Goal: Information Seeking & Learning: Learn about a topic

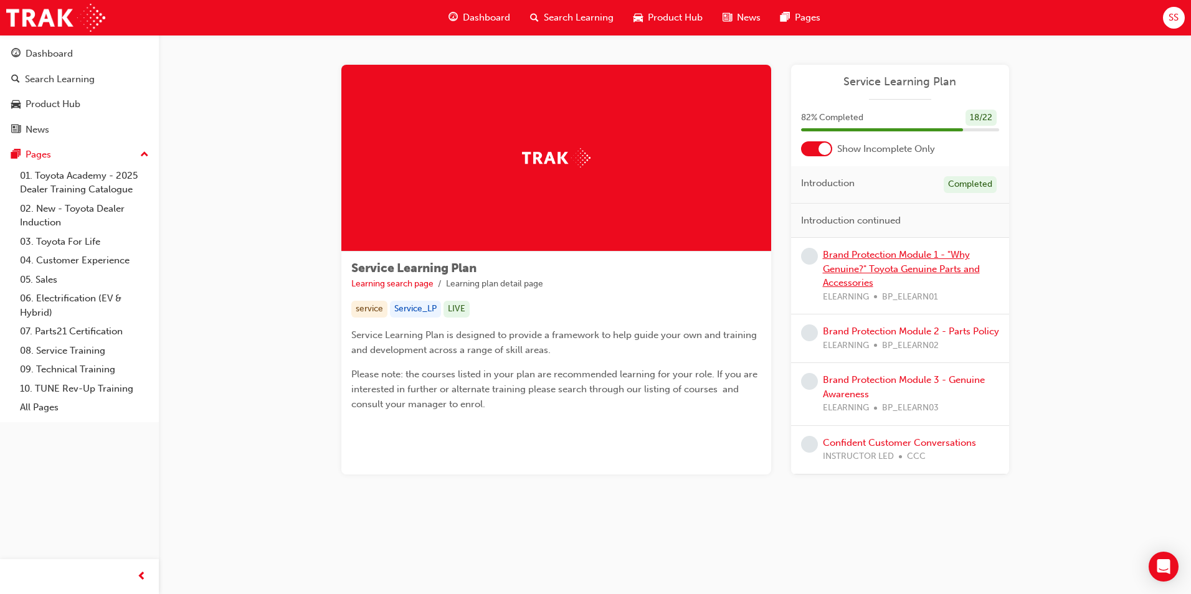
click at [895, 264] on link "Brand Protection Module 1 - "Why Genuine?" Toyota Genuine Parts and Accessories" at bounding box center [901, 268] width 157 height 39
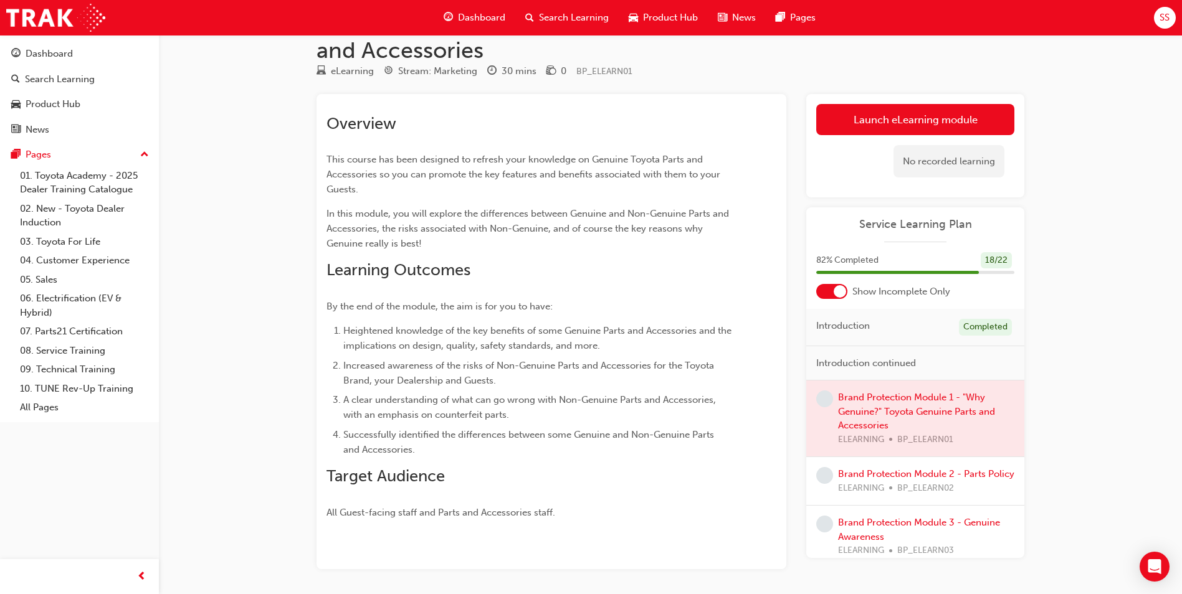
scroll to position [92, 0]
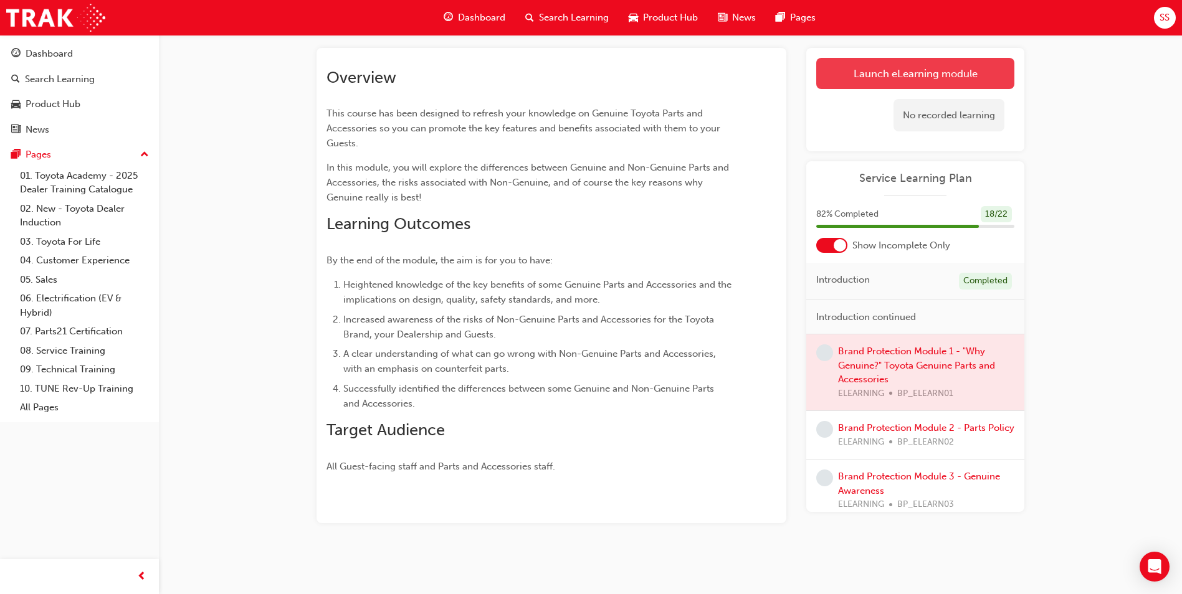
click at [913, 71] on link "Launch eLearning module" at bounding box center [915, 73] width 198 height 31
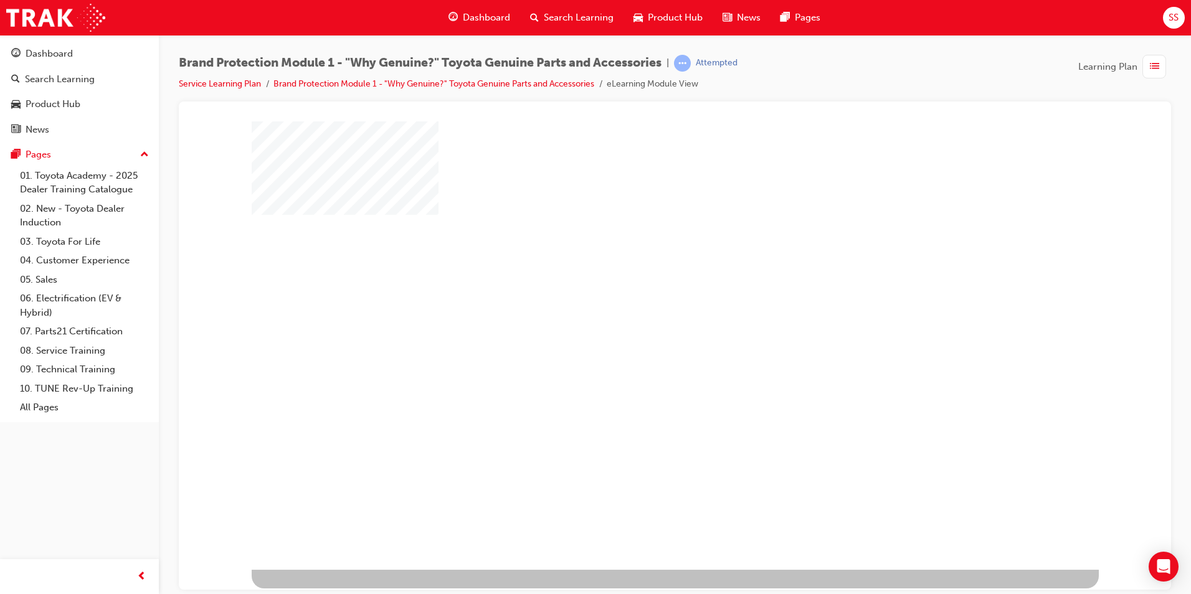
click at [639, 309] on div "play" at bounding box center [639, 309] width 0 height 0
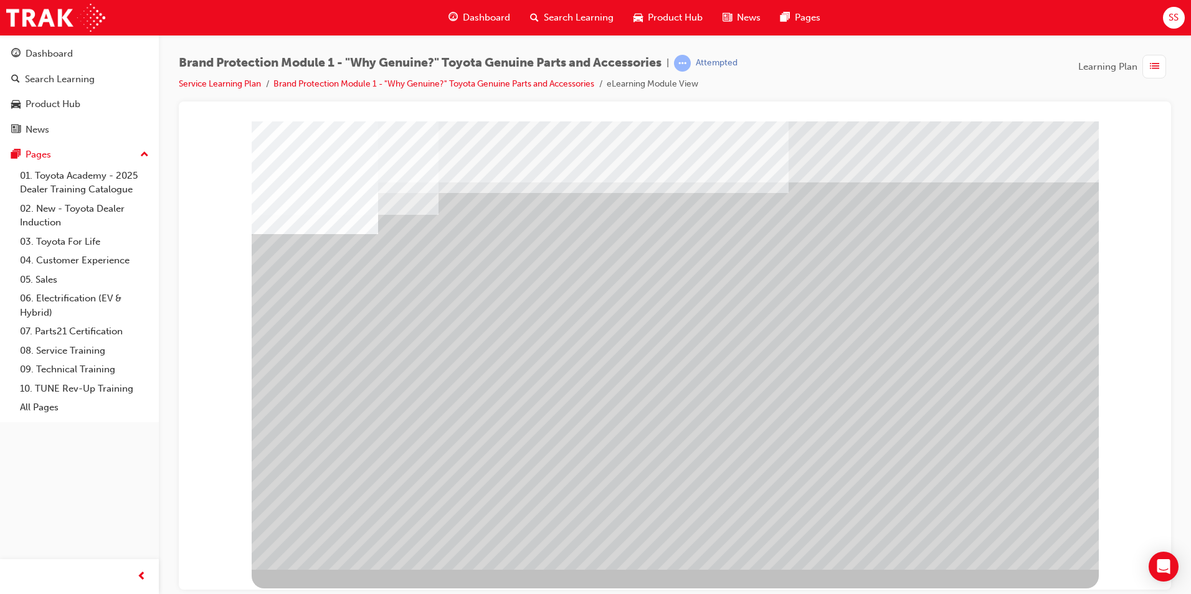
drag, startPoint x: 830, startPoint y: 452, endPoint x: 711, endPoint y: 376, distance: 140.3
click at [721, 385] on div at bounding box center [675, 345] width 847 height 449
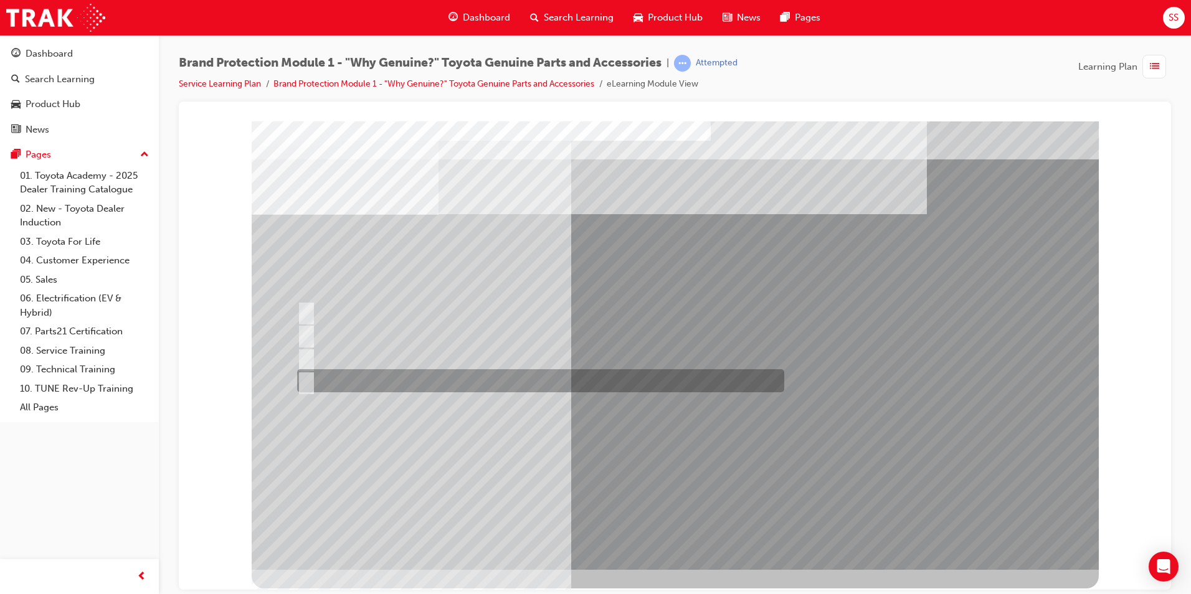
click at [309, 384] on input "All of the above." at bounding box center [304, 381] width 14 height 14
radio input "true"
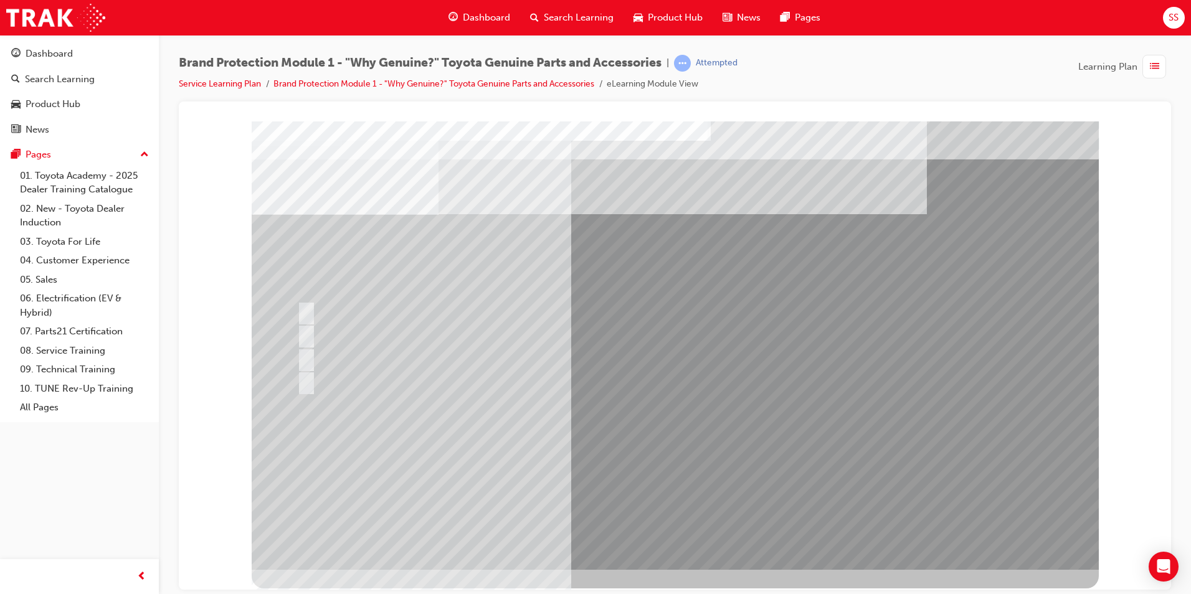
click at [707, 378] on div at bounding box center [537, 380] width 487 height 23
click at [749, 390] on div at bounding box center [537, 380] width 487 height 23
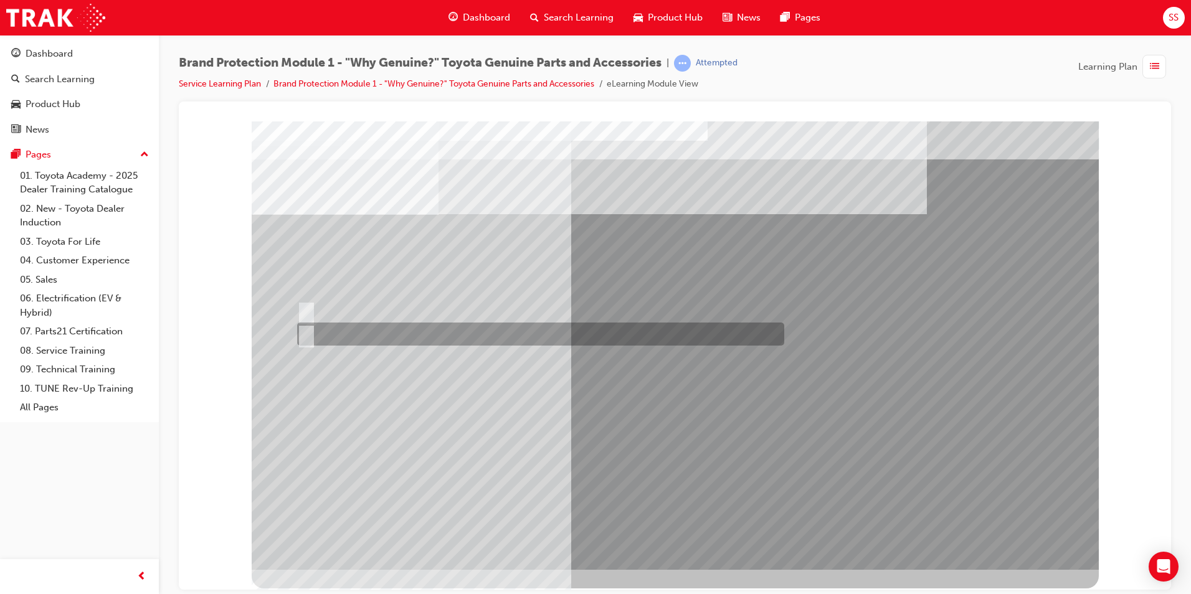
click at [310, 333] on input "False." at bounding box center [304, 335] width 14 height 14
radio input "true"
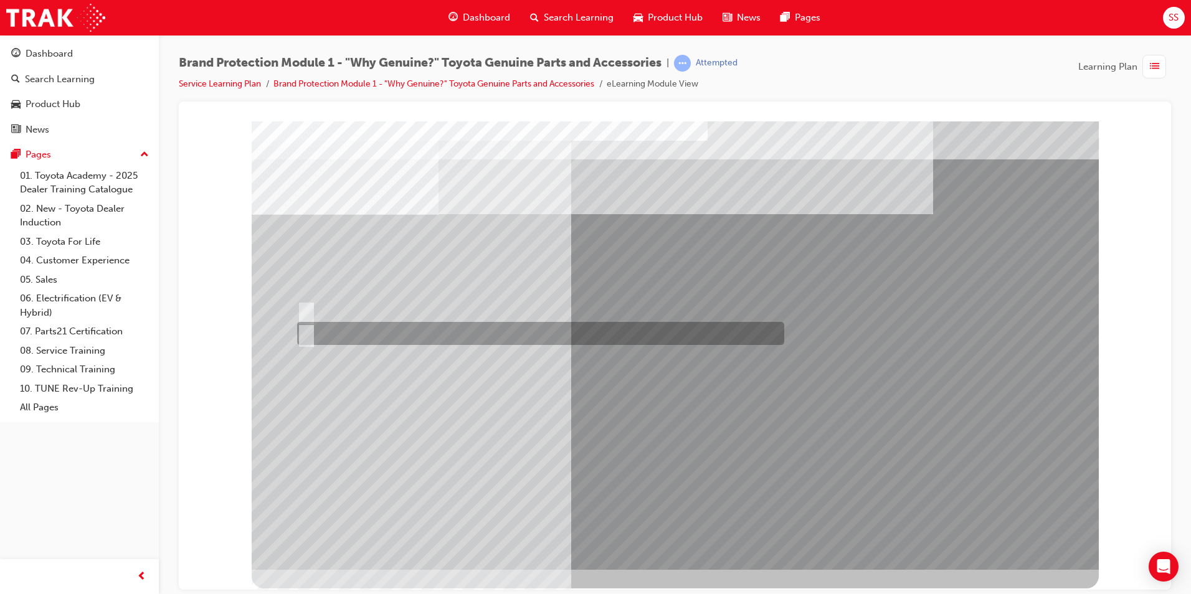
click at [303, 332] on input "False." at bounding box center [304, 334] width 14 height 14
radio input "true"
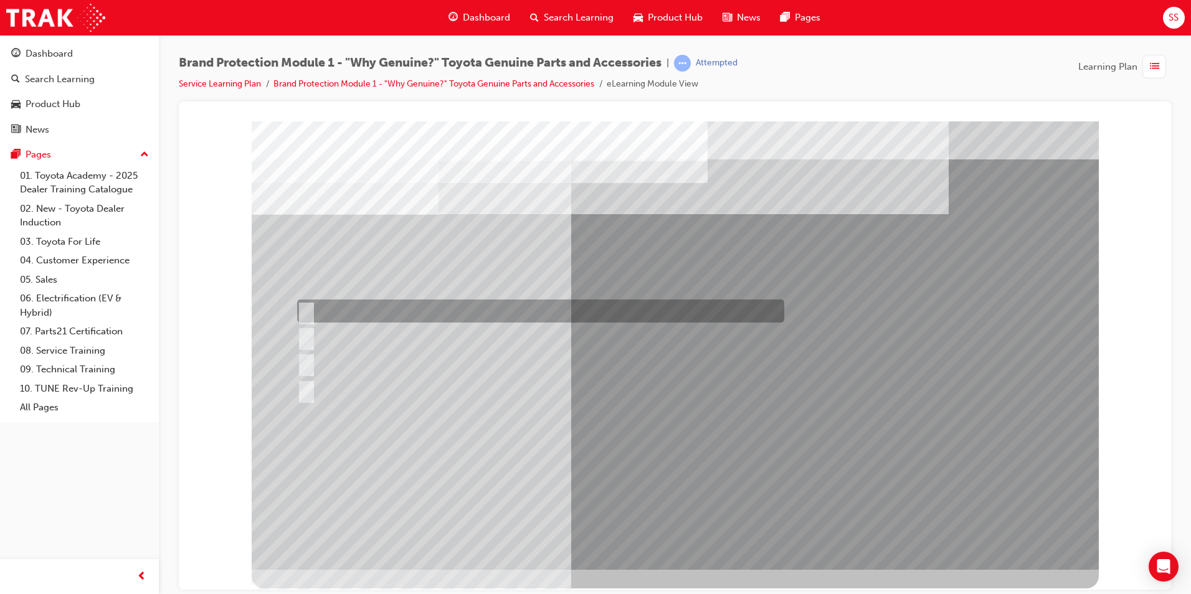
click at [310, 306] on input "Durable, heat-resistant, and non-stick." at bounding box center [304, 312] width 14 height 14
radio input "true"
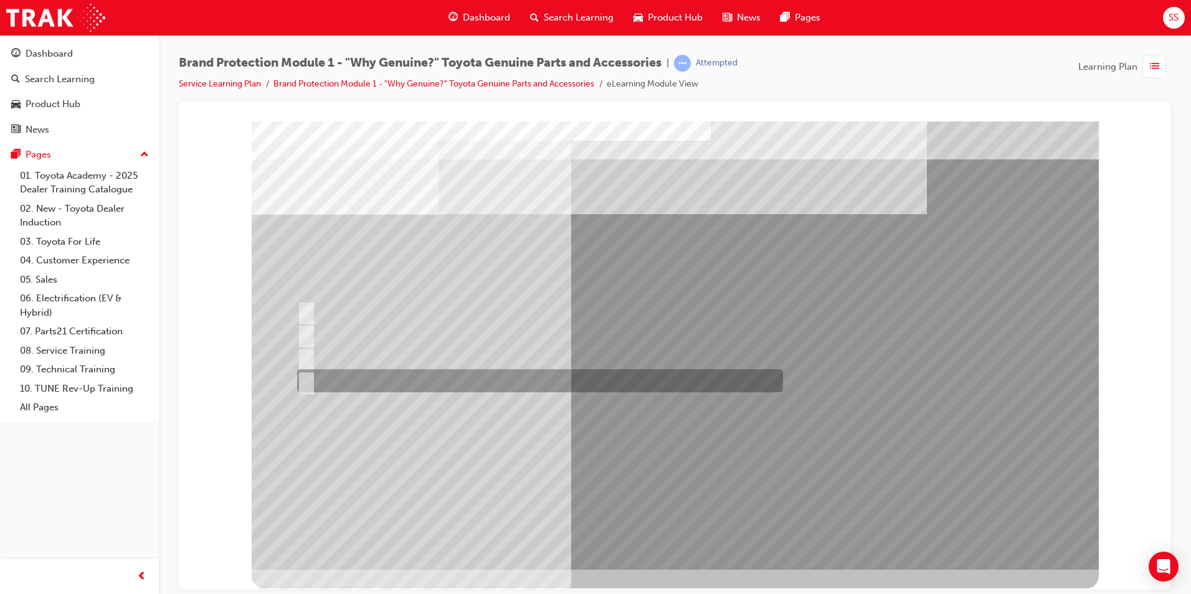
click at [305, 383] on input "All of the above." at bounding box center [304, 381] width 14 height 14
radio input "true"
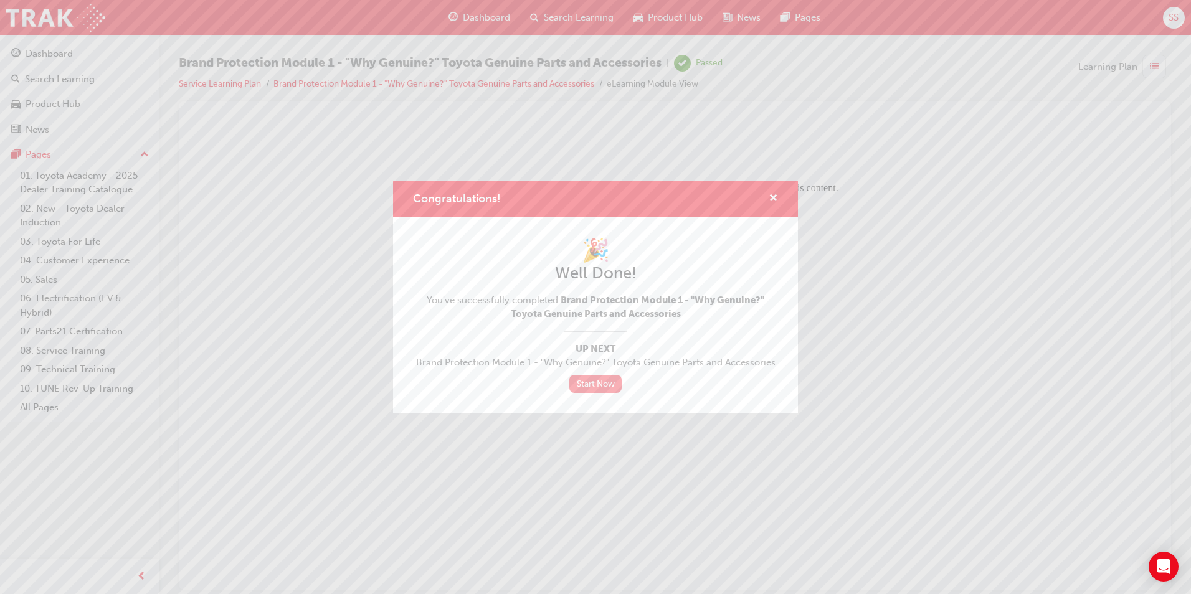
click at [604, 386] on link "Start Now" at bounding box center [595, 384] width 52 height 18
click at [612, 383] on link "Start Now" at bounding box center [595, 384] width 52 height 18
click at [588, 383] on link "Start Now" at bounding box center [595, 384] width 52 height 18
click at [774, 200] on span "cross-icon" at bounding box center [773, 199] width 9 height 11
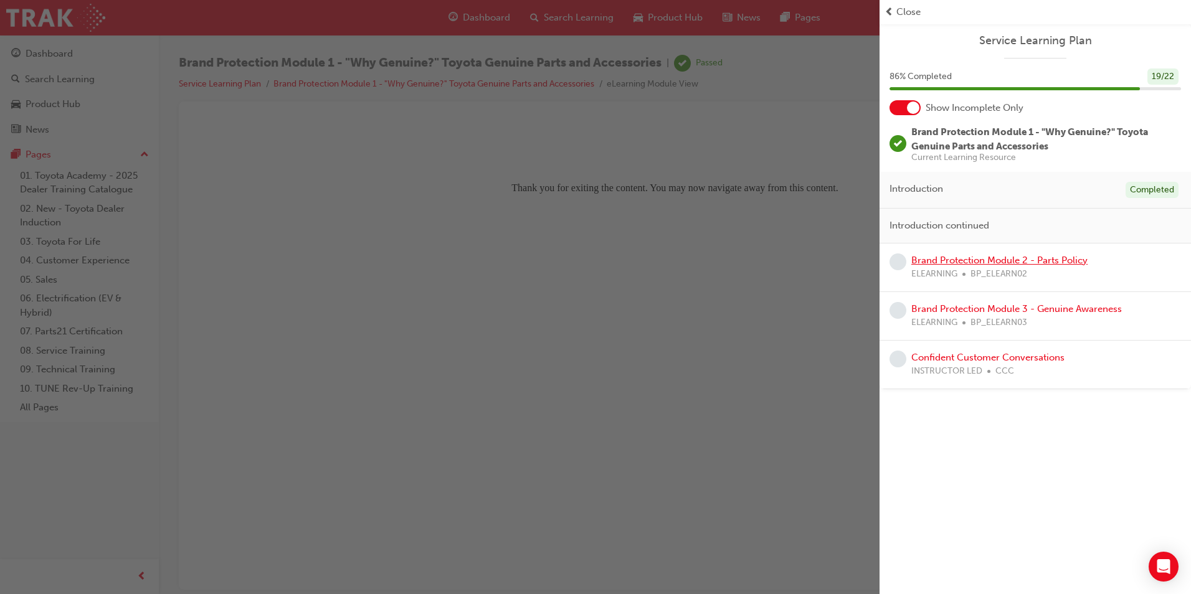
click at [1003, 263] on link "Brand Protection Module 2 - Parts Policy" at bounding box center [999, 260] width 176 height 11
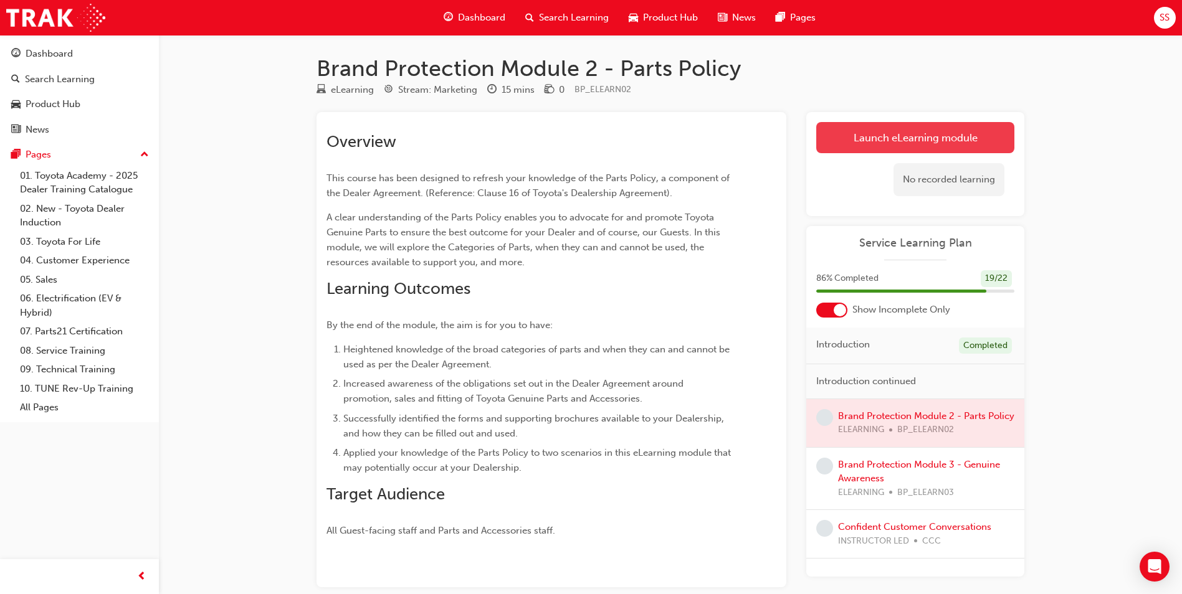
click at [906, 143] on link "Launch eLearning module" at bounding box center [915, 137] width 198 height 31
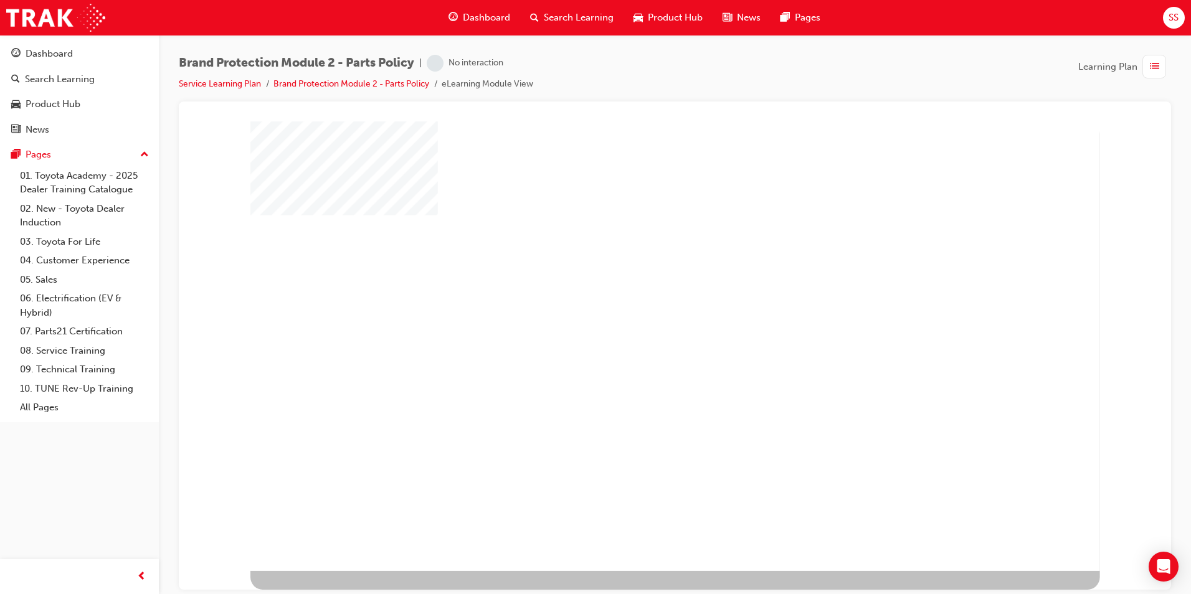
click at [639, 310] on div "play" at bounding box center [639, 310] width 0 height 0
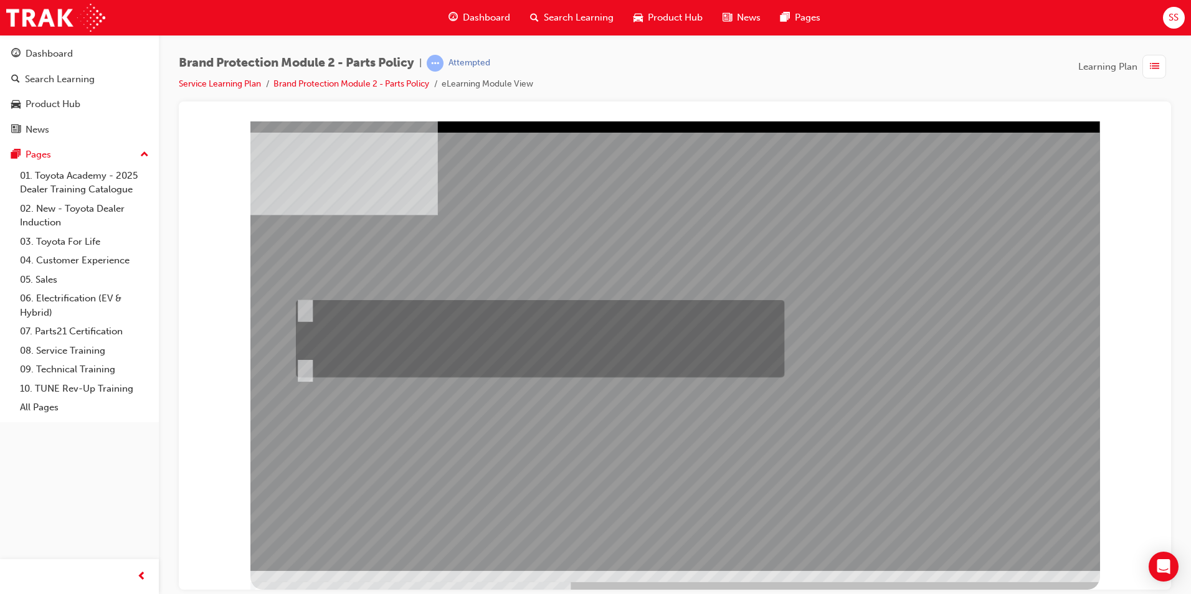
radio input "true"
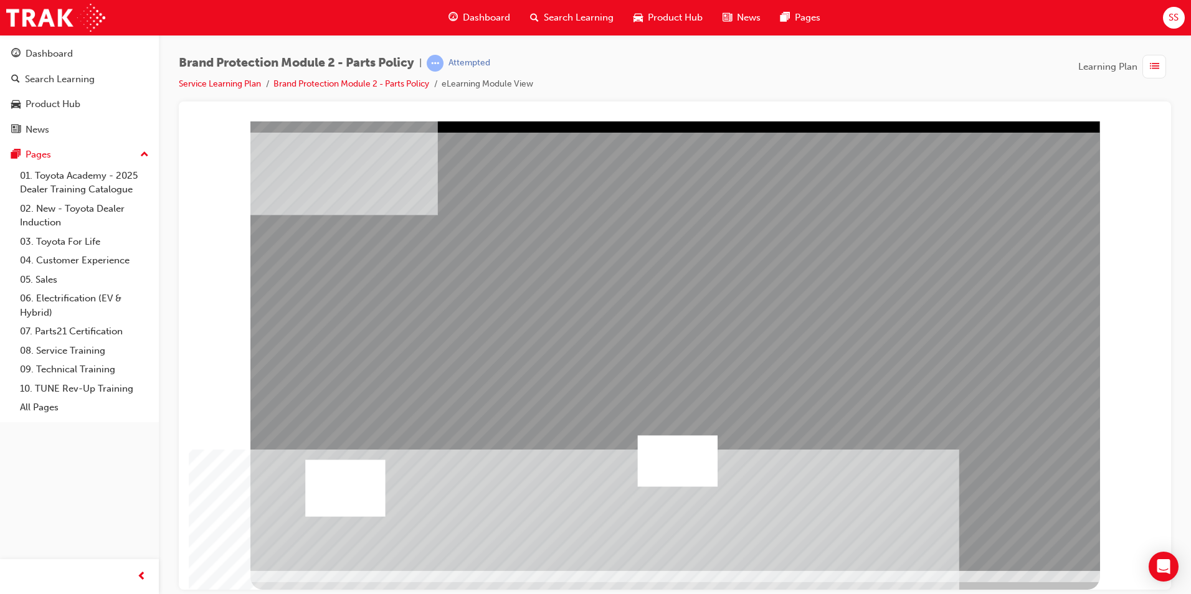
click at [321, 492] on div at bounding box center [345, 487] width 80 height 57
click at [682, 453] on div at bounding box center [678, 460] width 80 height 51
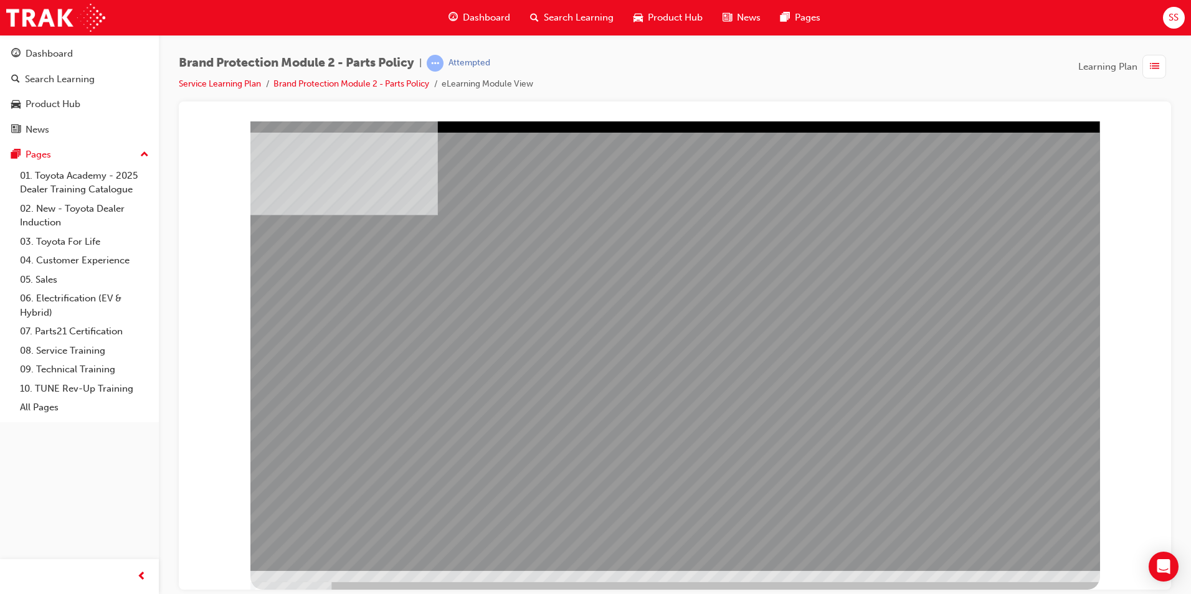
drag, startPoint x: 1034, startPoint y: 549, endPoint x: 988, endPoint y: 544, distance: 45.7
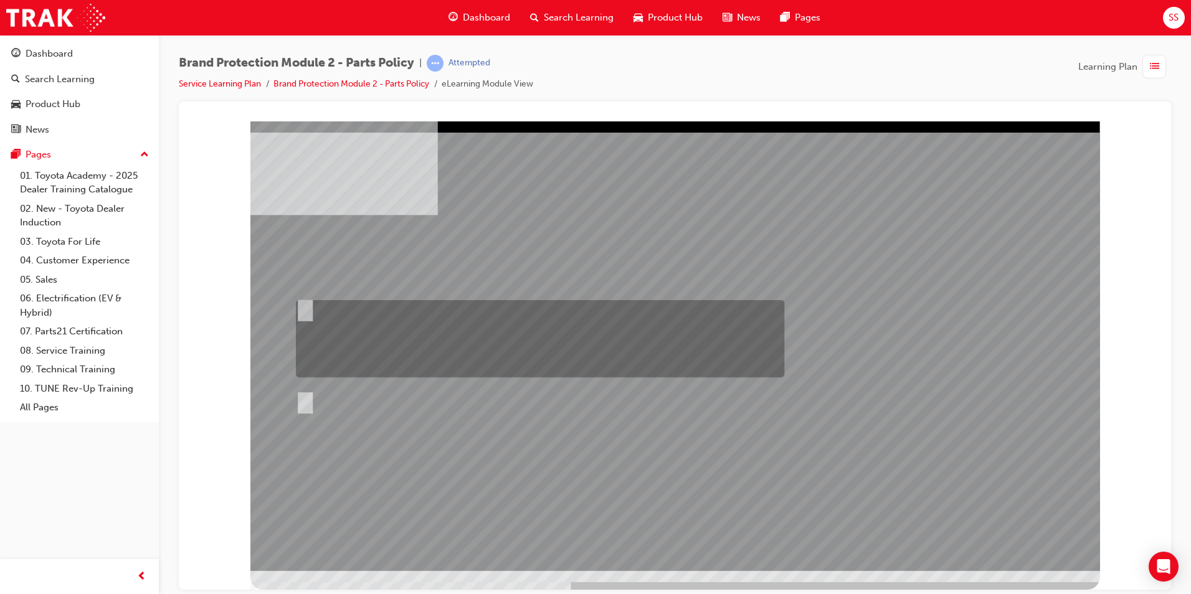
radio input "true"
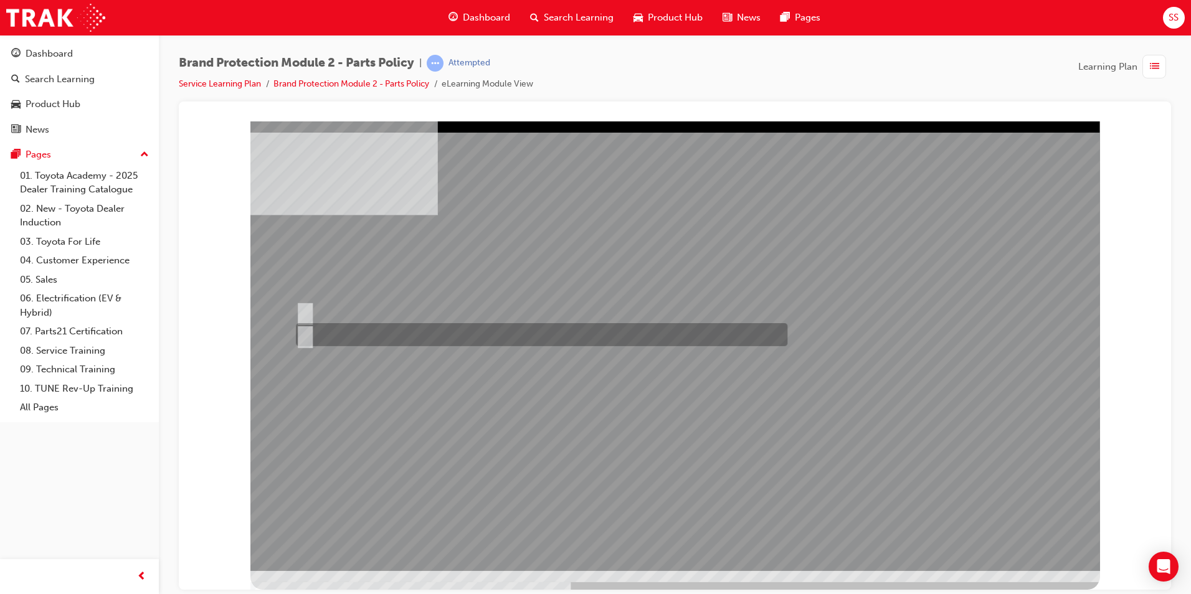
radio input "true"
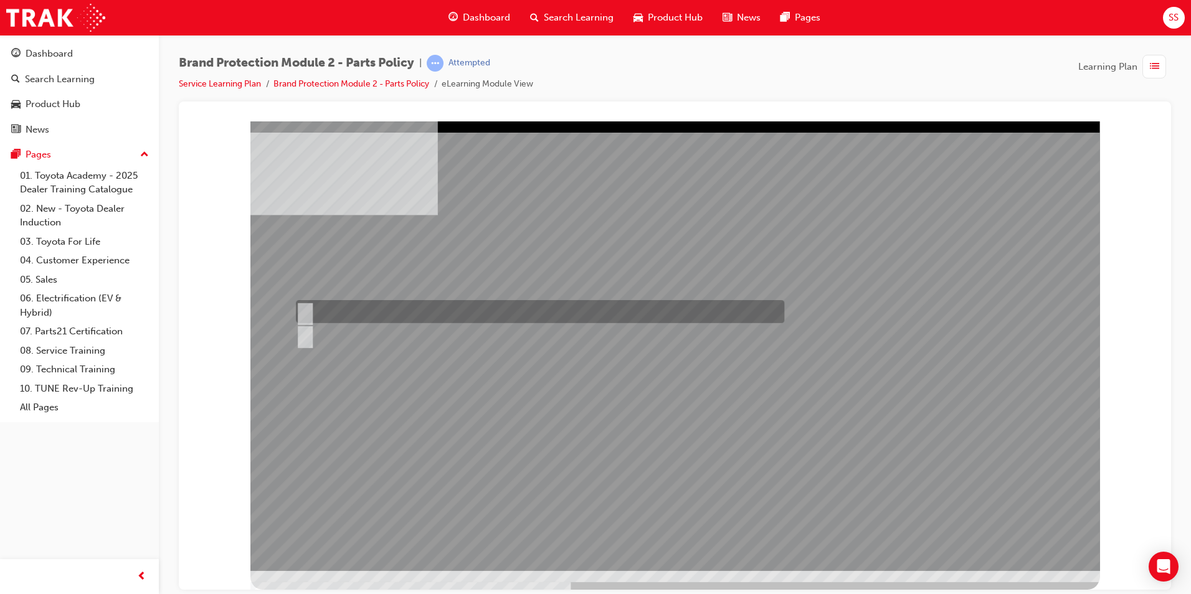
radio input "true"
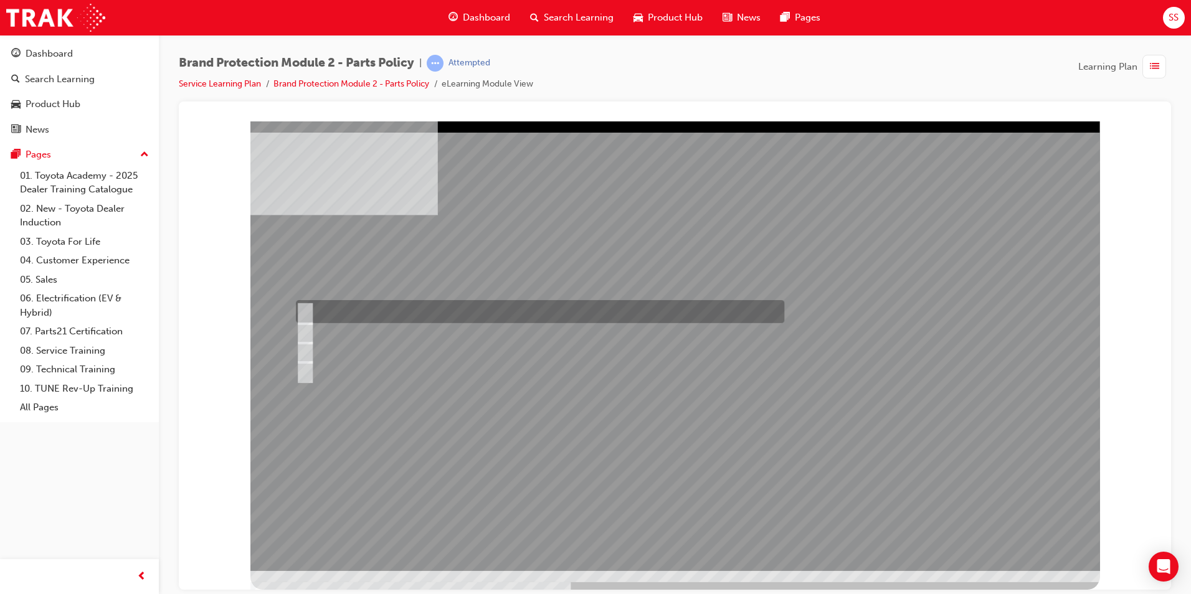
radio input "true"
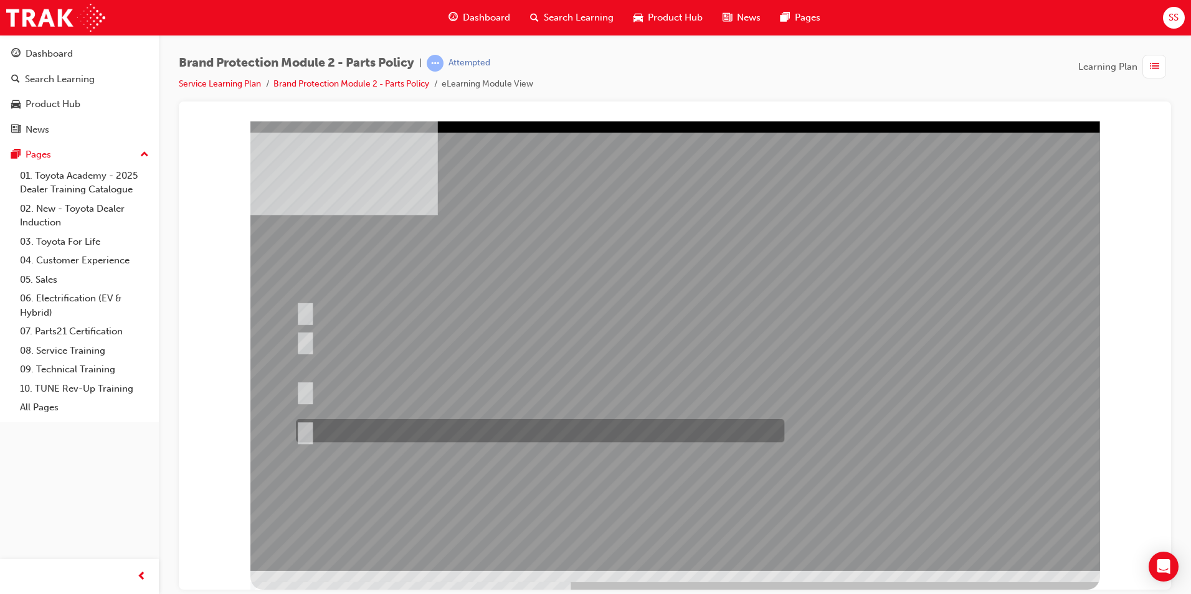
drag, startPoint x: 304, startPoint y: 432, endPoint x: 313, endPoint y: 431, distance: 9.4
radio input "true"
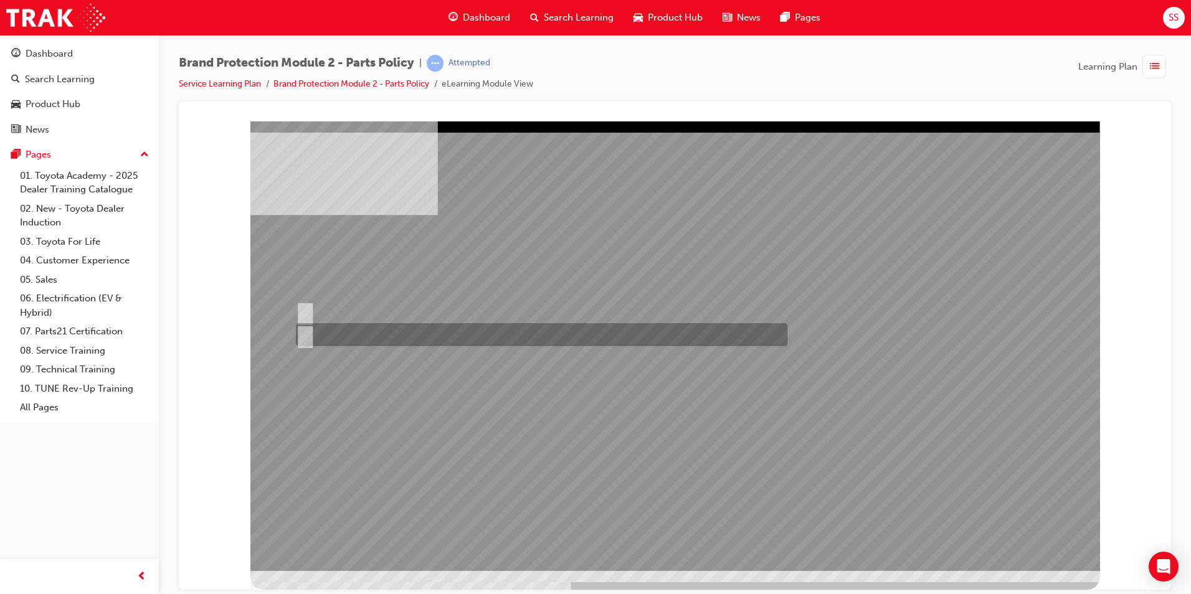
radio input "true"
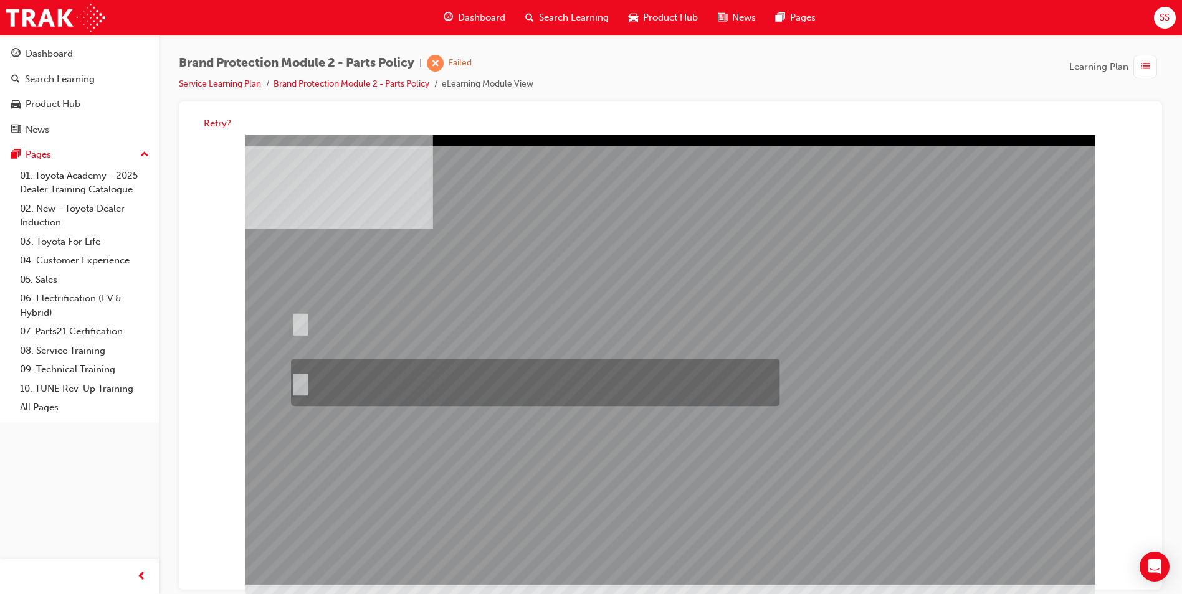
radio input "true"
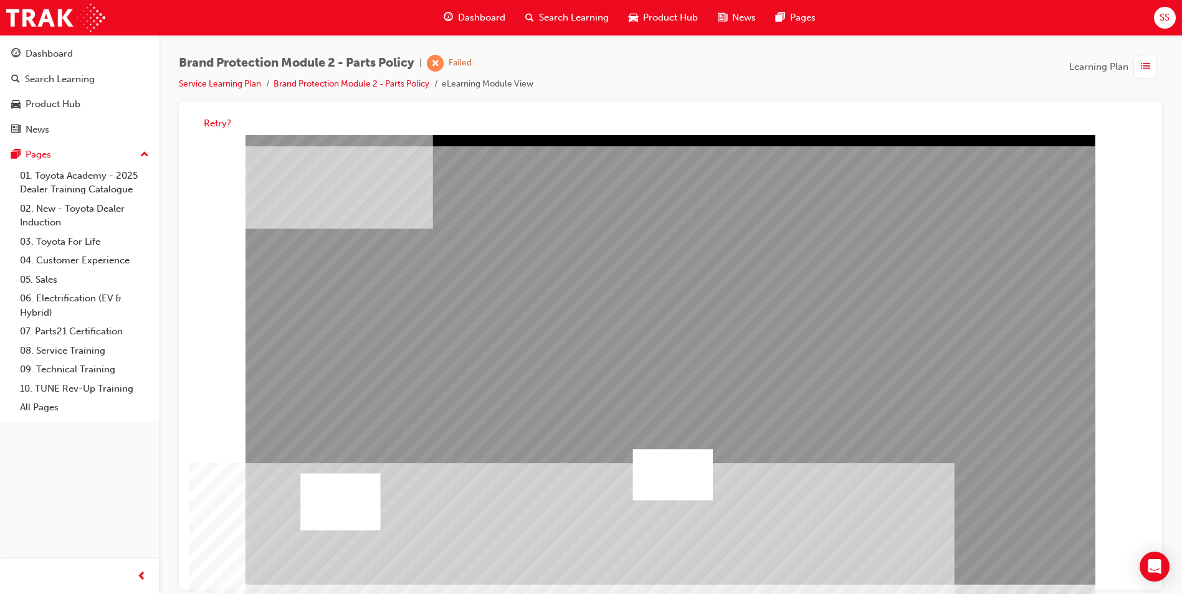
drag, startPoint x: 592, startPoint y: 521, endPoint x: 601, endPoint y: 512, distance: 12.4
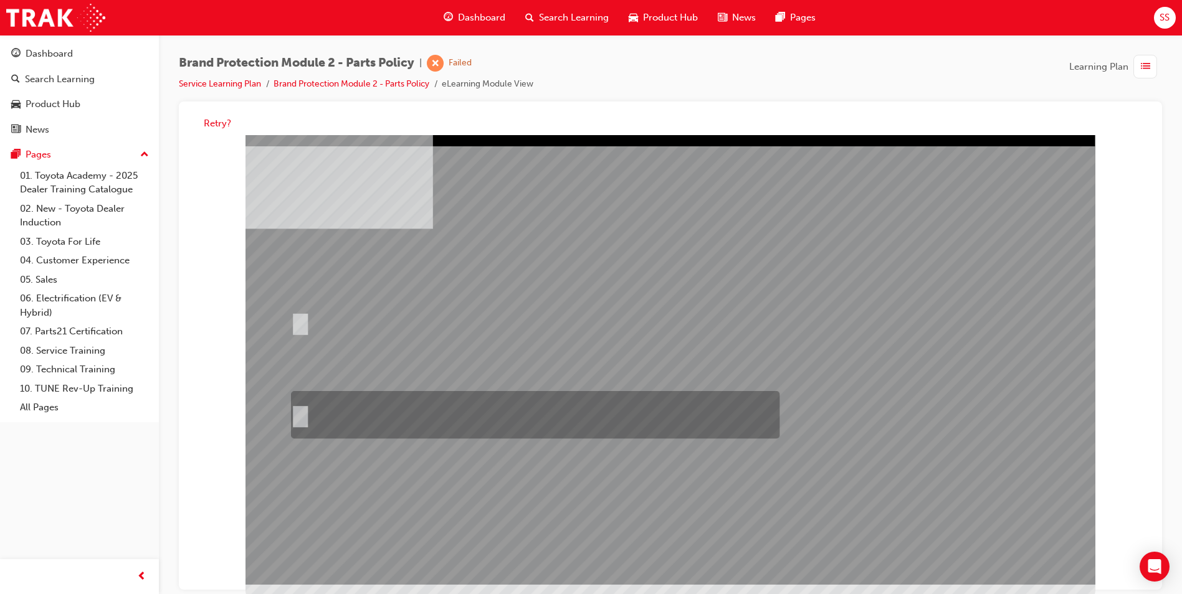
radio input "true"
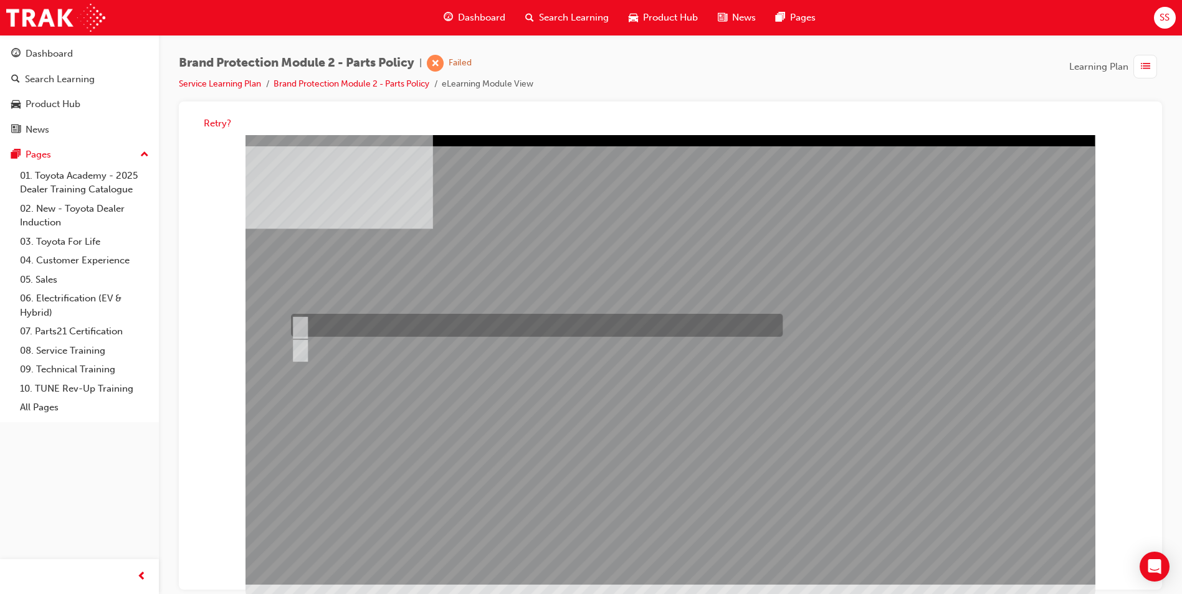
radio input "true"
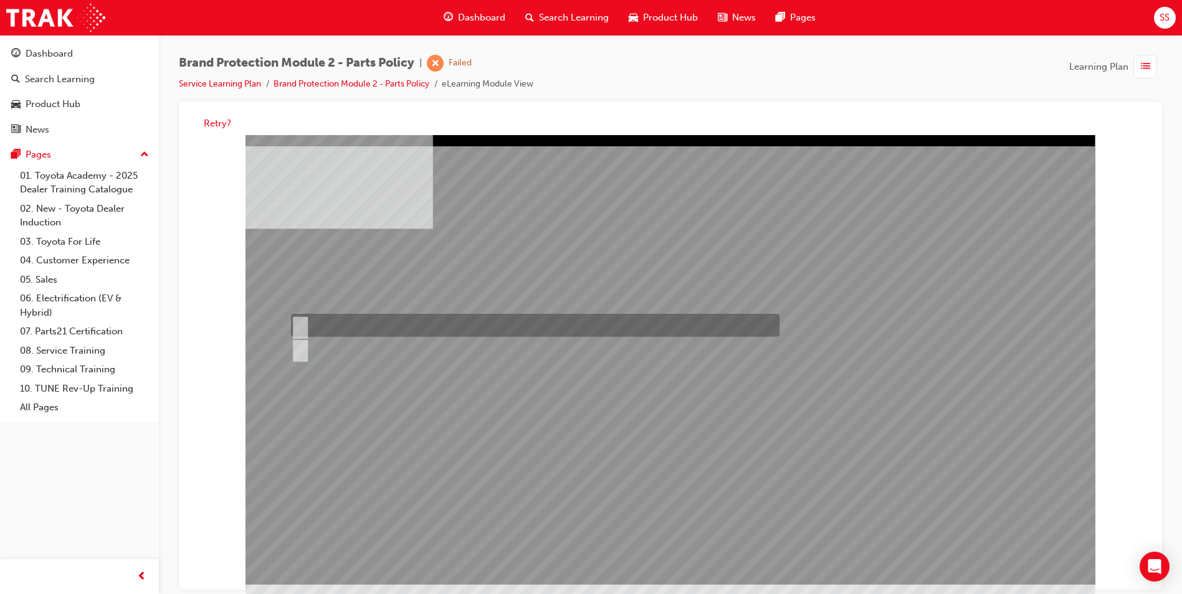
radio input "true"
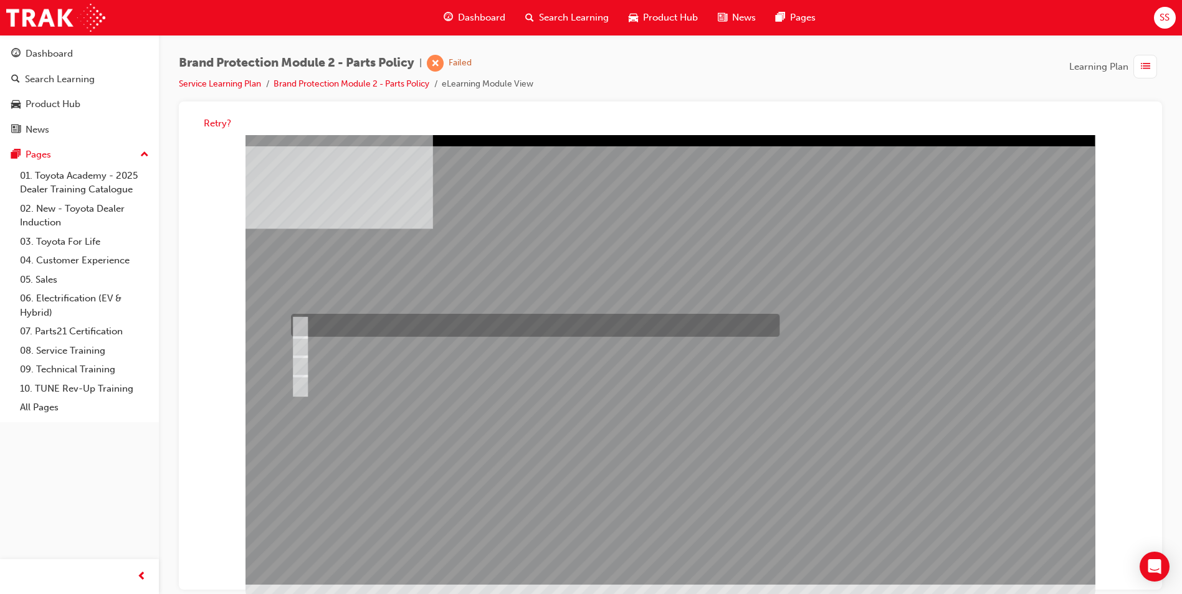
radio input "true"
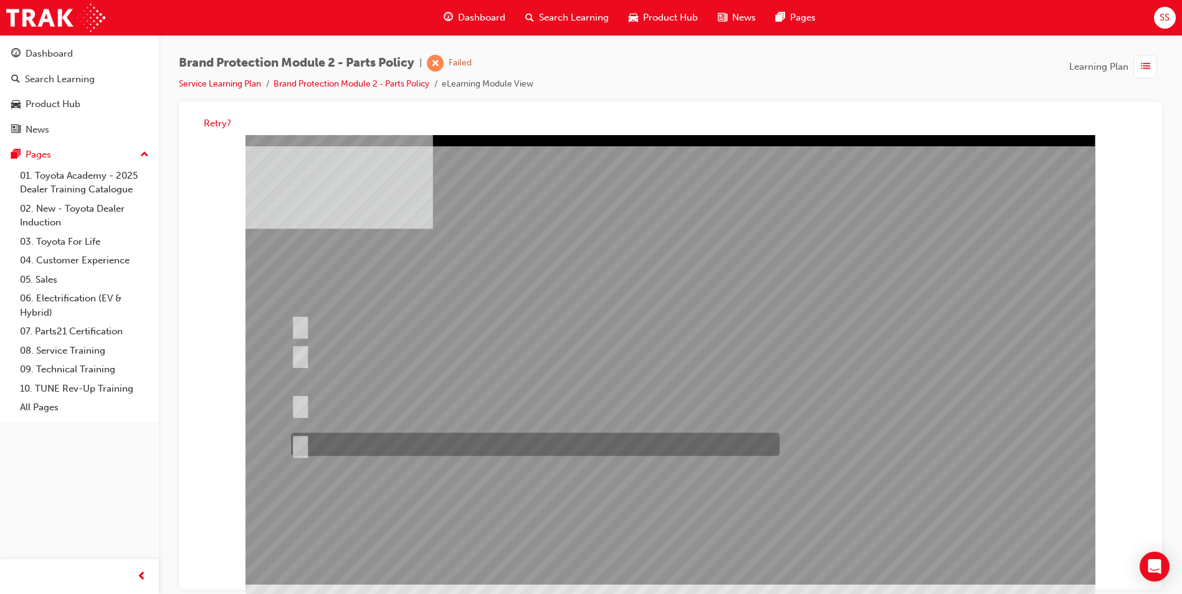
radio input "true"
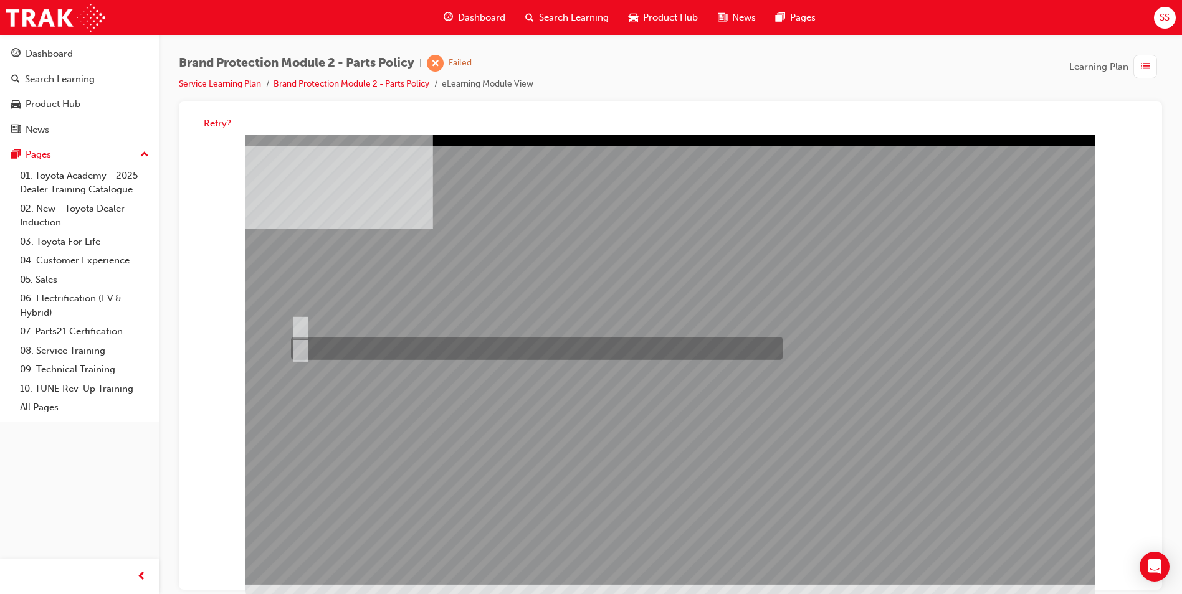
radio input "true"
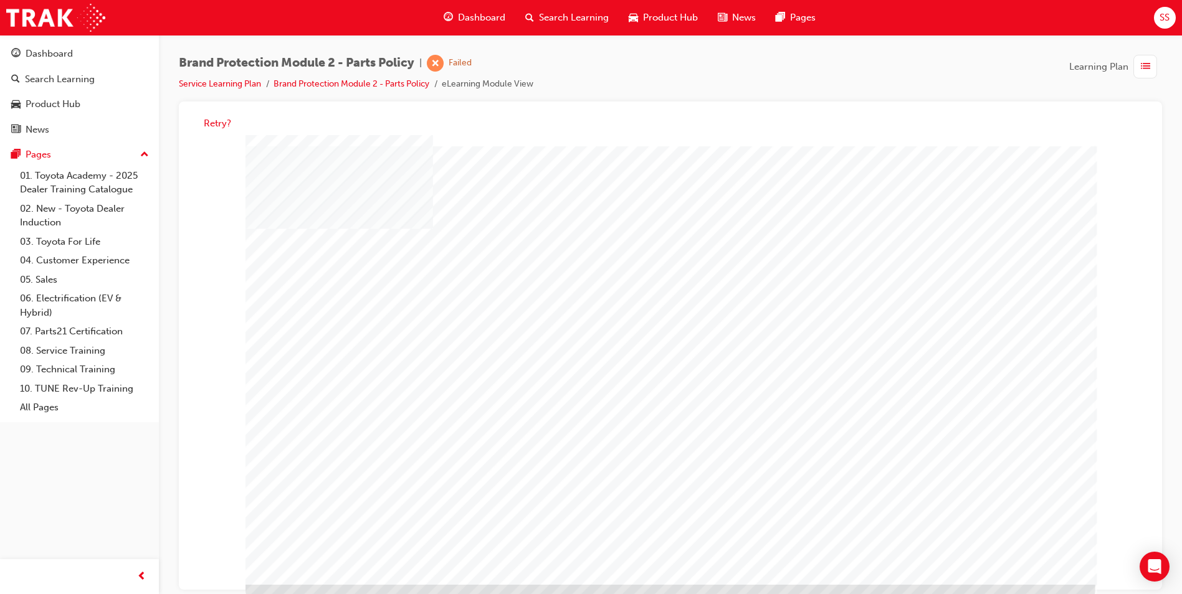
click at [217, 130] on div "Retry?" at bounding box center [670, 124] width 963 height 24
click at [217, 128] on button "Retry?" at bounding box center [217, 123] width 27 height 14
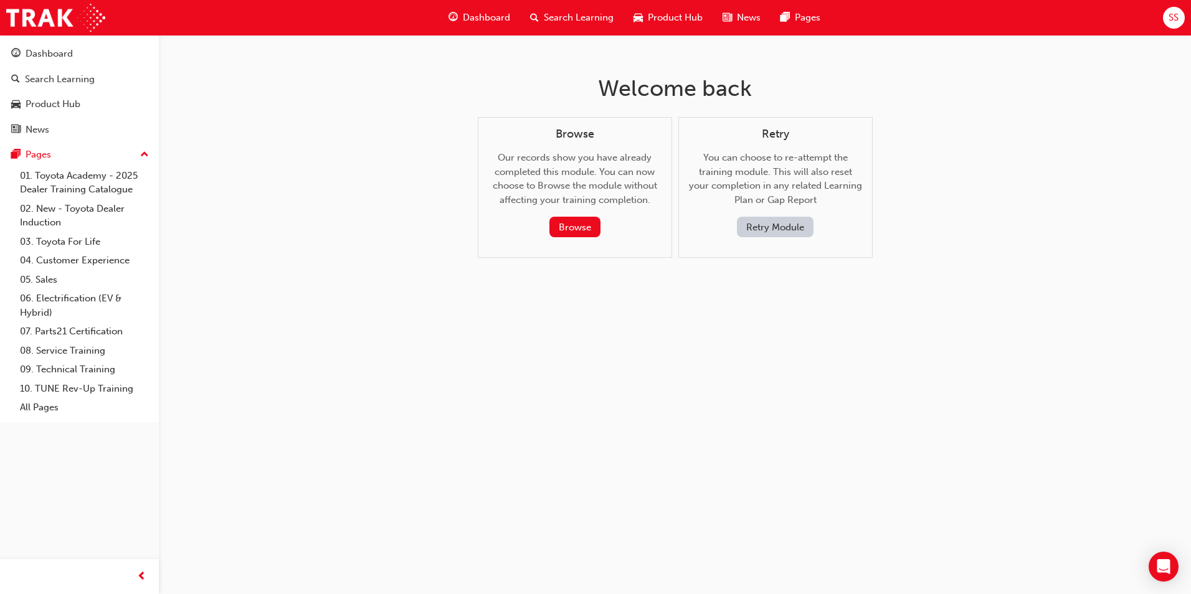
click at [764, 227] on button "Retry Module" at bounding box center [775, 227] width 77 height 21
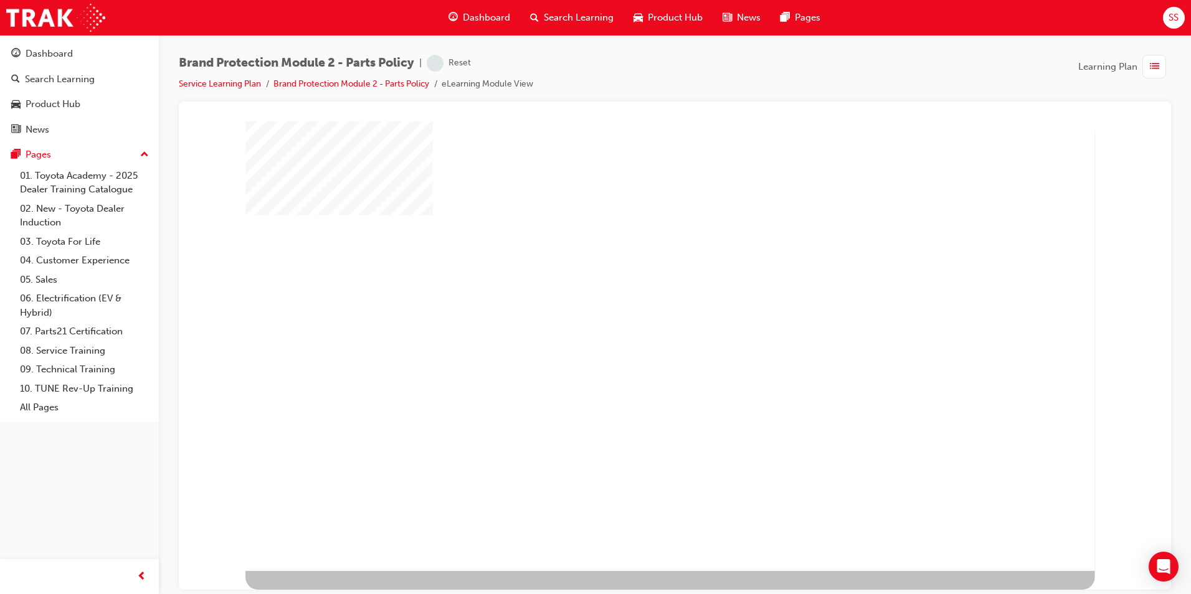
click at [634, 310] on div "play" at bounding box center [634, 310] width 0 height 0
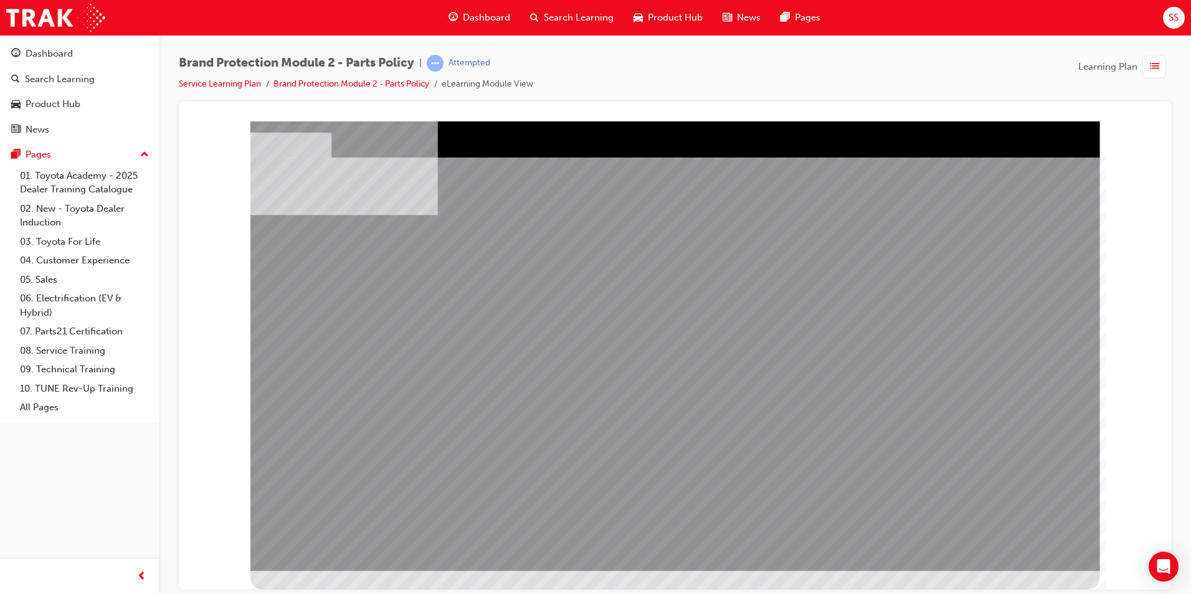
drag, startPoint x: 424, startPoint y: 387, endPoint x: 617, endPoint y: 435, distance: 199.0
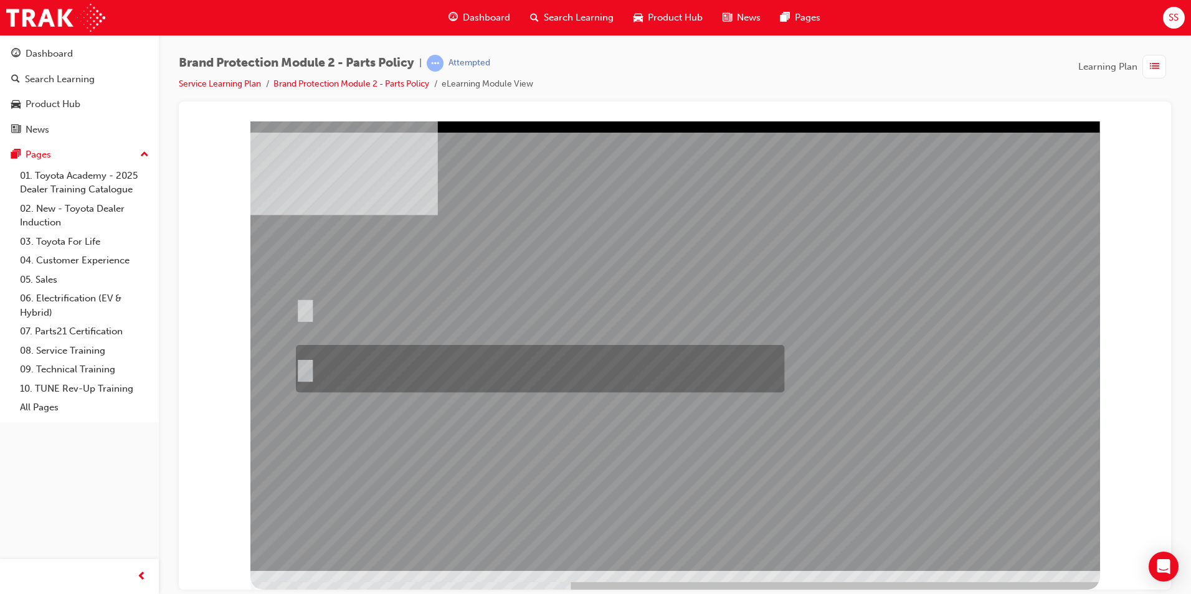
radio input "true"
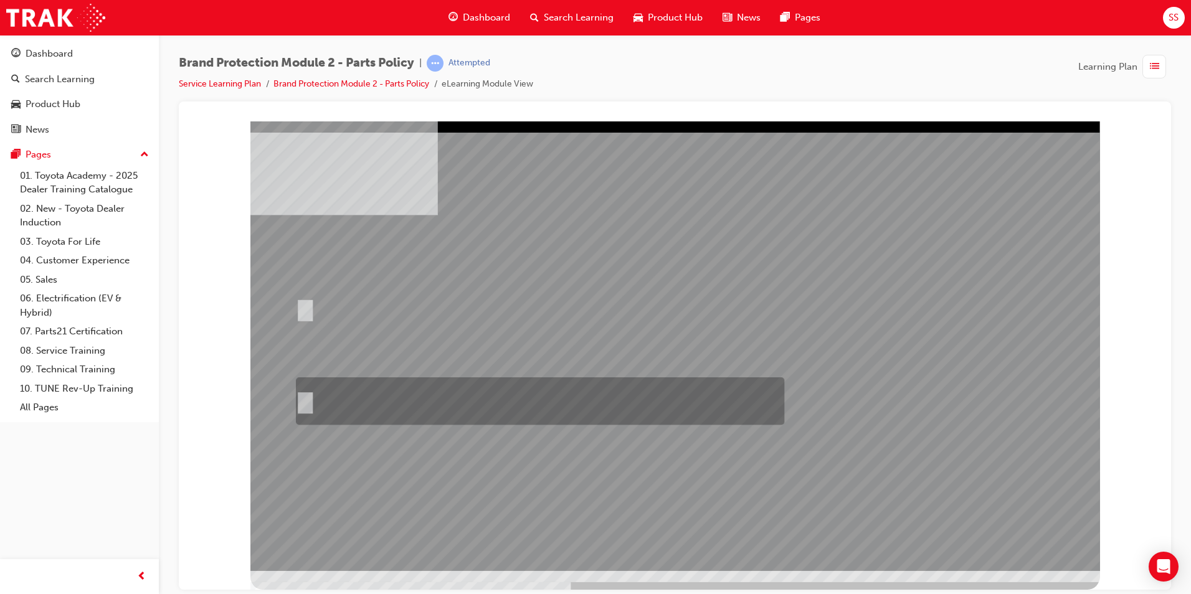
radio input "true"
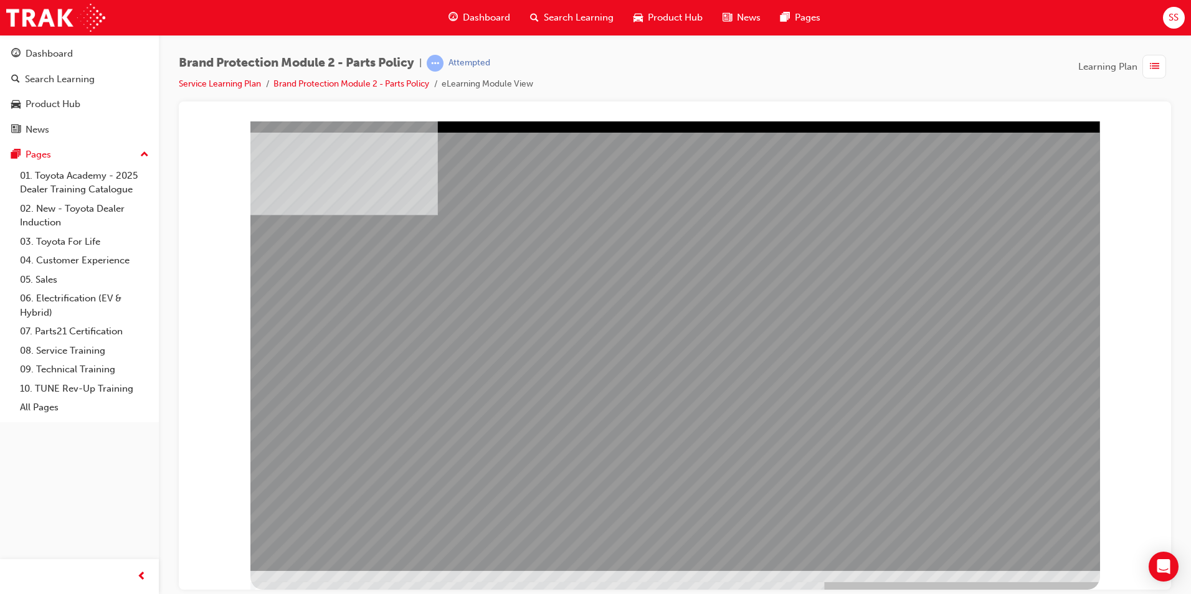
drag, startPoint x: 760, startPoint y: 371, endPoint x: 791, endPoint y: 371, distance: 30.5
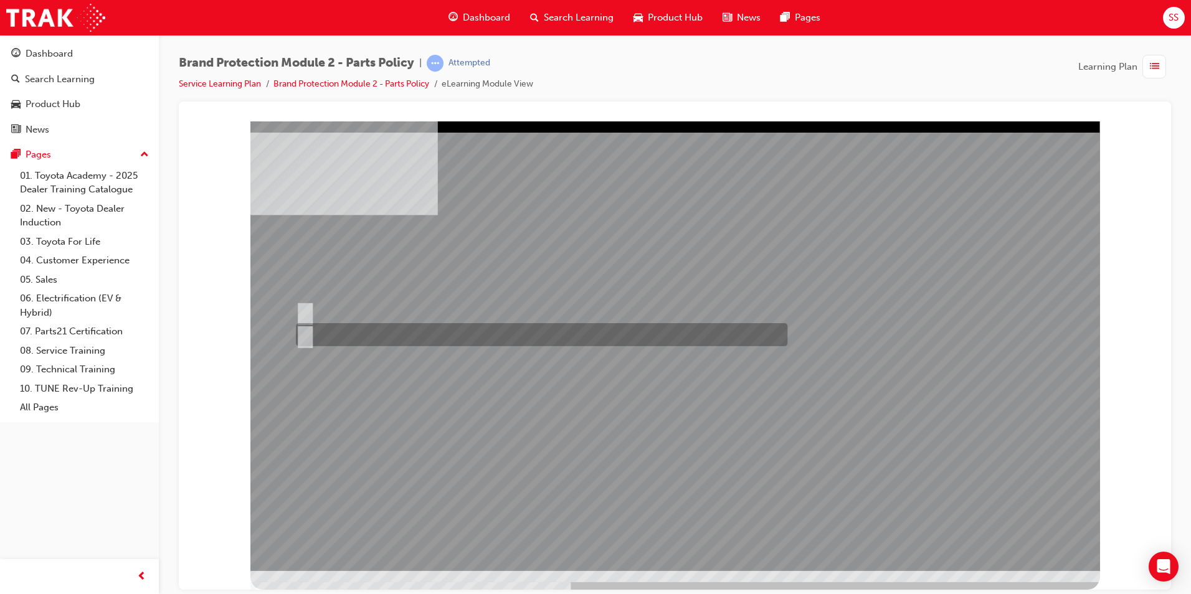
radio input "true"
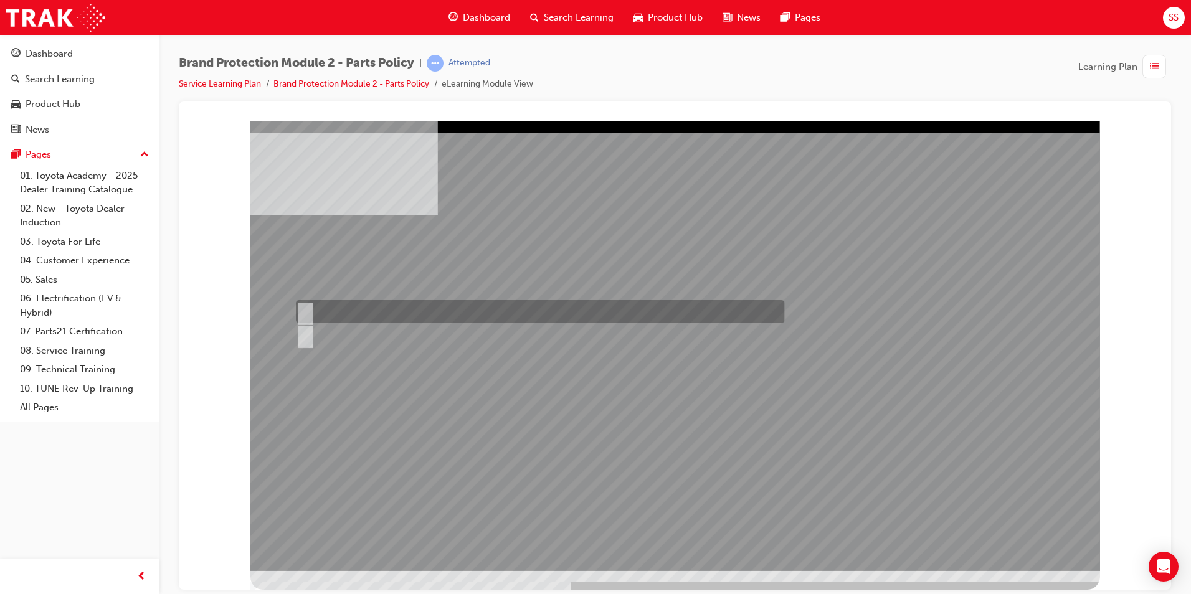
radio input "true"
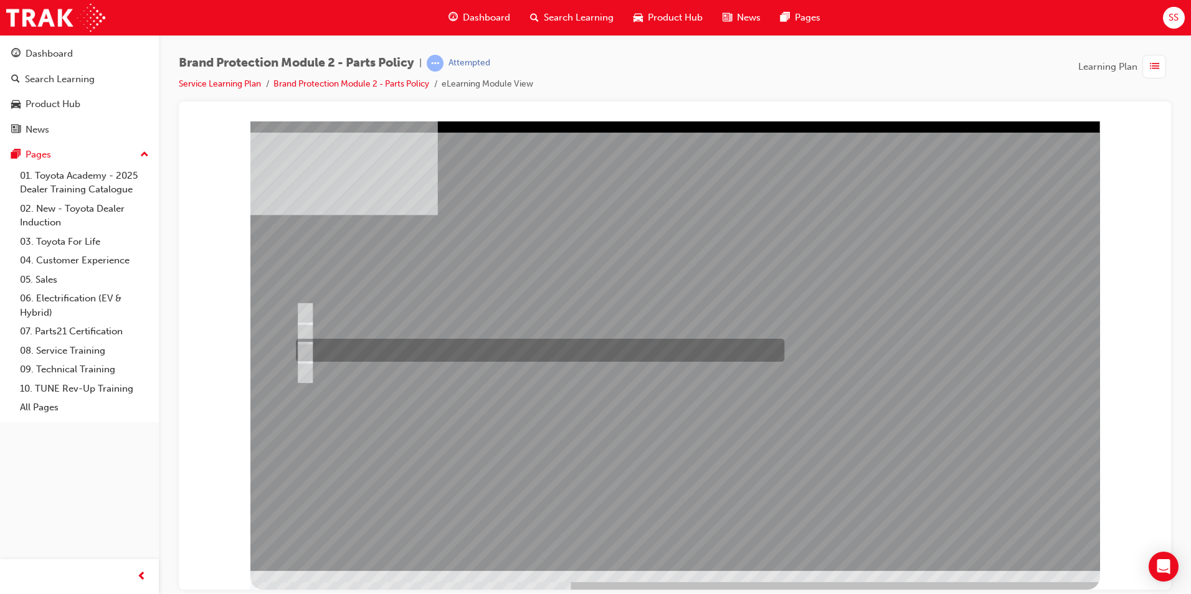
radio input "true"
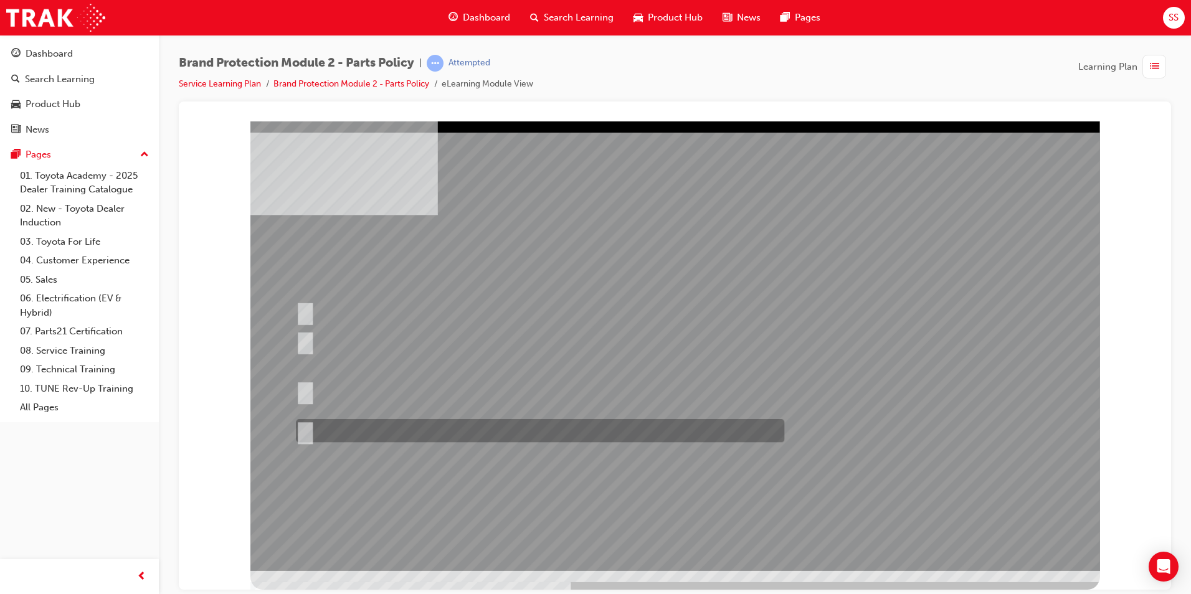
radio input "true"
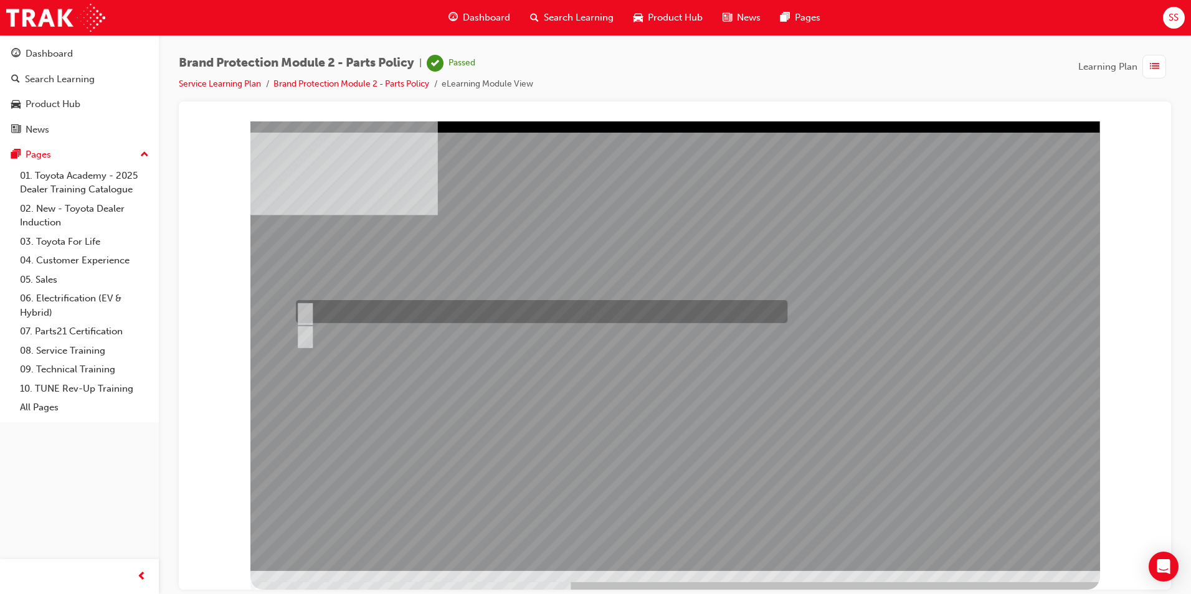
radio input "true"
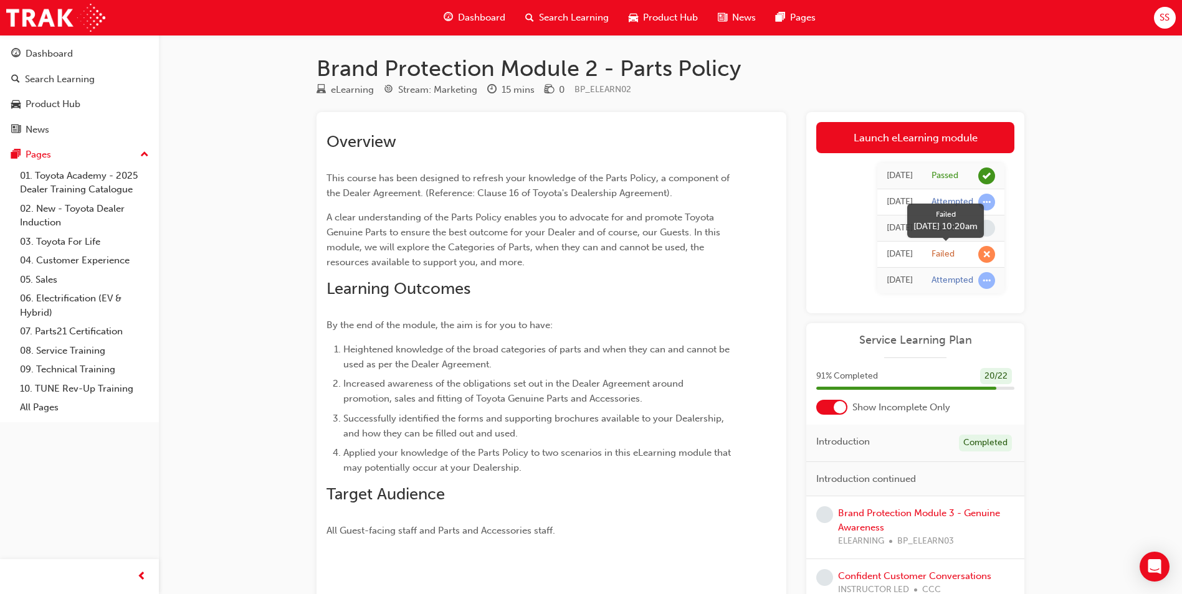
click at [986, 254] on span "learningRecordVerb_FAIL-icon" at bounding box center [986, 254] width 17 height 17
click at [905, 518] on link "Brand Protection Module 3 - Genuine Awareness" at bounding box center [919, 521] width 162 height 26
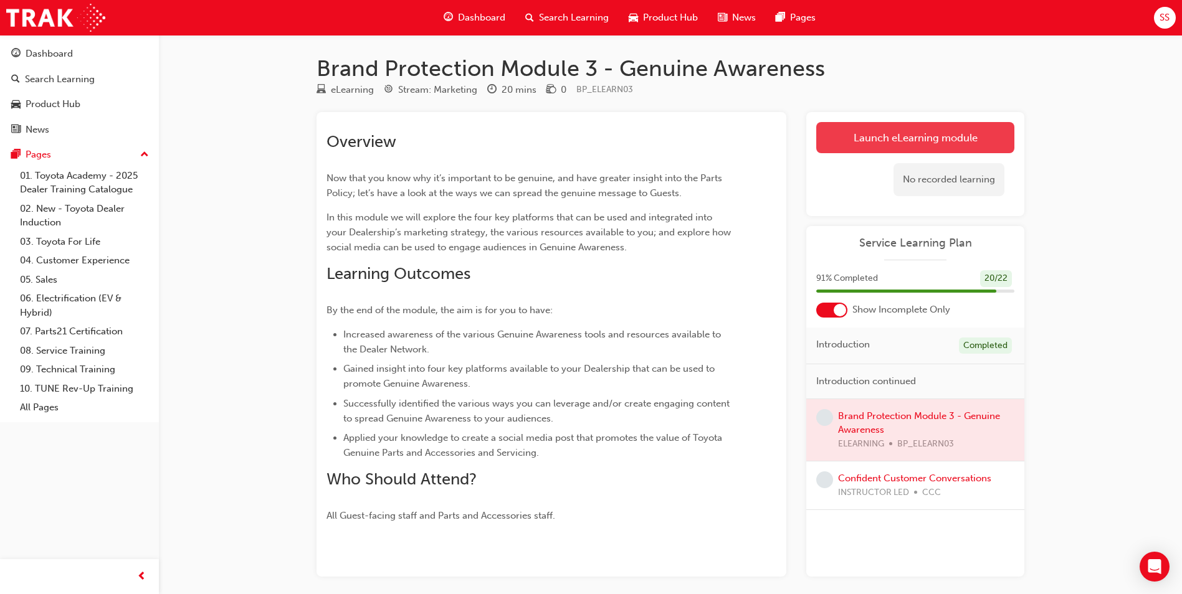
click at [896, 125] on link "Launch eLearning module" at bounding box center [915, 137] width 198 height 31
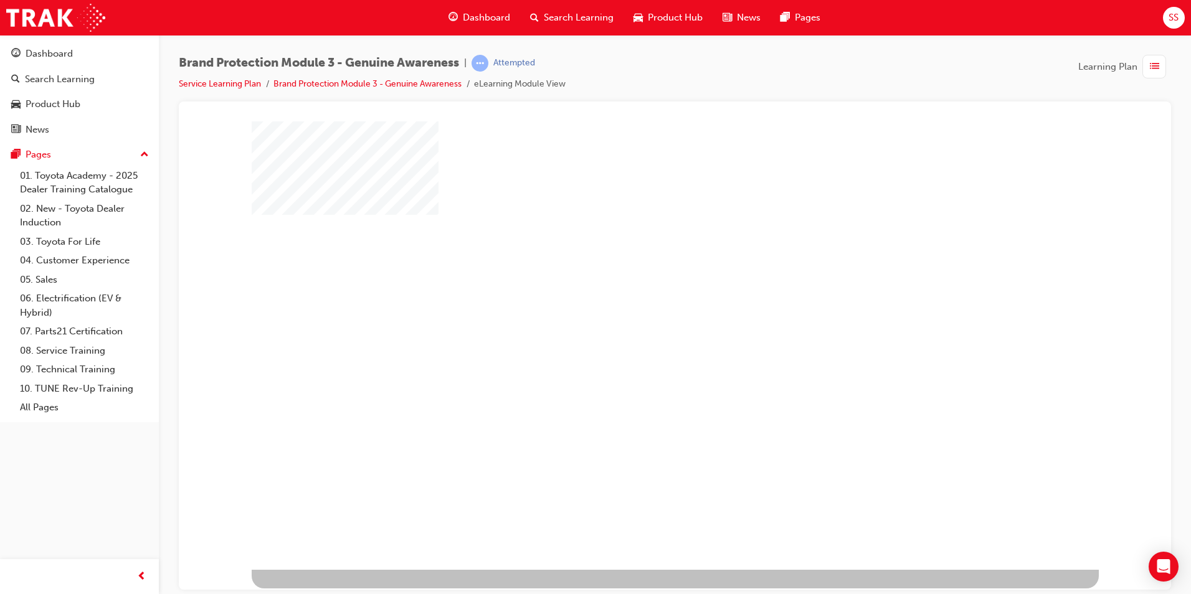
click at [639, 309] on div "play" at bounding box center [639, 309] width 0 height 0
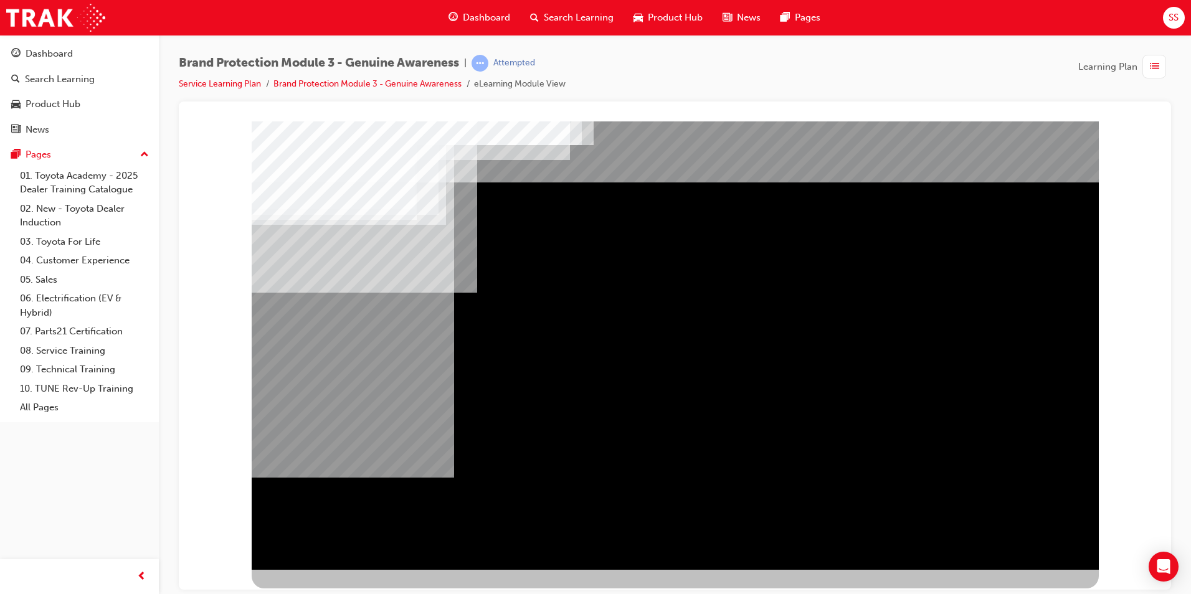
click at [330, 592] on div "NEXT Trigger this button to go to the next slide" at bounding box center [291, 603] width 78 height 22
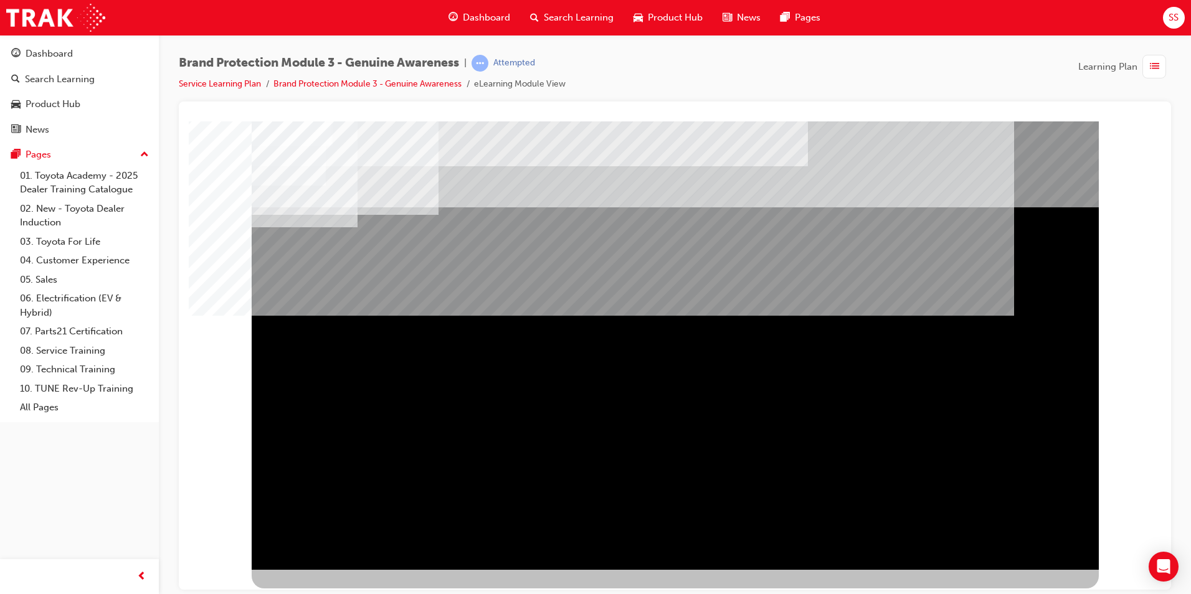
click at [330, 592] on div "NEXT Trigger this button to go to the next slide" at bounding box center [291, 603] width 78 height 22
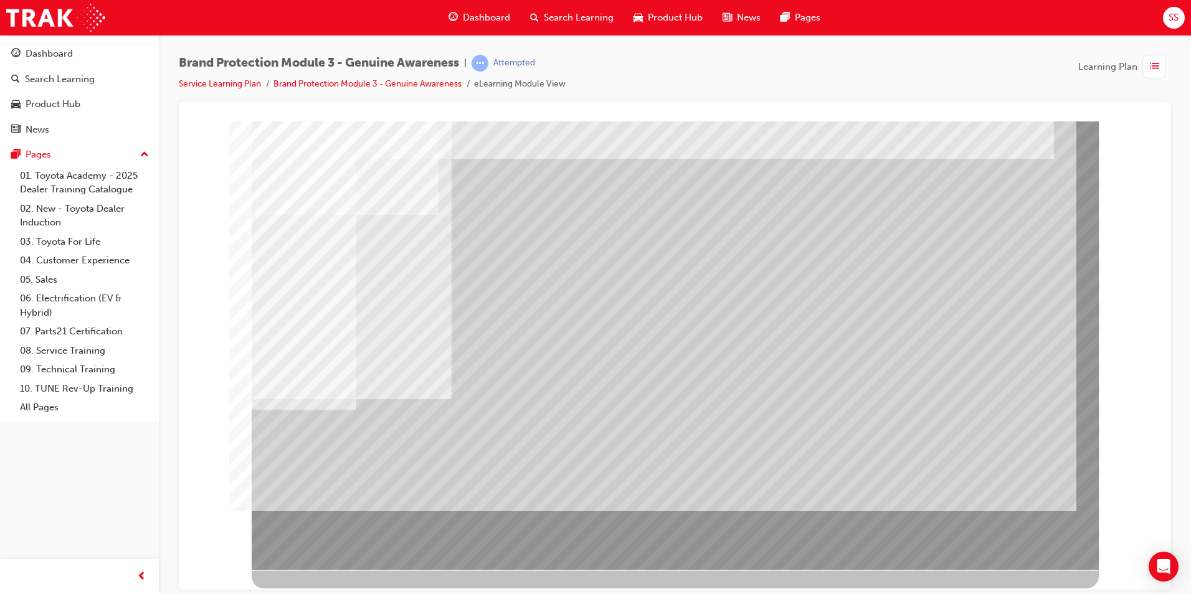
drag, startPoint x: 338, startPoint y: 534, endPoint x: 345, endPoint y: 531, distance: 7.9
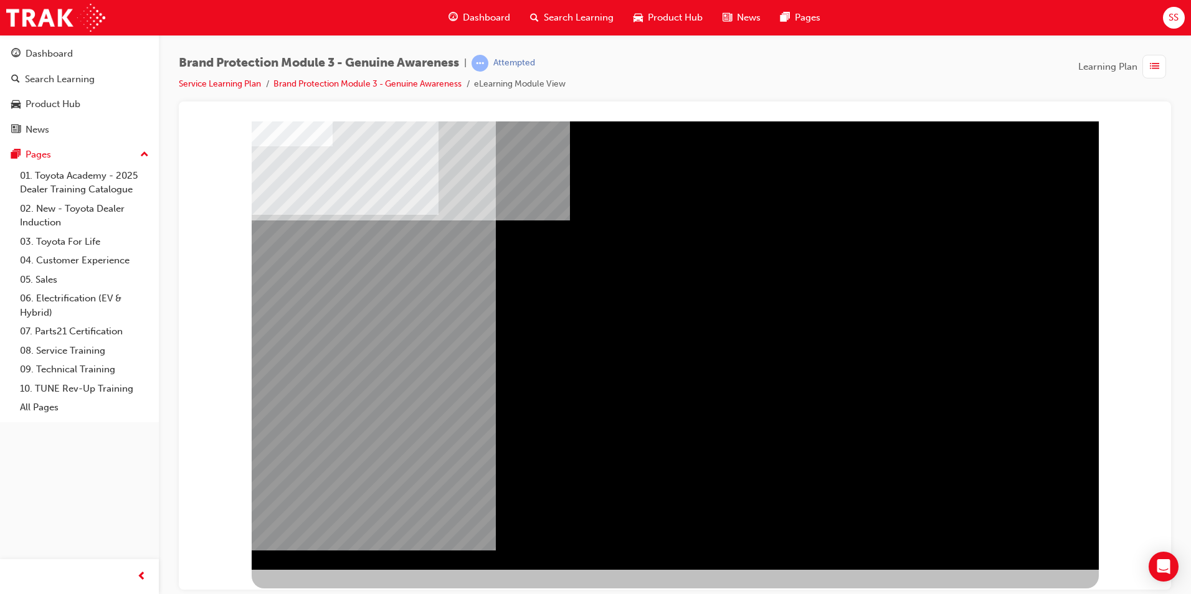
click at [330, 592] on div "NEXT Trigger this button to go to the next slide" at bounding box center [291, 603] width 78 height 22
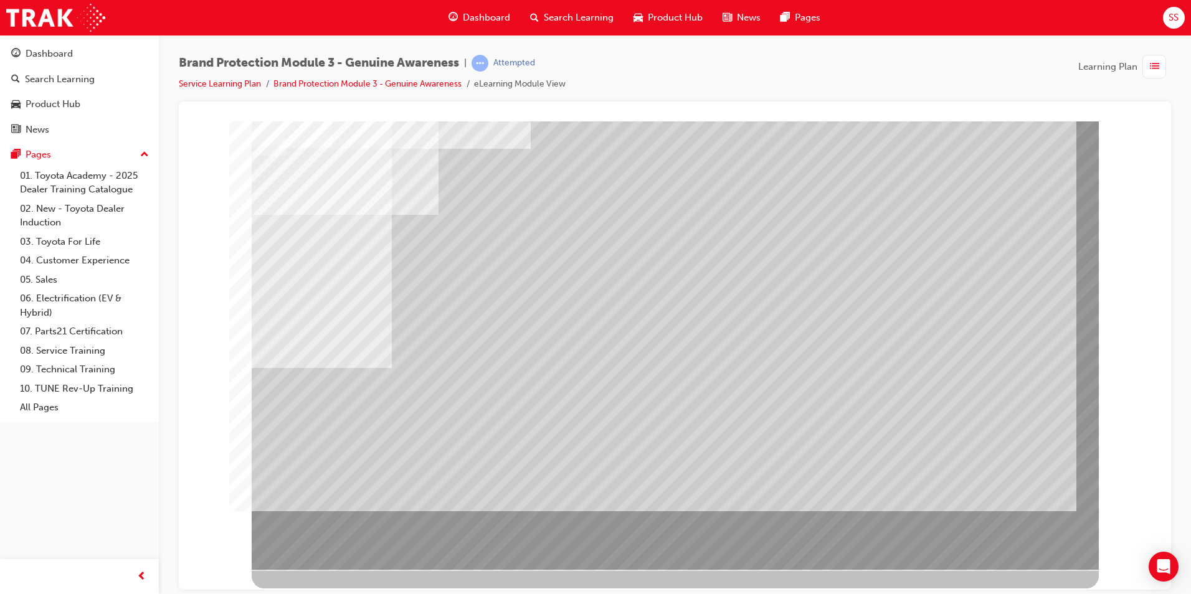
drag, startPoint x: 661, startPoint y: 181, endPoint x: 764, endPoint y: 271, distance: 137.3
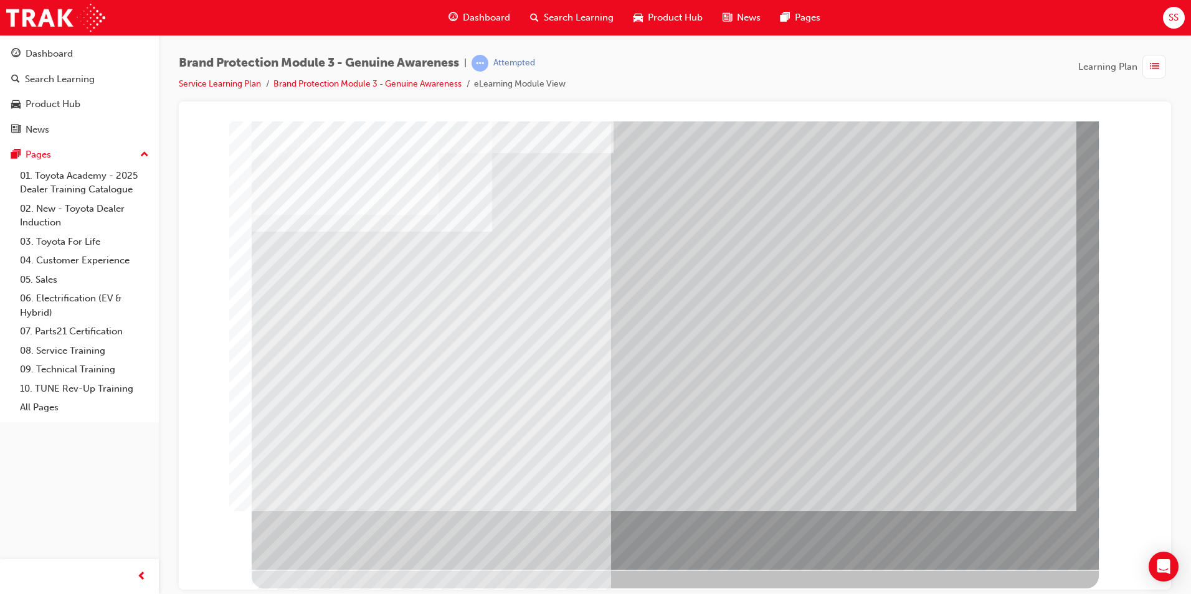
drag, startPoint x: 684, startPoint y: 180, endPoint x: 692, endPoint y: 185, distance: 9.0
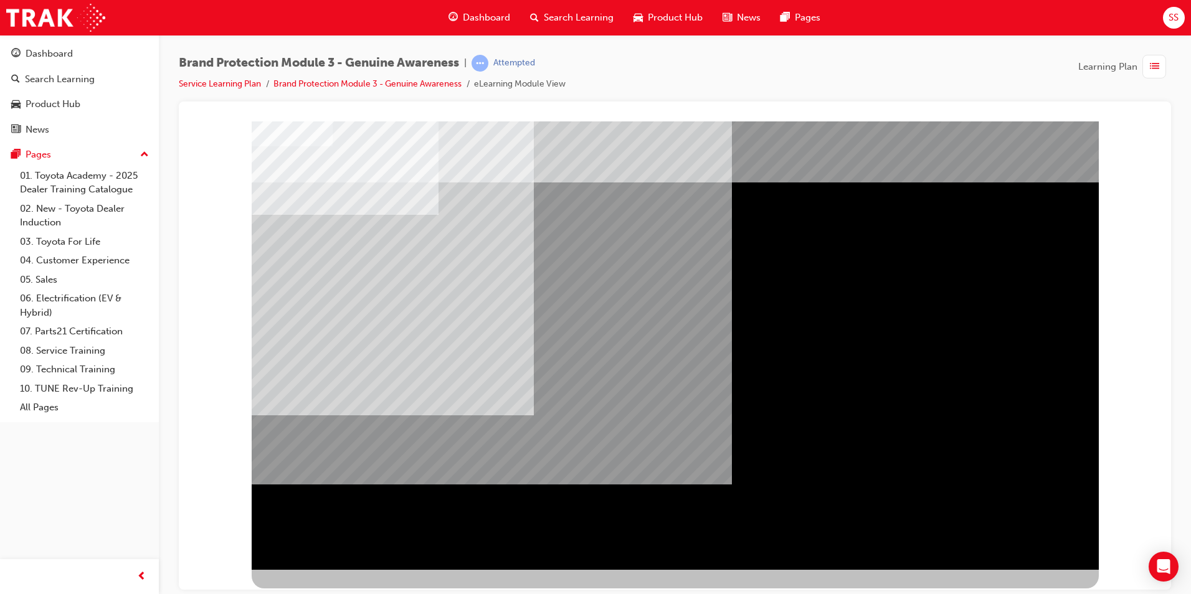
click at [1076, 546] on div "" at bounding box center [675, 345] width 847 height 449
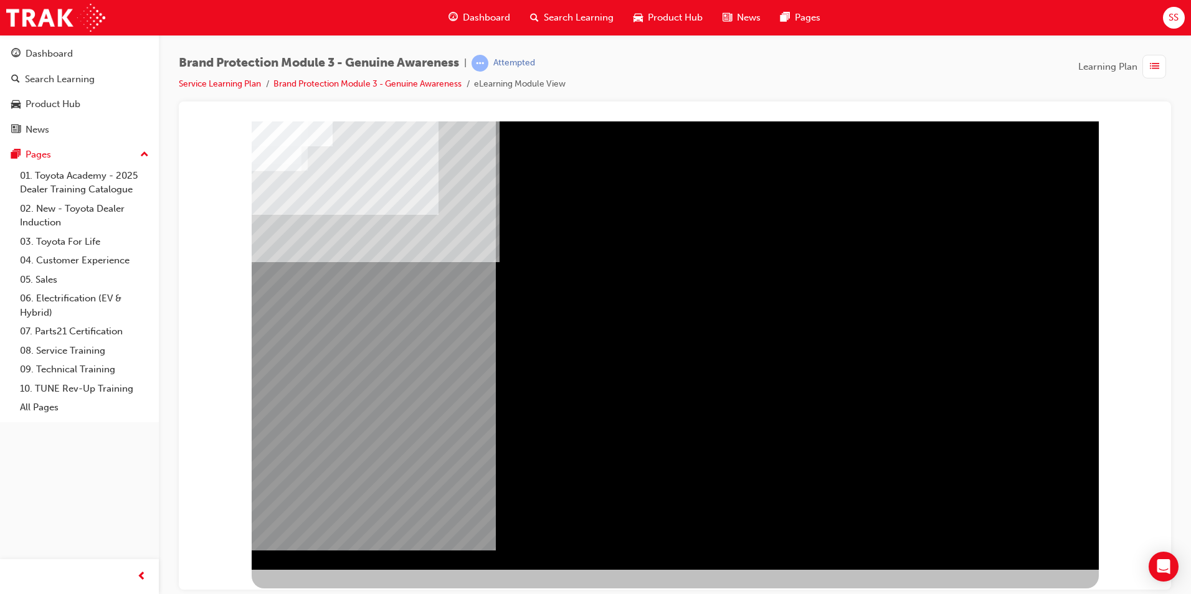
click at [330, 592] on div "NEXT Trigger this button to go to the next slide" at bounding box center [291, 603] width 78 height 22
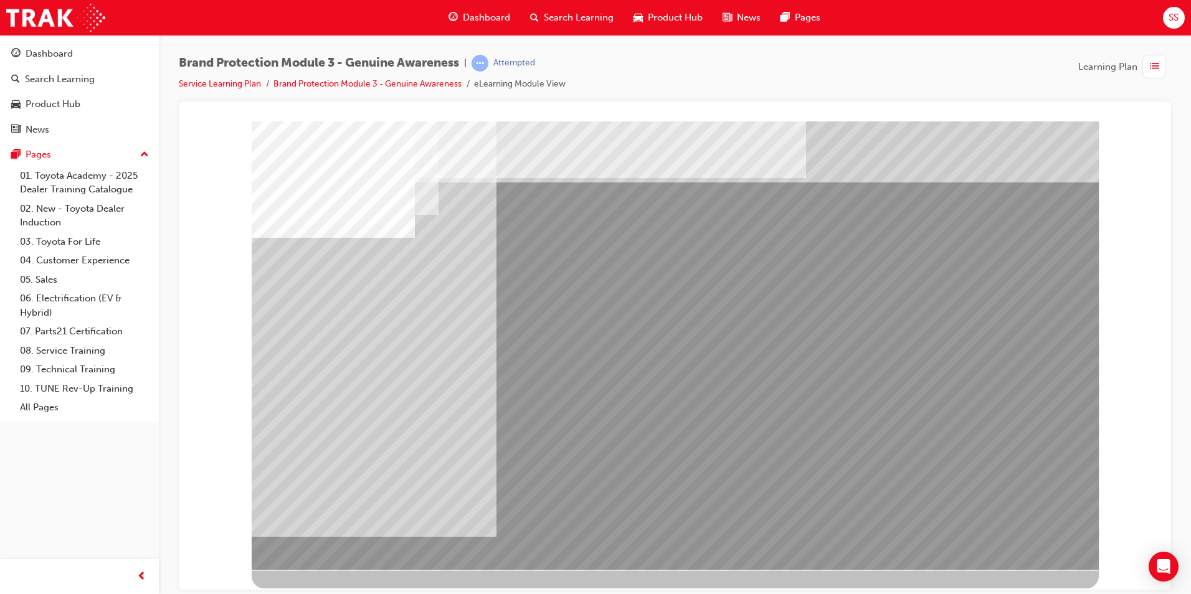
drag, startPoint x: 541, startPoint y: 320, endPoint x: 906, endPoint y: 332, distance: 364.6
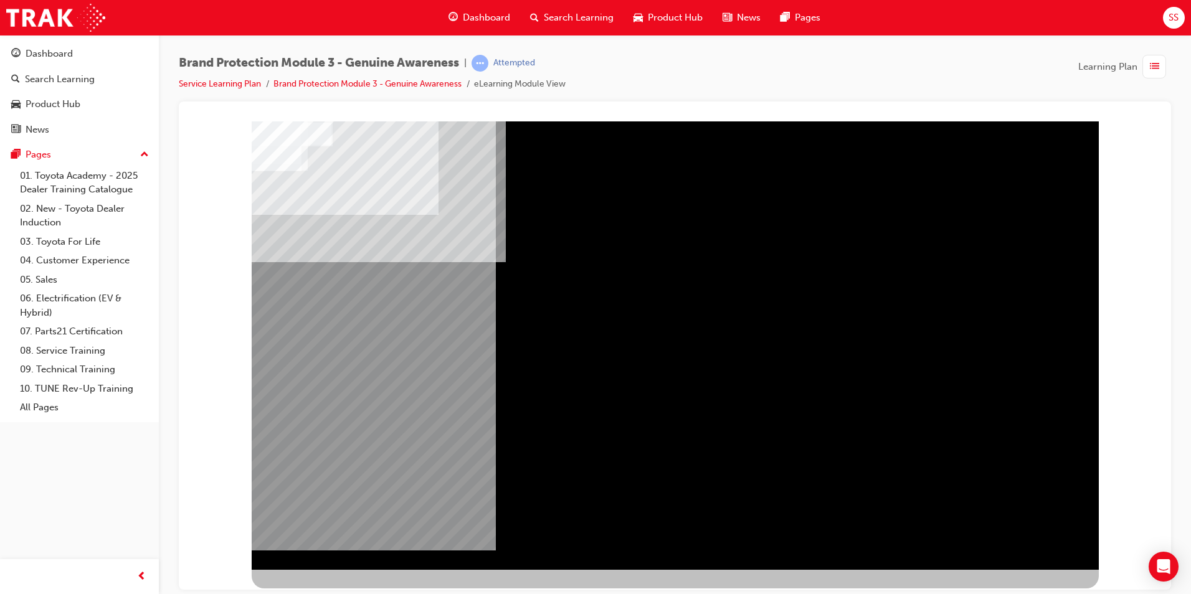
click at [330, 592] on div "NEXT Trigger this button to go to the next slide" at bounding box center [291, 603] width 78 height 22
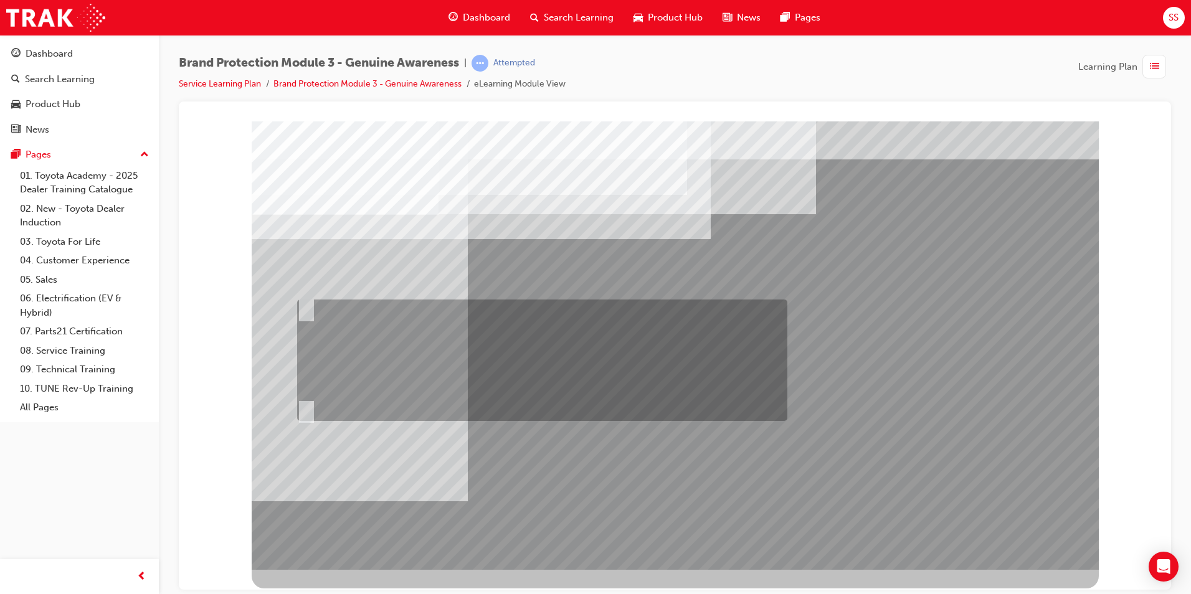
click at [308, 311] on input "Fred should send an email to Sarah and Jake via Showroom 360 that gives them a …" at bounding box center [304, 309] width 14 height 14
radio input "true"
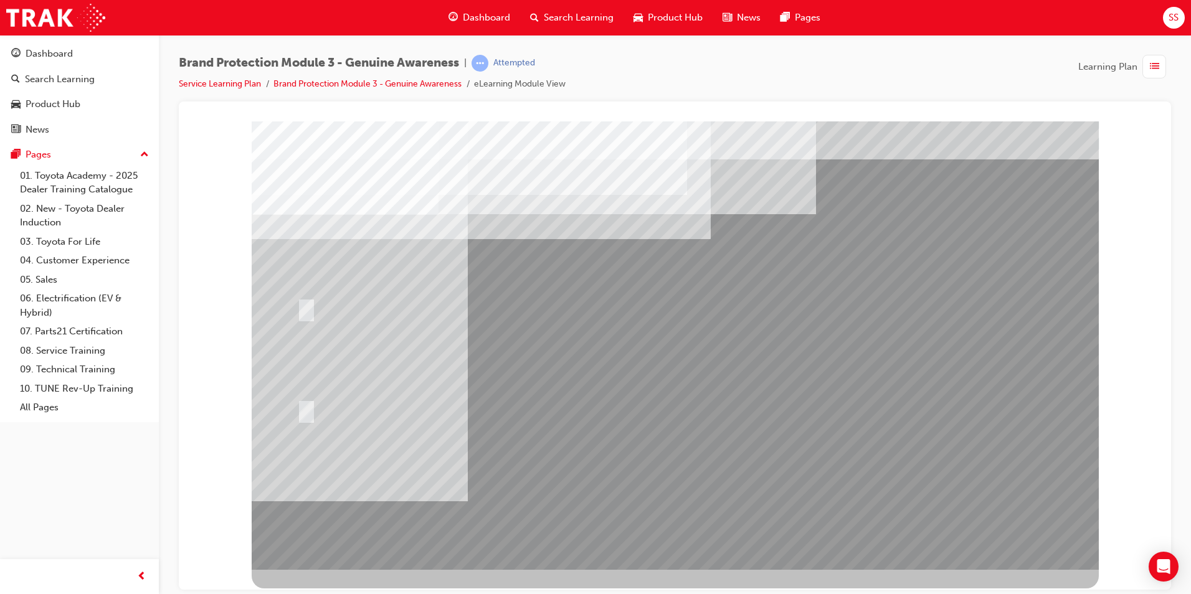
click at [549, 531] on div at bounding box center [675, 345] width 847 height 449
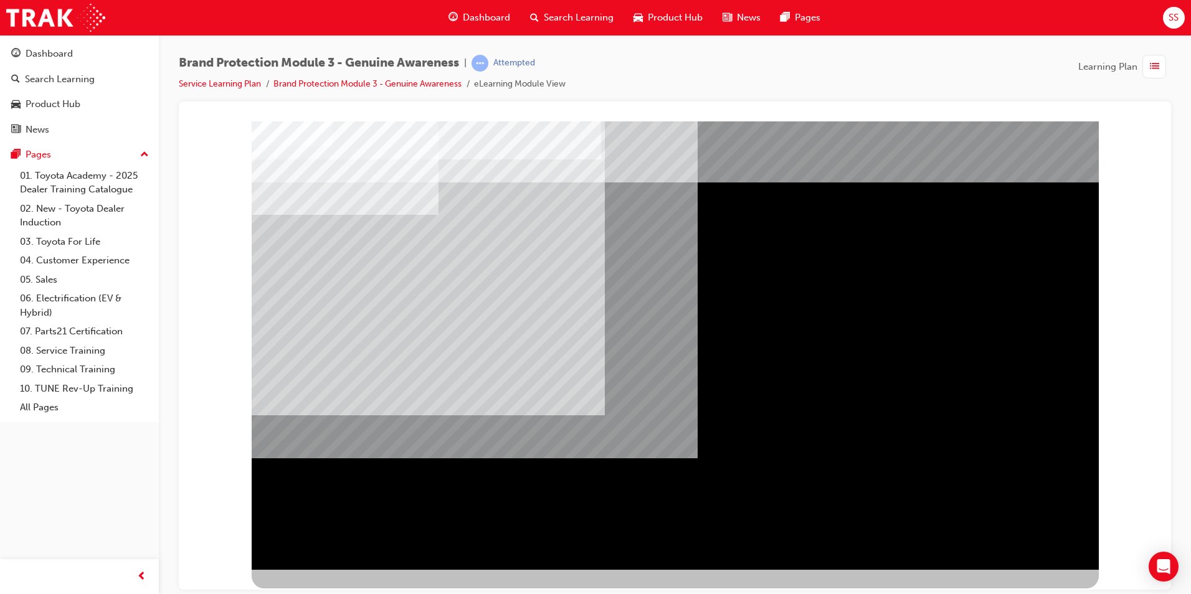
drag, startPoint x: 828, startPoint y: 210, endPoint x: 837, endPoint y: 209, distance: 9.4
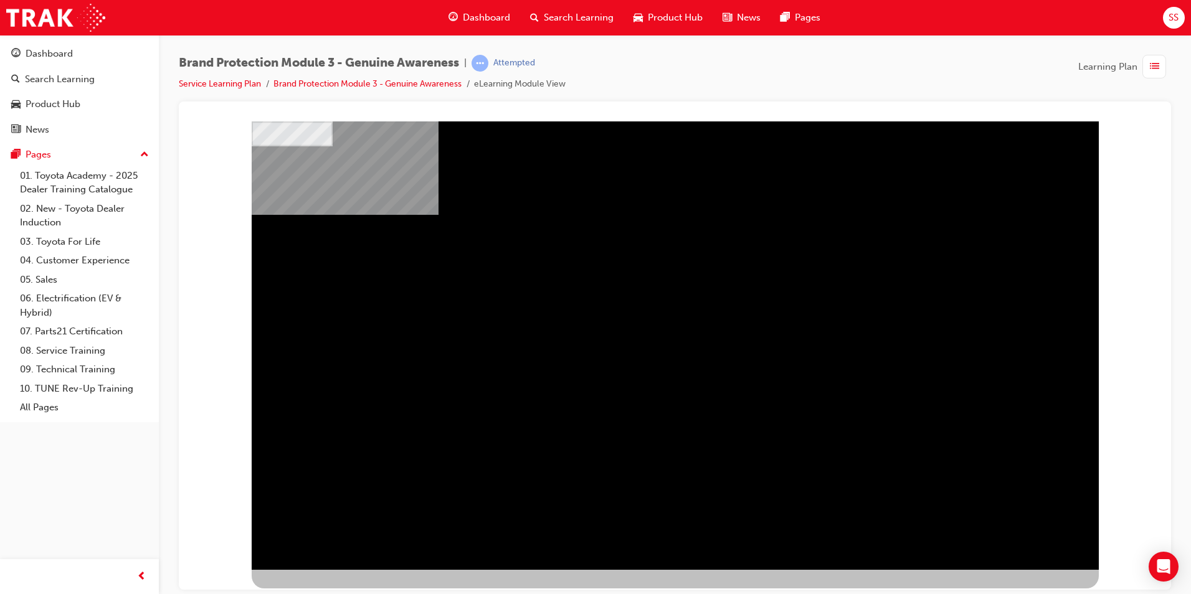
click at [330, 592] on div "NEXT Trigger this button to go to the next slide" at bounding box center [291, 603] width 78 height 22
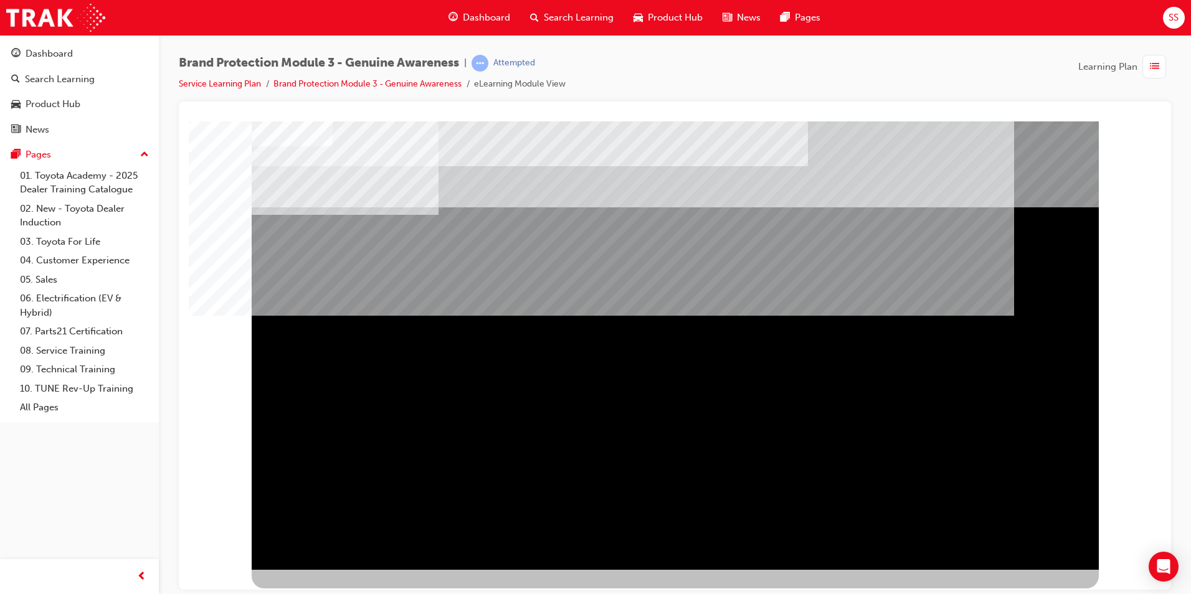
click at [330, 592] on div "NEXT Trigger this button to go to the next slide" at bounding box center [291, 603] width 78 height 22
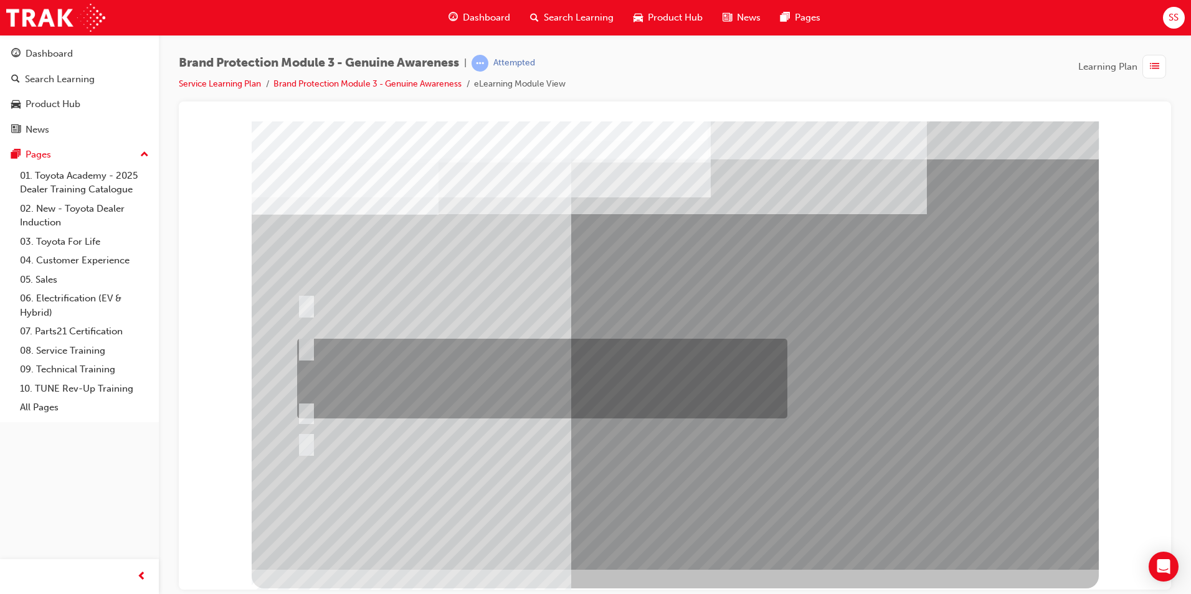
click at [303, 348] on input "Show the Guest Showroom 360 which showcases Toyota Genuine Accessories on each …" at bounding box center [304, 348] width 14 height 14
radio input "true"
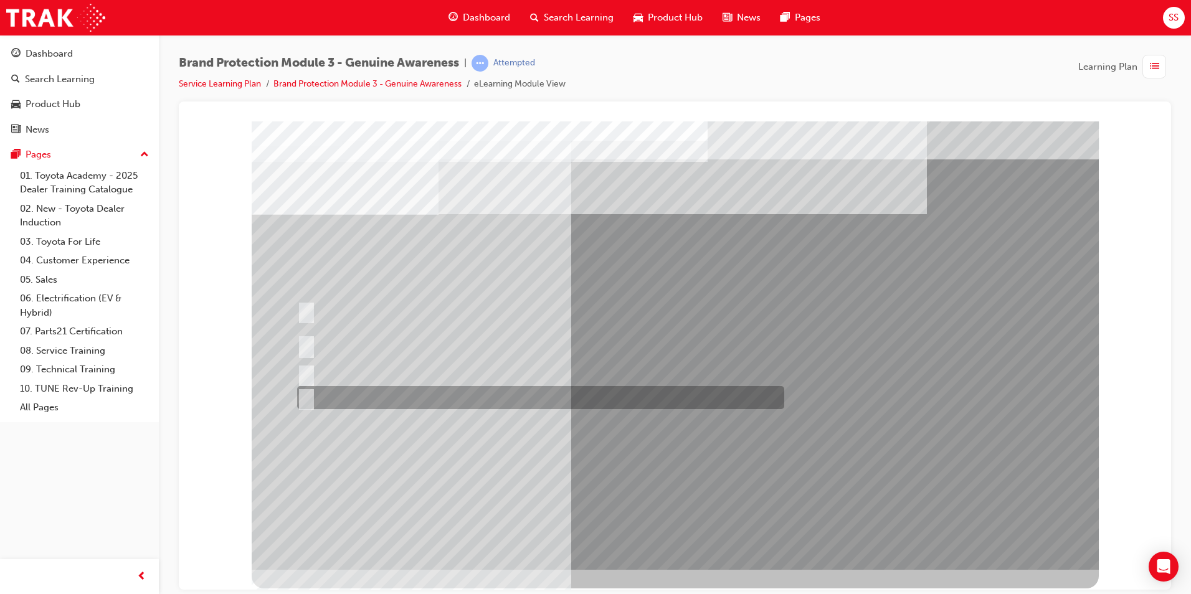
click at [309, 399] on input "AdBuilder, Showroom 360 and Toyota website." at bounding box center [304, 398] width 14 height 14
radio input "true"
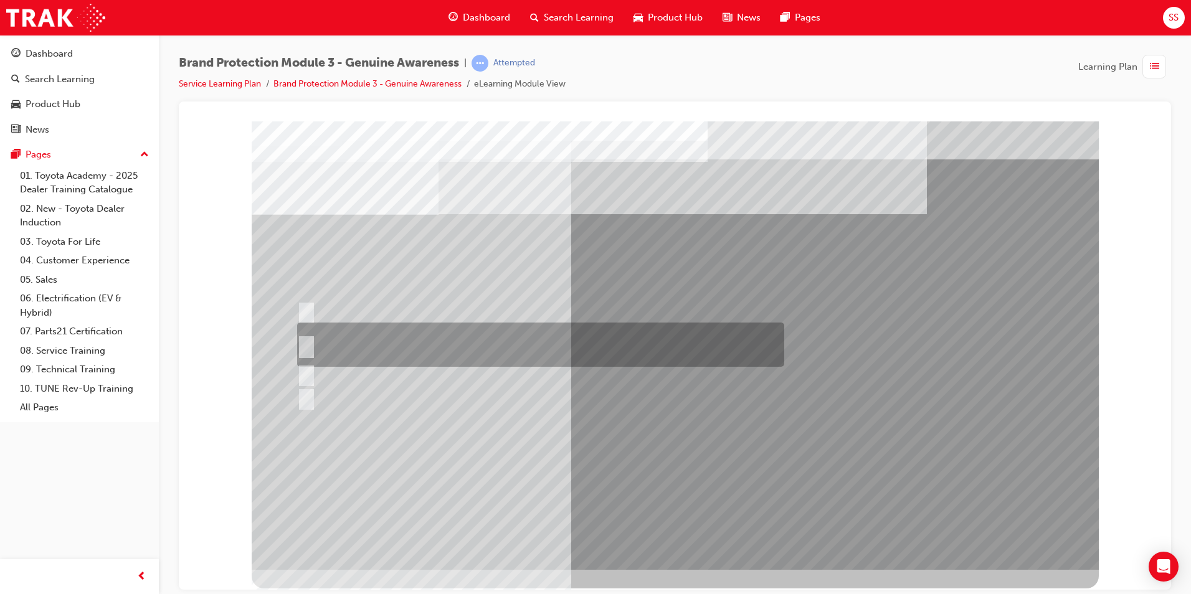
click at [310, 340] on input "Toyota Genuine Parts and Accessories and Toyota Genuine Service." at bounding box center [304, 345] width 14 height 14
radio input "true"
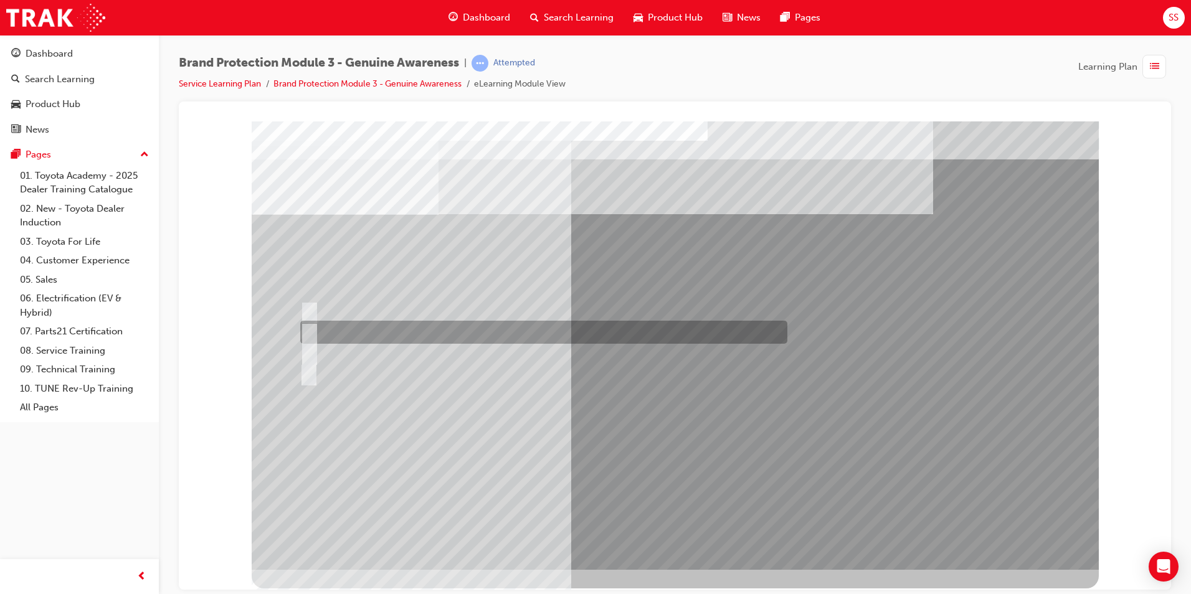
click at [315, 336] on div at bounding box center [540, 332] width 487 height 23
radio input "true"
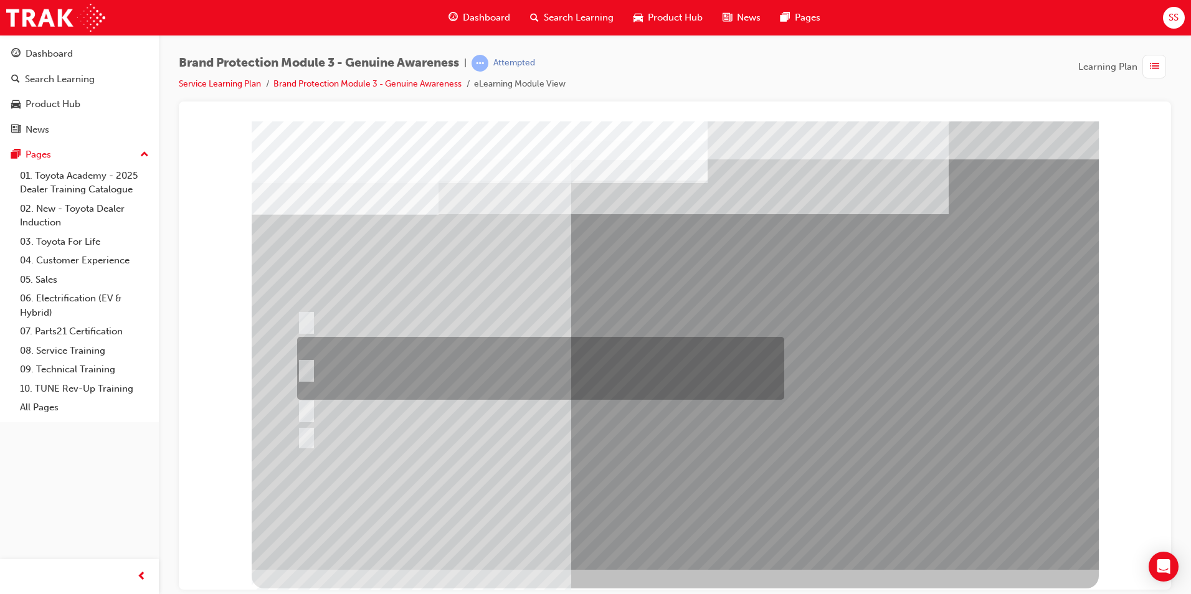
click at [308, 359] on div at bounding box center [537, 368] width 487 height 63
radio input "true"
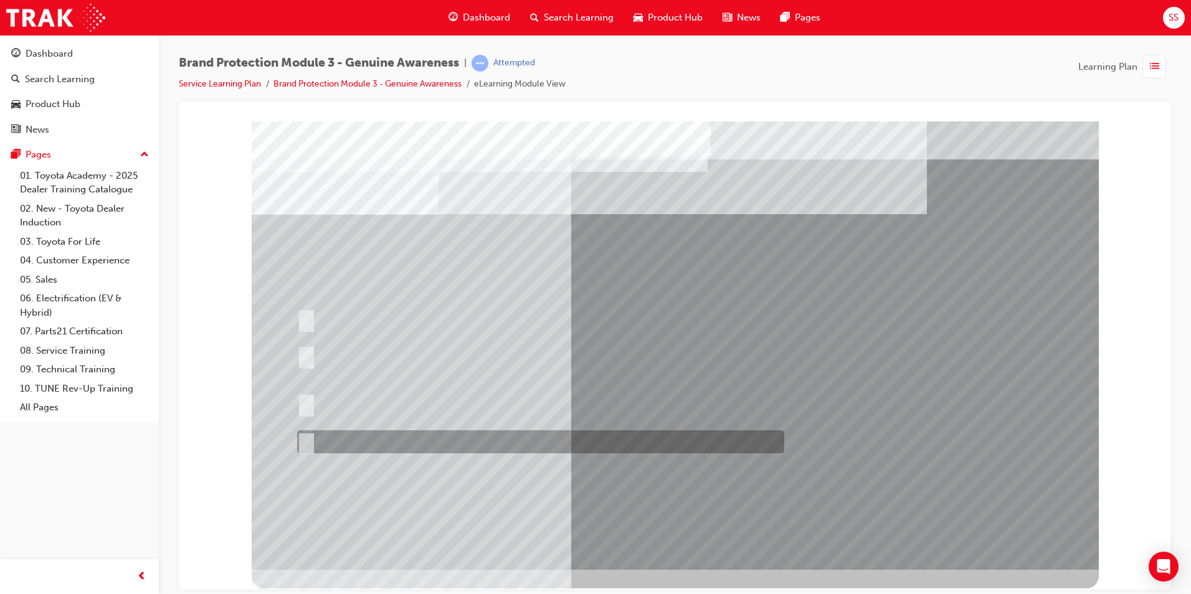
click at [312, 443] on div at bounding box center [537, 441] width 487 height 23
radio input "true"
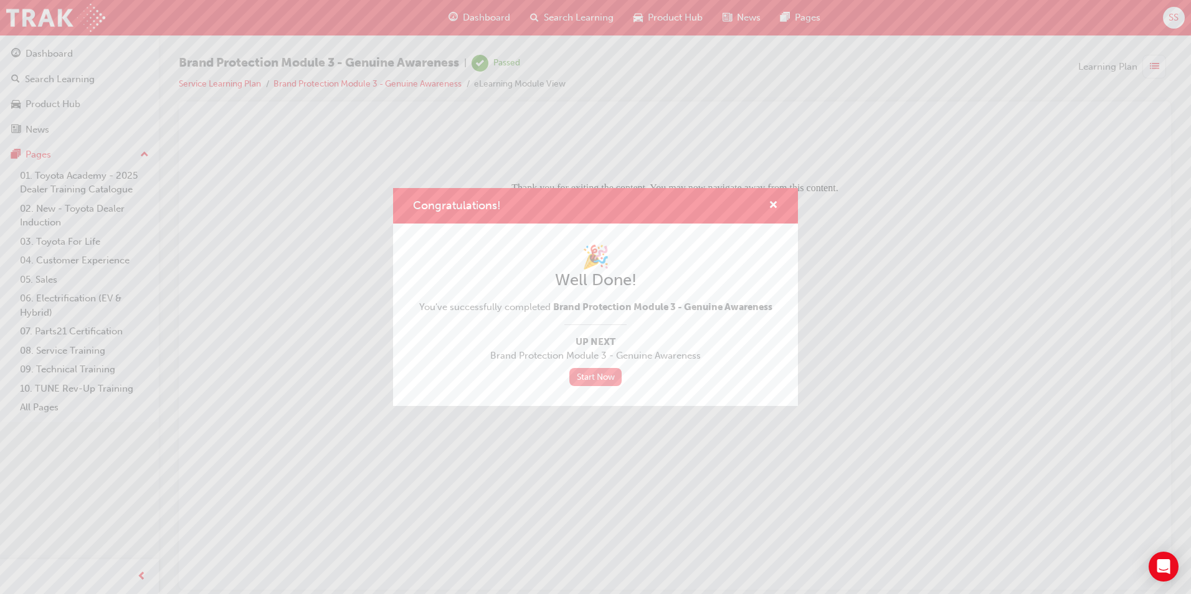
click at [602, 375] on link "Start Now" at bounding box center [595, 377] width 52 height 18
click at [575, 376] on link "Start Now" at bounding box center [595, 377] width 52 height 18
click at [777, 204] on span "cross-icon" at bounding box center [773, 206] width 9 height 11
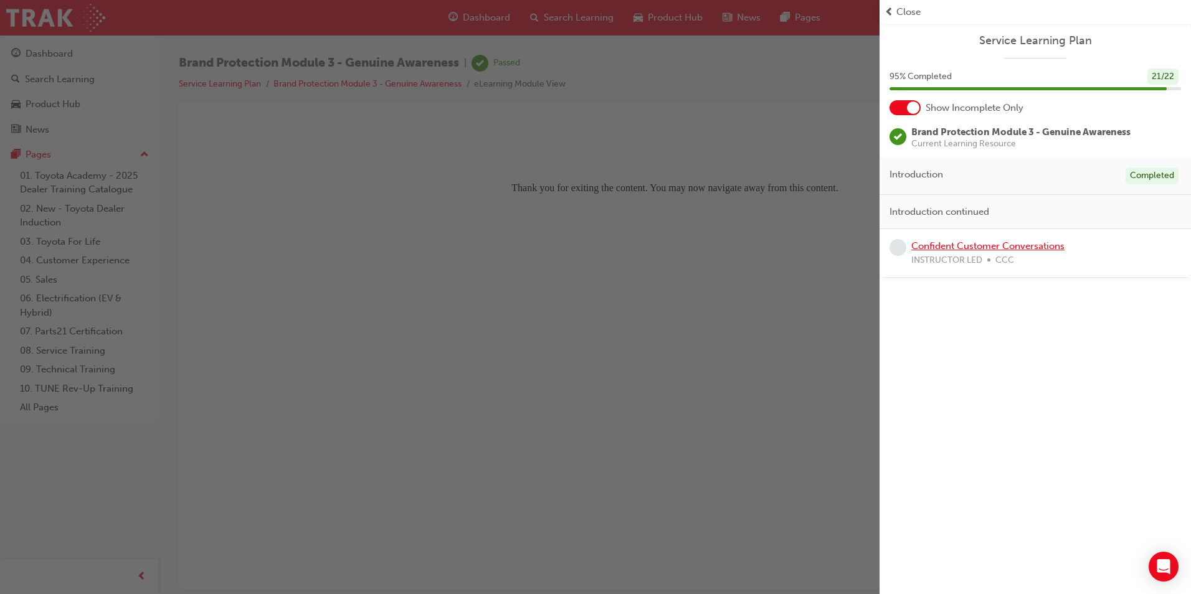
click at [991, 248] on link "Confident Customer Conversations" at bounding box center [987, 245] width 153 height 11
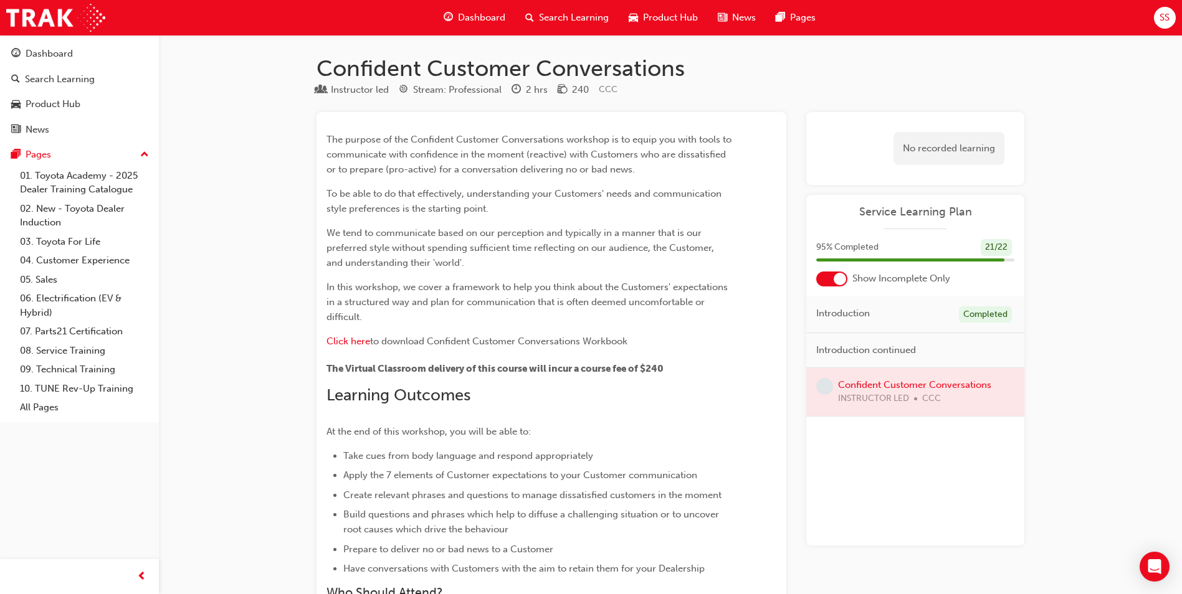
click at [912, 389] on div at bounding box center [915, 392] width 218 height 48
click at [940, 150] on div "No recorded learning" at bounding box center [948, 148] width 111 height 33
click at [899, 389] on div at bounding box center [915, 392] width 218 height 48
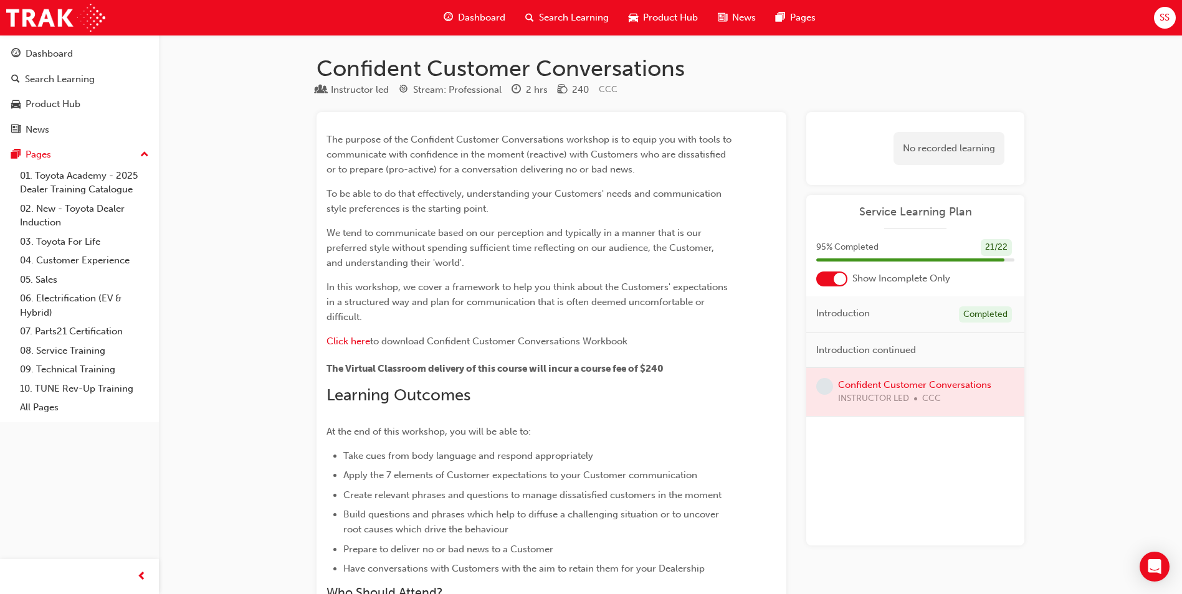
click at [825, 389] on span "learningRecordVerb_NONE-icon" at bounding box center [824, 386] width 17 height 17
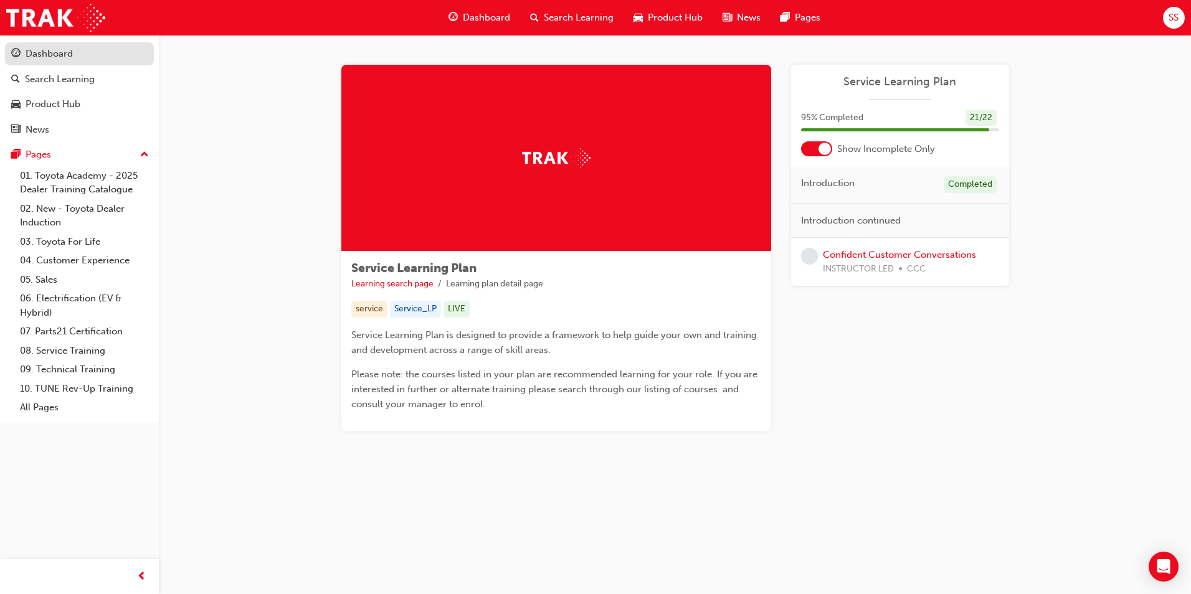
click at [70, 59] on div "Dashboard" at bounding box center [49, 54] width 47 height 14
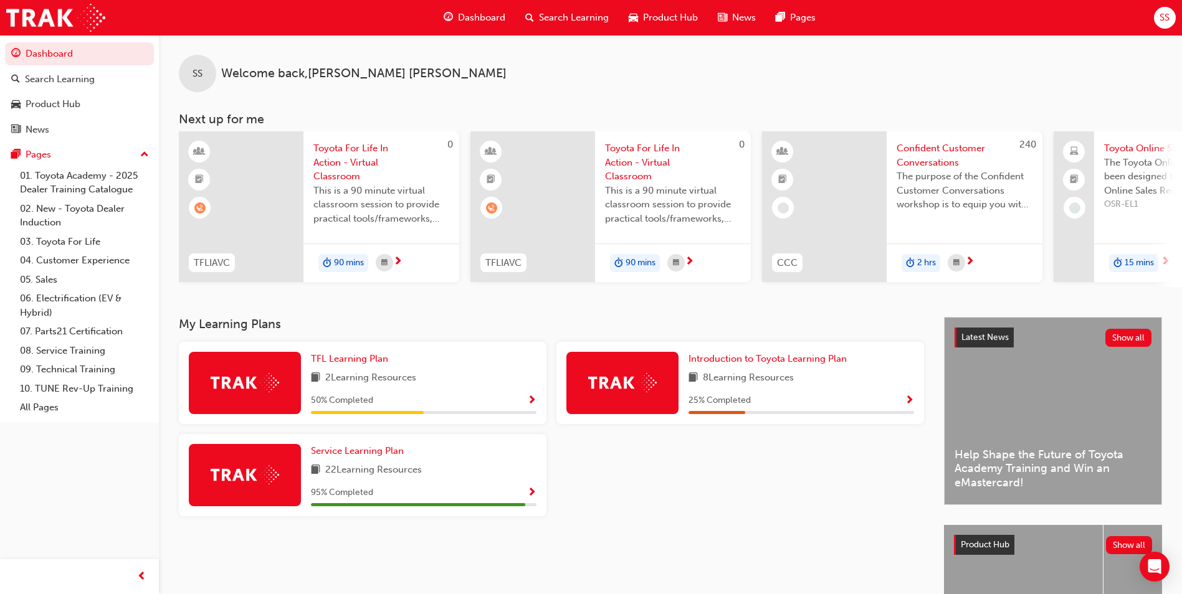
click at [451, 384] on div "2 Learning Resources" at bounding box center [424, 379] width 226 height 16
drag, startPoint x: 218, startPoint y: 377, endPoint x: 472, endPoint y: 414, distance: 256.8
click at [220, 377] on div at bounding box center [245, 383] width 112 height 62
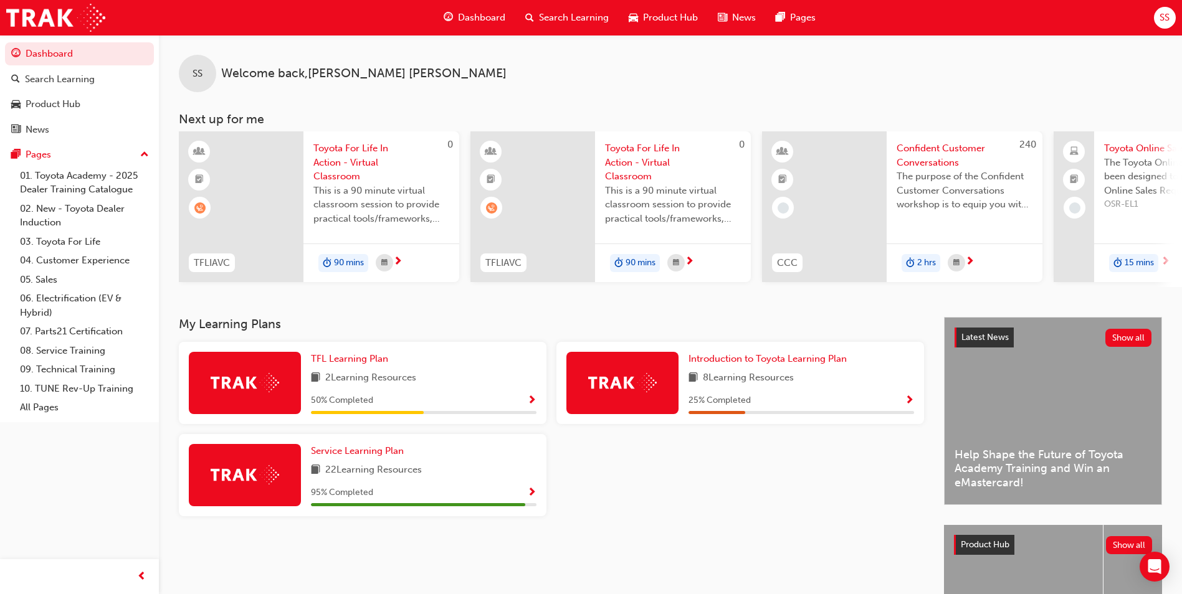
click at [534, 404] on span "Show Progress" at bounding box center [531, 401] width 9 height 11
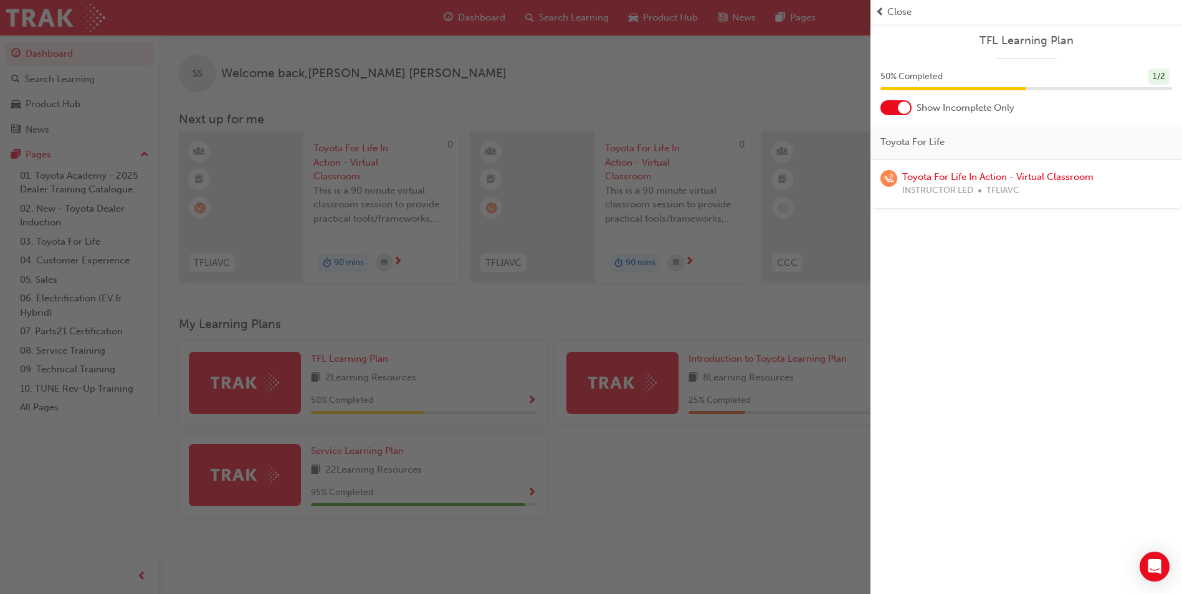
click at [890, 15] on span "Close" at bounding box center [899, 12] width 24 height 14
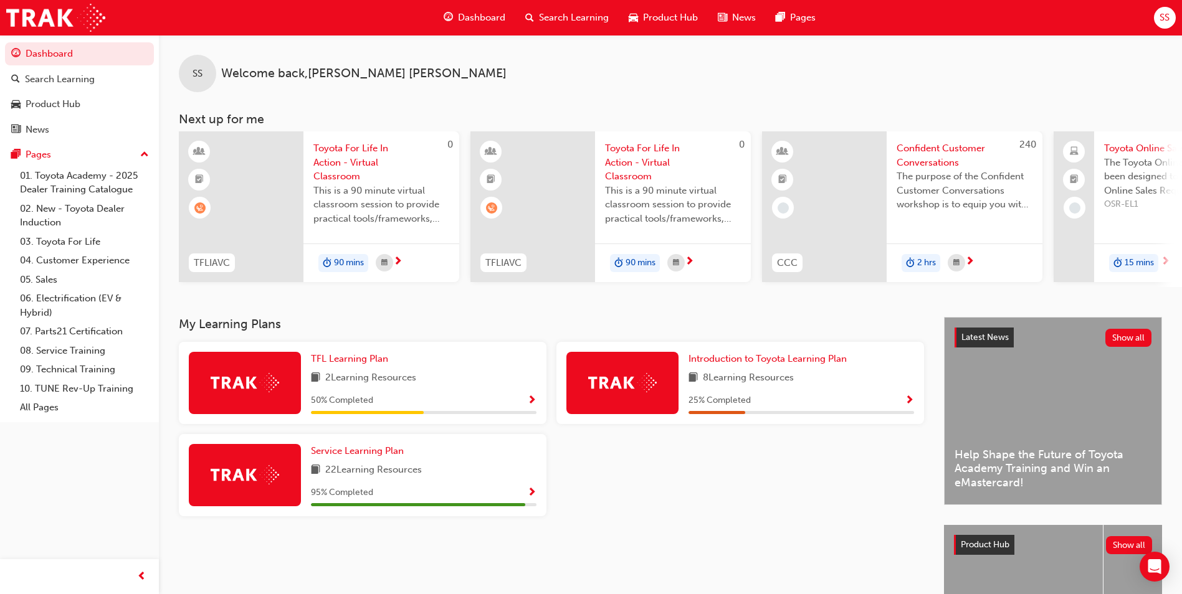
click at [757, 382] on span "8 Learning Resources" at bounding box center [748, 379] width 91 height 16
click at [727, 381] on span "8 Learning Resources" at bounding box center [748, 379] width 91 height 16
drag, startPoint x: 727, startPoint y: 381, endPoint x: 622, endPoint y: 385, distance: 105.4
click at [622, 385] on img at bounding box center [622, 382] width 69 height 19
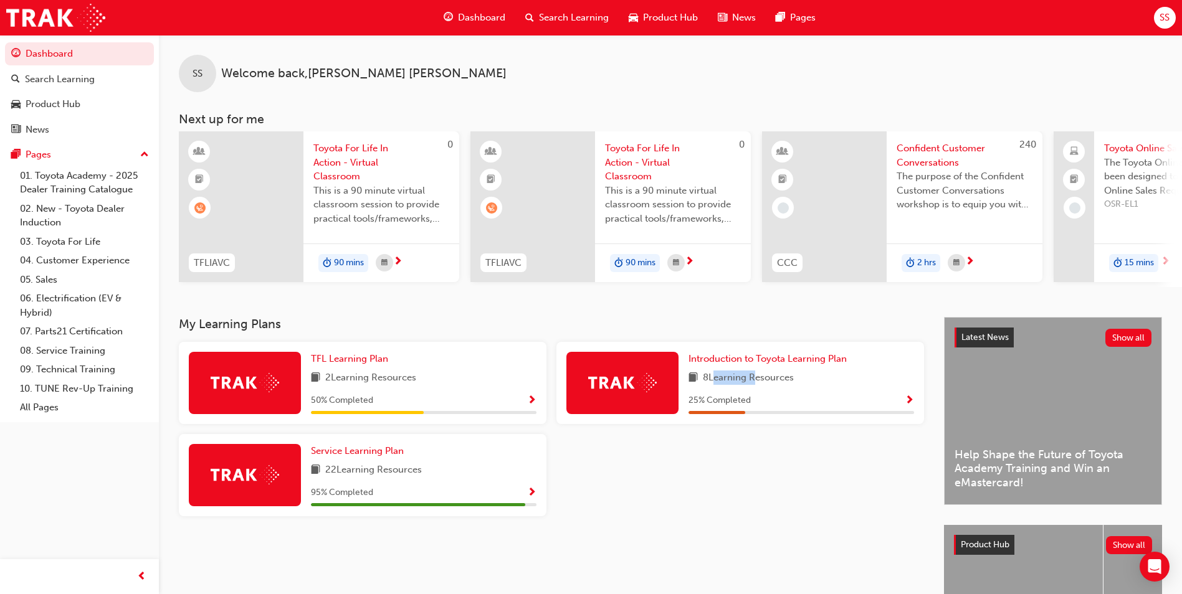
click at [906, 403] on span "Show Progress" at bounding box center [909, 401] width 9 height 11
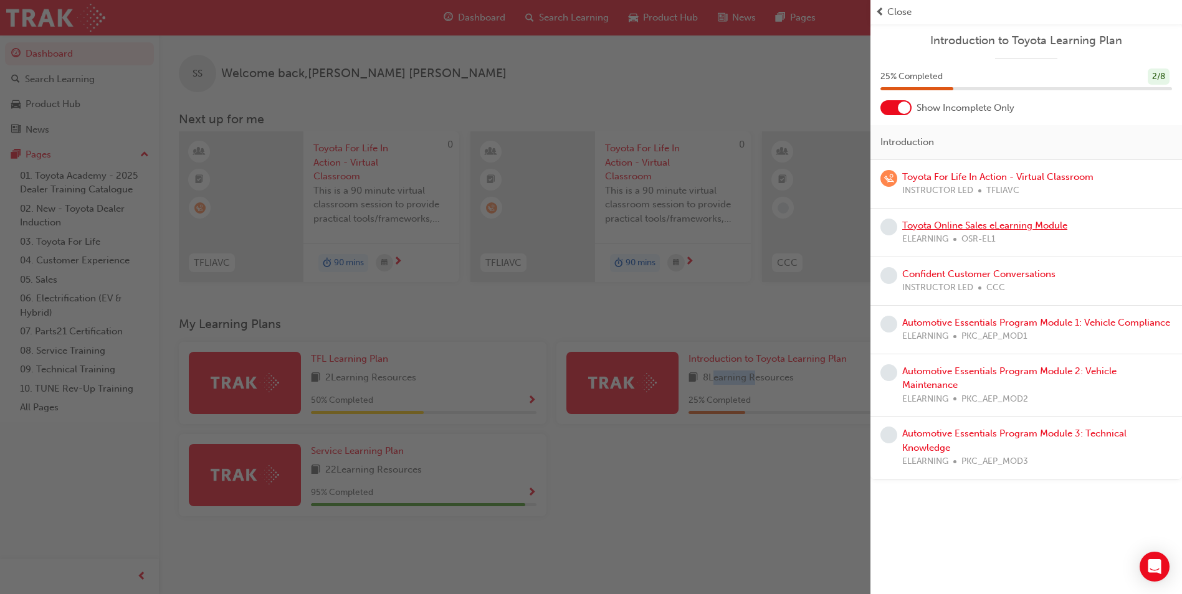
click at [979, 227] on link "Toyota Online Sales eLearning Module" at bounding box center [984, 225] width 165 height 11
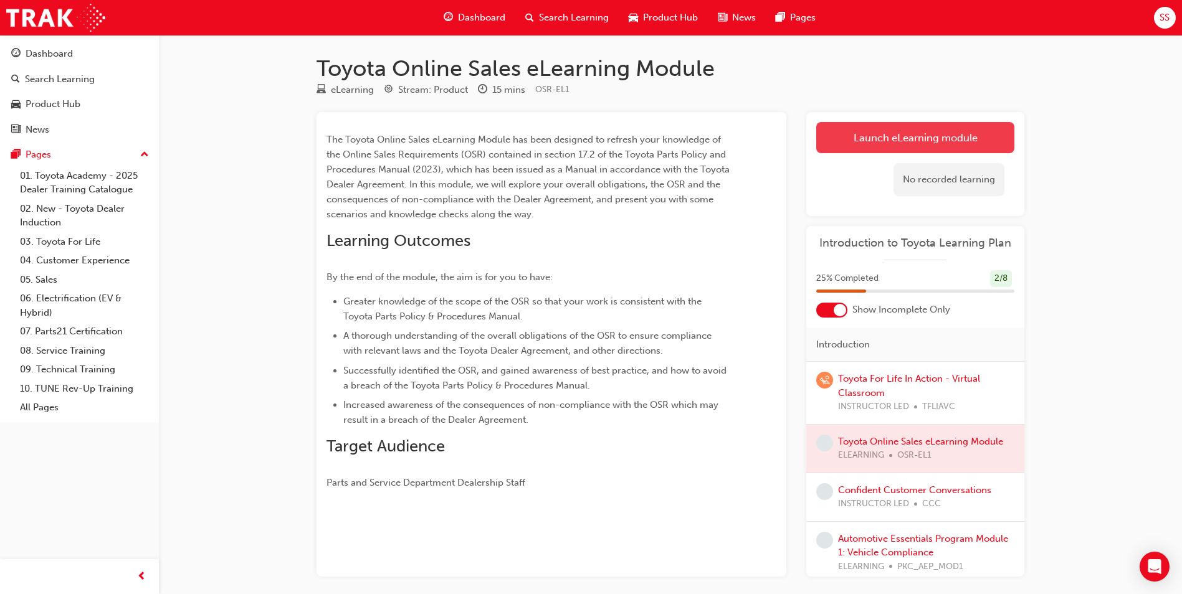
click at [878, 136] on link "Launch eLearning module" at bounding box center [915, 137] width 198 height 31
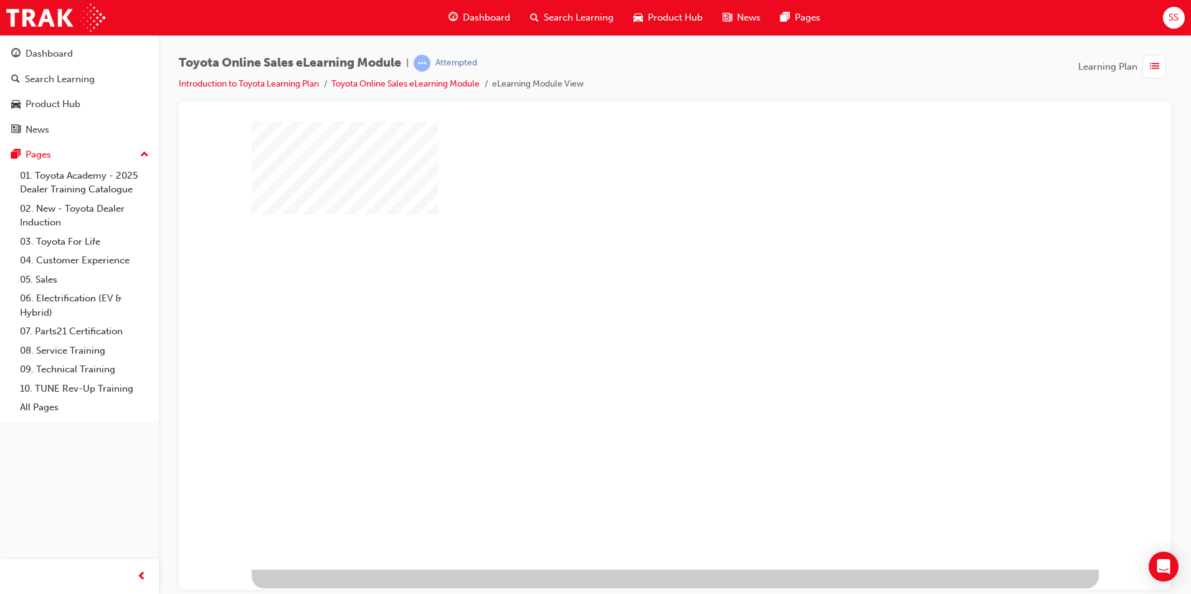
click at [639, 309] on div "play" at bounding box center [639, 309] width 0 height 0
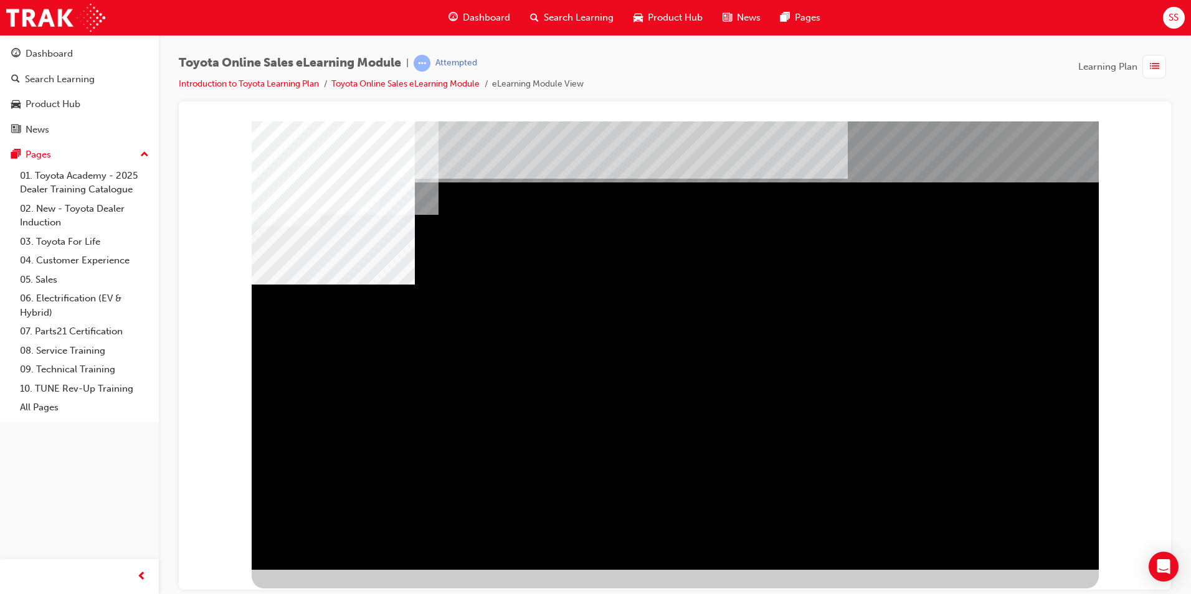
drag, startPoint x: 822, startPoint y: 363, endPoint x: 882, endPoint y: 364, distance: 59.8
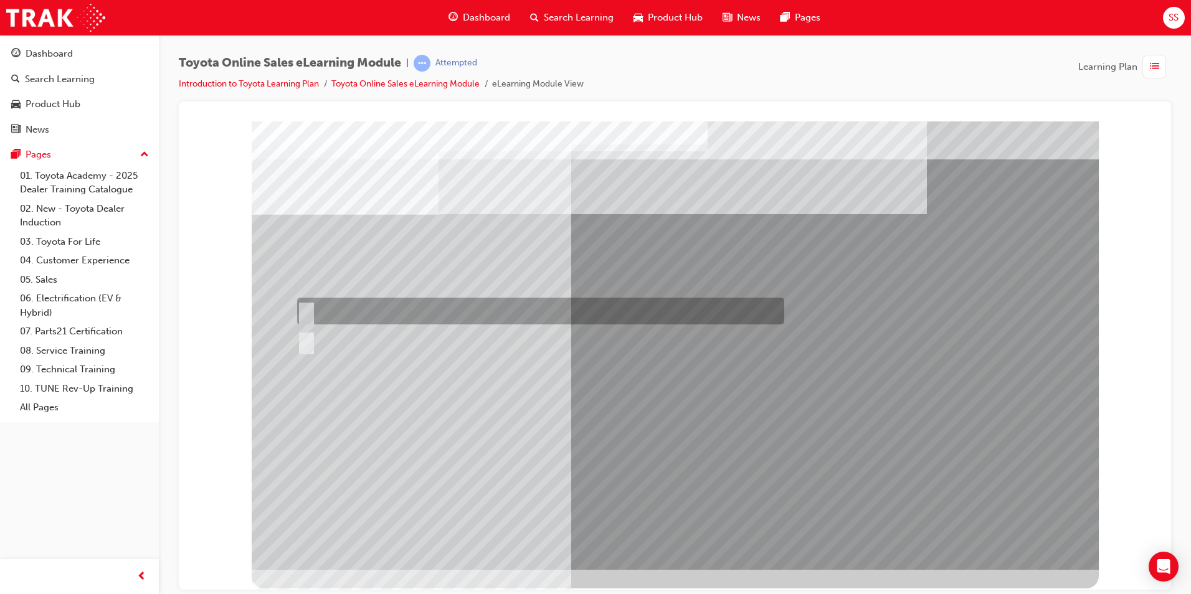
click at [305, 310] on input "True" at bounding box center [304, 312] width 14 height 14
radio input "true"
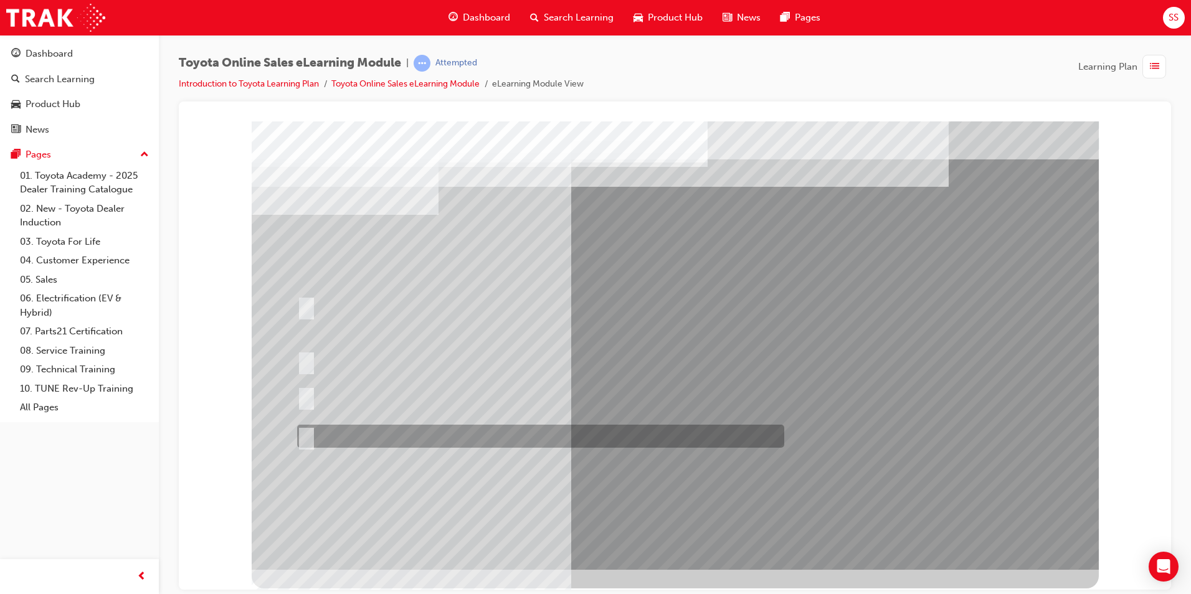
click at [303, 439] on input "It must be TMCA approved Dealer name." at bounding box center [304, 437] width 14 height 14
radio input "true"
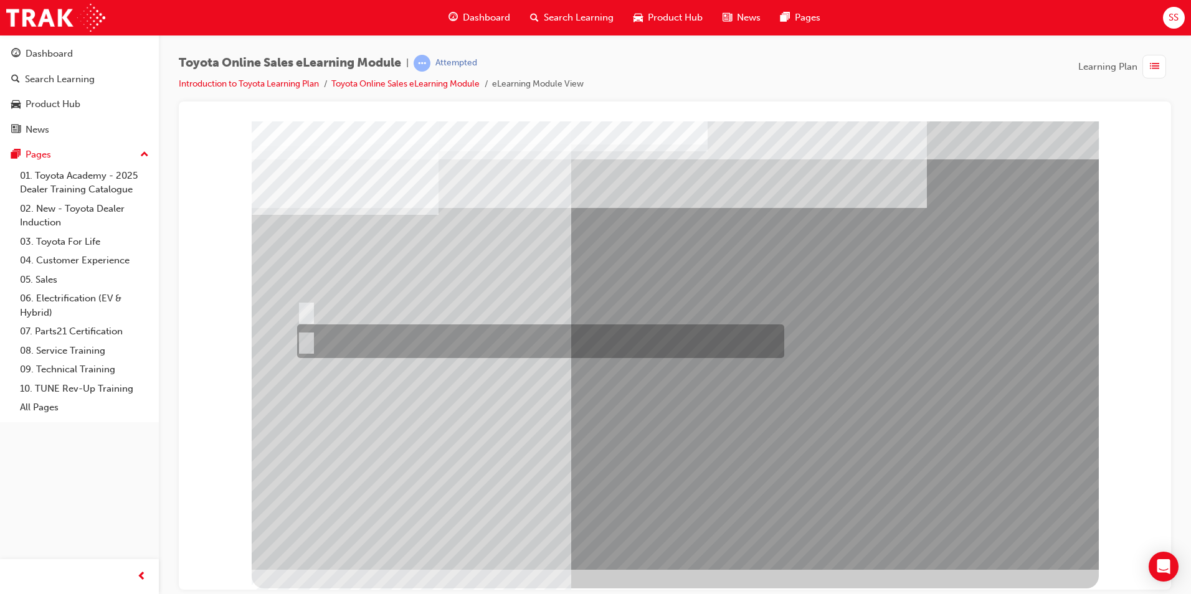
click at [307, 340] on input "No" at bounding box center [304, 342] width 14 height 14
radio input "true"
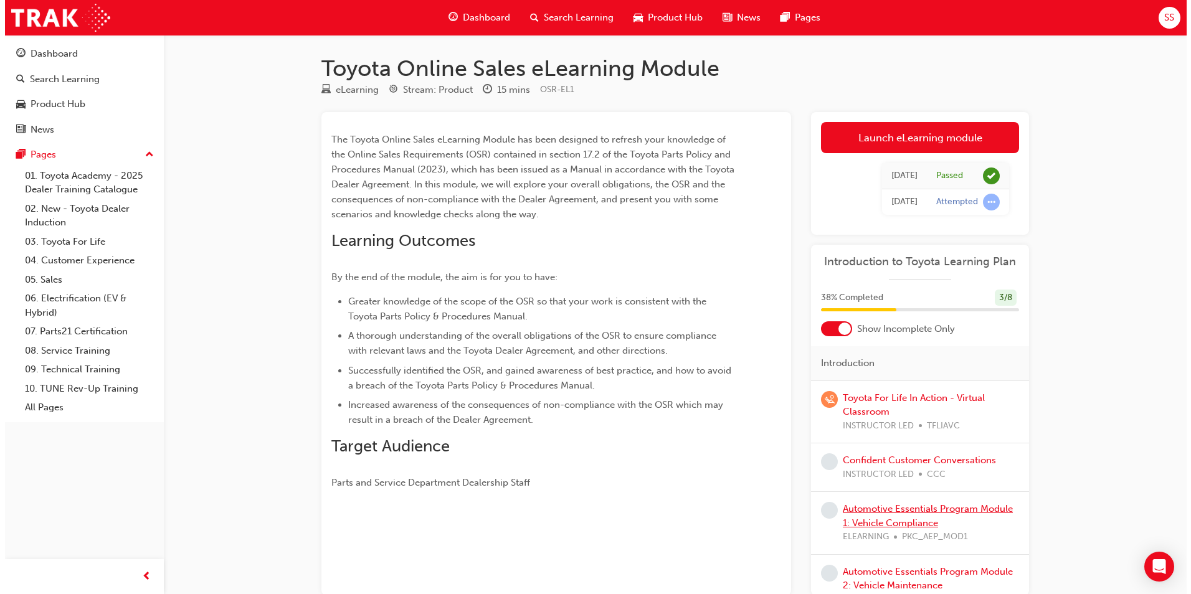
scroll to position [85, 0]
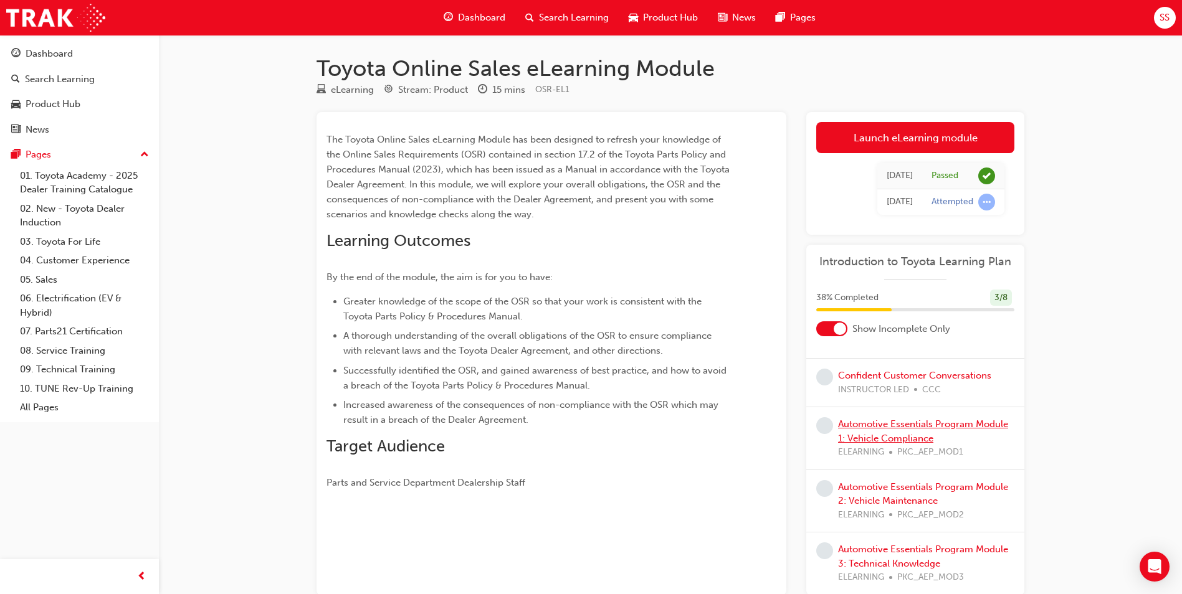
click at [906, 433] on link "Automotive Essentials Program Module 1: Vehicle Compliance" at bounding box center [923, 432] width 170 height 26
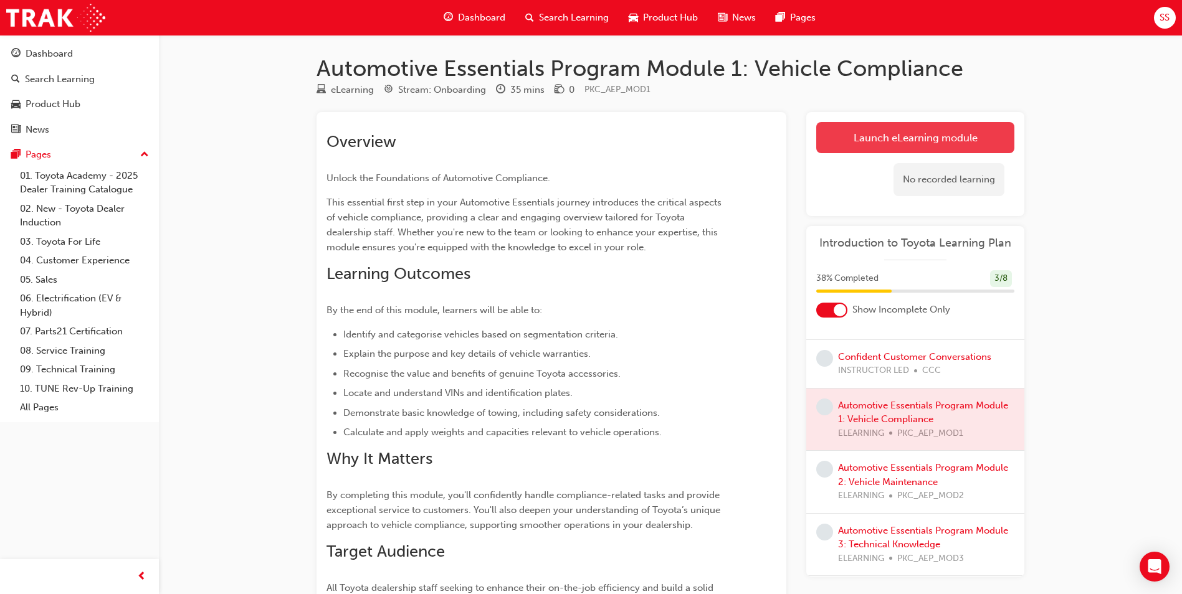
click at [925, 135] on link "Launch eLearning module" at bounding box center [915, 137] width 198 height 31
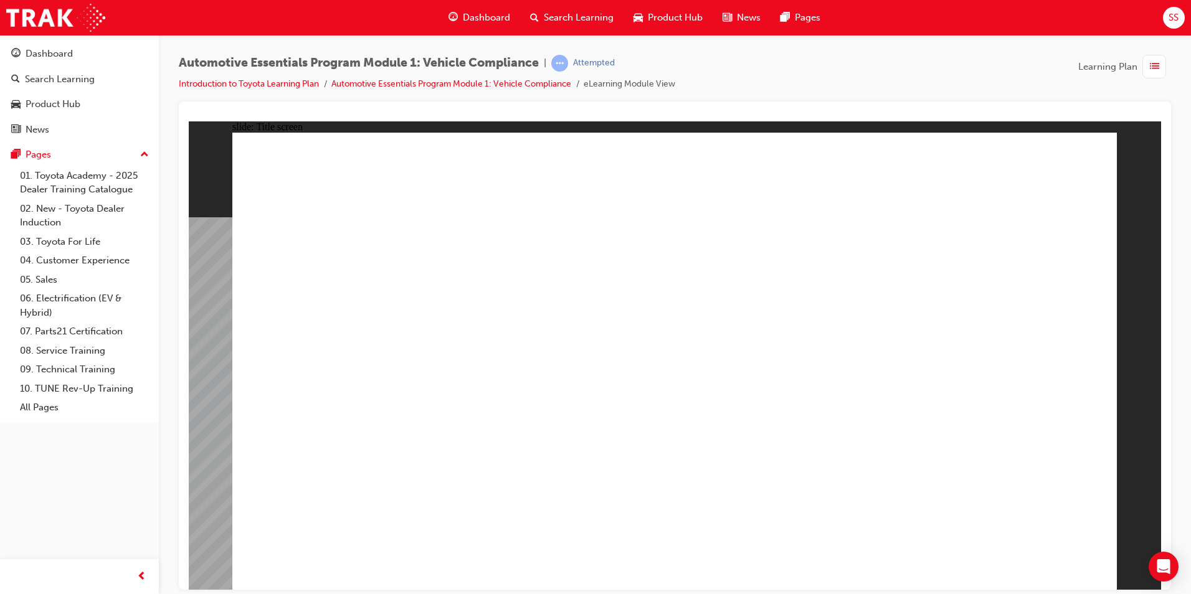
click at [65, 72] on div "Search Learning" at bounding box center [60, 79] width 70 height 14
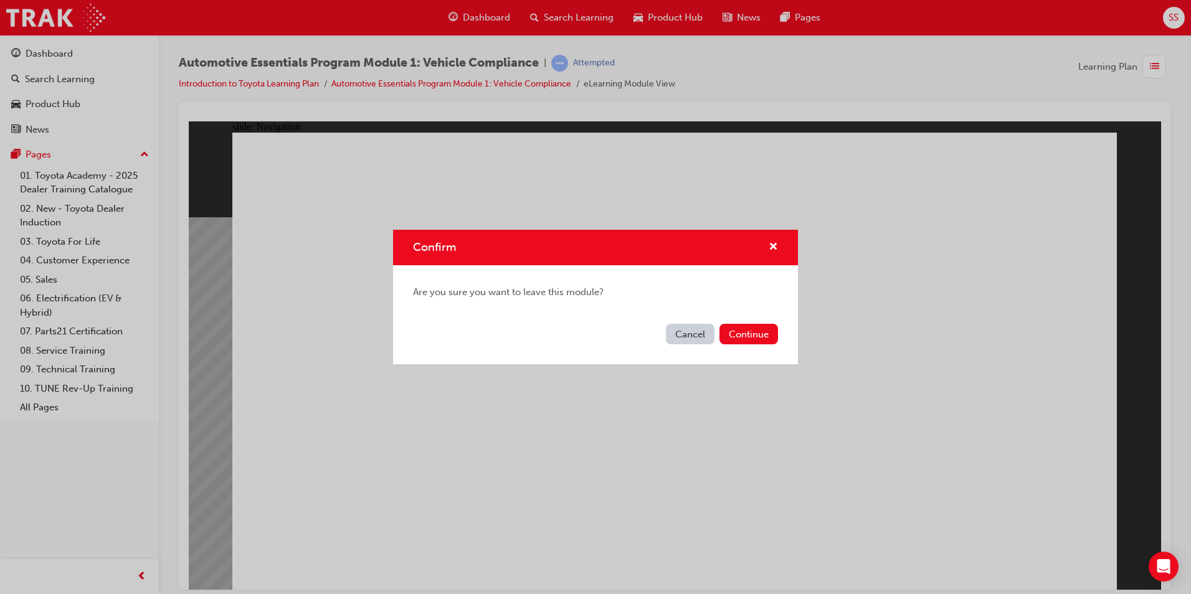
click at [700, 338] on button "Cancel" at bounding box center [690, 334] width 49 height 21
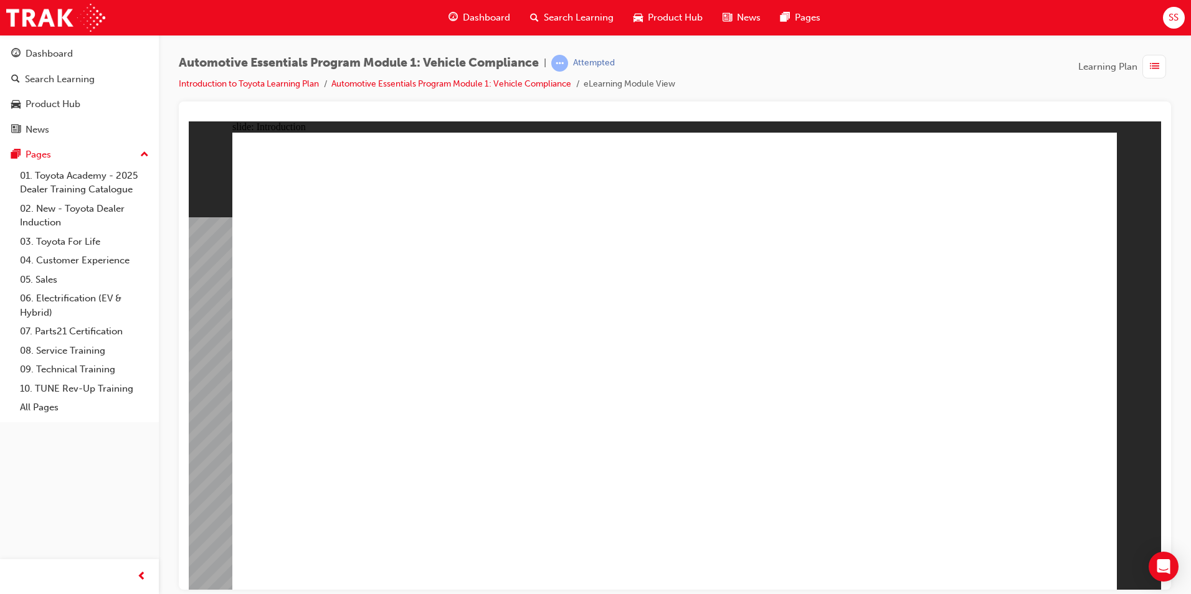
drag, startPoint x: 440, startPoint y: 408, endPoint x: 434, endPoint y: 406, distance: 6.5
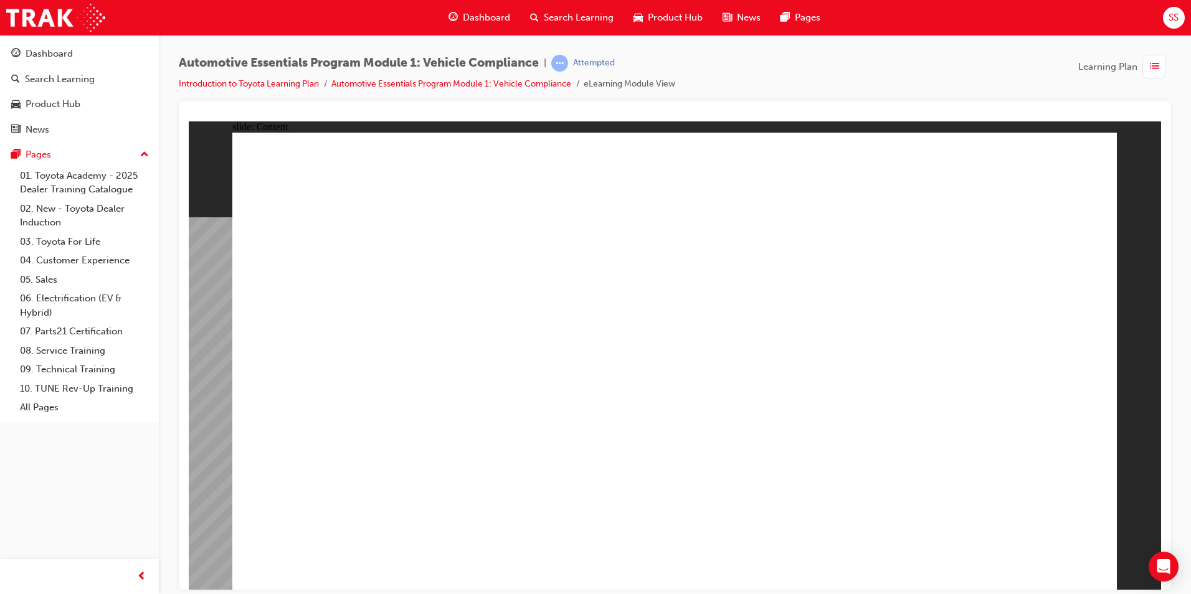
radio input "true"
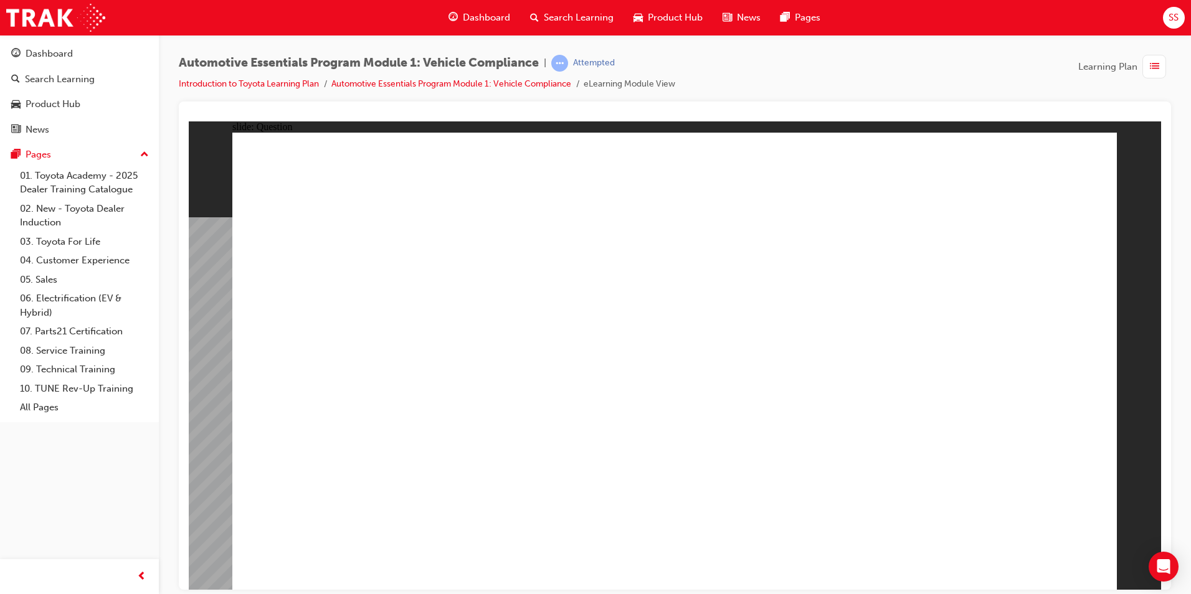
radio input "true"
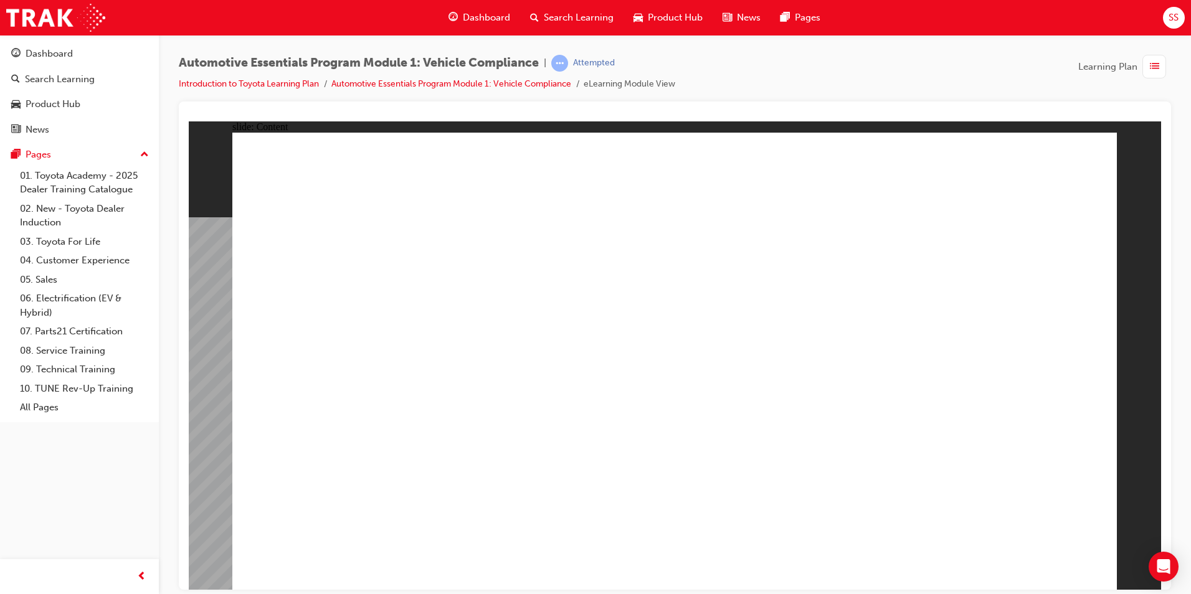
drag, startPoint x: 1081, startPoint y: 178, endPoint x: 1096, endPoint y: 159, distance: 23.5
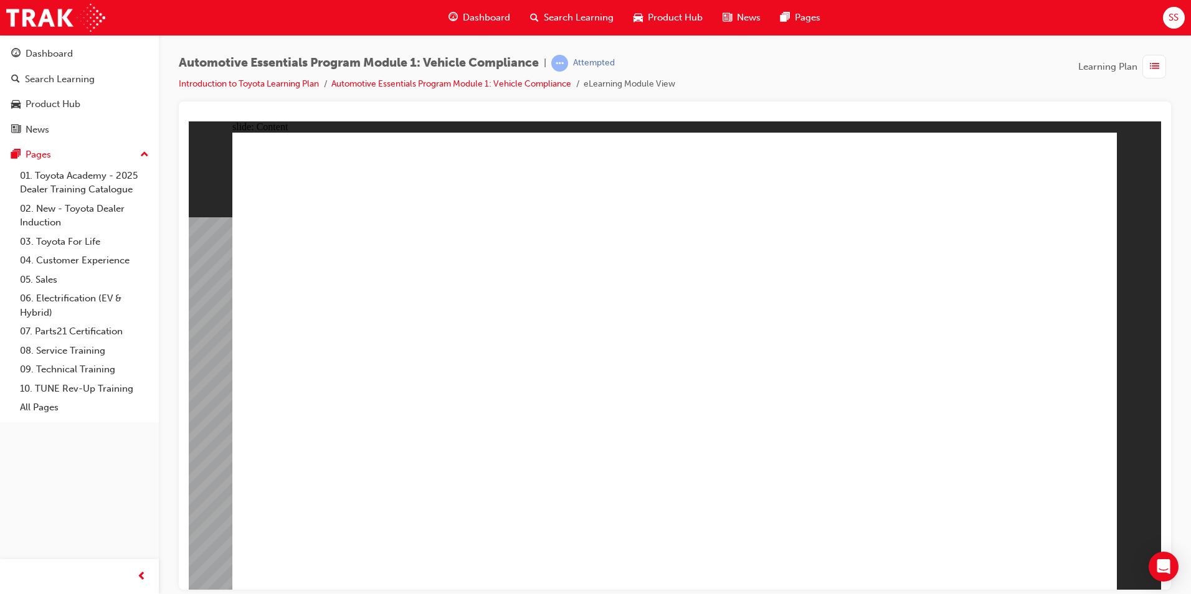
click at [112, 483] on div "Dashboard Search Learning Product Hub News Pages Pages 01. Toyota Academy - 202…" at bounding box center [79, 281] width 159 height 563
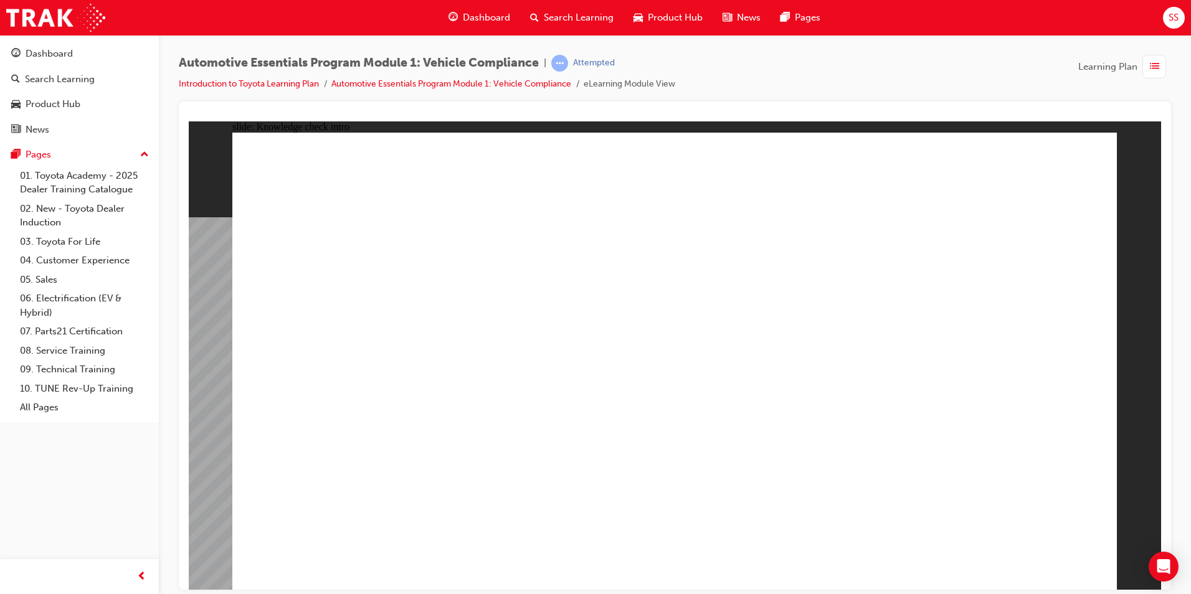
radio input "true"
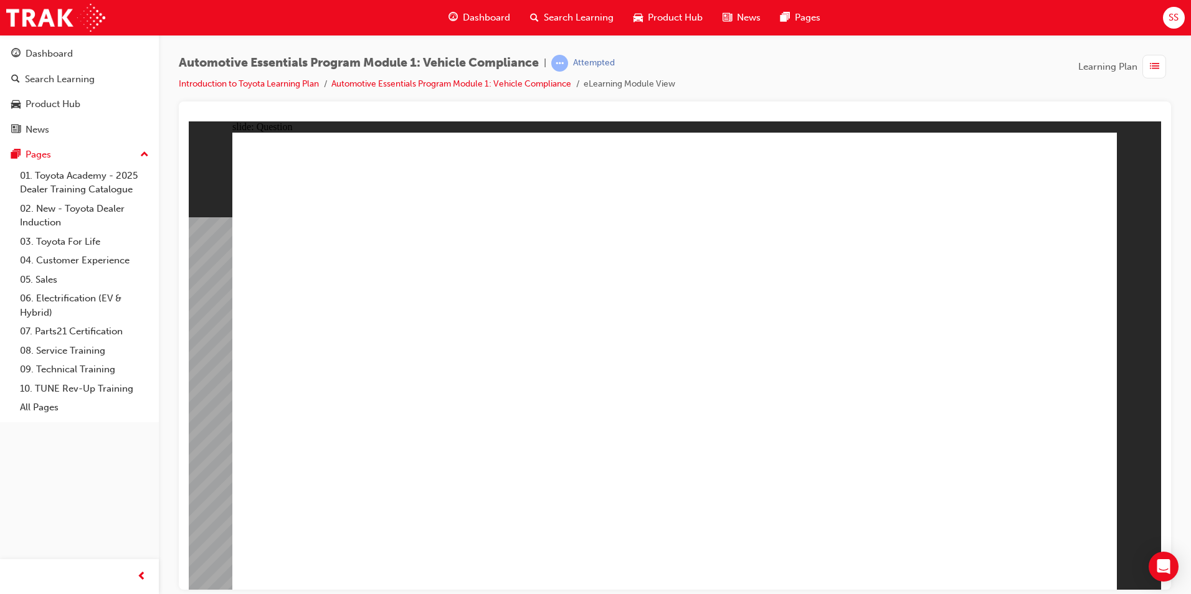
radio input "true"
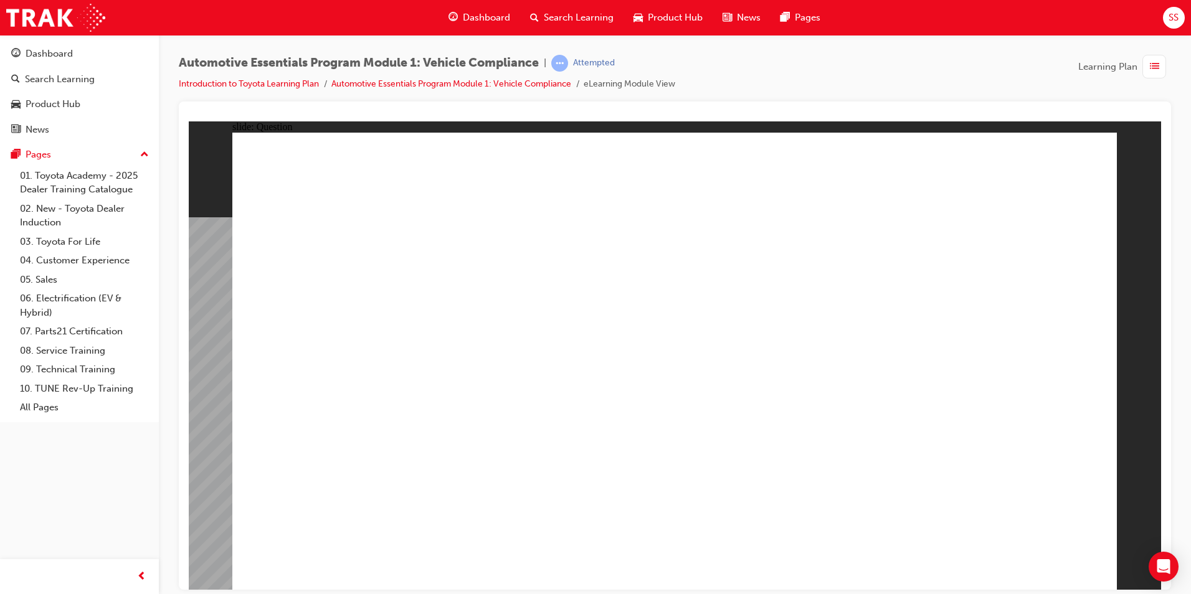
radio input "true"
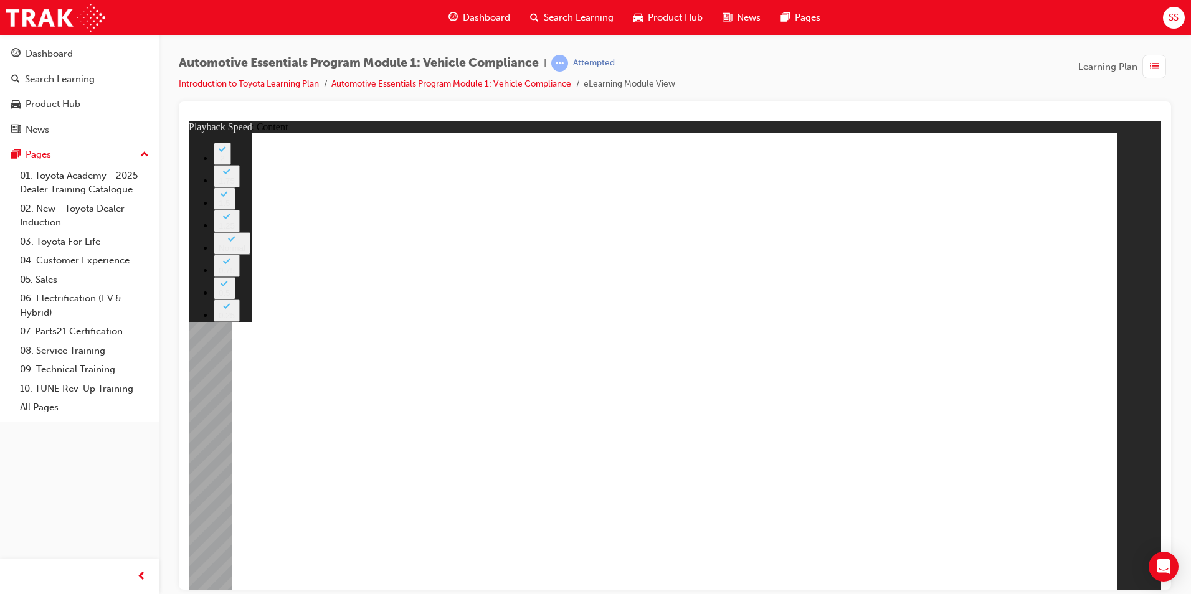
type input "43"
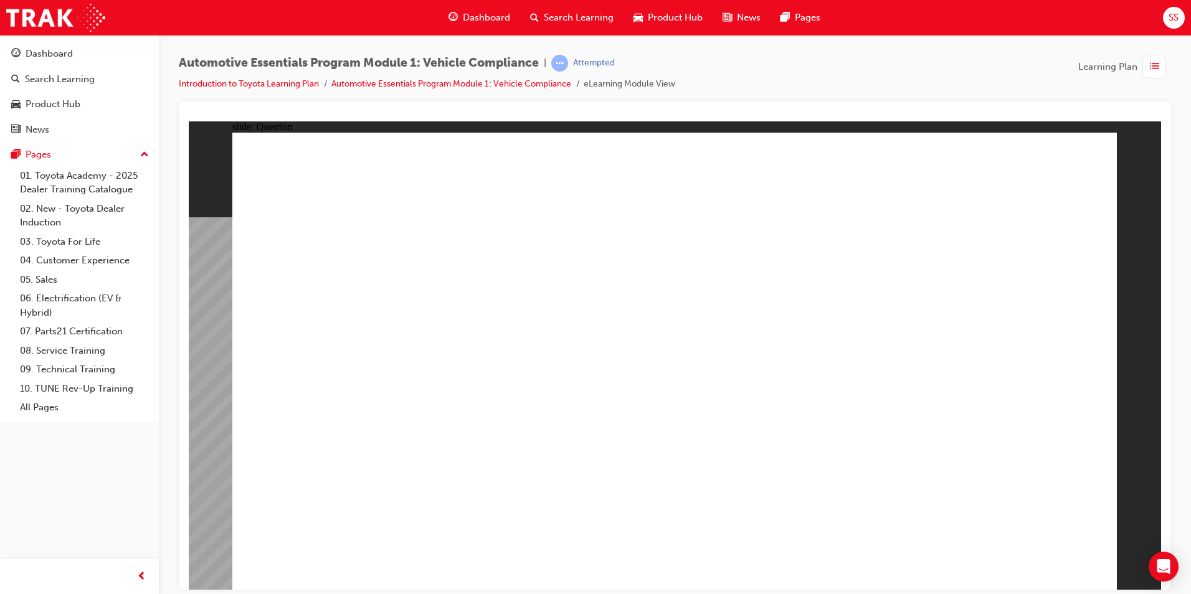
radio input "true"
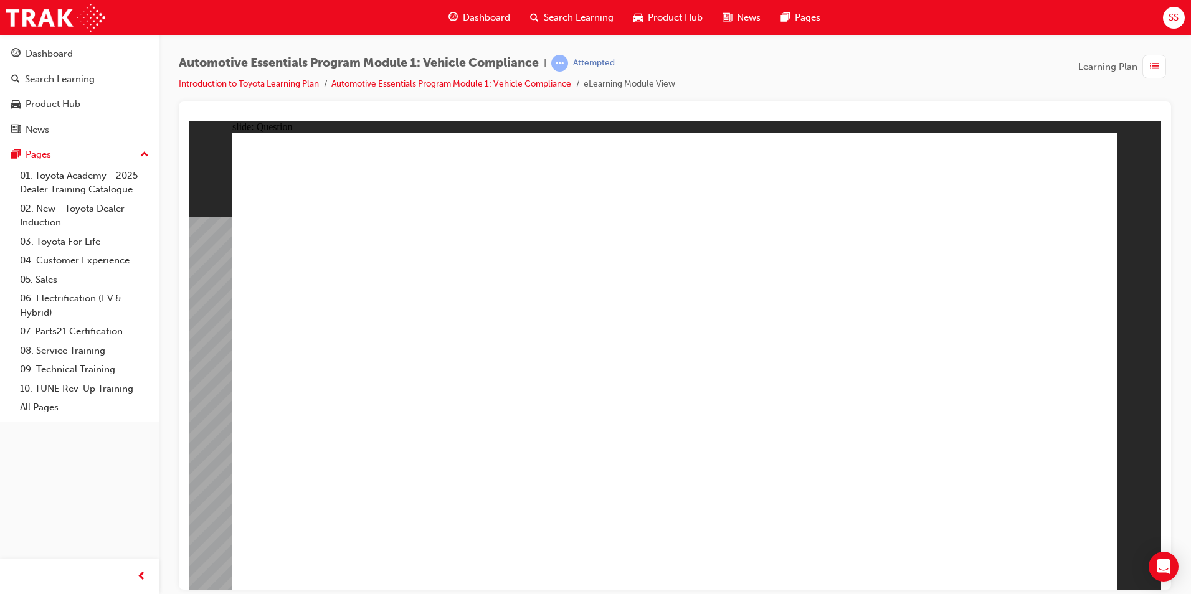
radio input "true"
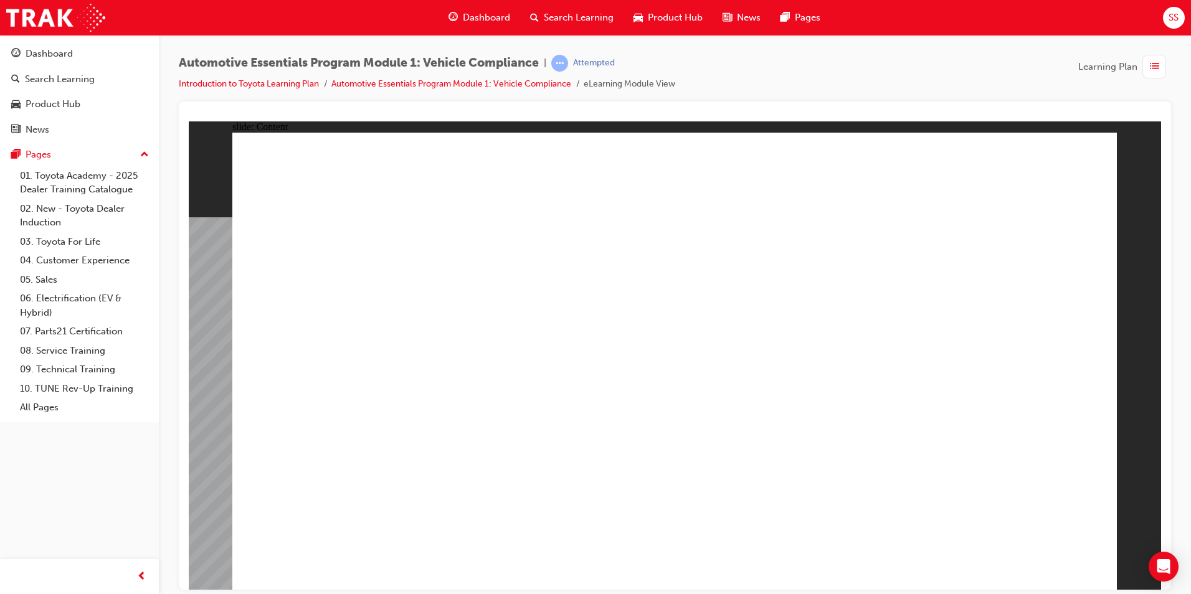
drag, startPoint x: 1077, startPoint y: 154, endPoint x: 1059, endPoint y: 163, distance: 19.2
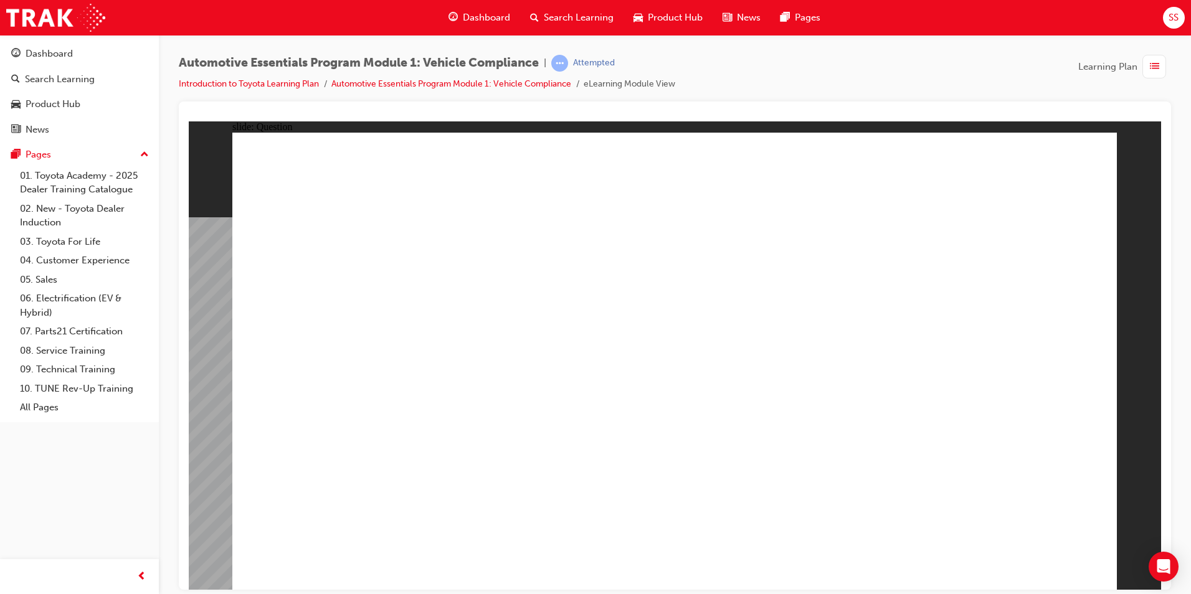
radio input "true"
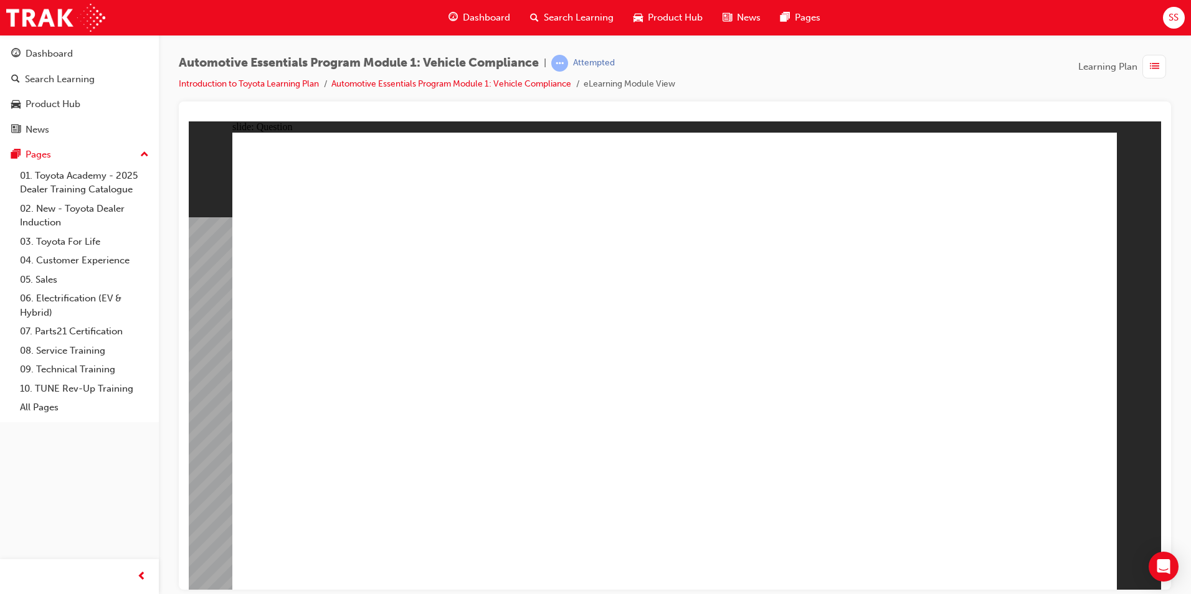
radio input "true"
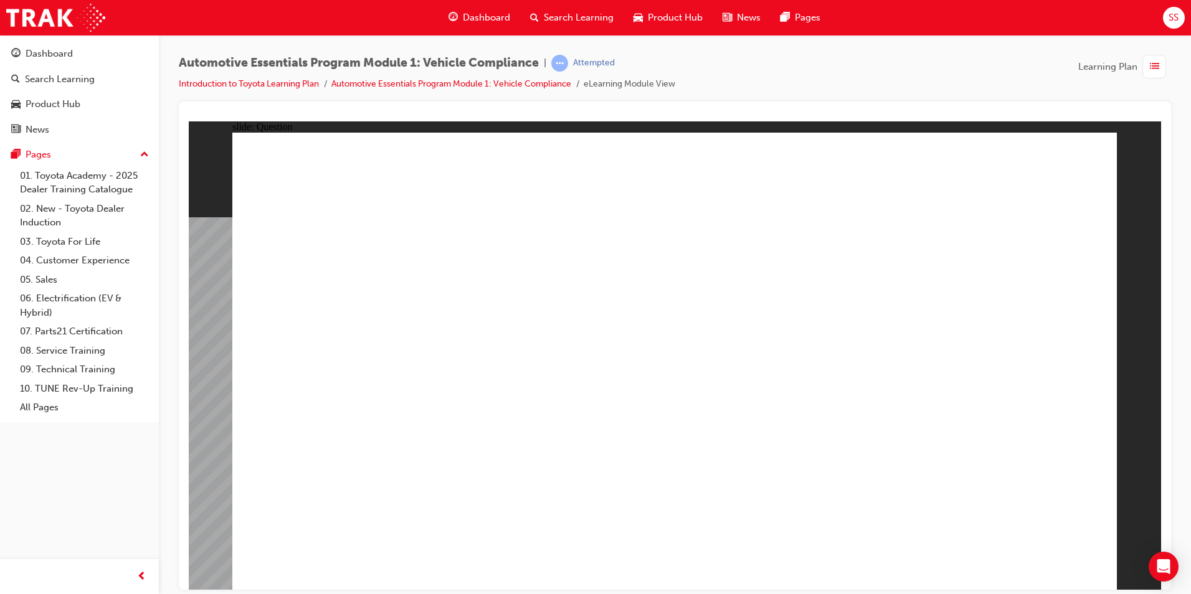
radio input "true"
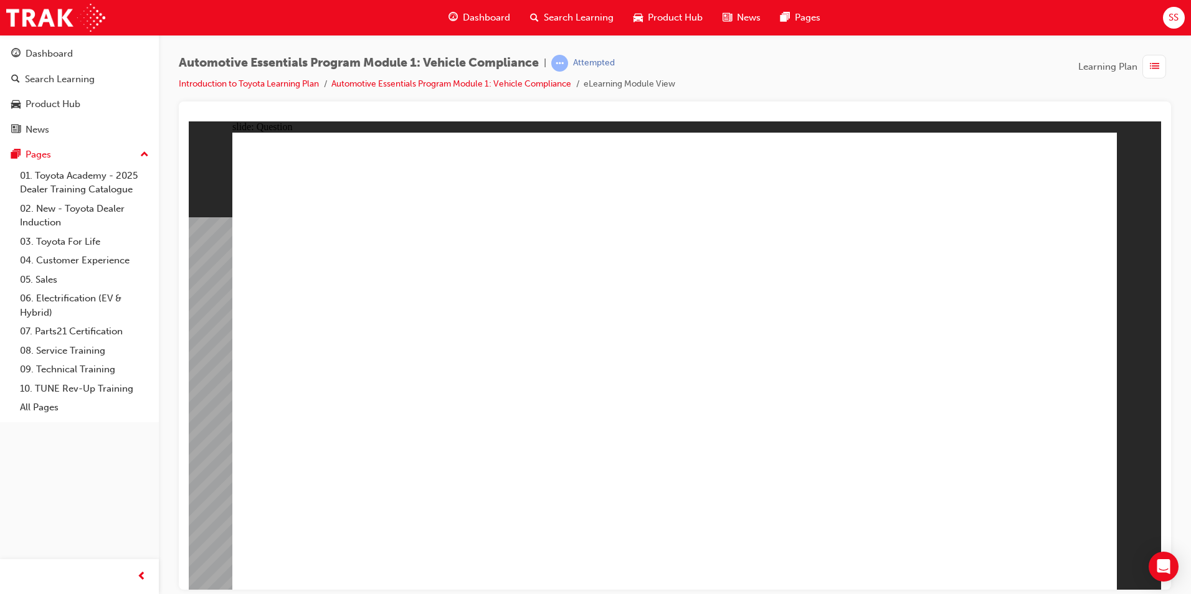
radio input "true"
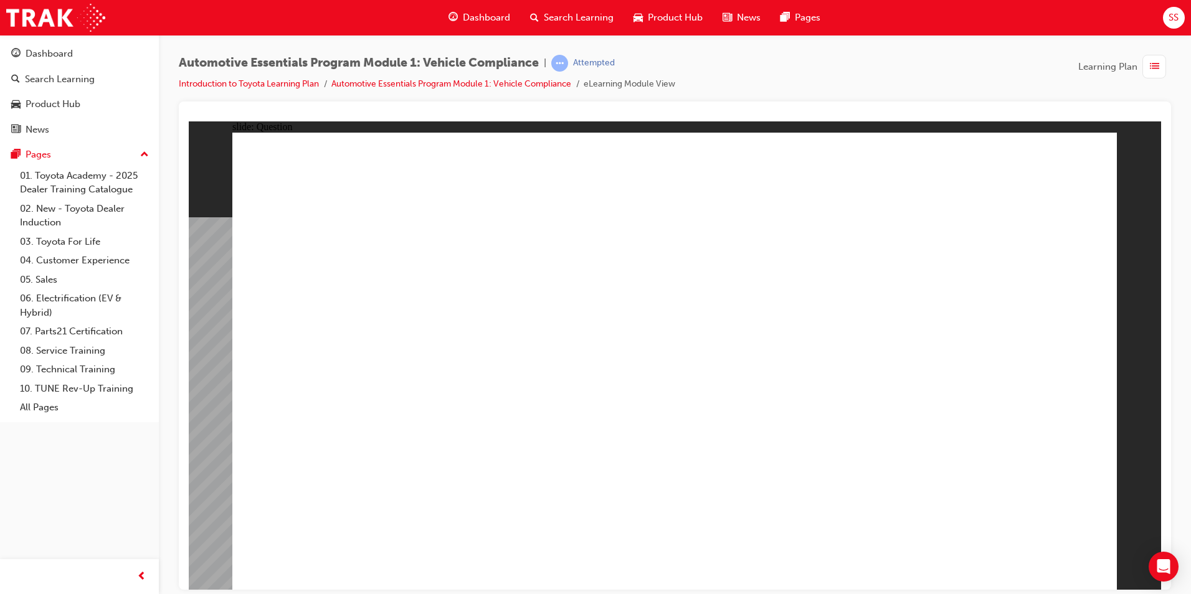
radio input "true"
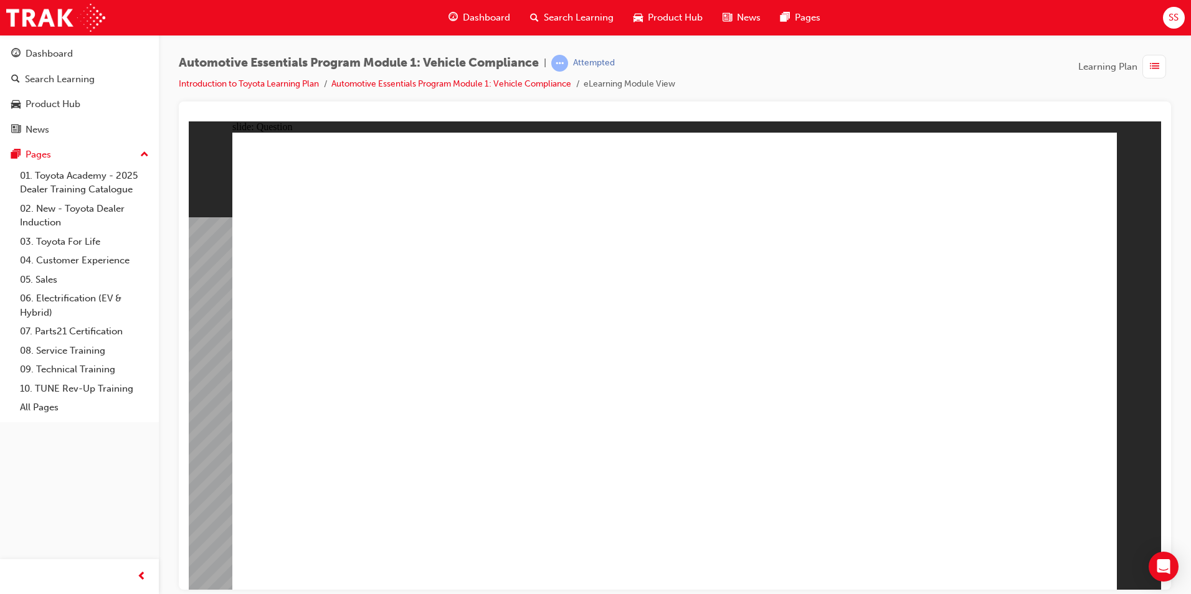
radio input "true"
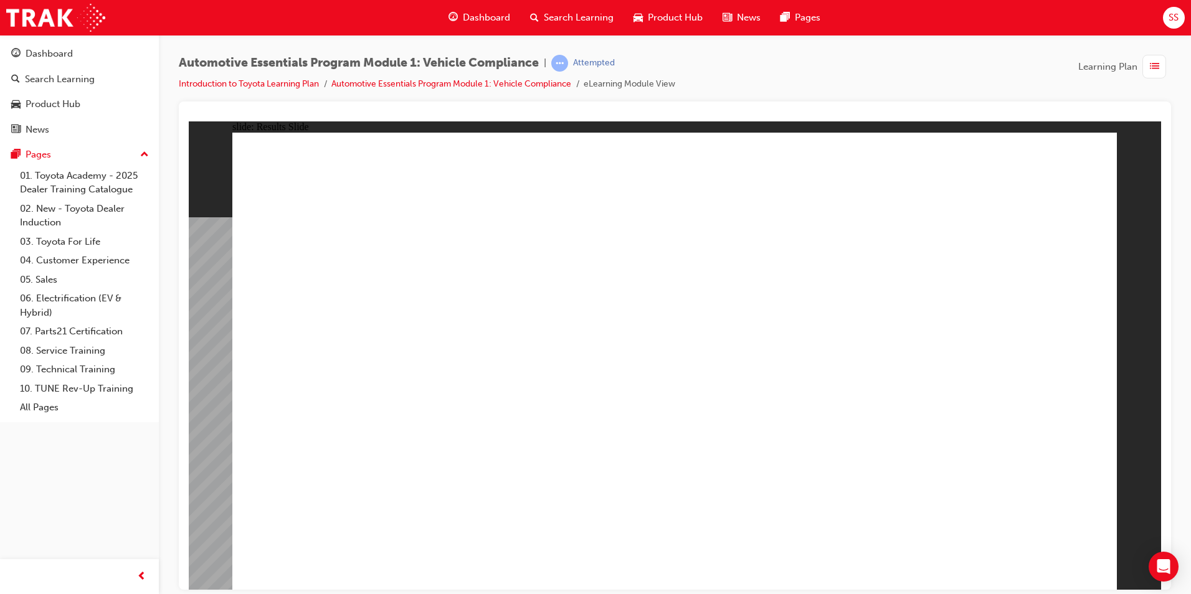
radio input "true"
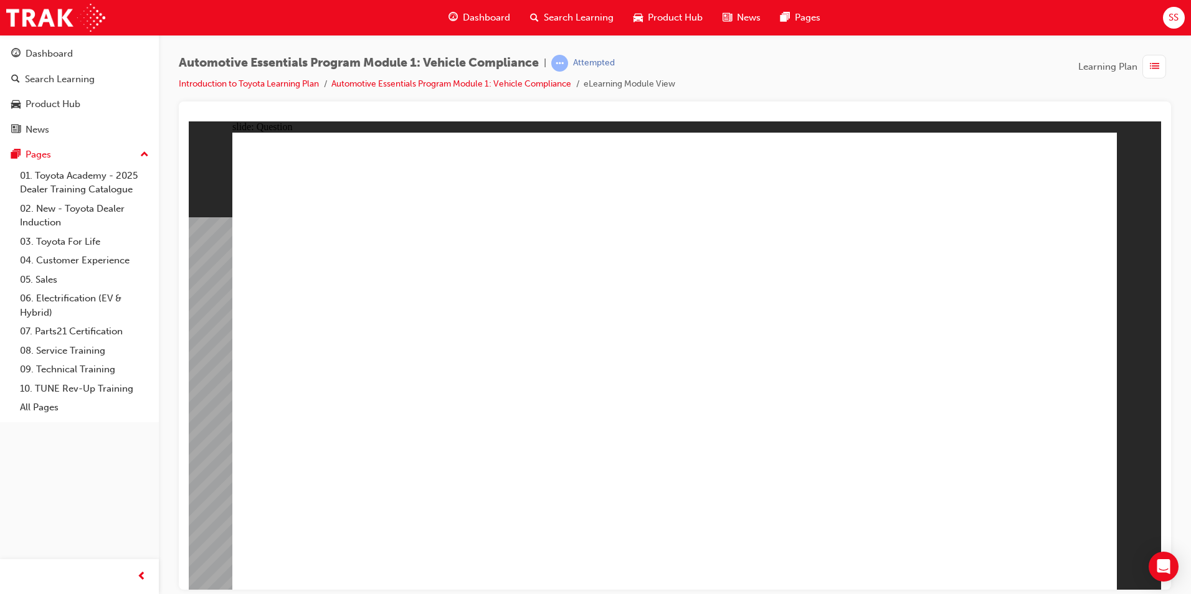
radio input "true"
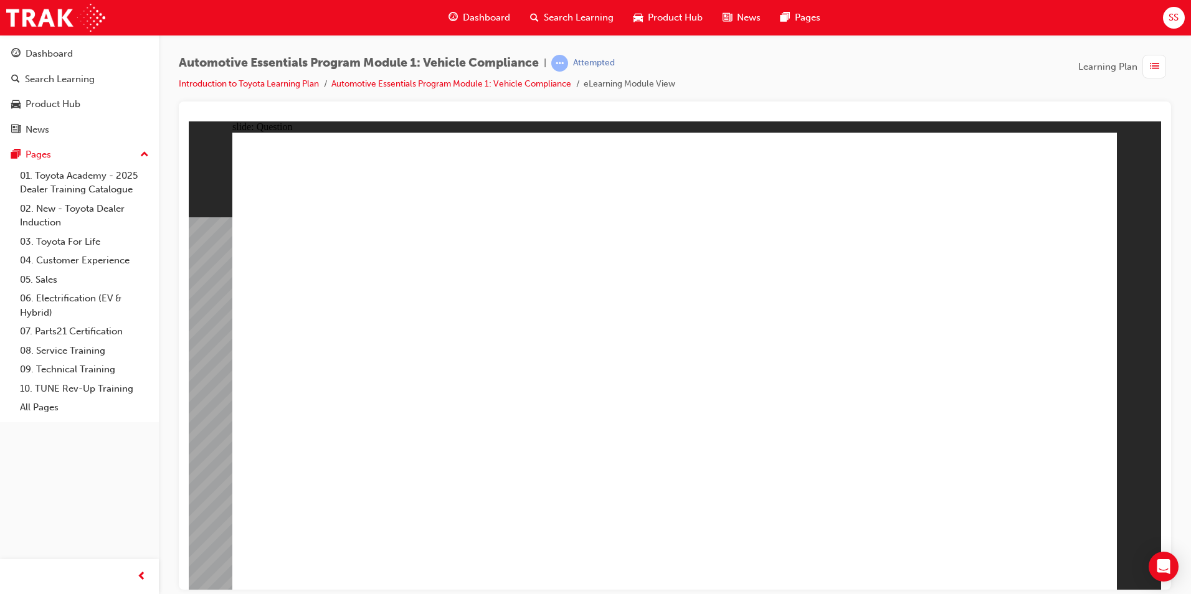
radio input "true"
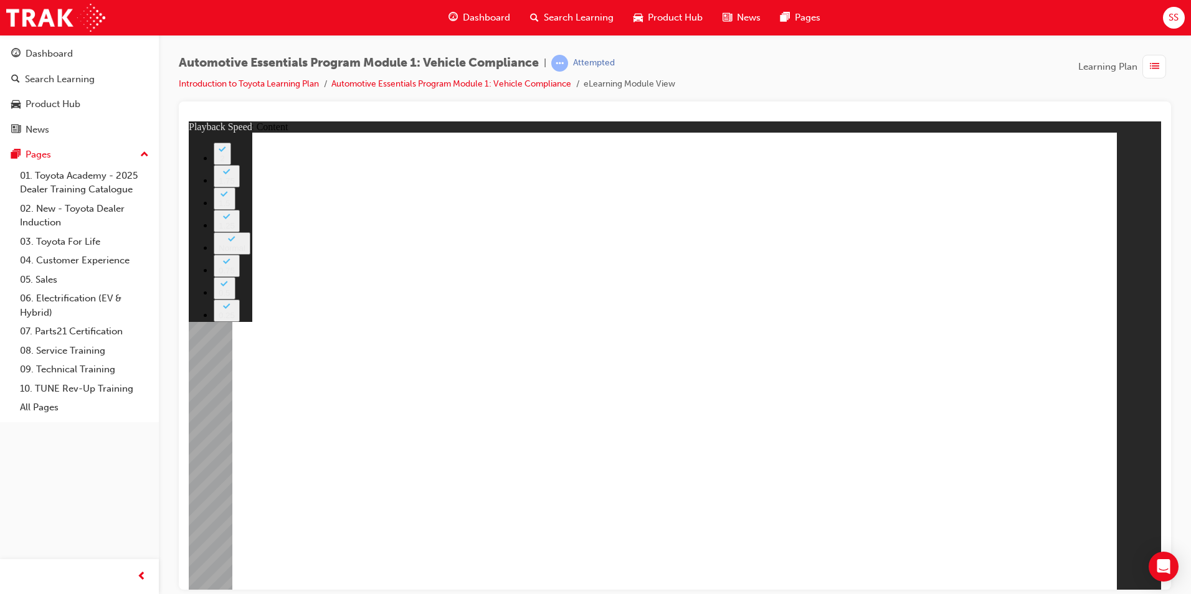
type input "35"
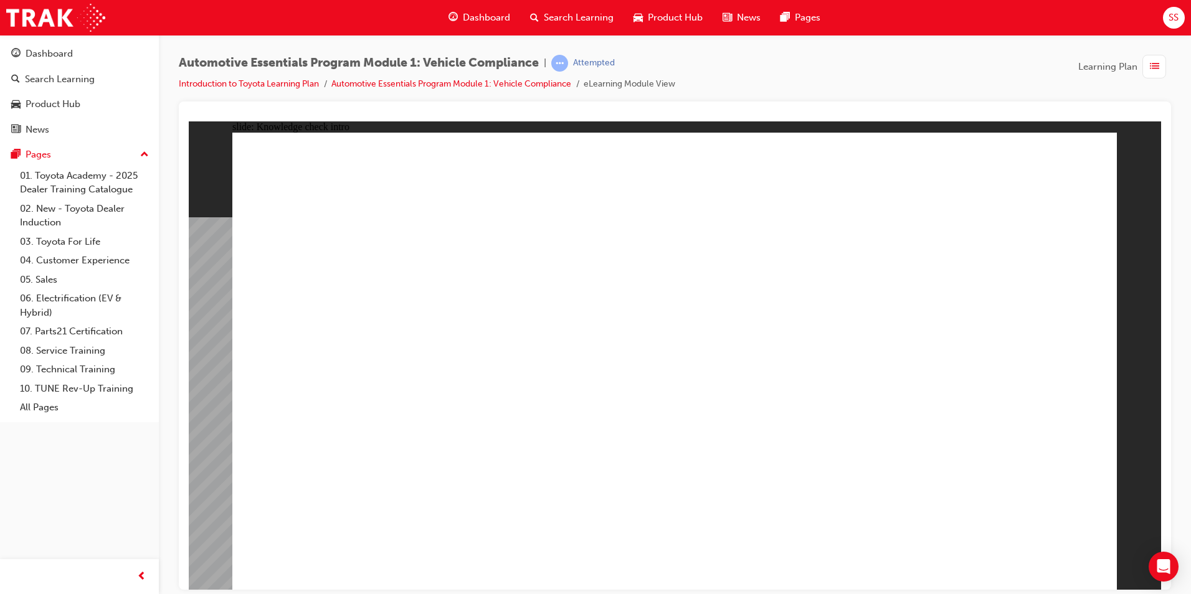
radio input "true"
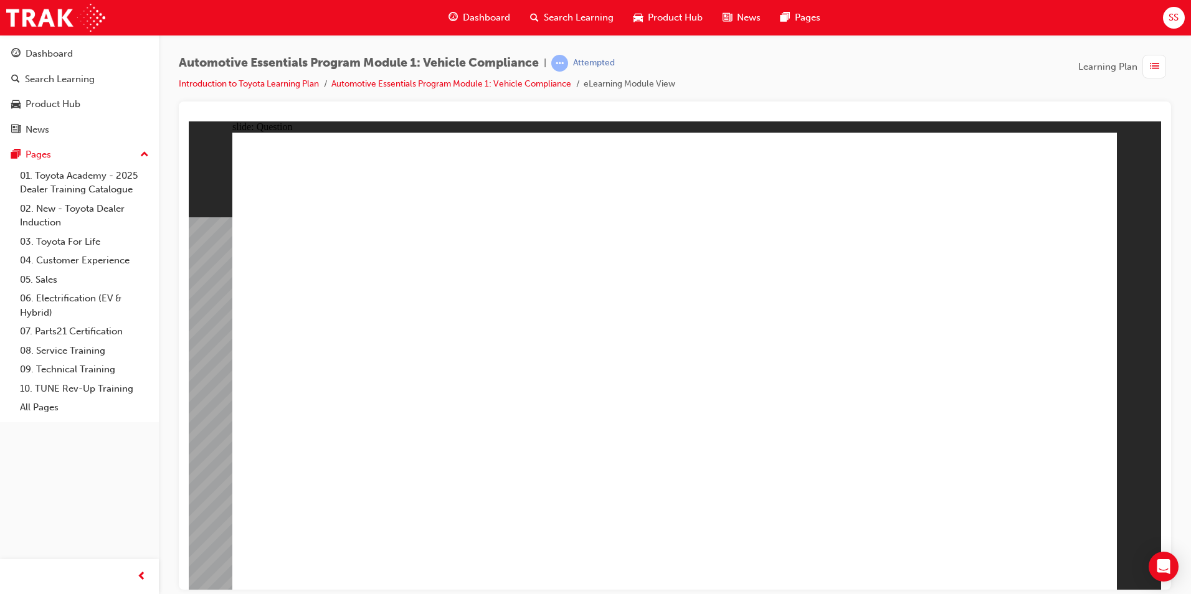
radio input "true"
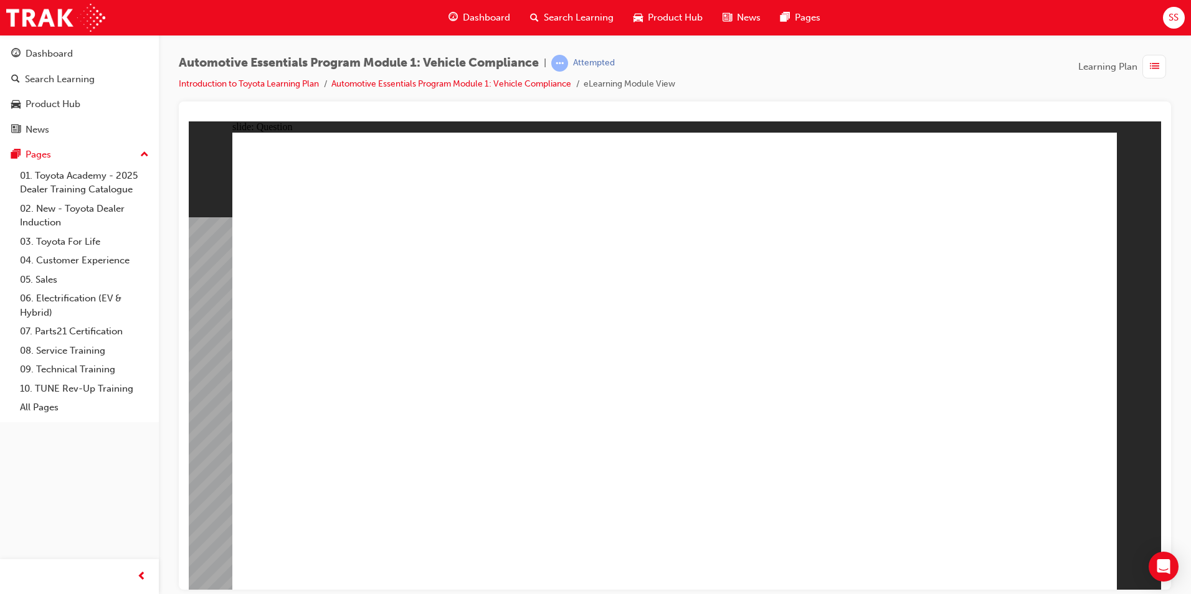
radio input "true"
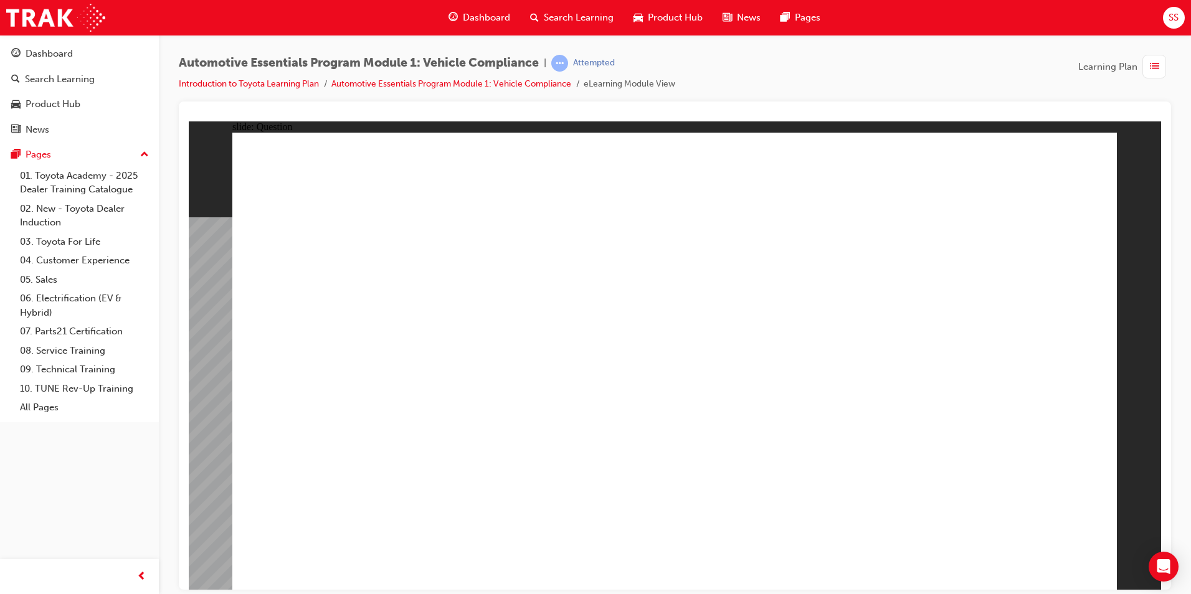
radio input "true"
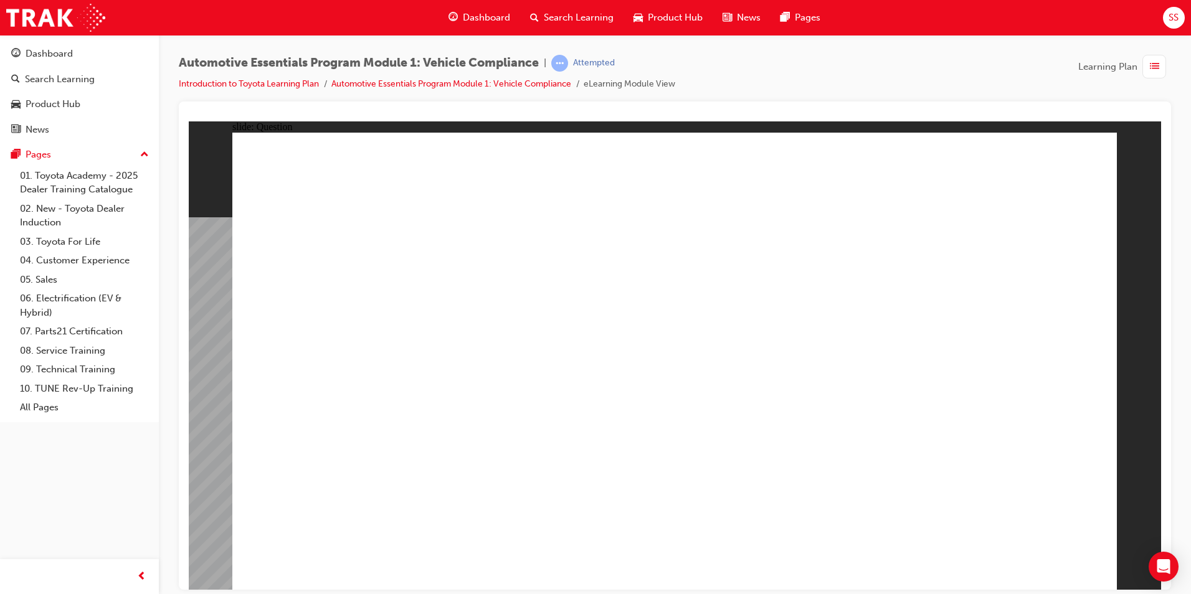
radio input "true"
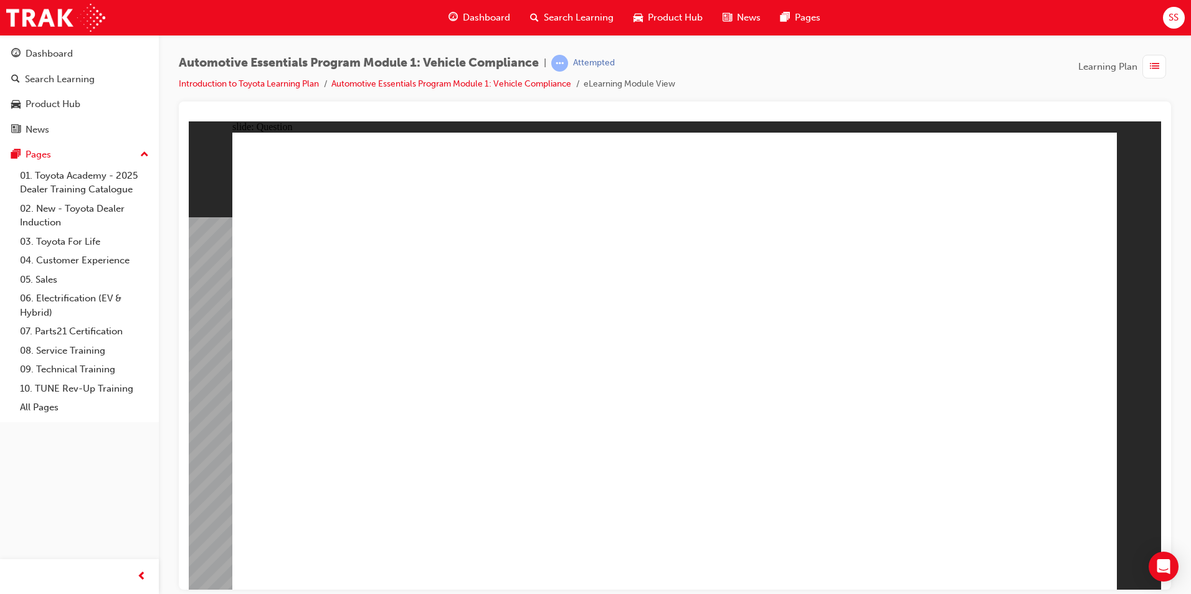
radio input "true"
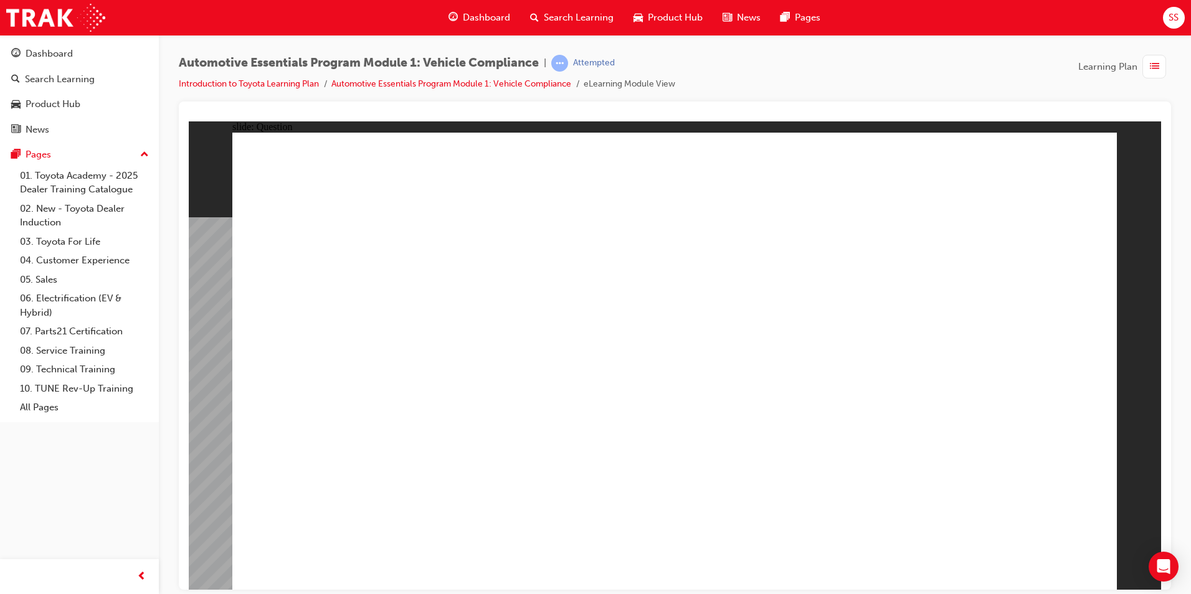
radio input "true"
drag, startPoint x: 687, startPoint y: 430, endPoint x: 683, endPoint y: 449, distance: 19.8
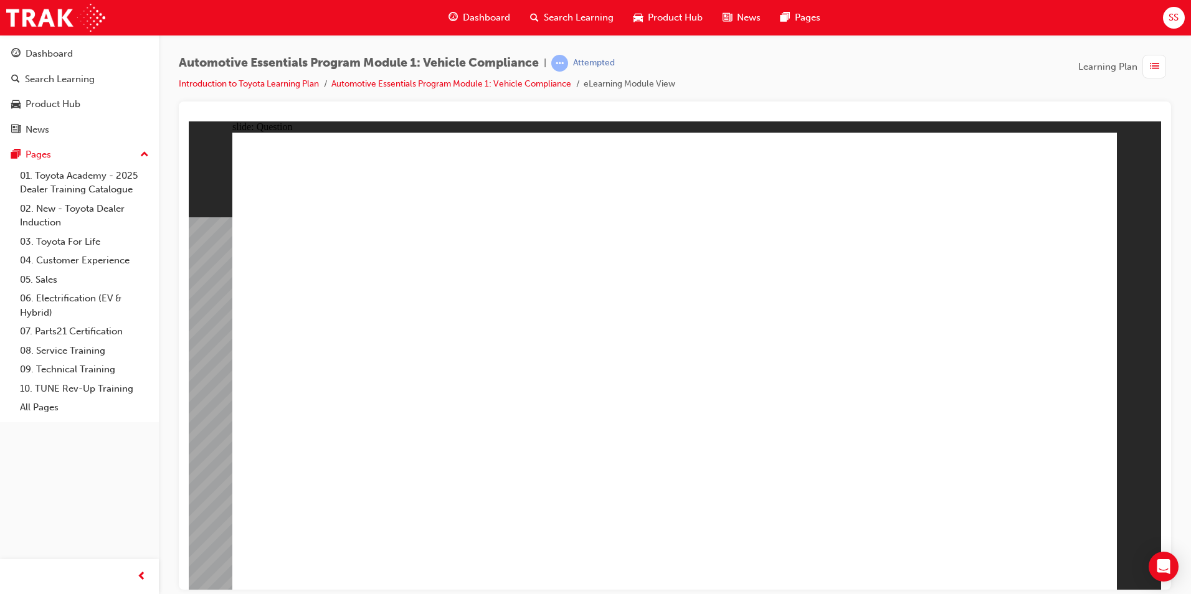
radio input "true"
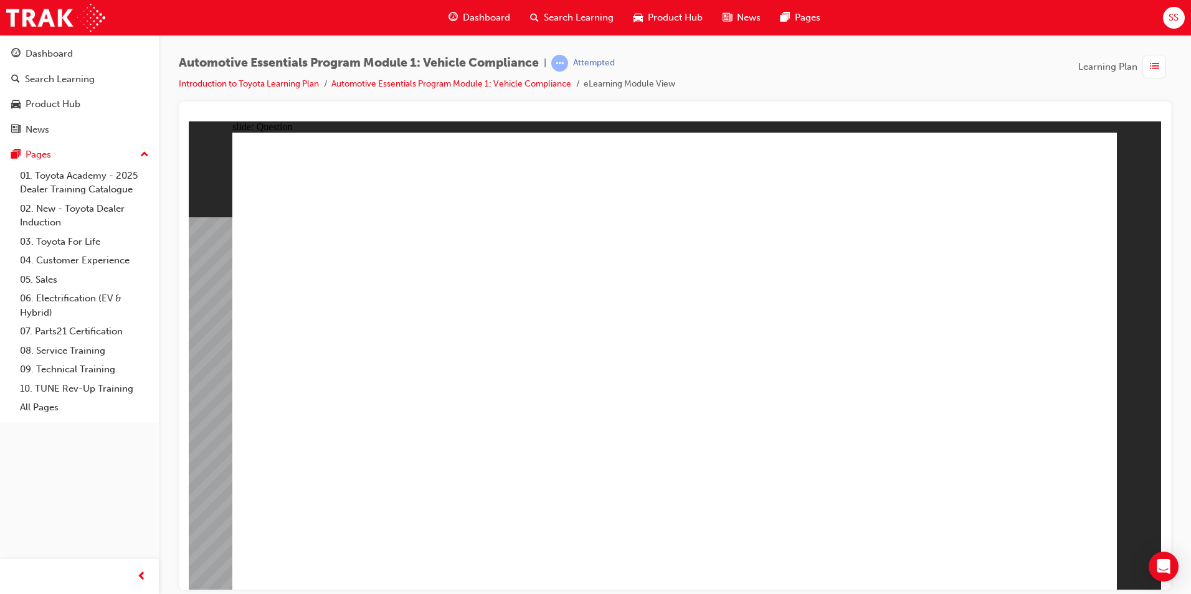
radio input "true"
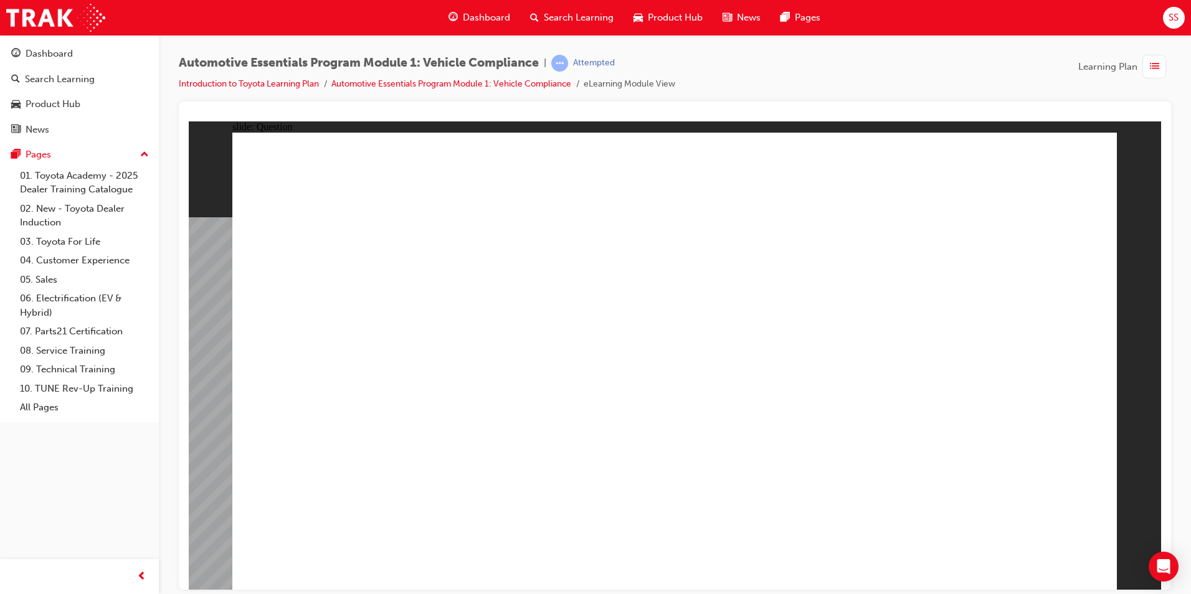
drag, startPoint x: 769, startPoint y: 305, endPoint x: 797, endPoint y: 338, distance: 43.3
radio input "true"
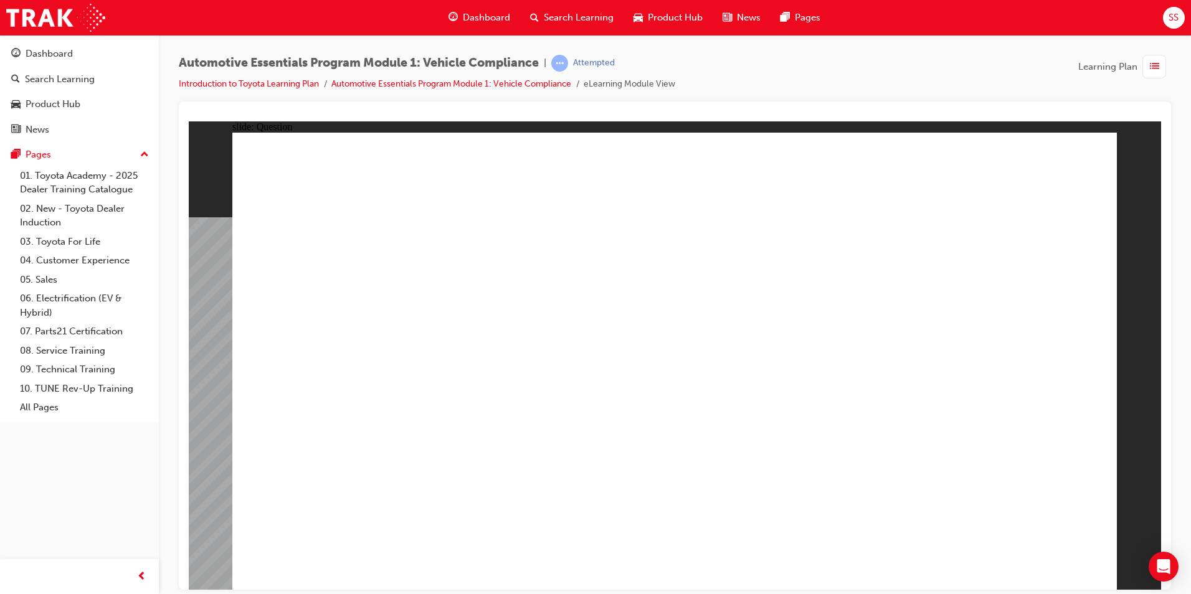
radio input "true"
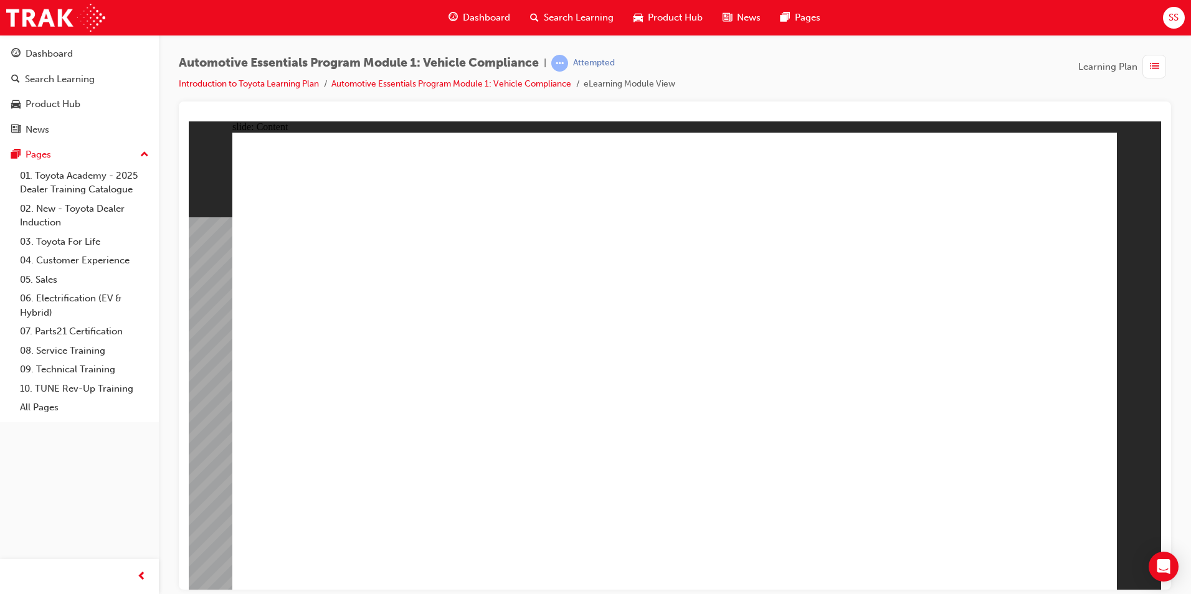
drag, startPoint x: 754, startPoint y: 398, endPoint x: 747, endPoint y: 387, distance: 13.5
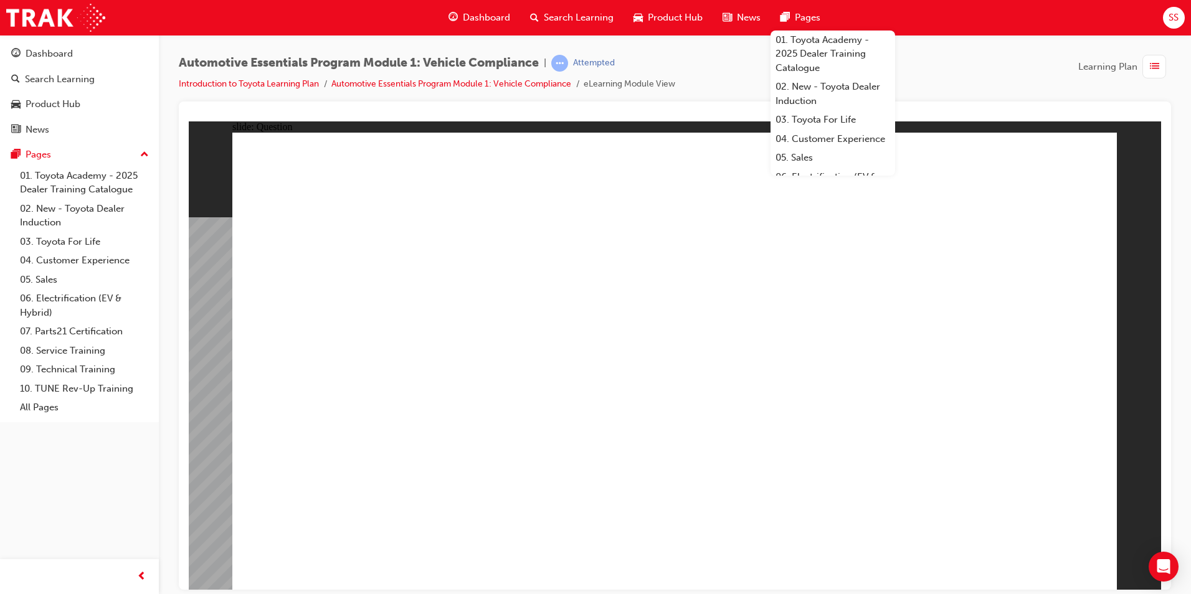
radio input "true"
drag, startPoint x: 880, startPoint y: 315, endPoint x: 883, endPoint y: 338, distance: 22.6
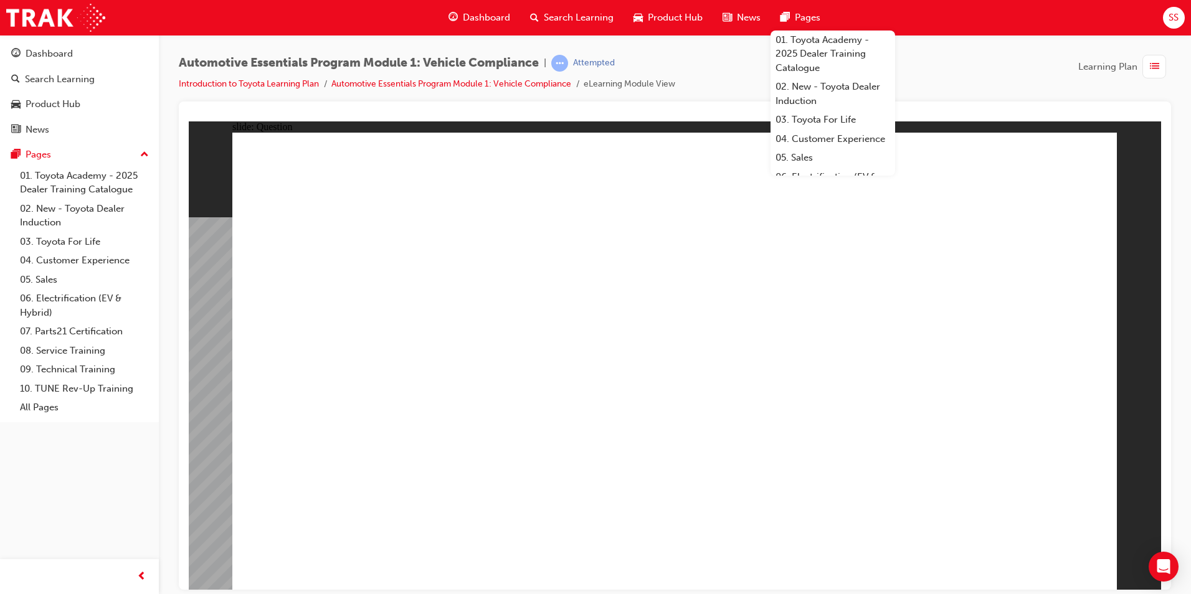
radio input "true"
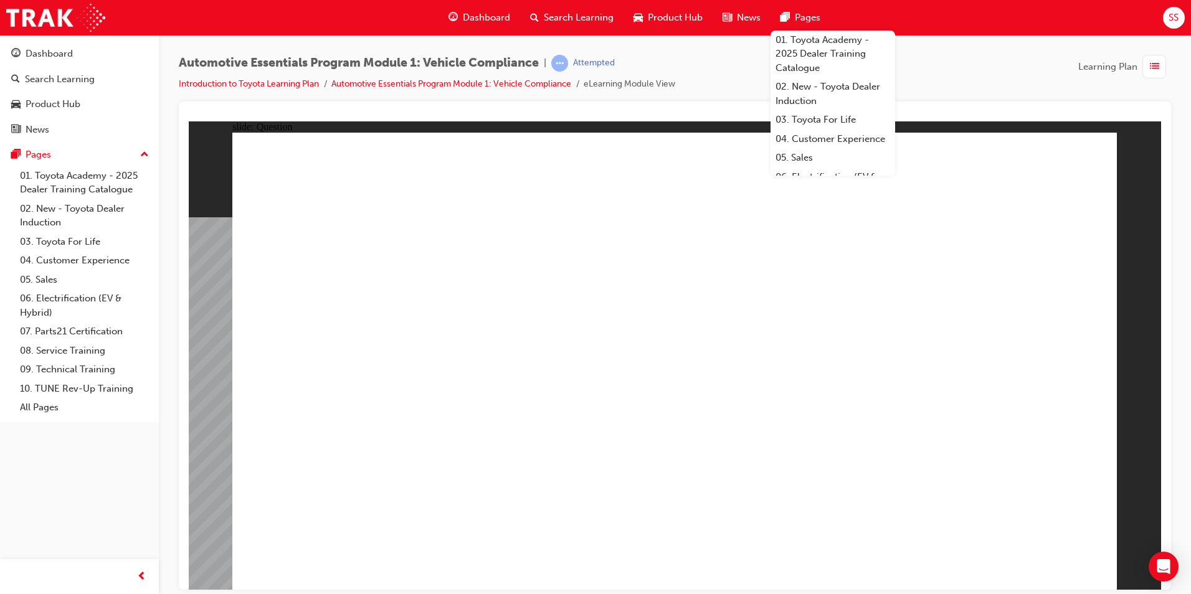
radio input "true"
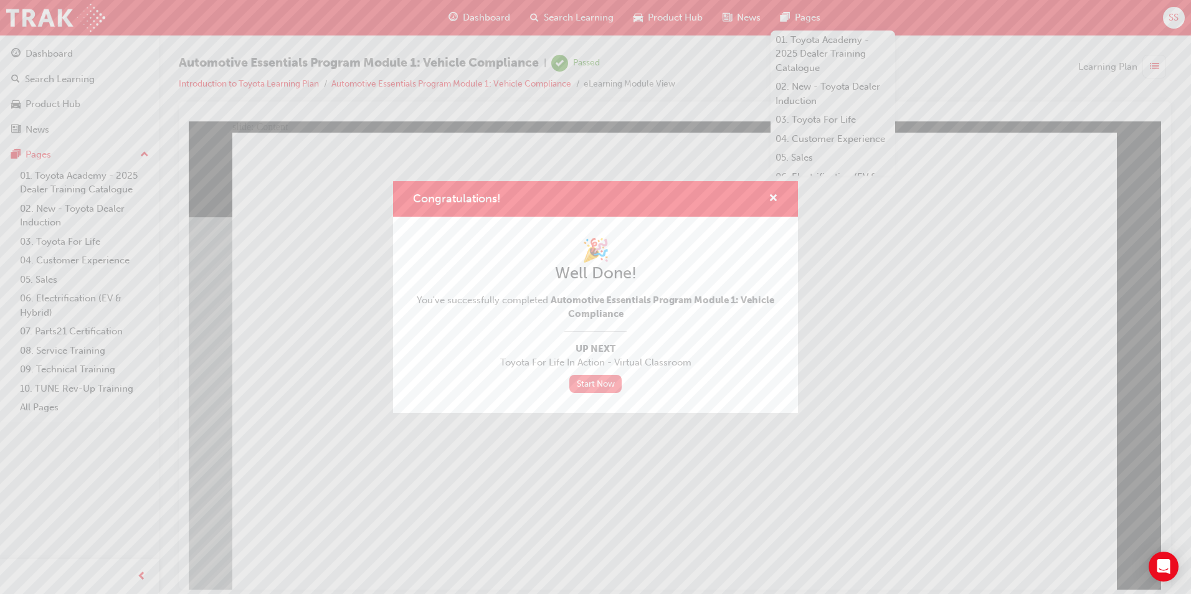
click at [601, 386] on link "Start Now" at bounding box center [595, 384] width 52 height 18
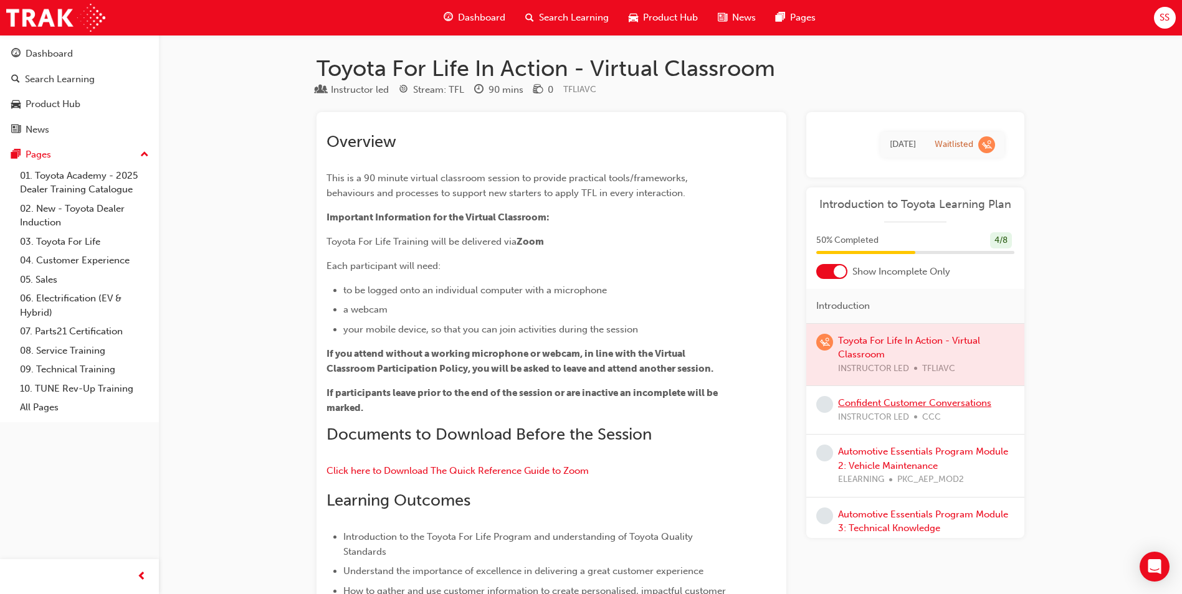
click at [873, 406] on link "Confident Customer Conversations" at bounding box center [914, 402] width 153 height 11
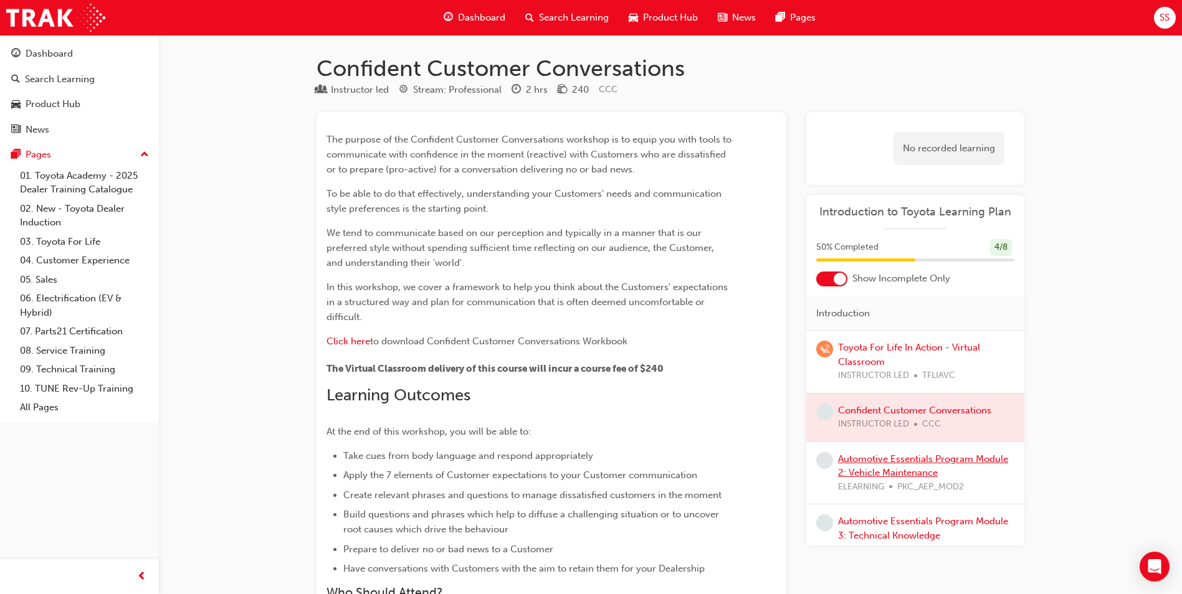
click at [887, 463] on link "Automotive Essentials Program Module 2: Vehicle Maintenance" at bounding box center [923, 467] width 170 height 26
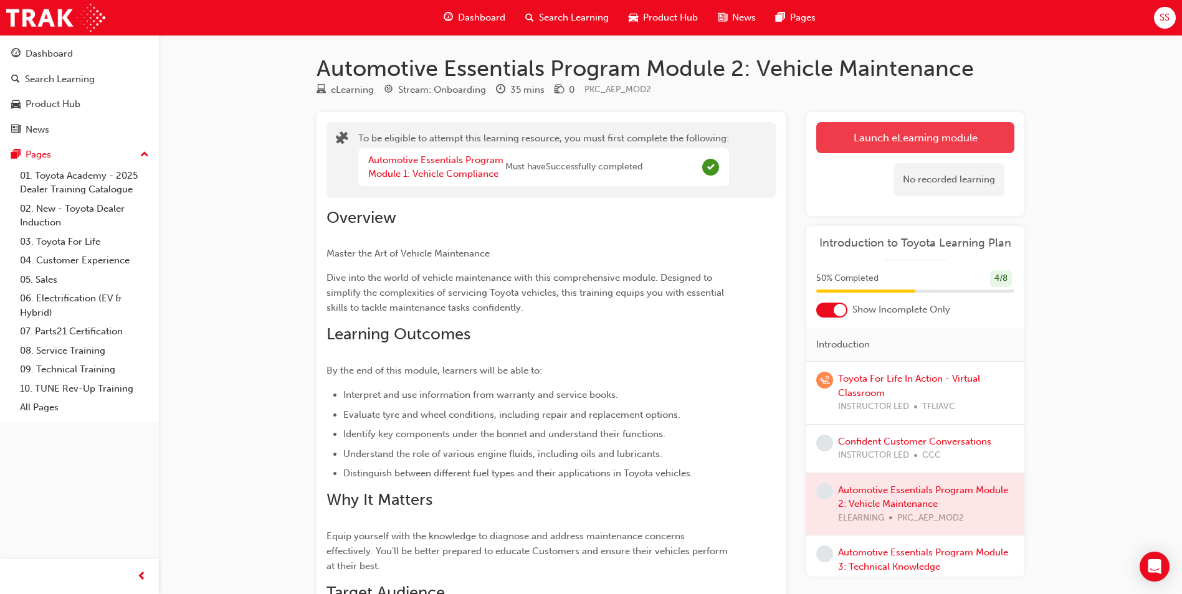
click at [941, 138] on button "Launch eLearning module" at bounding box center [915, 137] width 198 height 31
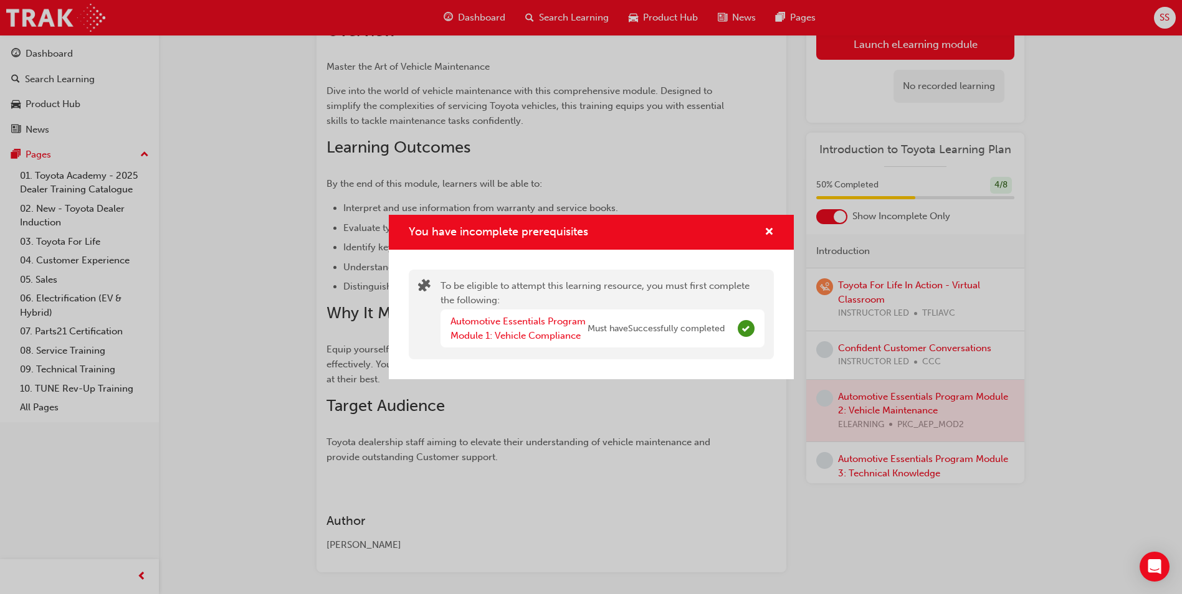
scroll to position [125, 0]
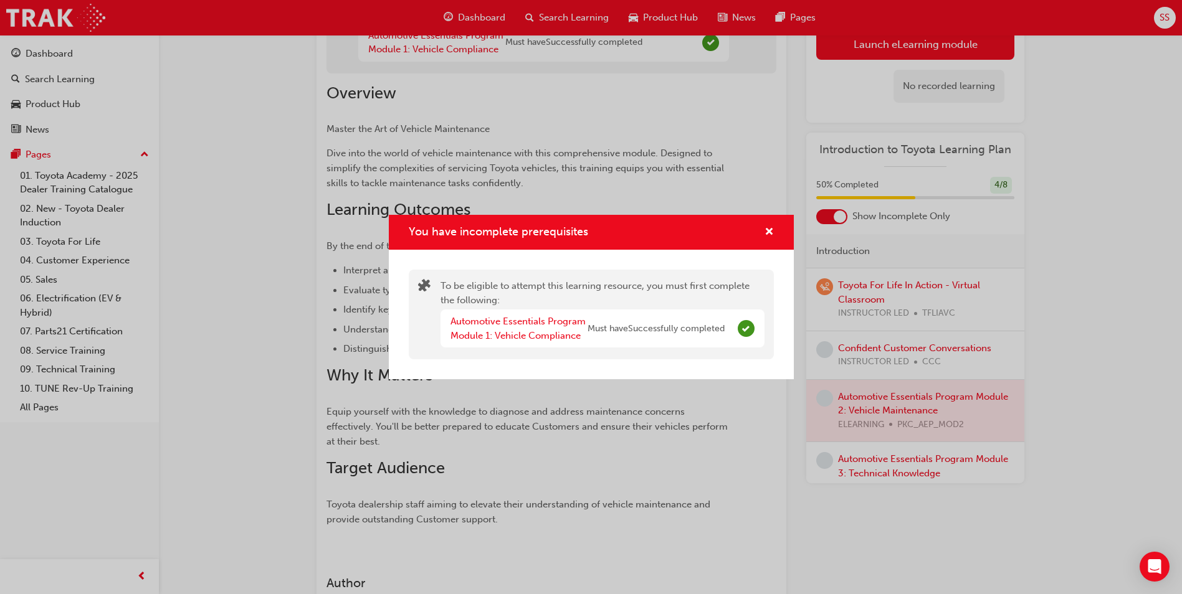
click at [924, 476] on div "You have incomplete prerequisites To be eligible to attempt this learning resou…" at bounding box center [591, 297] width 1182 height 594
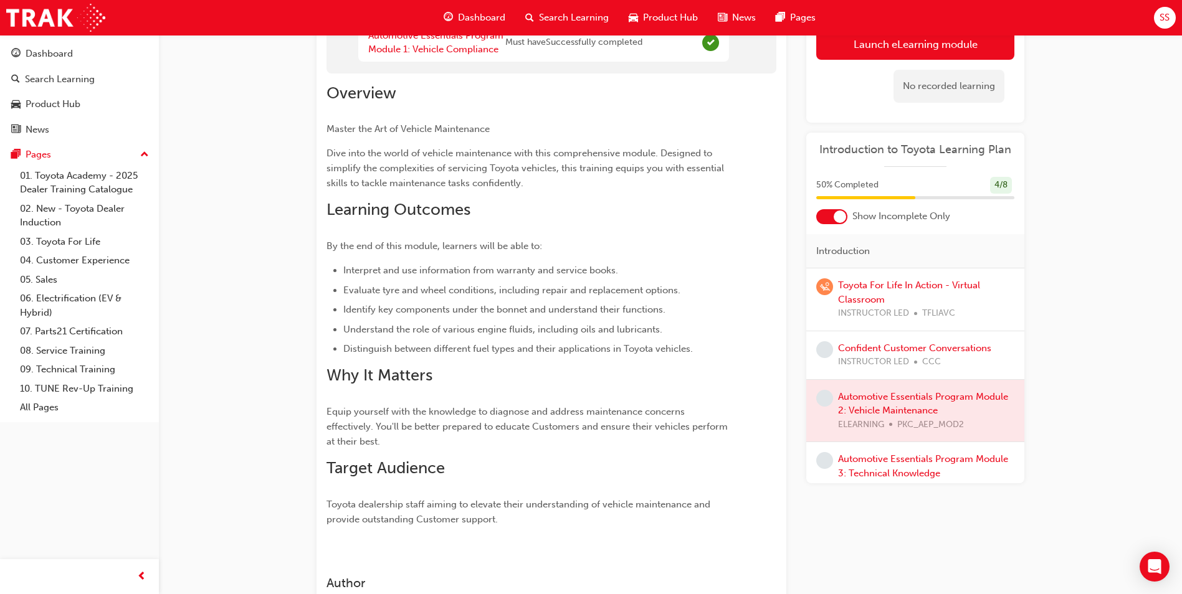
click at [909, 412] on div at bounding box center [915, 411] width 218 height 62
click at [914, 463] on link "Automotive Essentials Program Module 3: Technical Knowledge" at bounding box center [923, 467] width 170 height 26
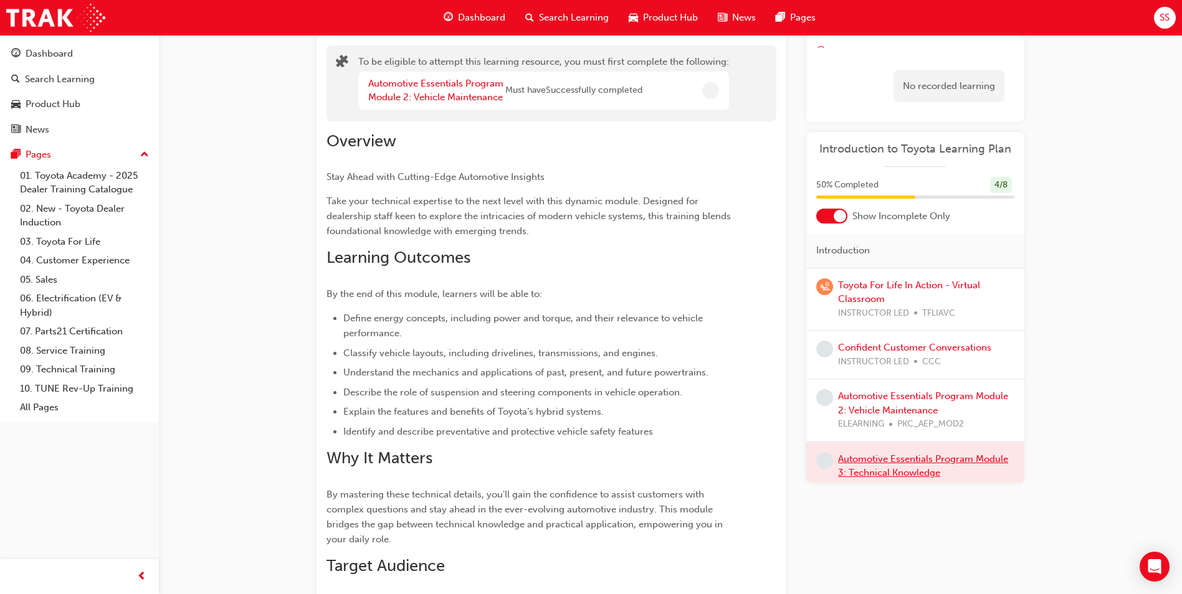
scroll to position [125, 0]
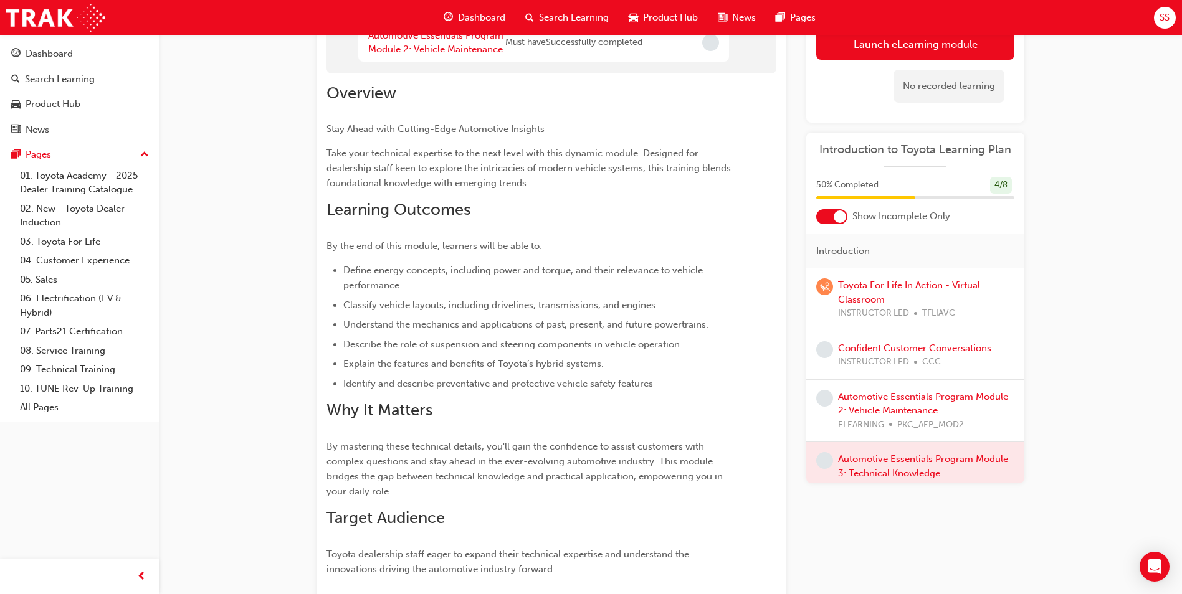
click at [889, 470] on div at bounding box center [915, 473] width 218 height 62
click at [891, 458] on div at bounding box center [915, 473] width 218 height 62
click at [858, 45] on button "Launch eLearning module" at bounding box center [915, 44] width 198 height 31
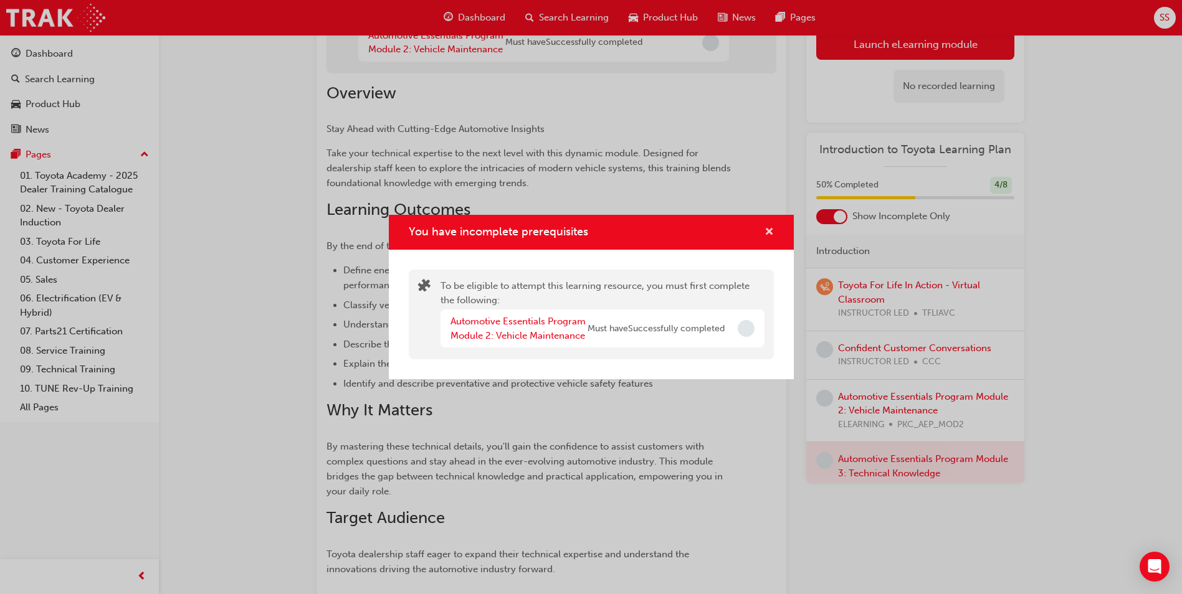
click at [772, 235] on span "cross-icon" at bounding box center [768, 232] width 9 height 11
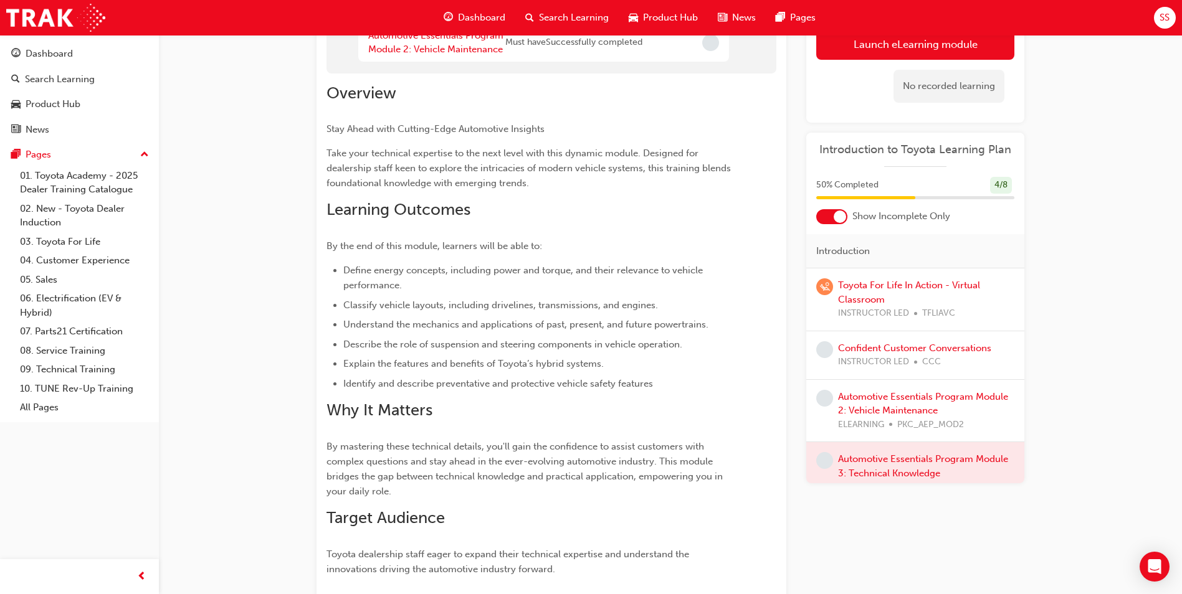
scroll to position [22, 0]
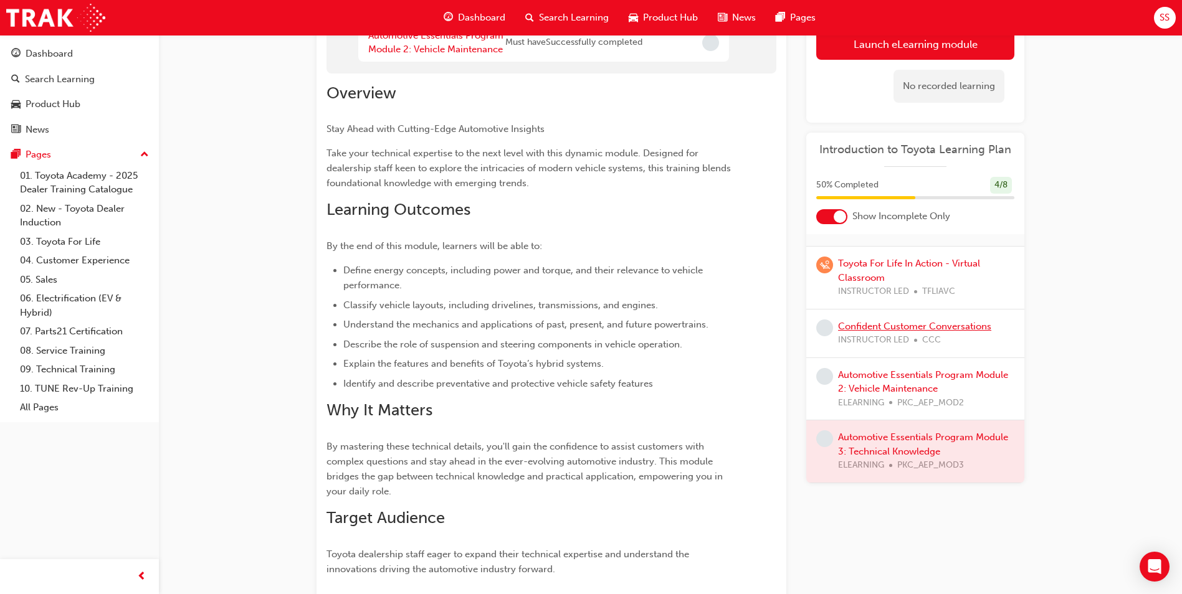
click at [887, 325] on link "Confident Customer Conversations" at bounding box center [914, 326] width 153 height 11
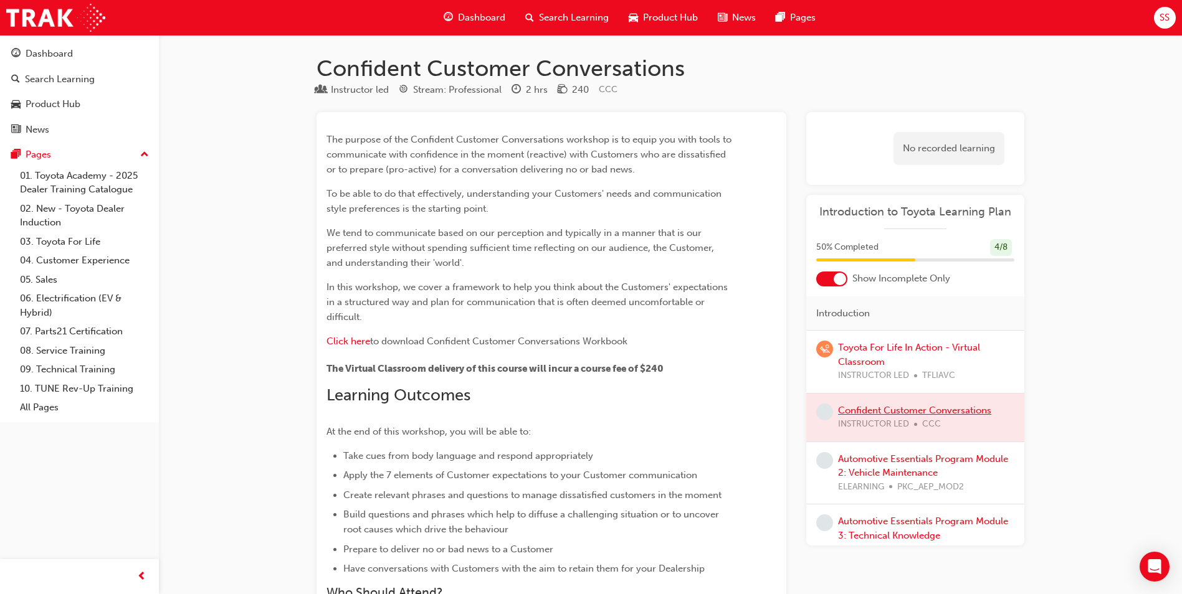
scroll to position [125, 0]
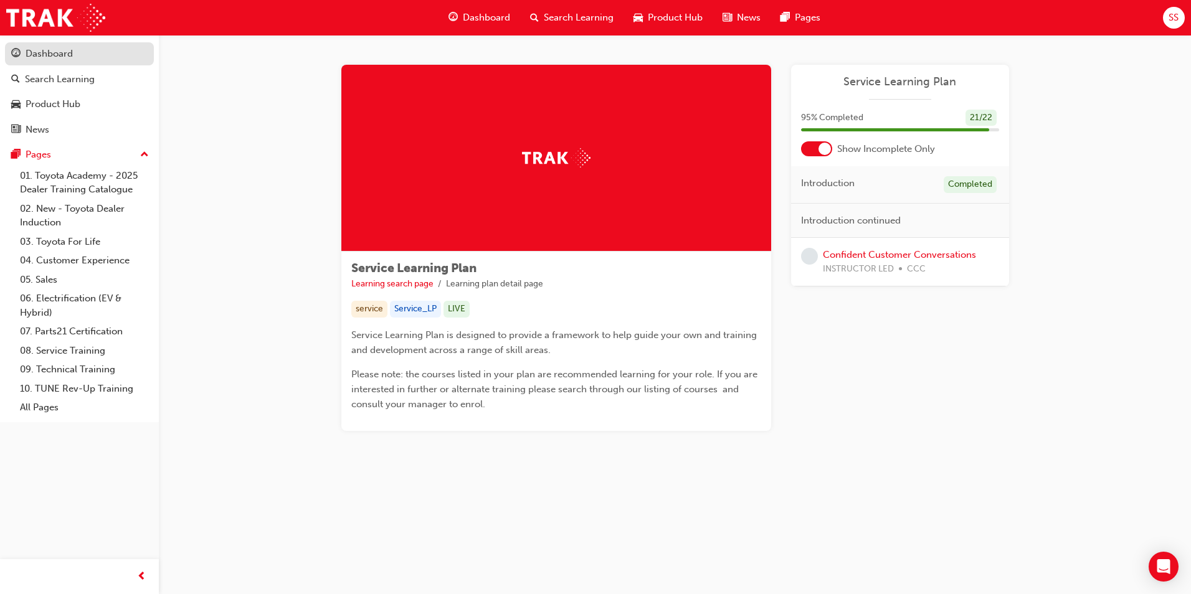
click at [59, 56] on div "Dashboard" at bounding box center [49, 54] width 47 height 14
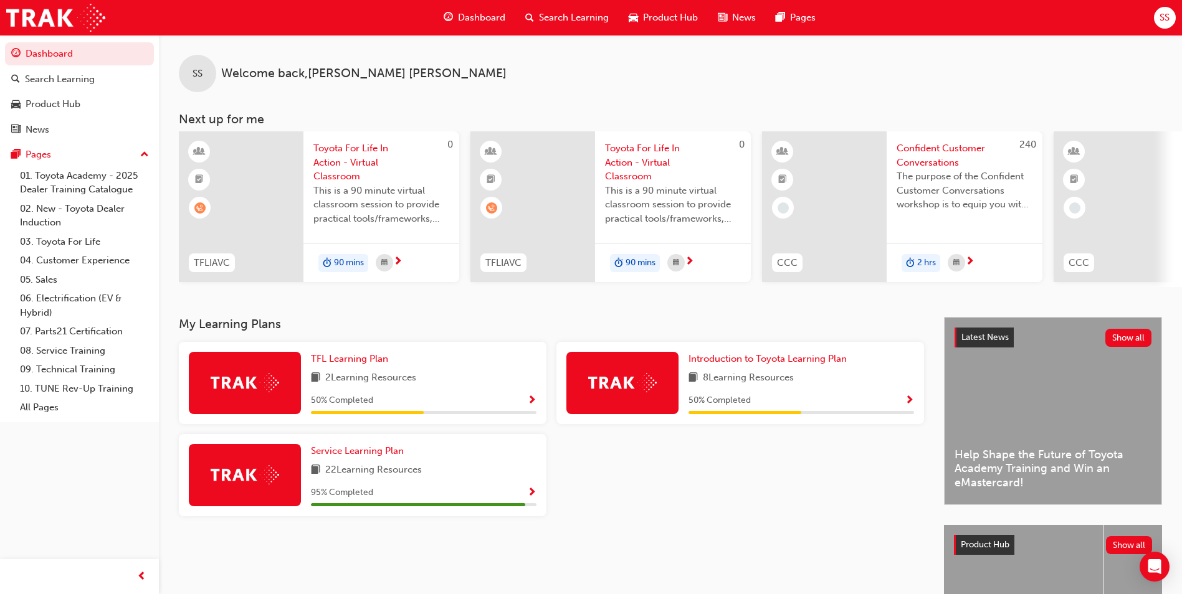
click at [771, 396] on div "Introduction to Toyota Learning Plan 8 Learning Resources 50 % Completed" at bounding box center [801, 383] width 226 height 62
click at [775, 362] on span "Introduction to Toyota Learning Plan" at bounding box center [767, 358] width 158 height 11
click at [335, 357] on link "TFL Learning Plan" at bounding box center [352, 359] width 82 height 14
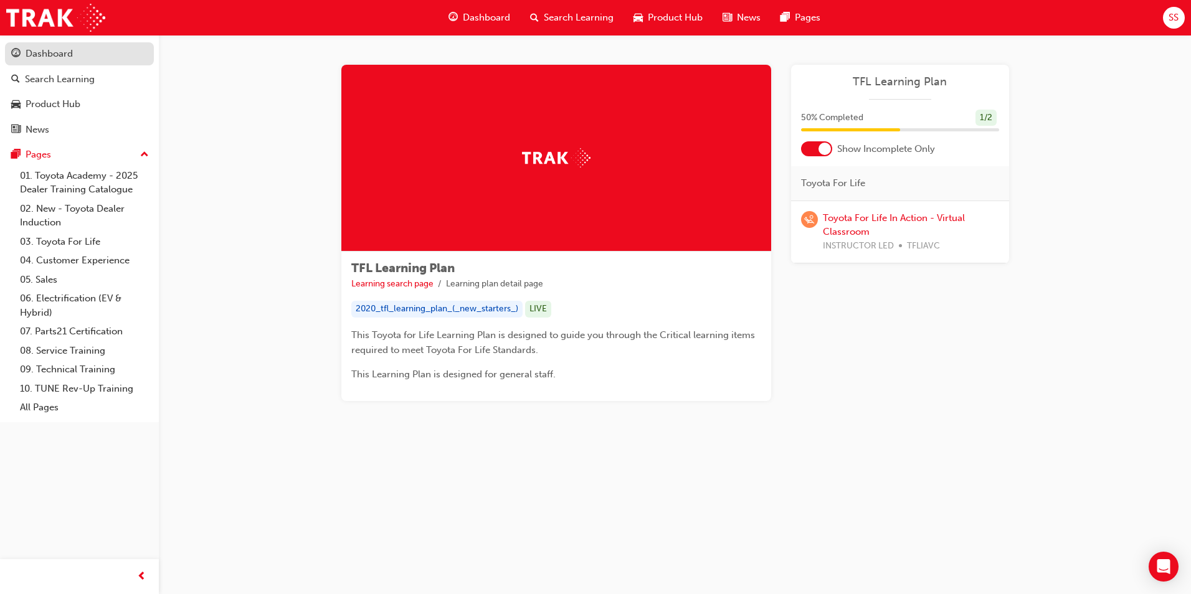
click at [42, 54] on div "Dashboard" at bounding box center [49, 54] width 47 height 14
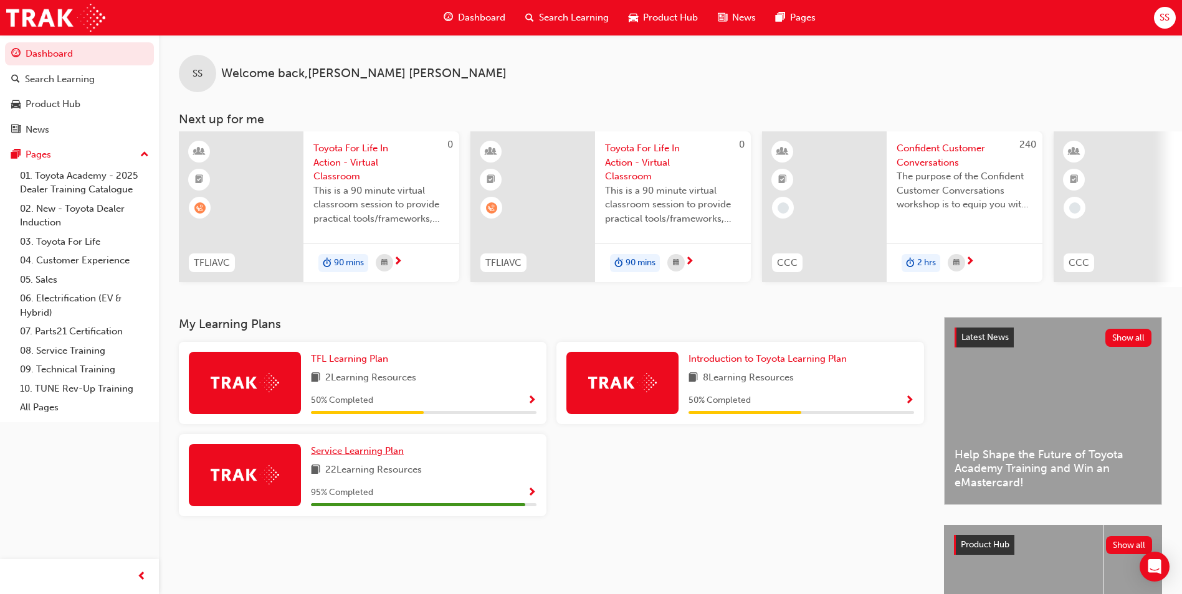
click at [343, 456] on span "Service Learning Plan" at bounding box center [357, 450] width 93 height 11
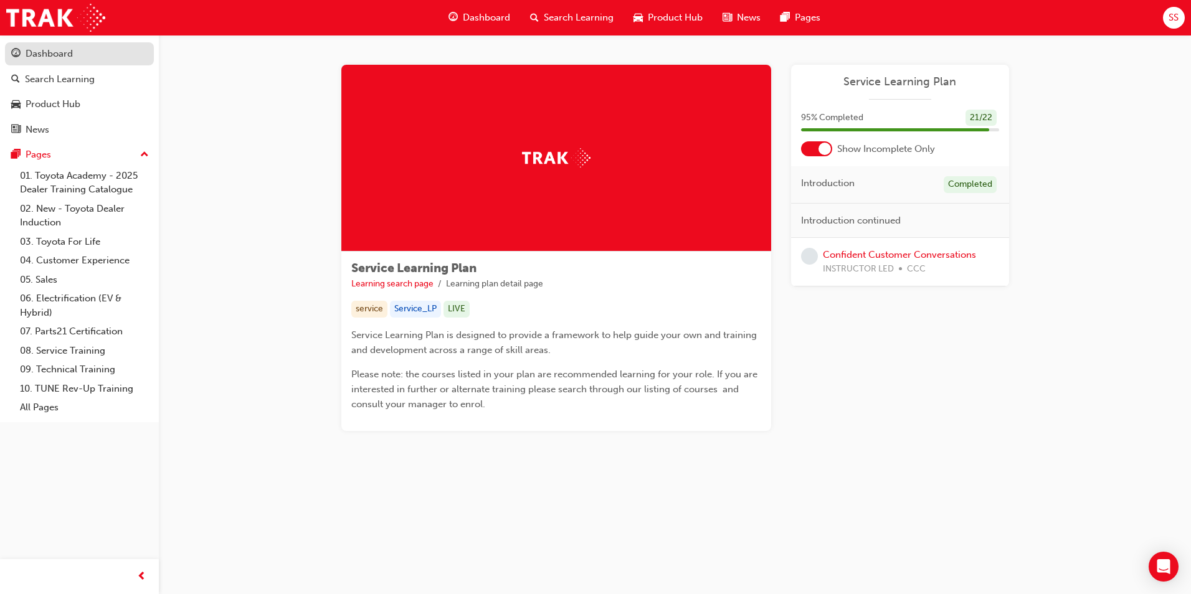
click at [54, 62] on link "Dashboard" at bounding box center [79, 53] width 149 height 23
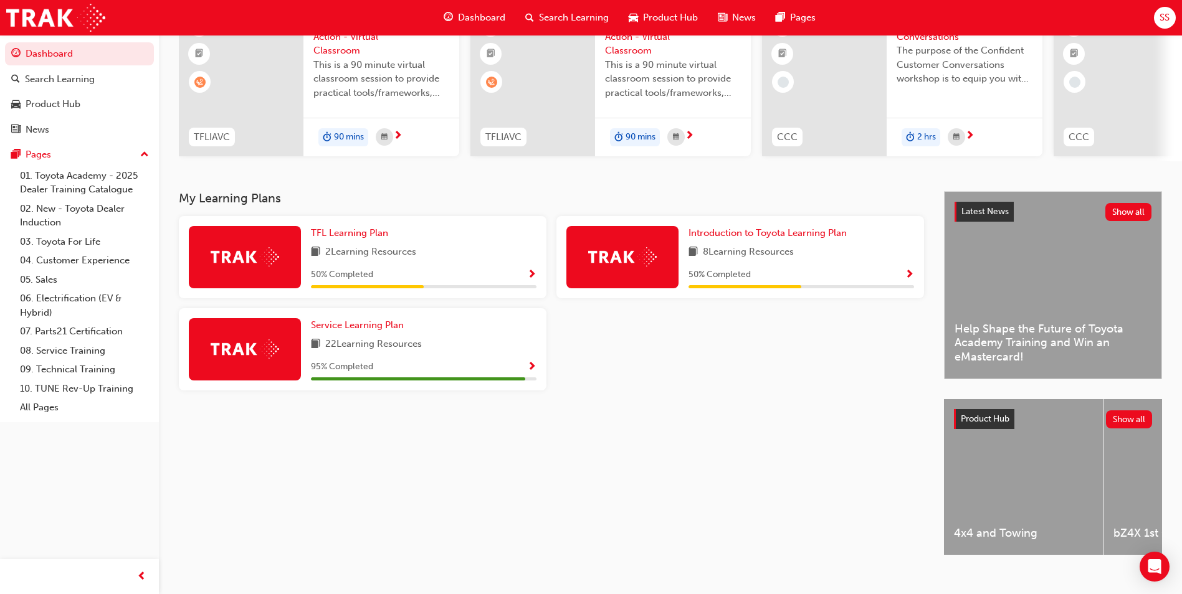
scroll to position [88, 0]
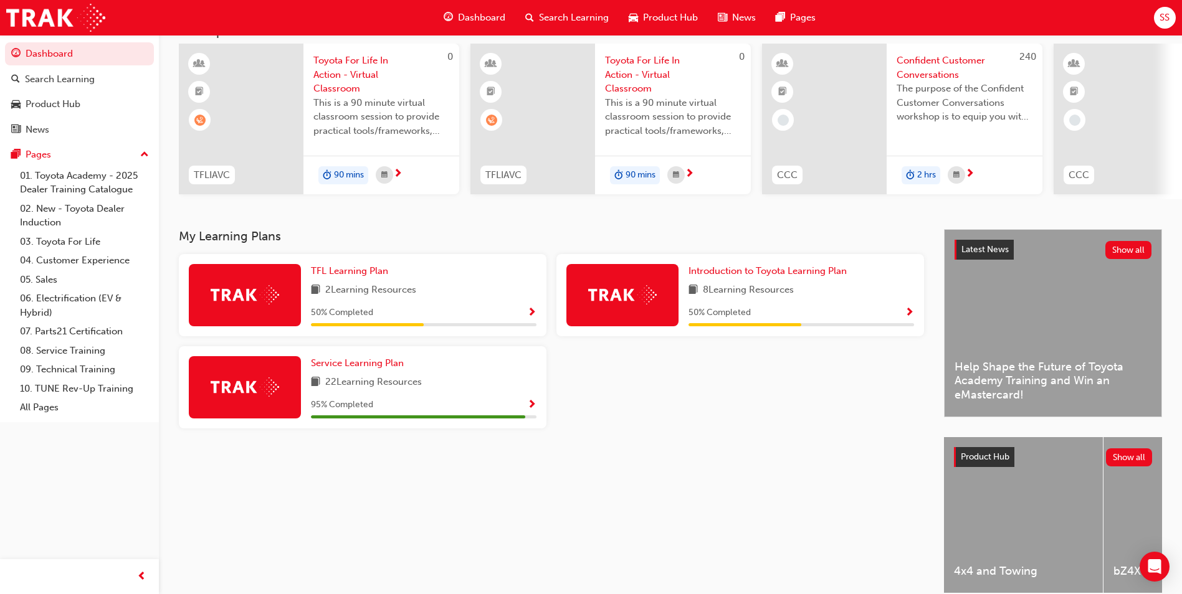
click at [535, 410] on span "Show Progress" at bounding box center [531, 405] width 9 height 11
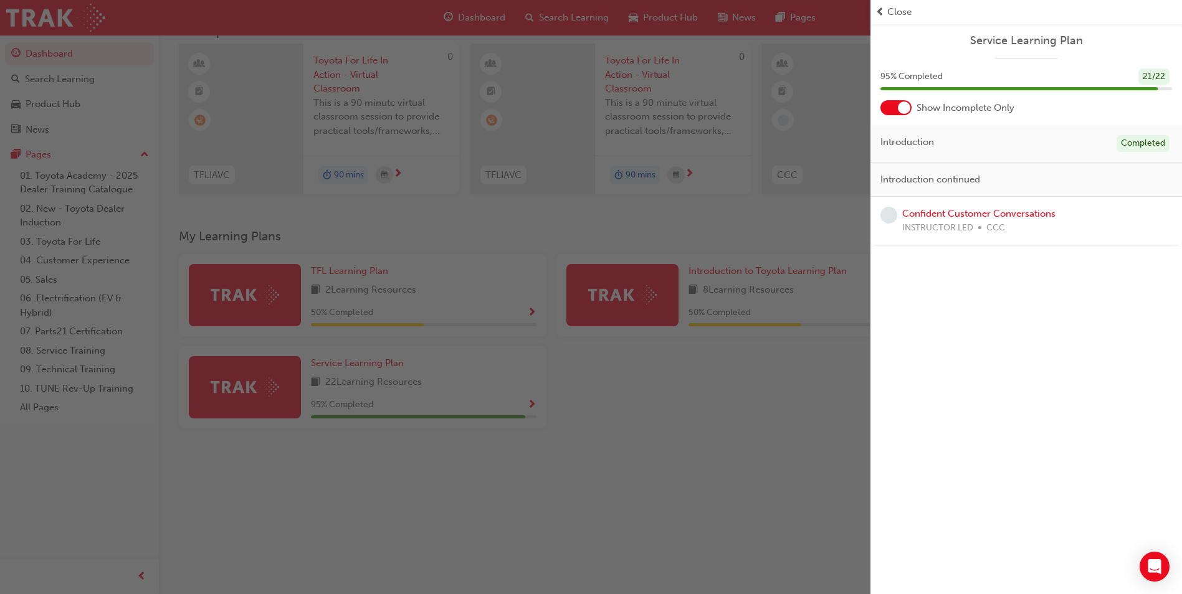
click at [537, 314] on div "button" at bounding box center [435, 297] width 870 height 594
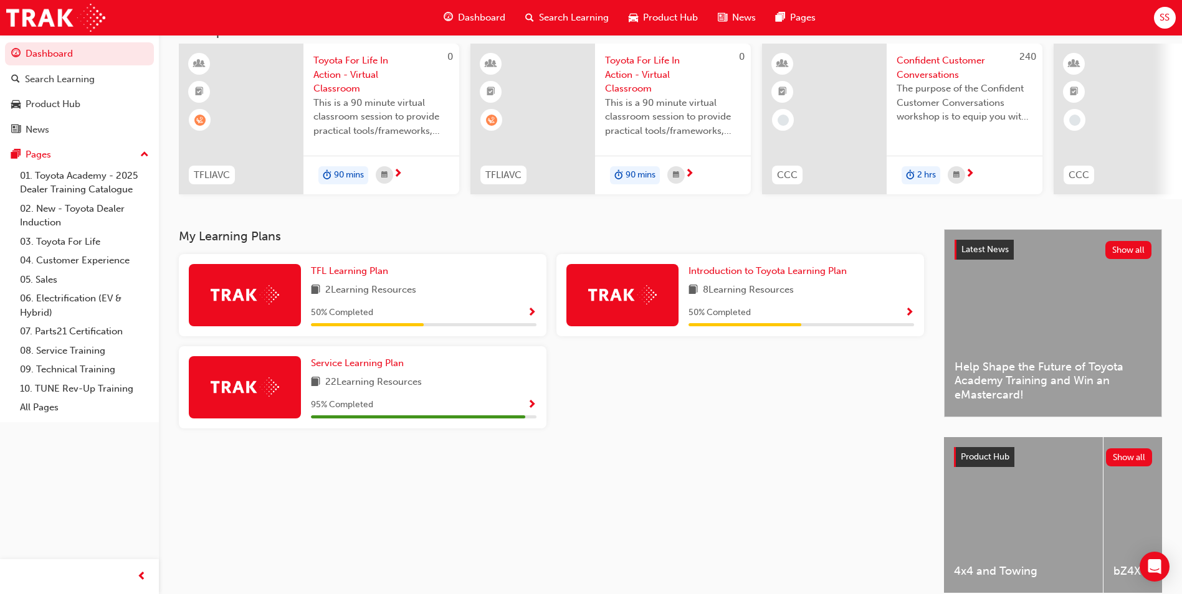
click at [530, 316] on span "Show Progress" at bounding box center [531, 313] width 9 height 11
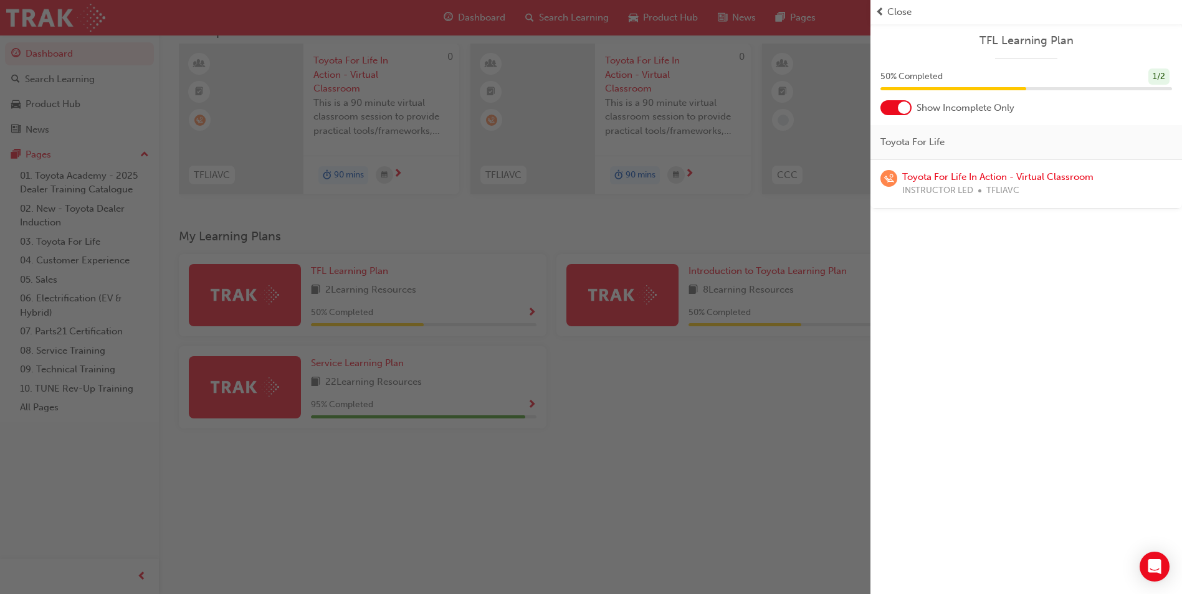
click at [901, 105] on div at bounding box center [904, 108] width 12 height 12
click at [907, 107] on div at bounding box center [895, 107] width 31 height 15
click at [711, 290] on div "button" at bounding box center [435, 297] width 870 height 594
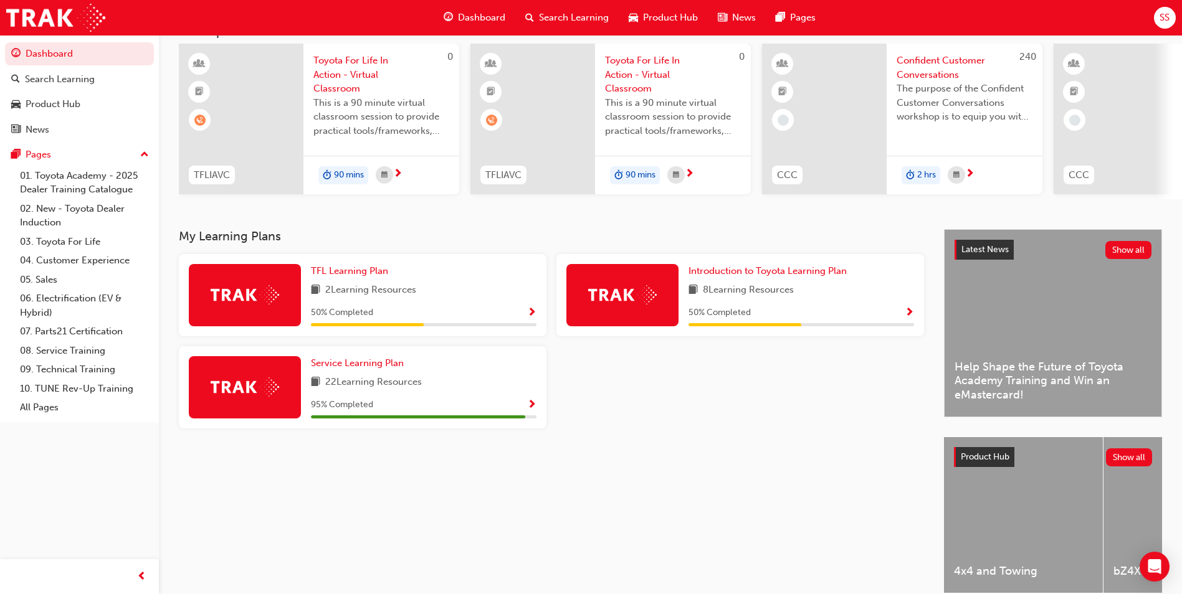
click at [912, 314] on span "Show Progress" at bounding box center [909, 313] width 9 height 11
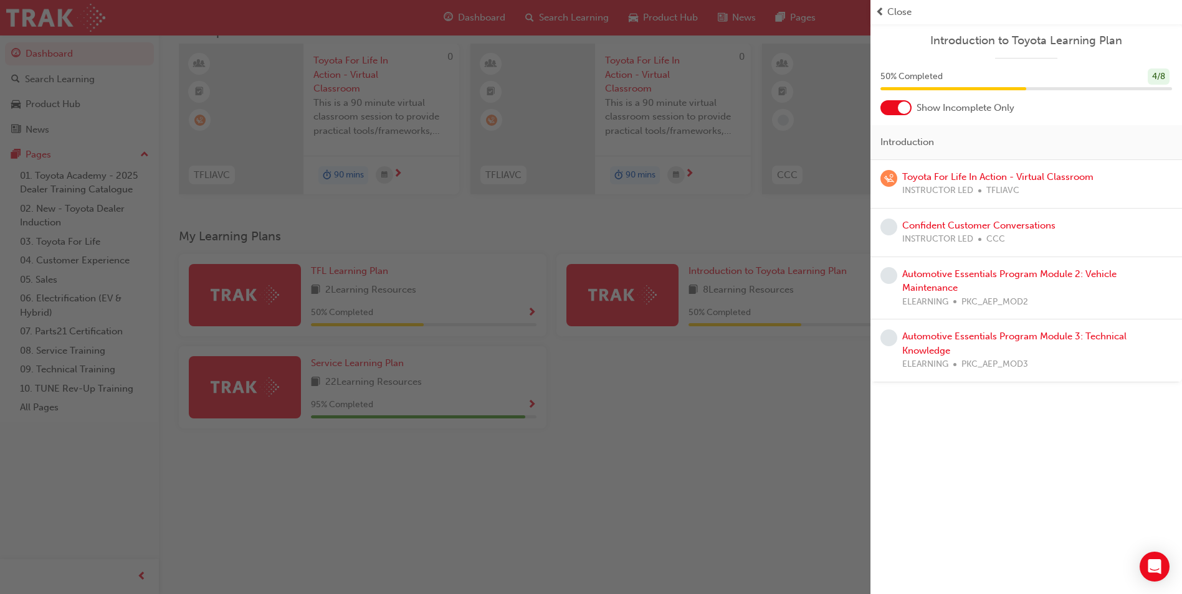
click at [907, 110] on div at bounding box center [904, 108] width 12 height 12
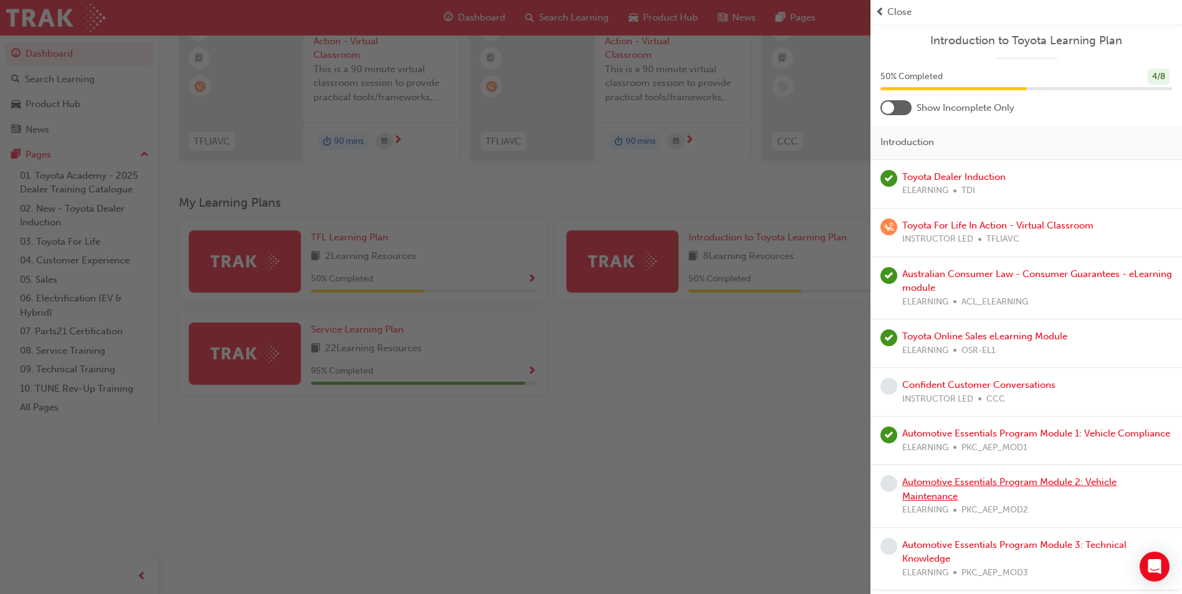
scroll to position [150, 0]
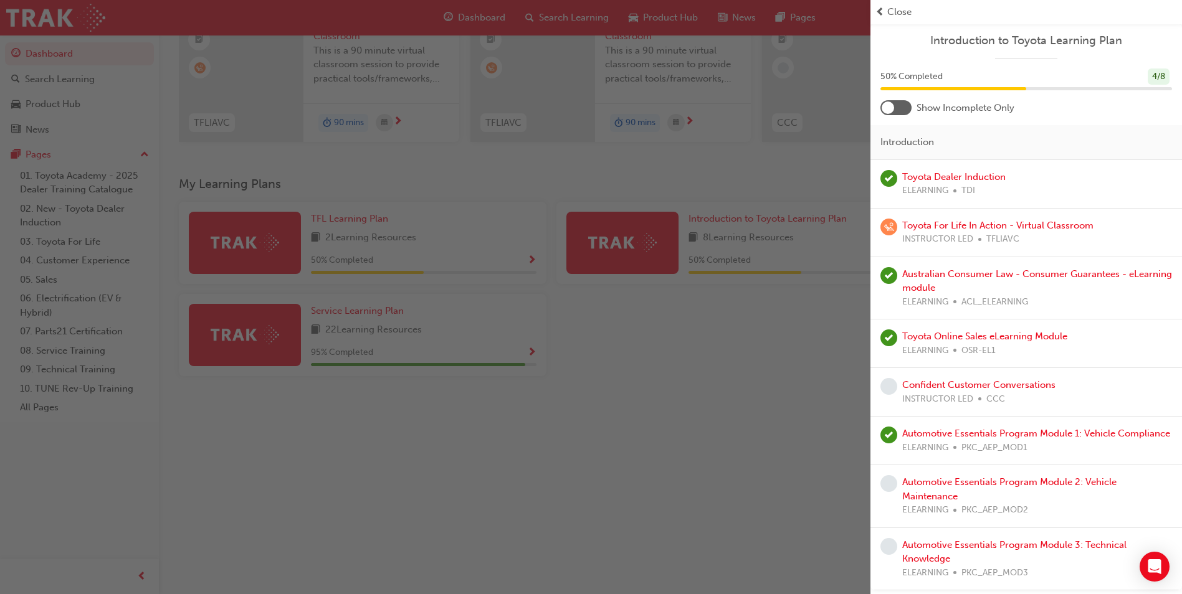
click at [721, 432] on div "button" at bounding box center [435, 297] width 870 height 594
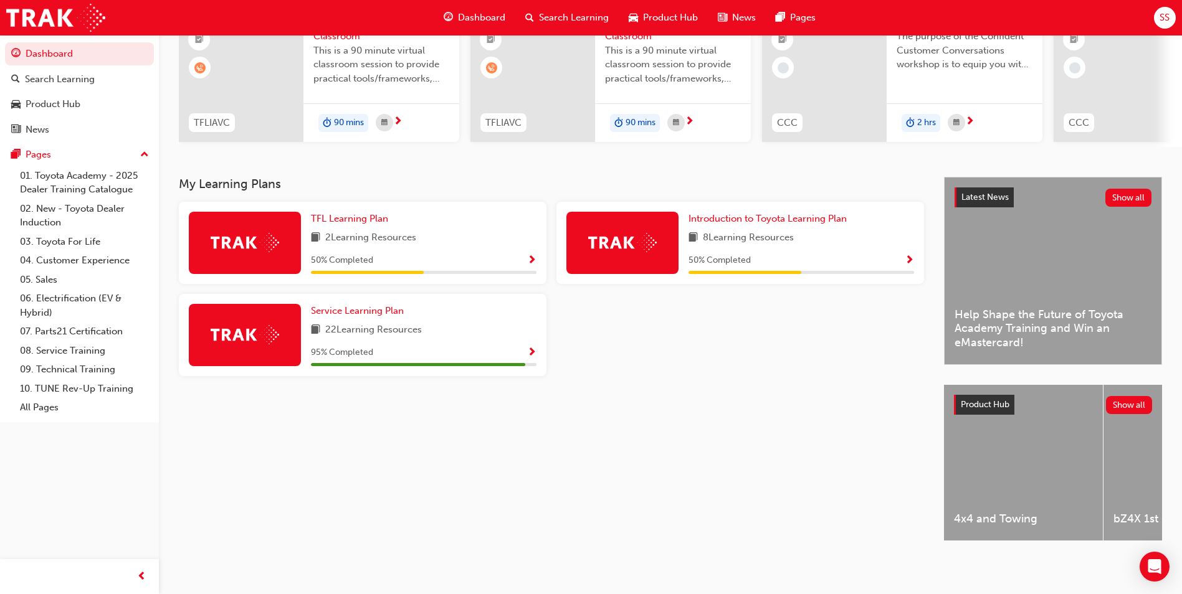
click at [538, 348] on div "Service Learning Plan 22 Learning Resources 95 % Completed" at bounding box center [363, 335] width 368 height 82
click at [533, 348] on span "Show Progress" at bounding box center [531, 353] width 9 height 11
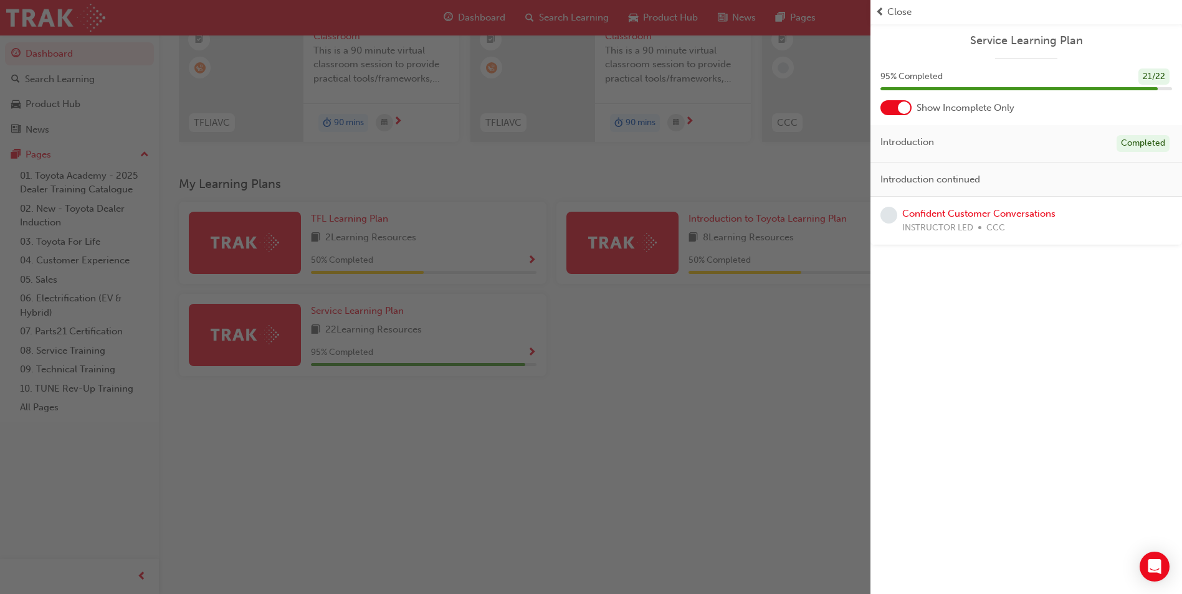
click at [914, 110] on div "Show Incomplete Only" at bounding box center [1025, 107] width 311 height 15
click at [895, 111] on div at bounding box center [895, 107] width 31 height 15
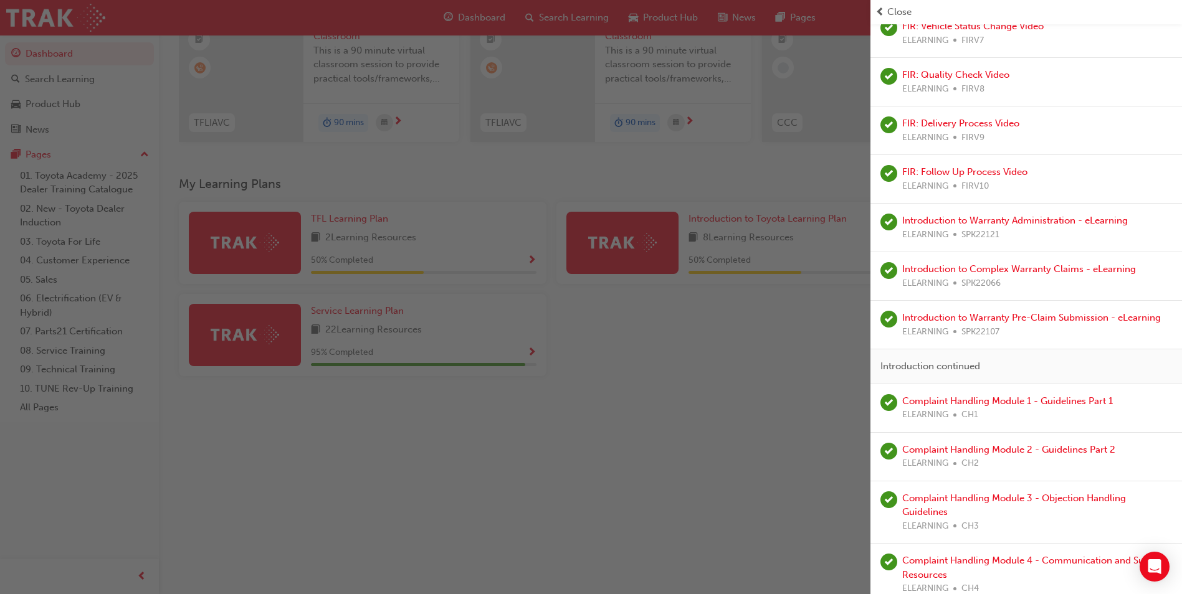
scroll to position [728, 0]
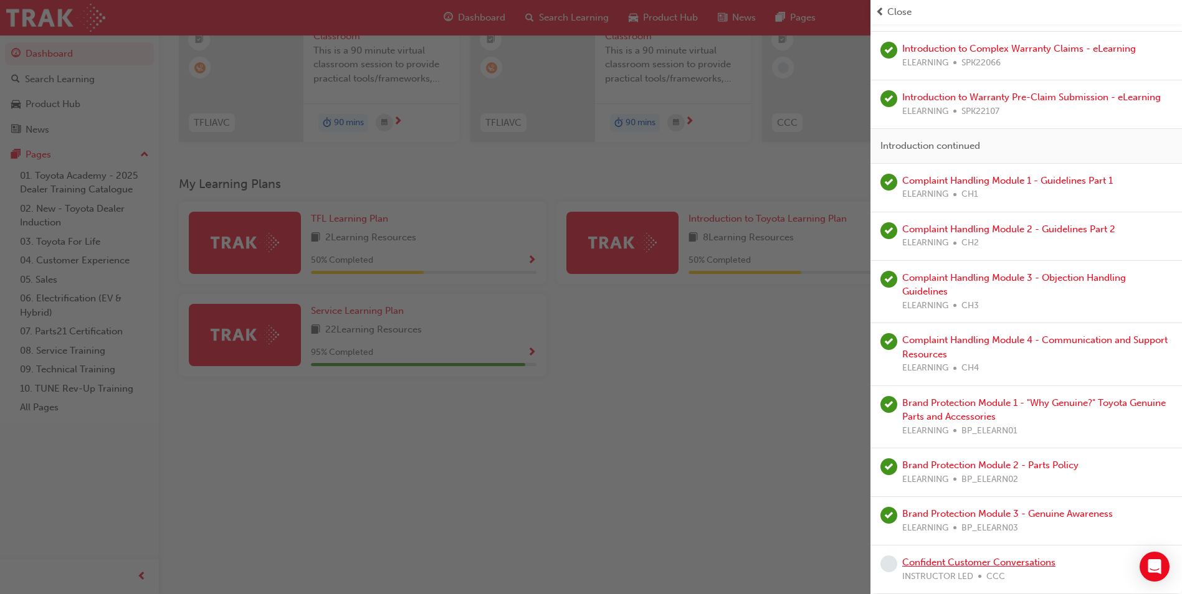
click at [985, 561] on link "Confident Customer Conversations" at bounding box center [978, 562] width 153 height 11
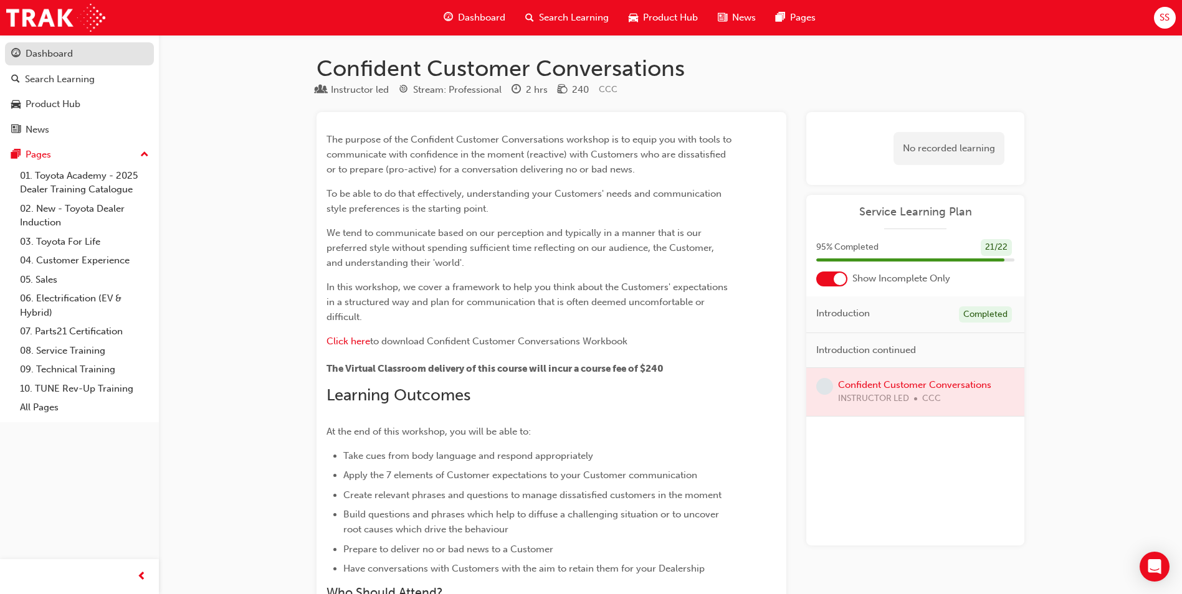
click at [78, 65] on link "Dashboard" at bounding box center [79, 53] width 149 height 23
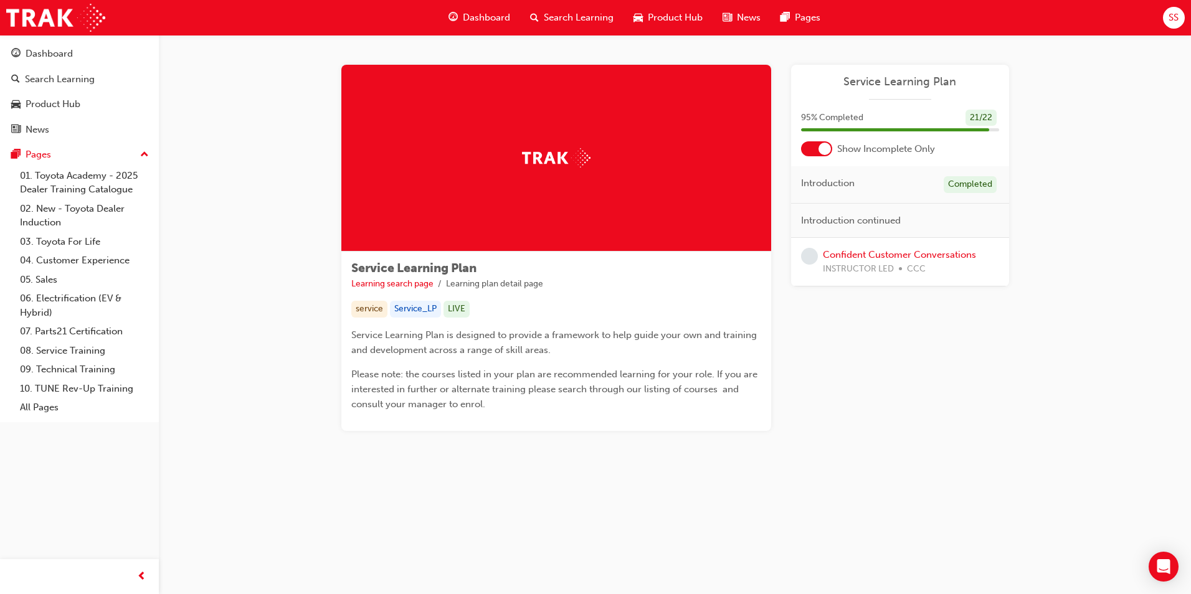
click at [44, 91] on button "Dashboard Search Learning Product Hub News Pages" at bounding box center [79, 91] width 149 height 103
click at [40, 81] on div "Search Learning" at bounding box center [60, 79] width 70 height 14
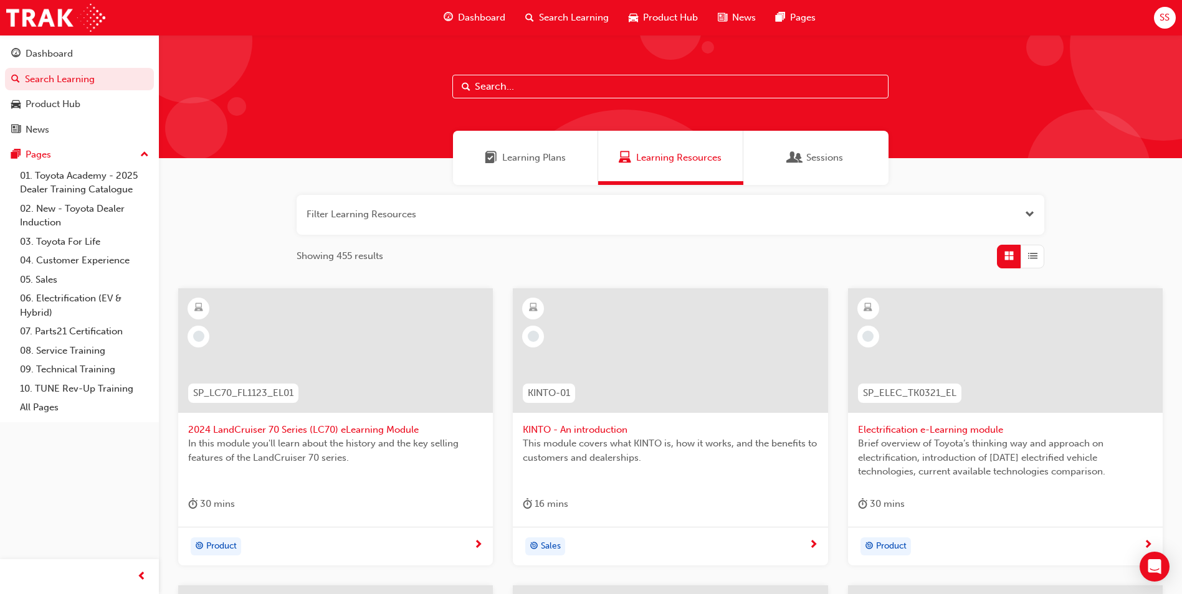
click at [570, 146] on div "Learning Plans" at bounding box center [525, 158] width 145 height 54
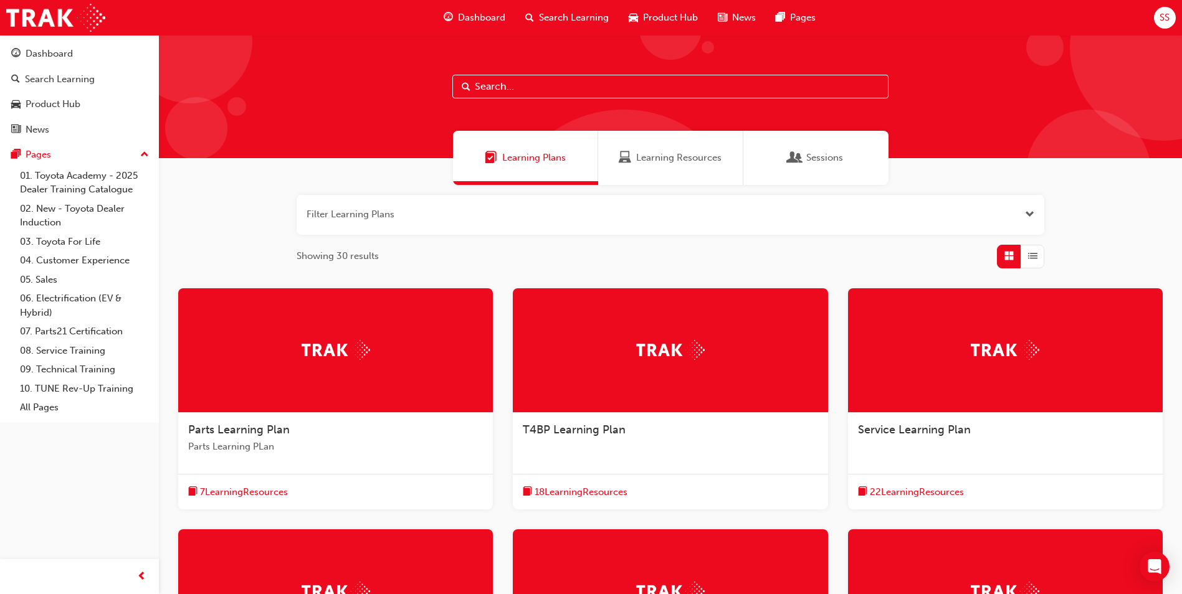
click at [646, 163] on span "Learning Resources" at bounding box center [678, 158] width 85 height 14
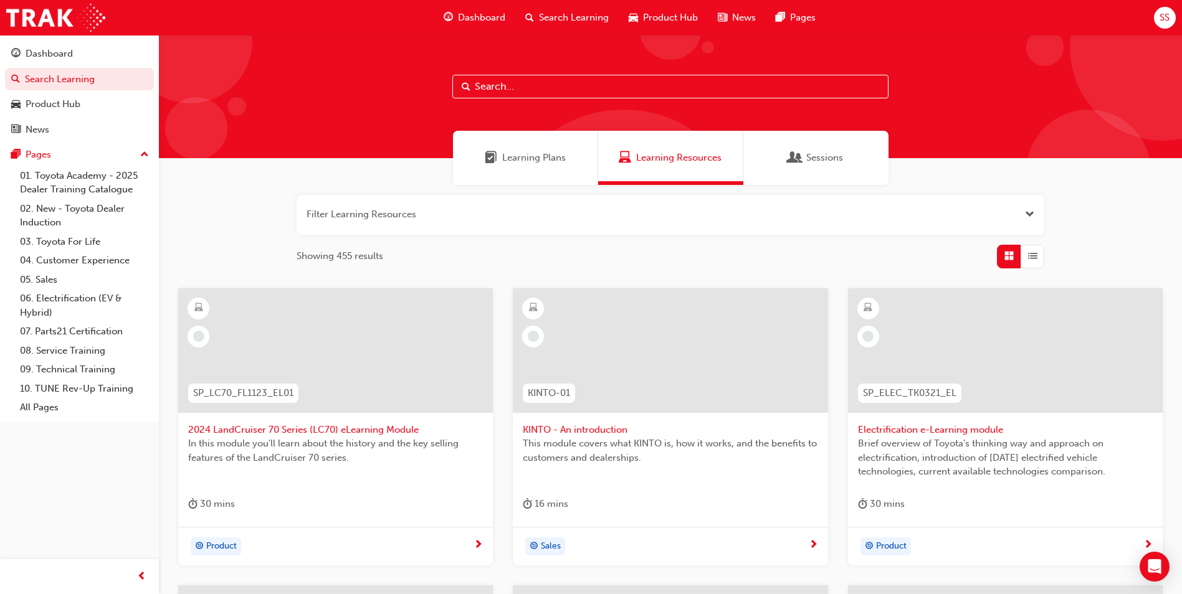
click at [470, 14] on span "Dashboard" at bounding box center [481, 18] width 47 height 14
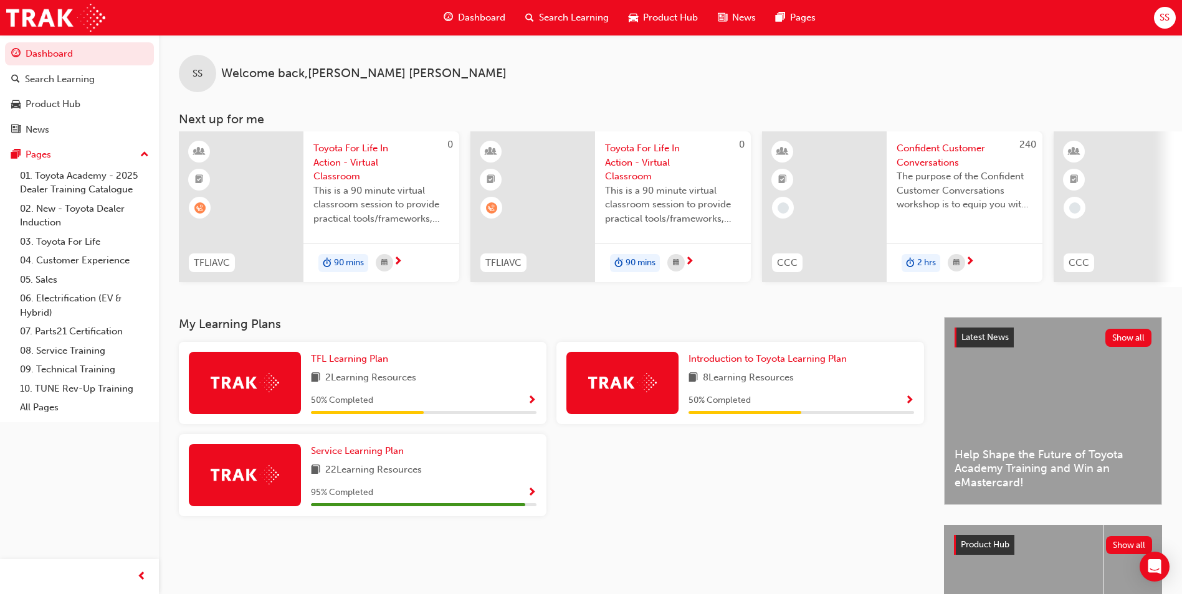
click at [471, 394] on div "TFL Learning Plan 2 Learning Resources 50 % Completed" at bounding box center [424, 383] width 226 height 62
click at [530, 401] on span "Show Progress" at bounding box center [531, 401] width 9 height 11
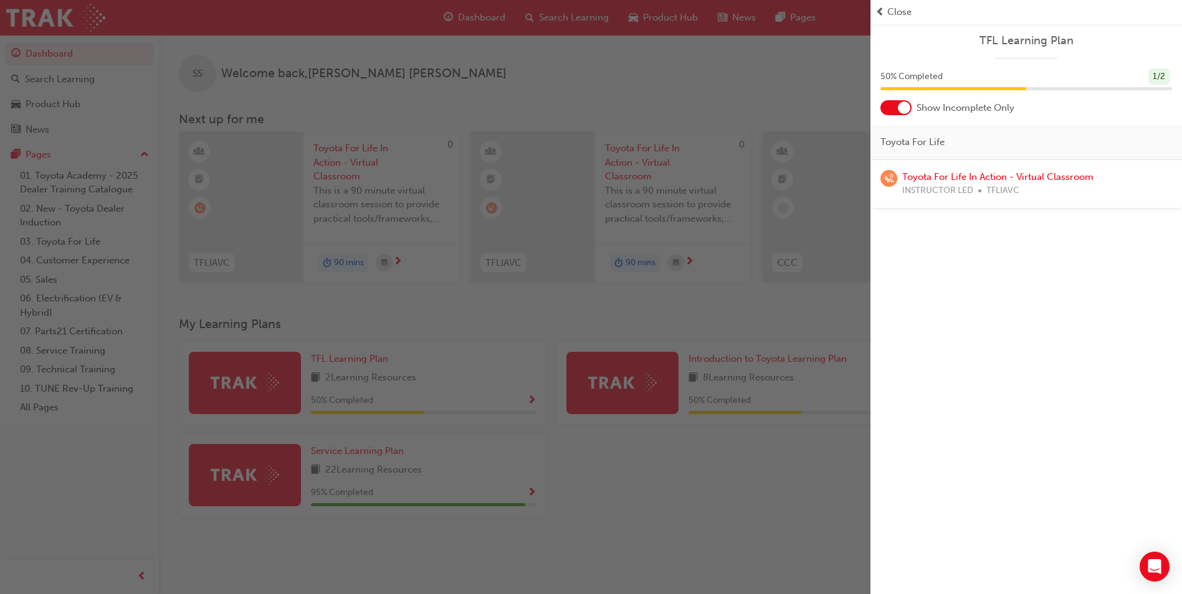
click at [669, 469] on div "button" at bounding box center [435, 297] width 870 height 594
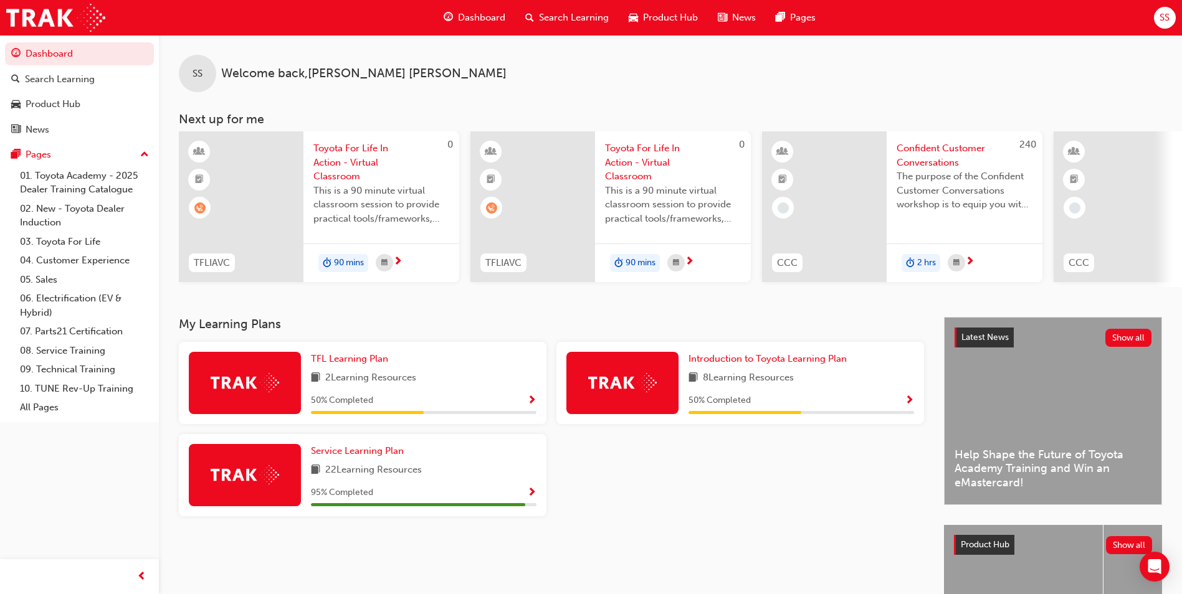
click at [905, 403] on span "Show Progress" at bounding box center [909, 401] width 9 height 11
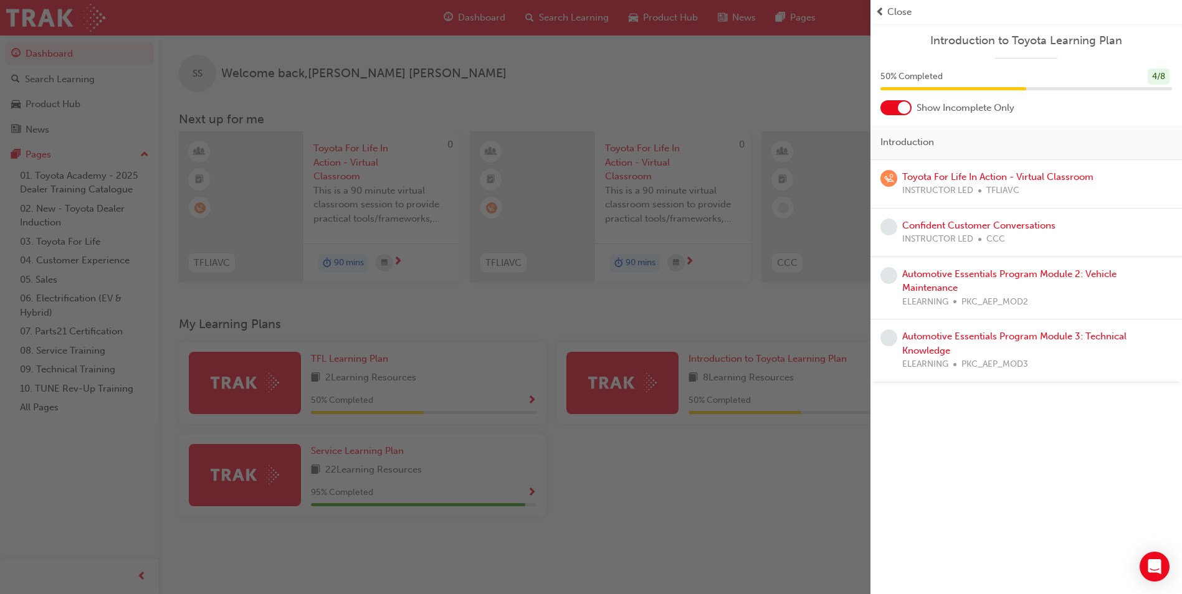
click at [712, 506] on div "button" at bounding box center [435, 297] width 870 height 594
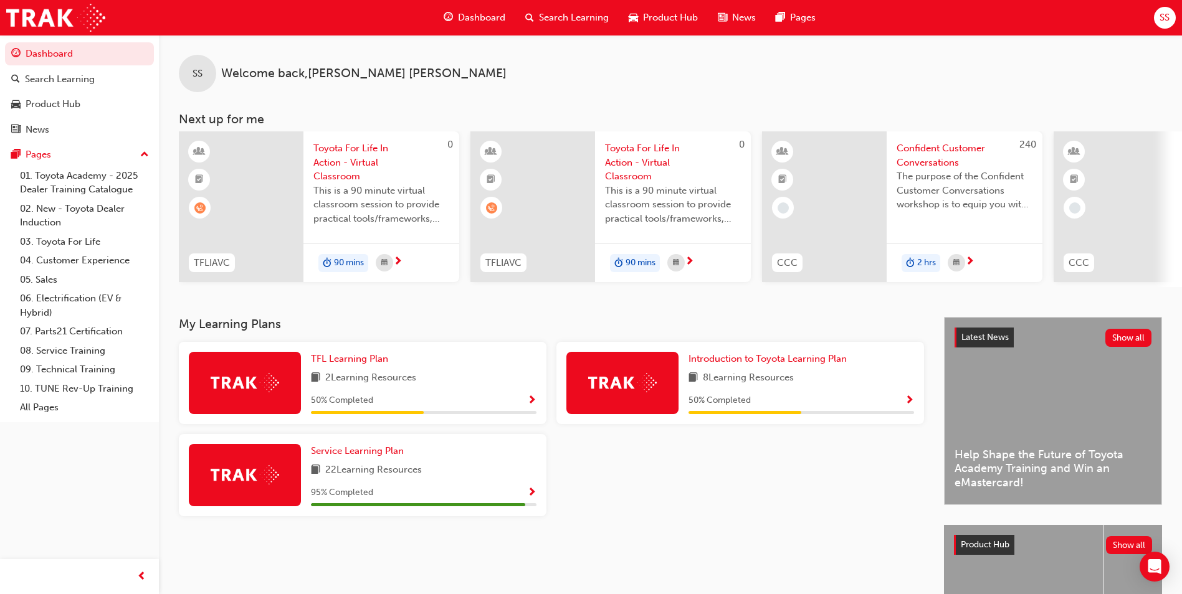
click at [533, 497] on span "Show Progress" at bounding box center [531, 493] width 9 height 11
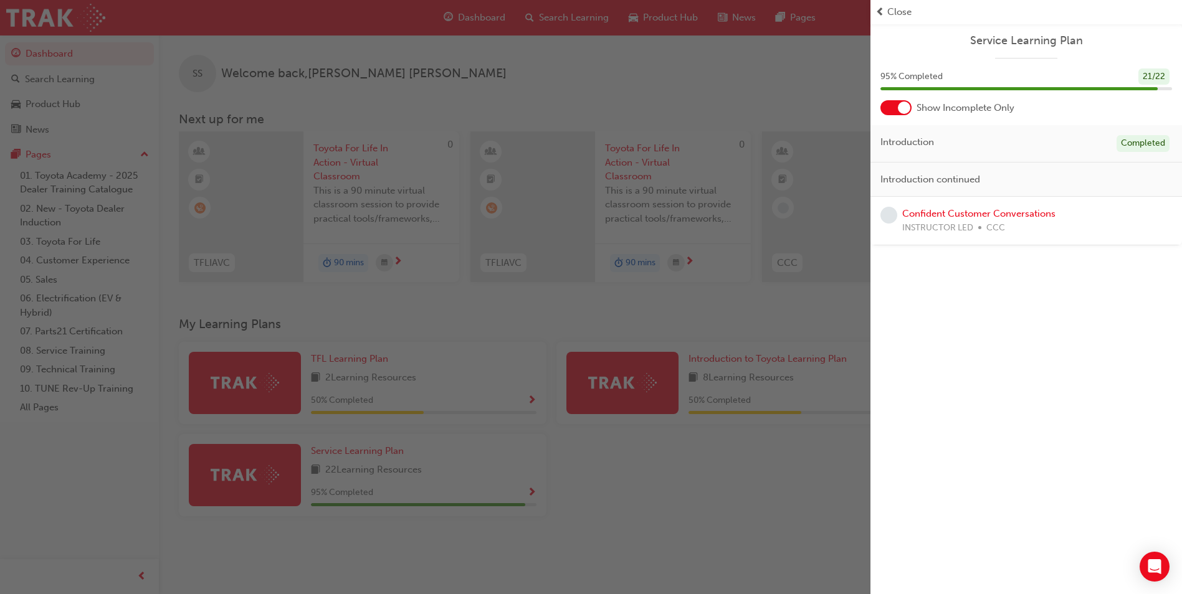
click at [712, 505] on div "button" at bounding box center [435, 297] width 870 height 594
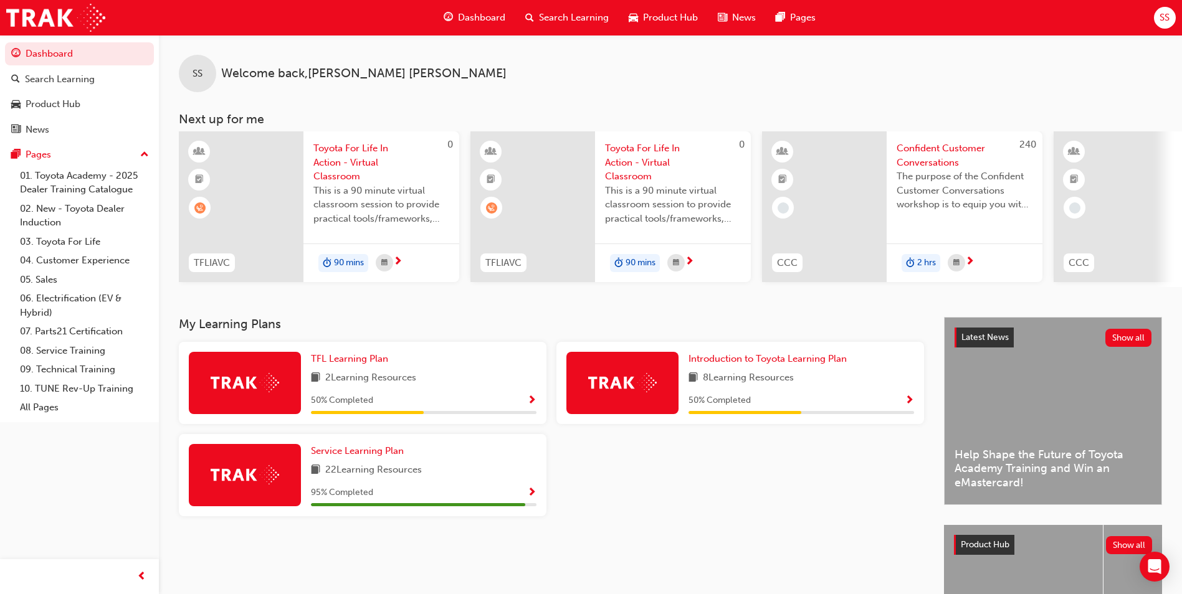
click at [440, 402] on div "50 % Completed" at bounding box center [424, 401] width 226 height 16
click at [462, 478] on div "22 Learning Resources" at bounding box center [424, 471] width 226 height 16
click at [772, 381] on span "8 Learning Resources" at bounding box center [748, 379] width 91 height 16
drag, startPoint x: 772, startPoint y: 381, endPoint x: 822, endPoint y: 363, distance: 52.4
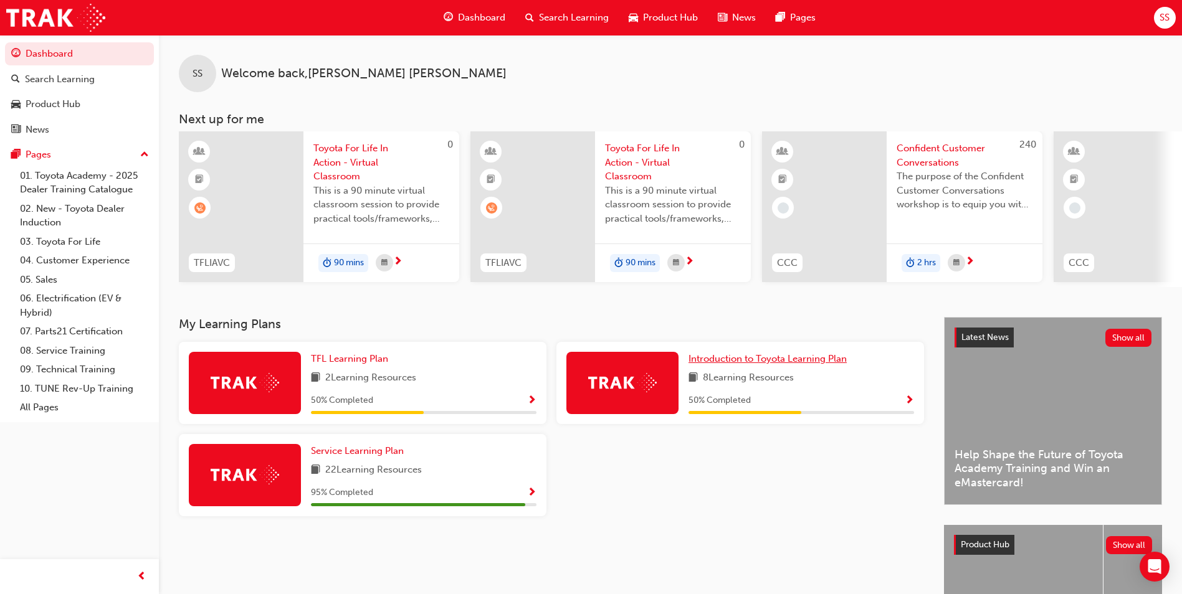
click at [822, 363] on span "Introduction to Toyota Learning Plan" at bounding box center [767, 358] width 158 height 11
click at [359, 376] on span "2 Learning Resources" at bounding box center [370, 379] width 91 height 16
click at [351, 364] on span "TFL Learning Plan" at bounding box center [349, 358] width 77 height 11
click at [404, 457] on link "Service Learning Plan" at bounding box center [360, 451] width 98 height 14
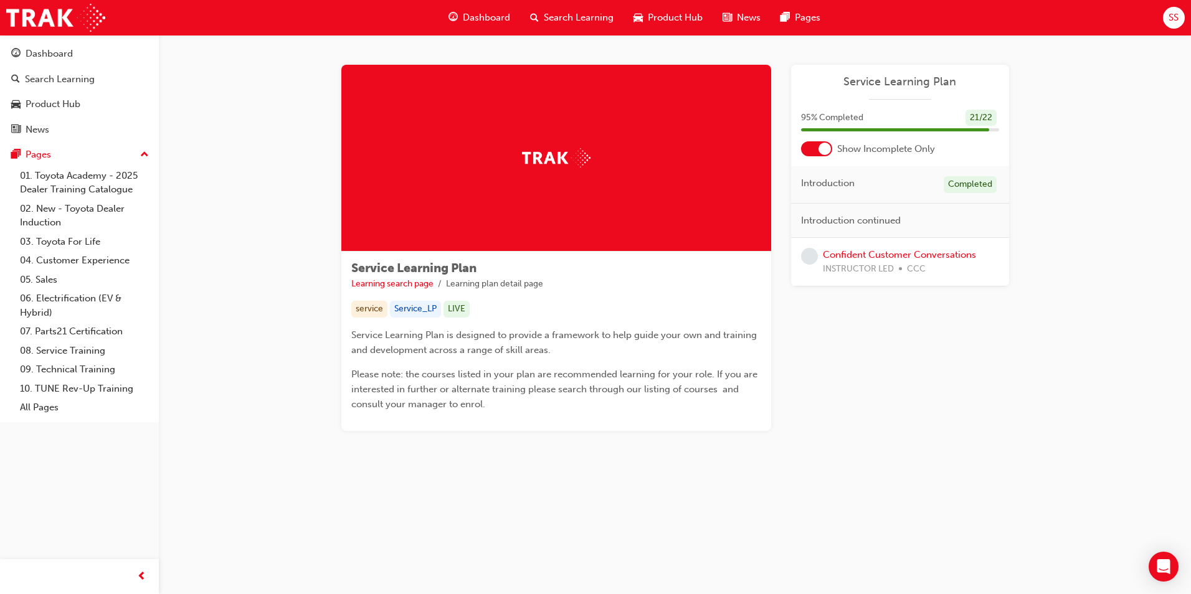
click at [820, 148] on div at bounding box center [825, 149] width 12 height 12
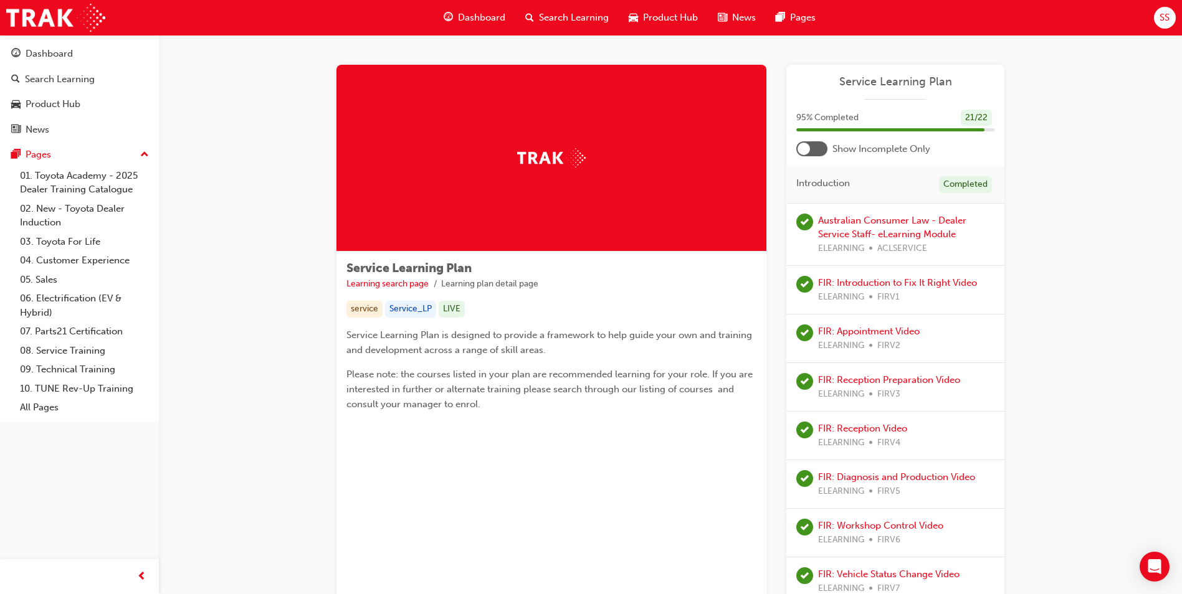
click at [808, 152] on div at bounding box center [803, 149] width 12 height 12
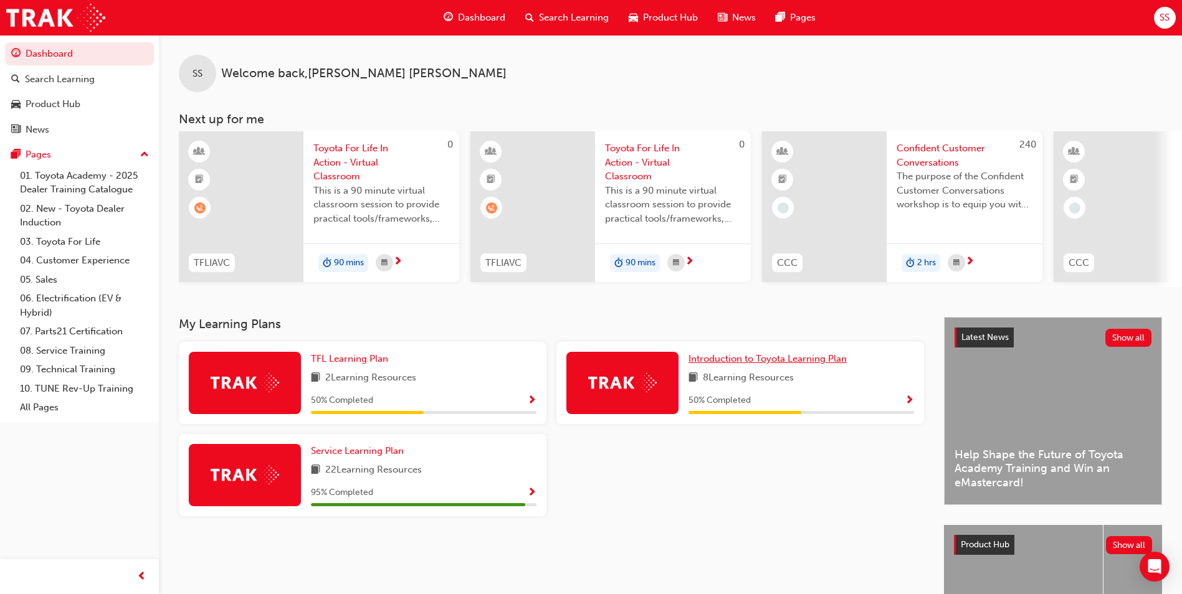
click at [821, 364] on span "Introduction to Toyota Learning Plan" at bounding box center [767, 358] width 158 height 11
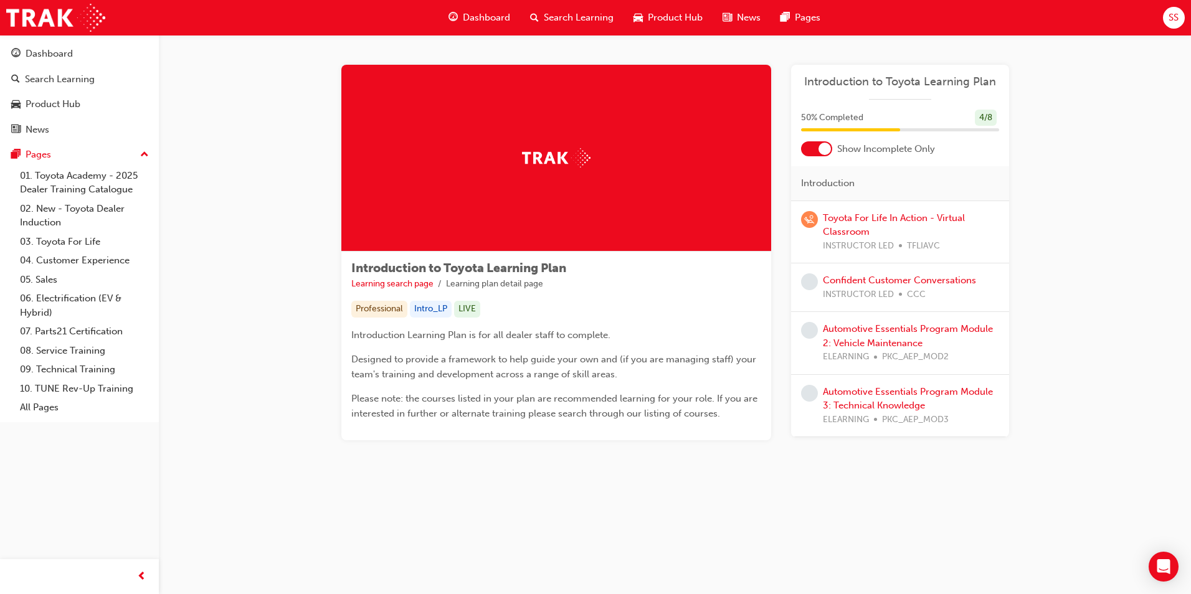
click at [822, 154] on div at bounding box center [825, 149] width 12 height 12
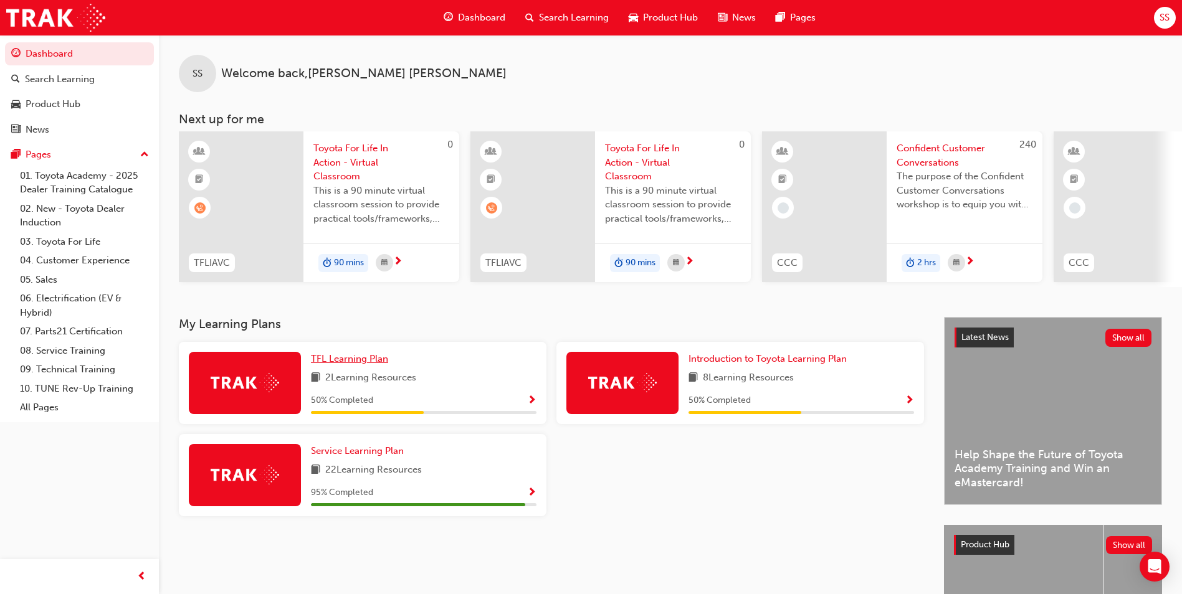
click at [379, 364] on span "TFL Learning Plan" at bounding box center [349, 358] width 77 height 11
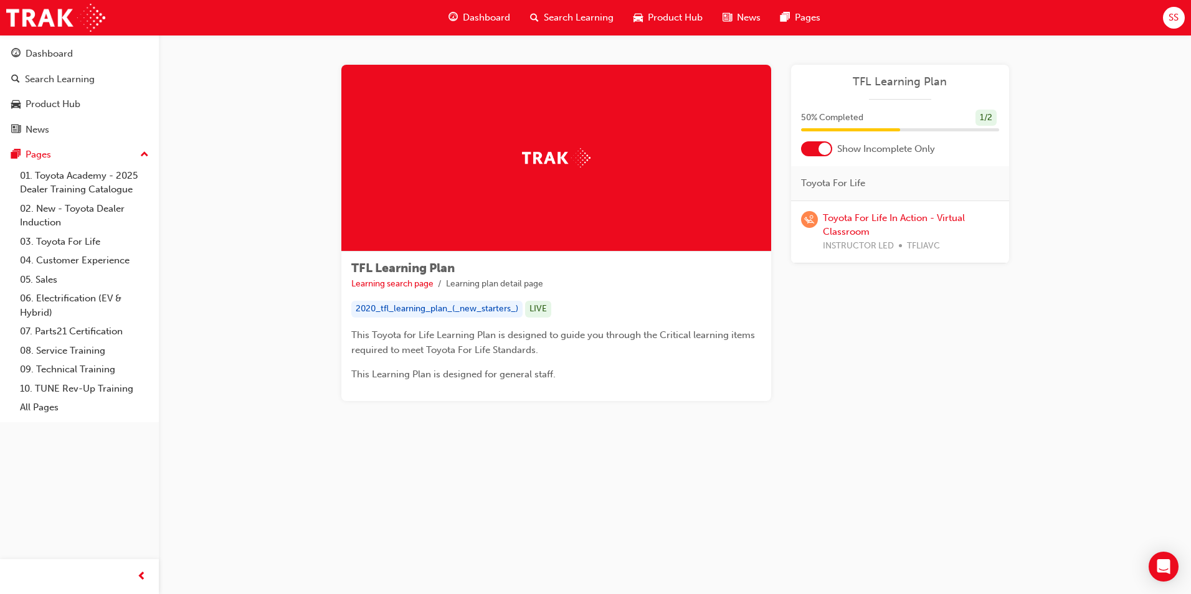
click at [830, 153] on div at bounding box center [816, 148] width 31 height 15
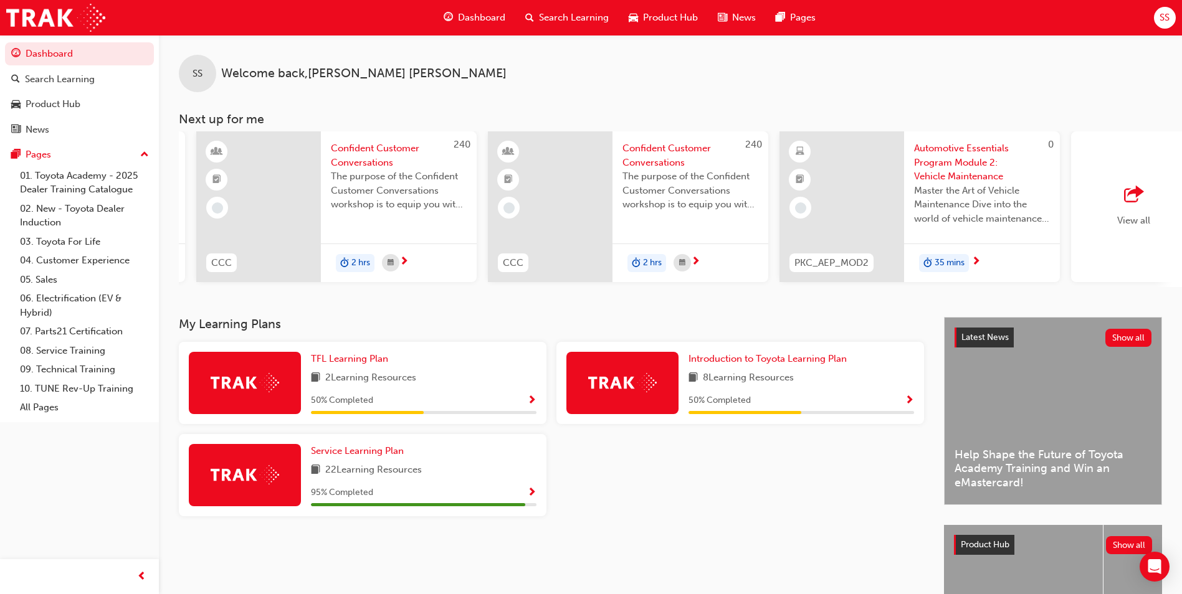
scroll to position [0, 574]
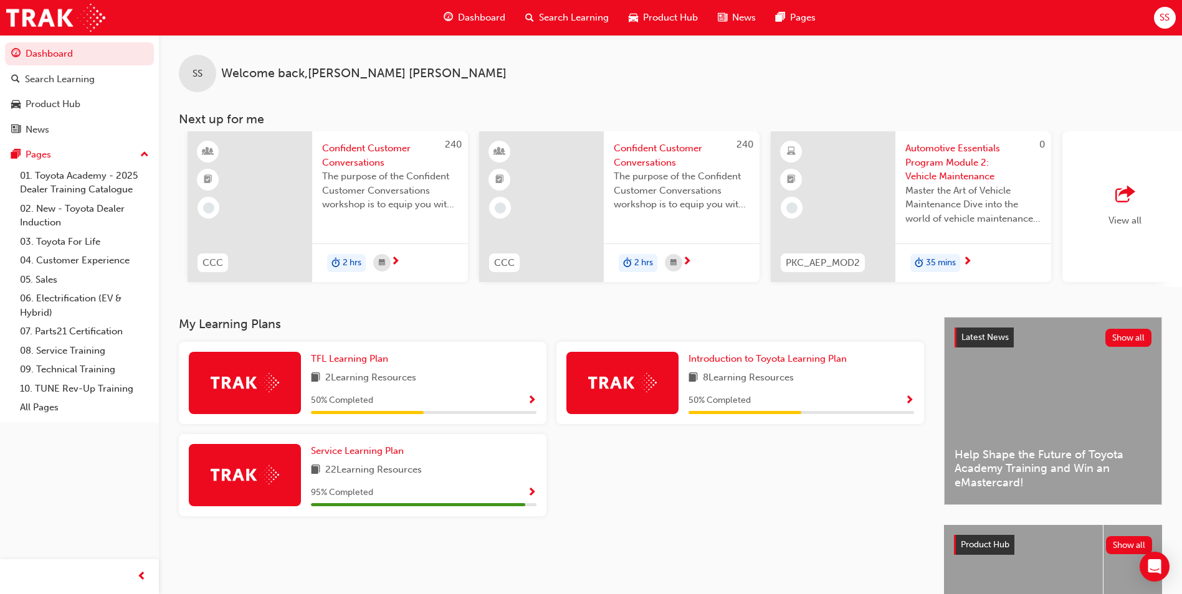
click at [984, 317] on div "SS Welcome back , [PERSON_NAME] Next up for me 0 TFLIAVC Toyota For Life In Act…" at bounding box center [670, 176] width 1023 height 282
click at [348, 153] on span "Confident Customer Conversations" at bounding box center [390, 155] width 136 height 28
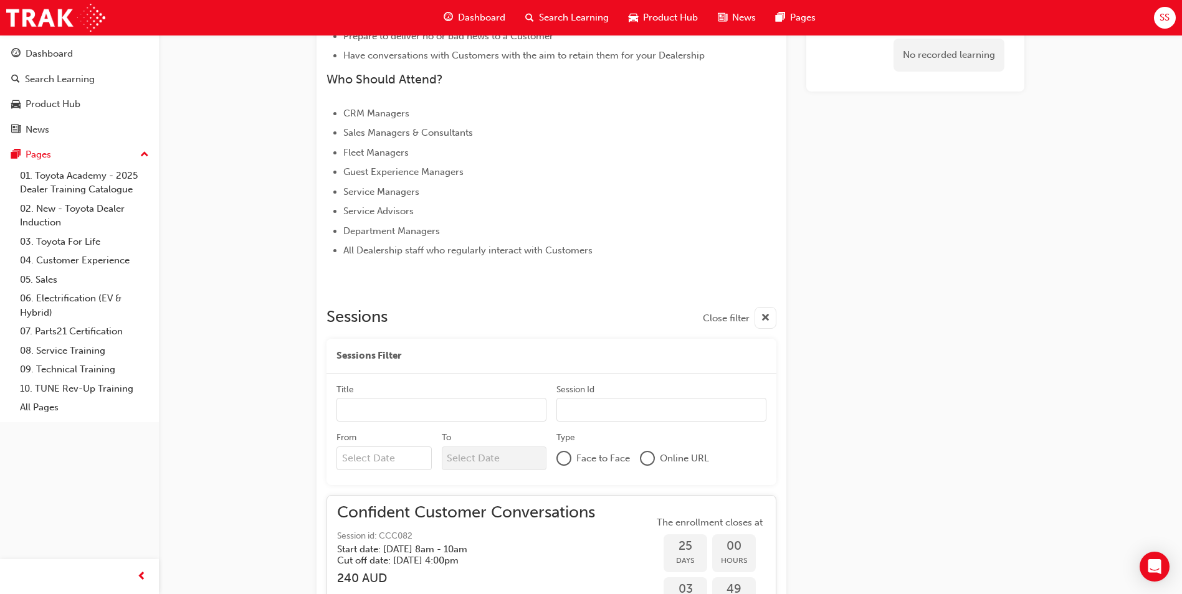
scroll to position [514, 0]
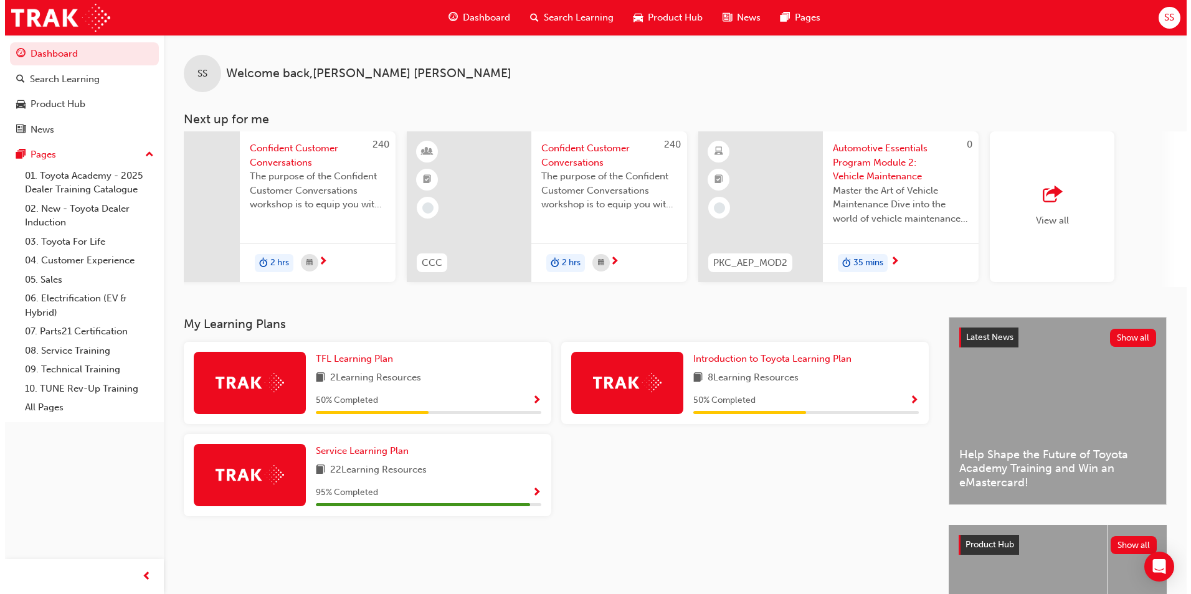
scroll to position [0, 744]
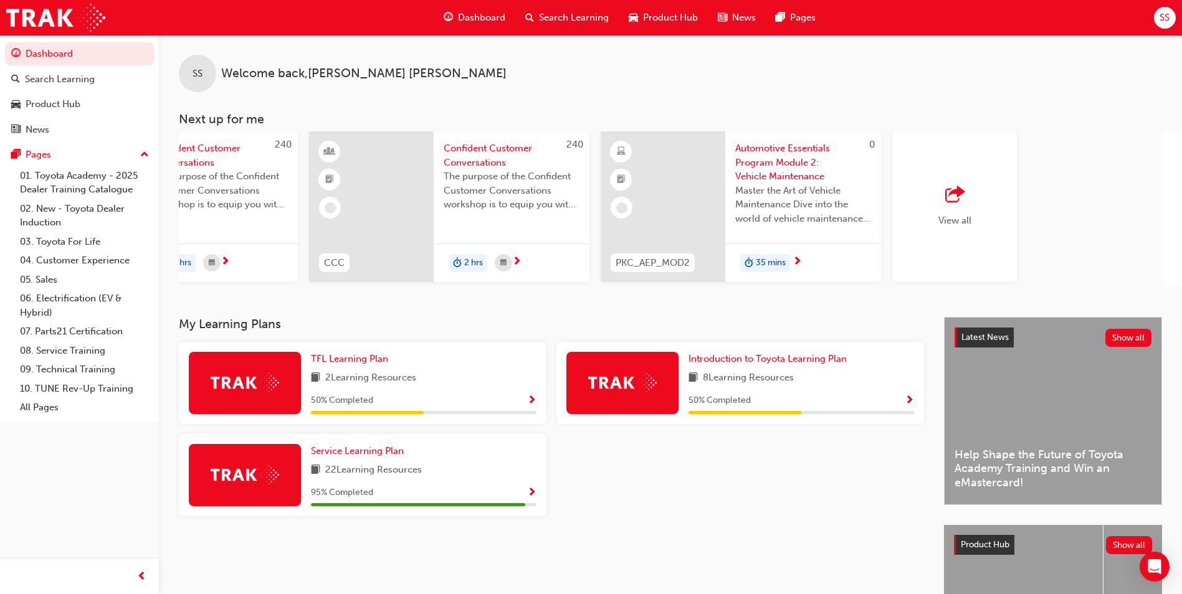
click at [775, 170] on span "Automotive Essentials Program Module 2: Vehicle Maintenance" at bounding box center [803, 162] width 136 height 42
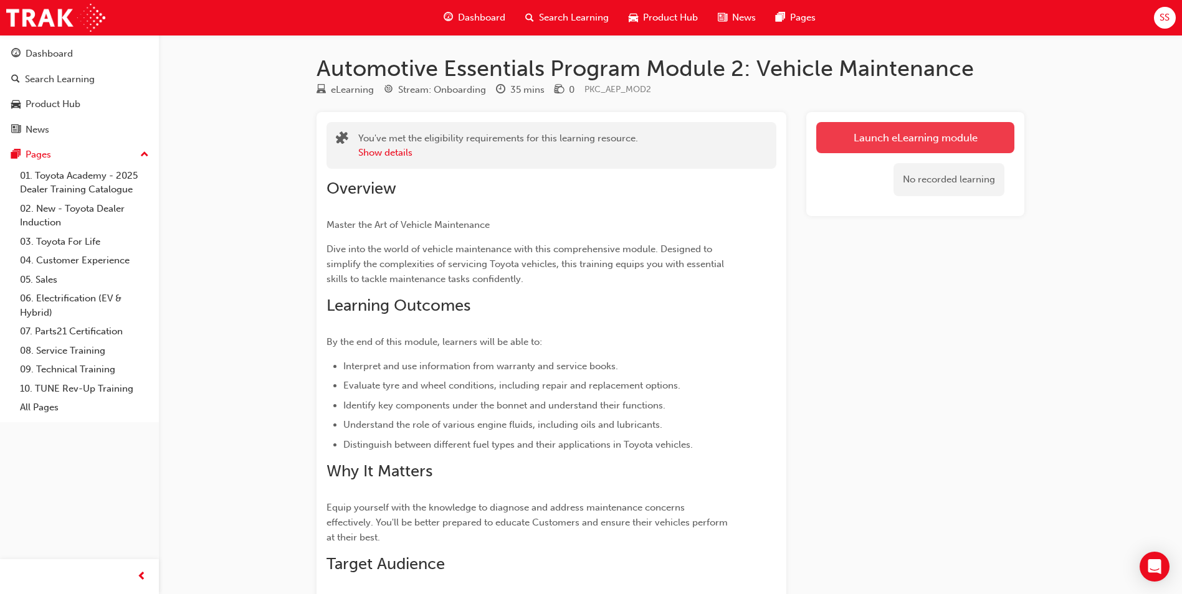
click at [845, 146] on link "Launch eLearning module" at bounding box center [915, 137] width 198 height 31
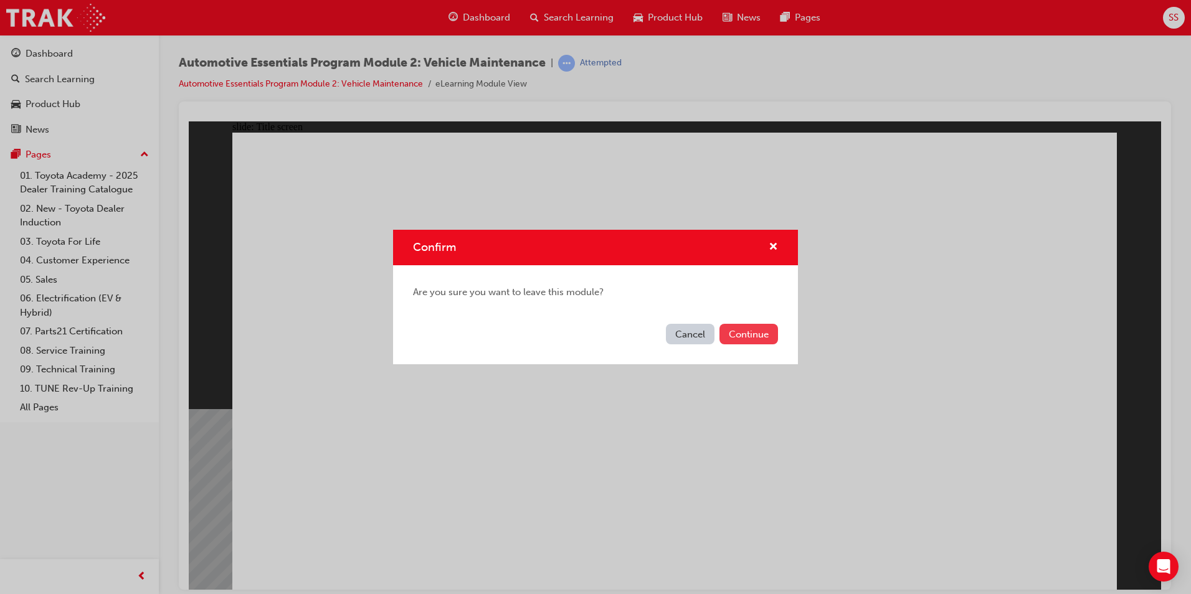
click at [754, 341] on button "Continue" at bounding box center [749, 334] width 59 height 21
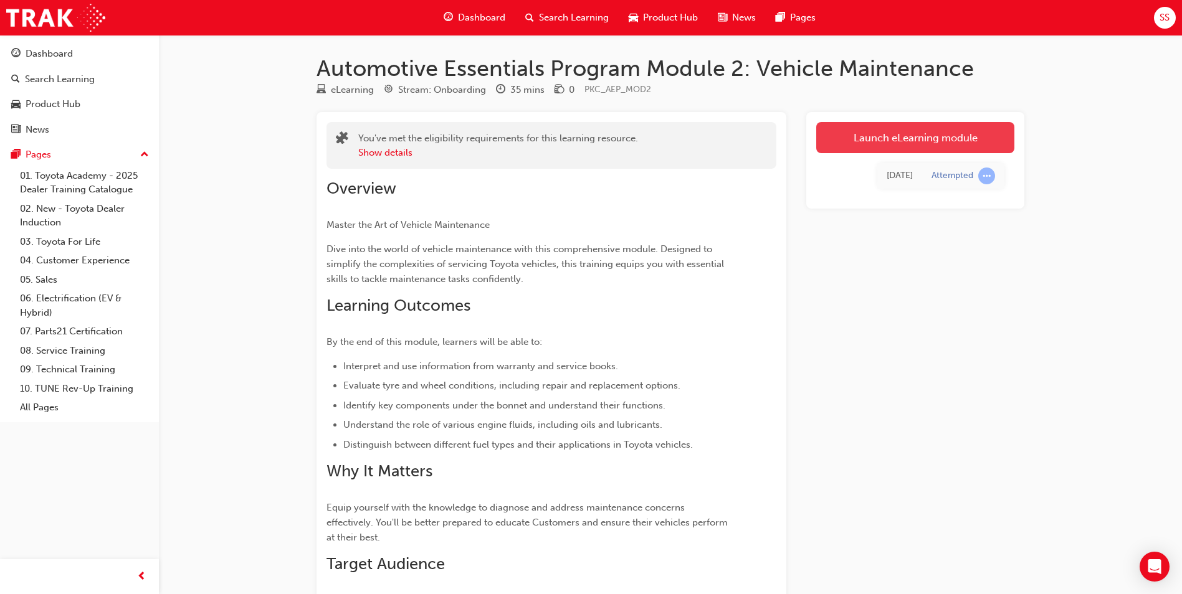
click at [866, 141] on link "Launch eLearning module" at bounding box center [915, 137] width 198 height 31
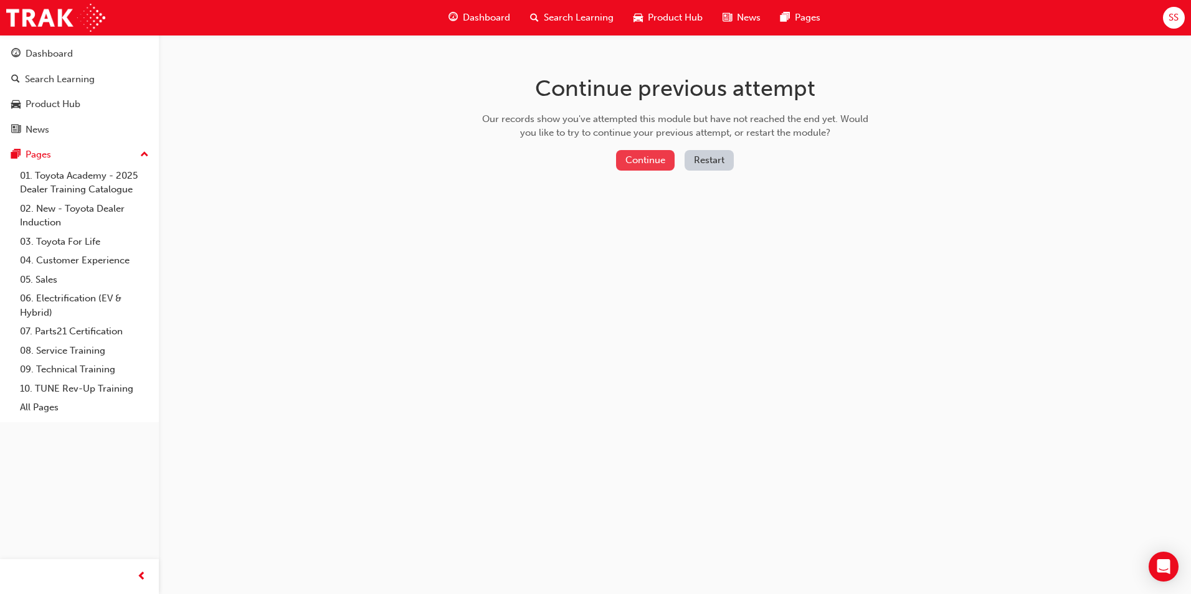
click at [655, 158] on button "Continue" at bounding box center [645, 160] width 59 height 21
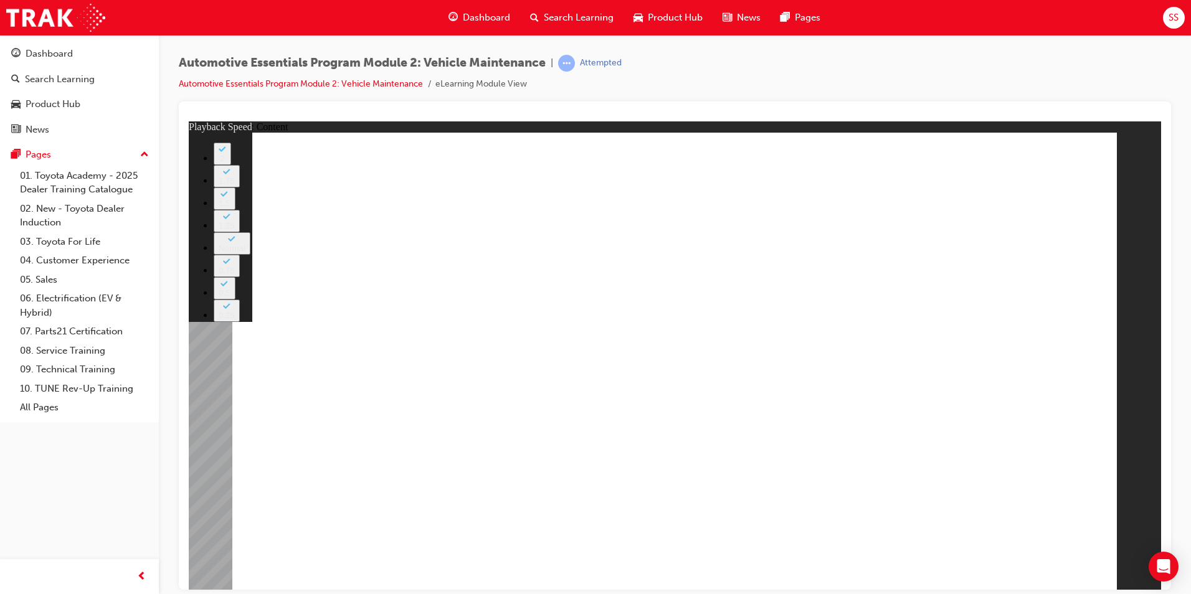
drag, startPoint x: 363, startPoint y: 509, endPoint x: 356, endPoint y: 506, distance: 7.3
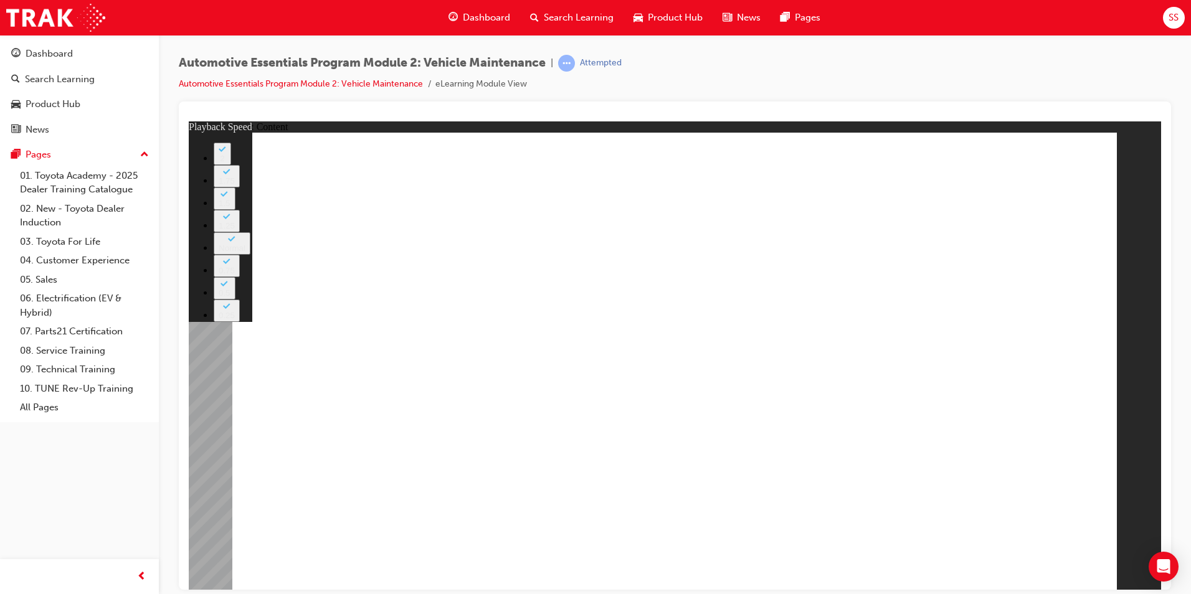
drag, startPoint x: 441, startPoint y: 176, endPoint x: 443, endPoint y: 199, distance: 22.5
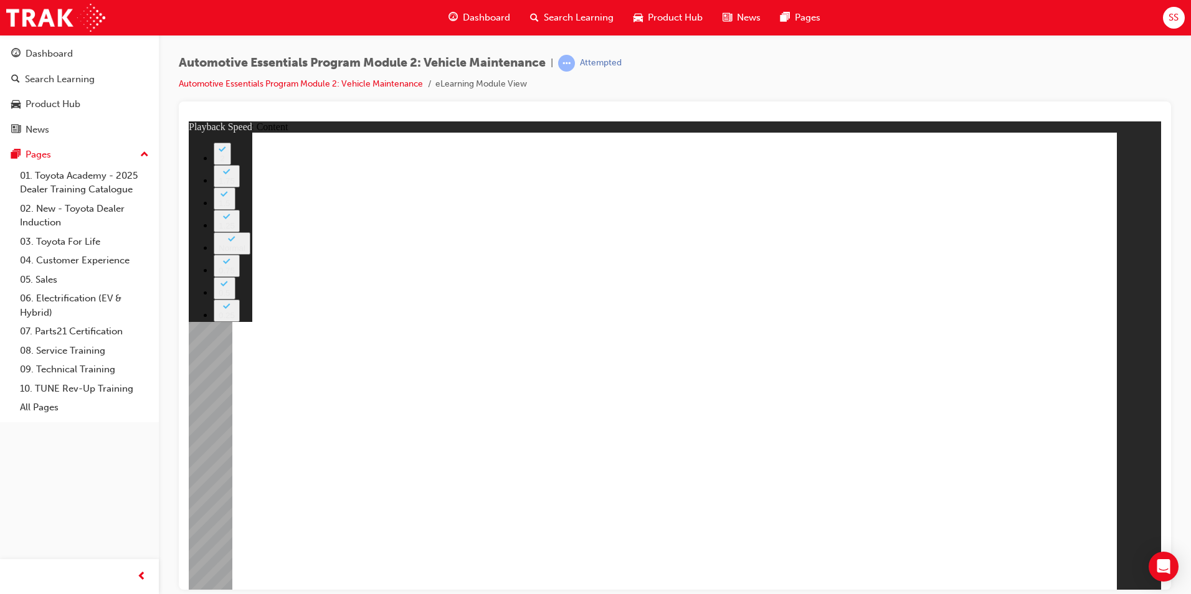
type input "33"
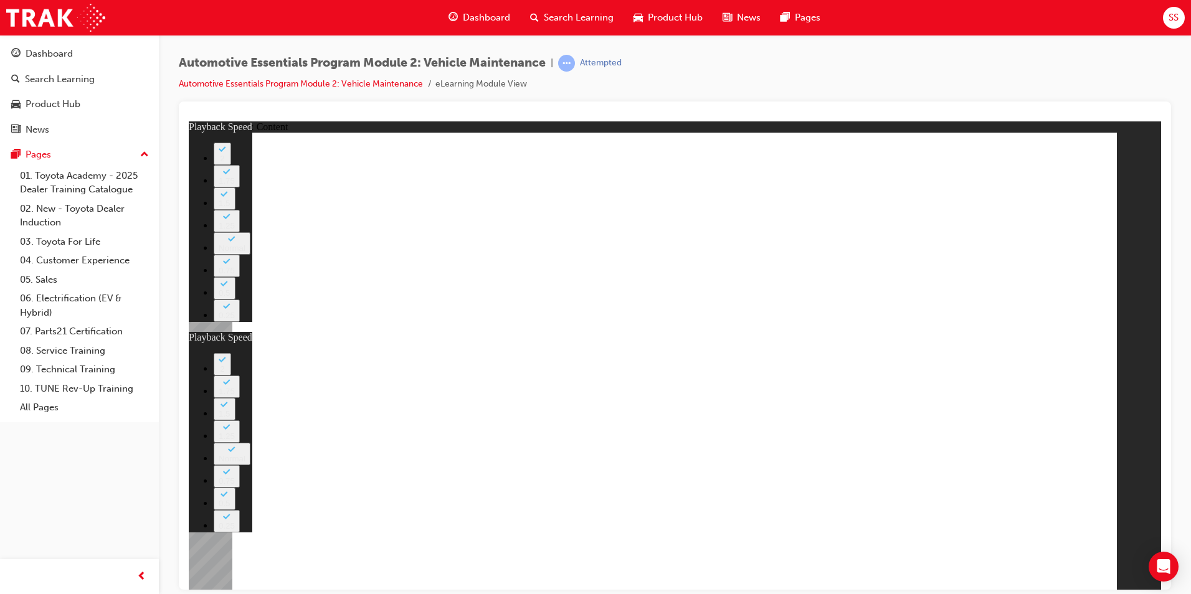
drag, startPoint x: 454, startPoint y: 473, endPoint x: 916, endPoint y: 513, distance: 464.6
type input "35"
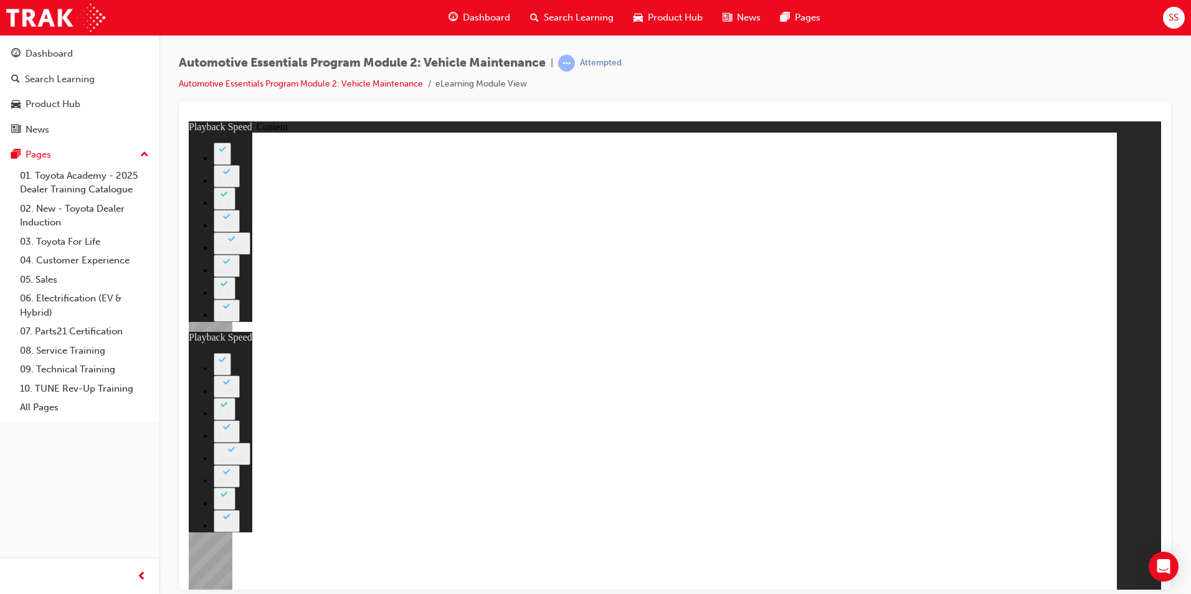
type input "33"
type input "35"
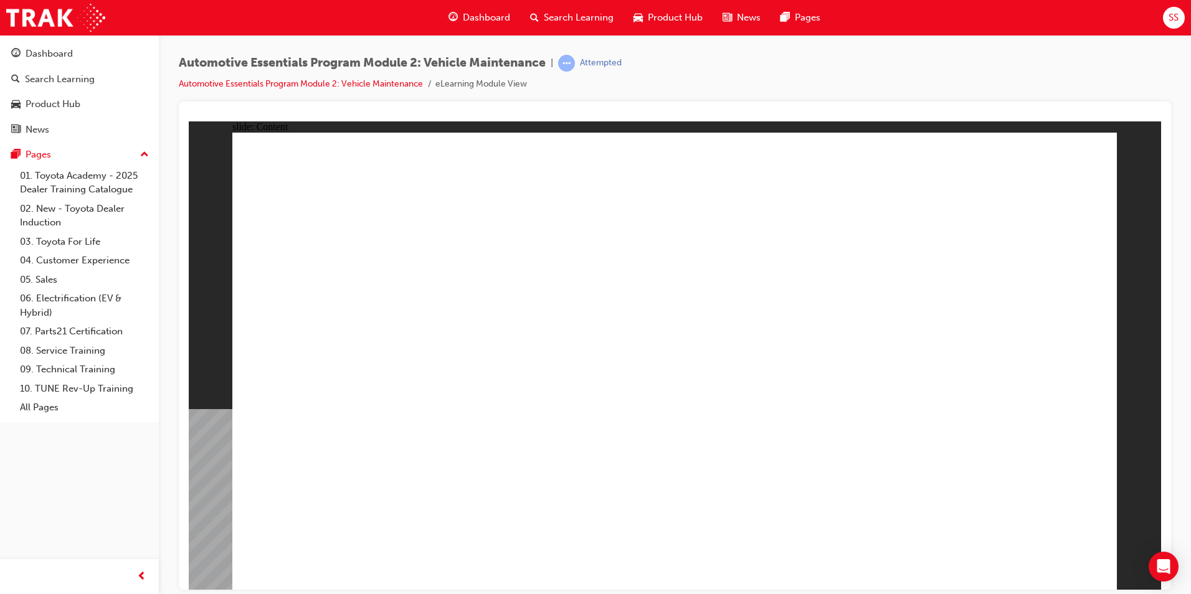
drag, startPoint x: 908, startPoint y: 554, endPoint x: 895, endPoint y: 540, distance: 20.3
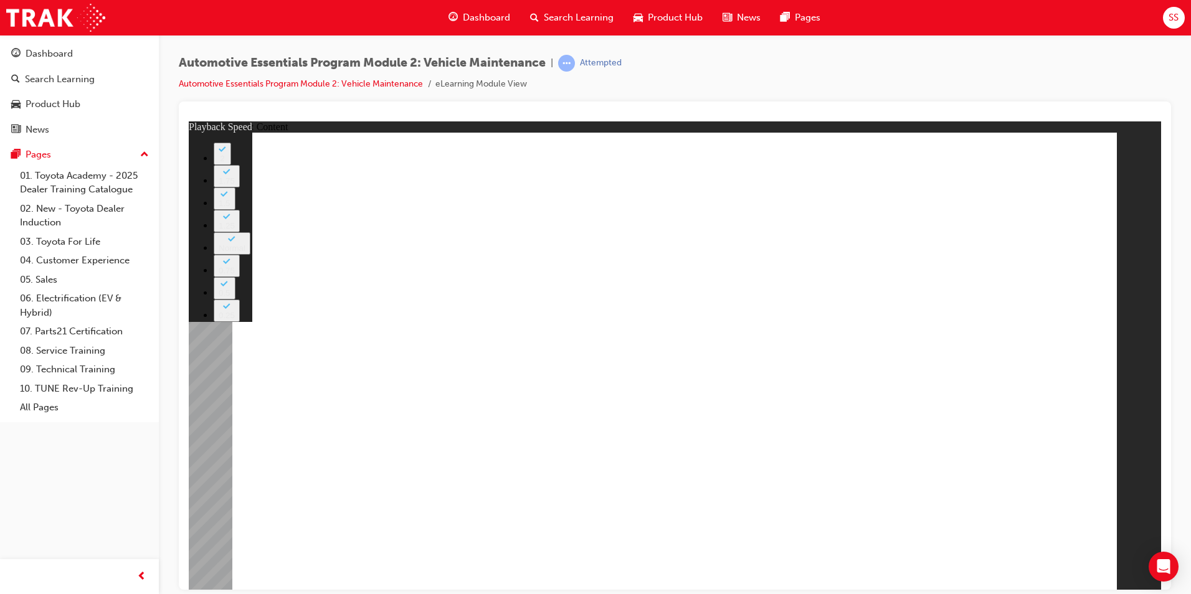
type input "8"
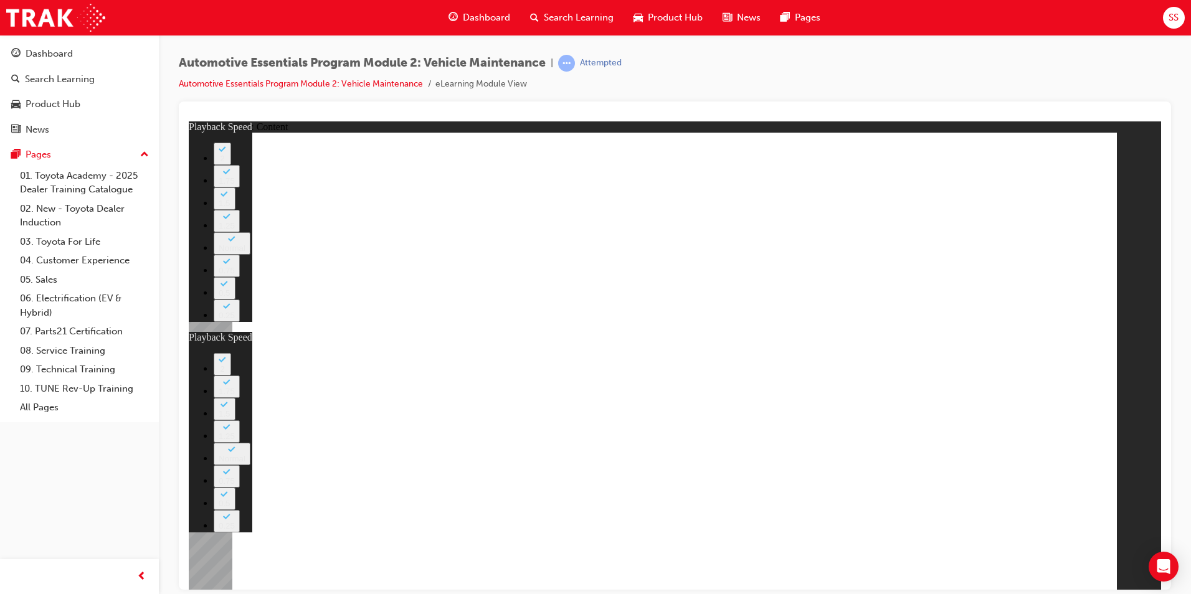
type input "27"
type input "8"
type input "27"
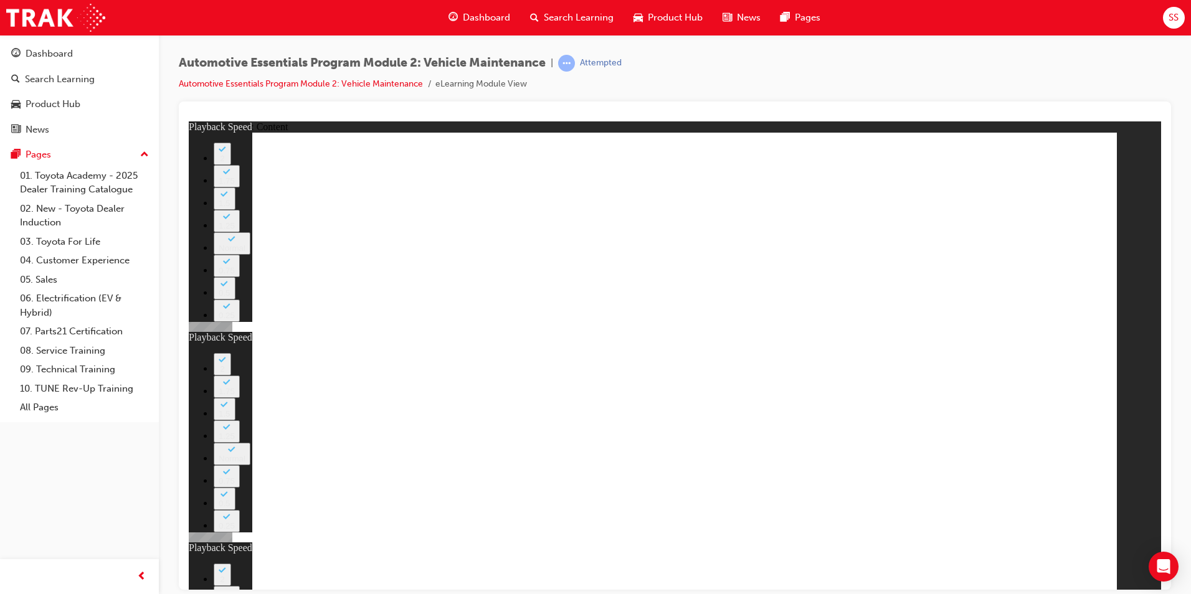
drag, startPoint x: 779, startPoint y: 501, endPoint x: 906, endPoint y: 504, distance: 127.1
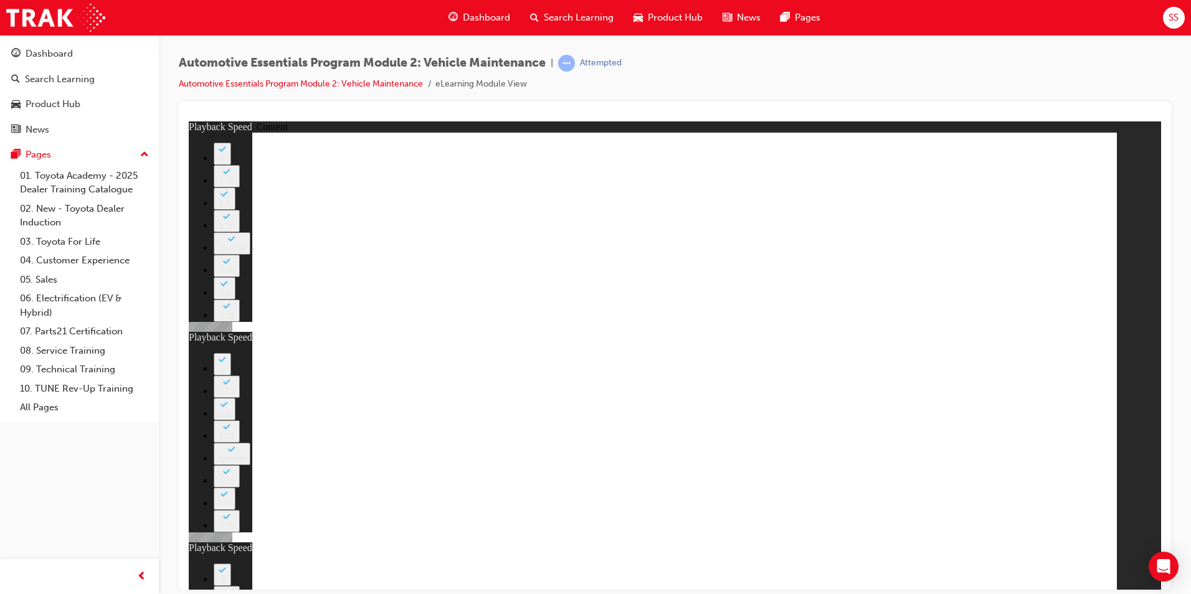
type input "12"
type input "8"
type input "27"
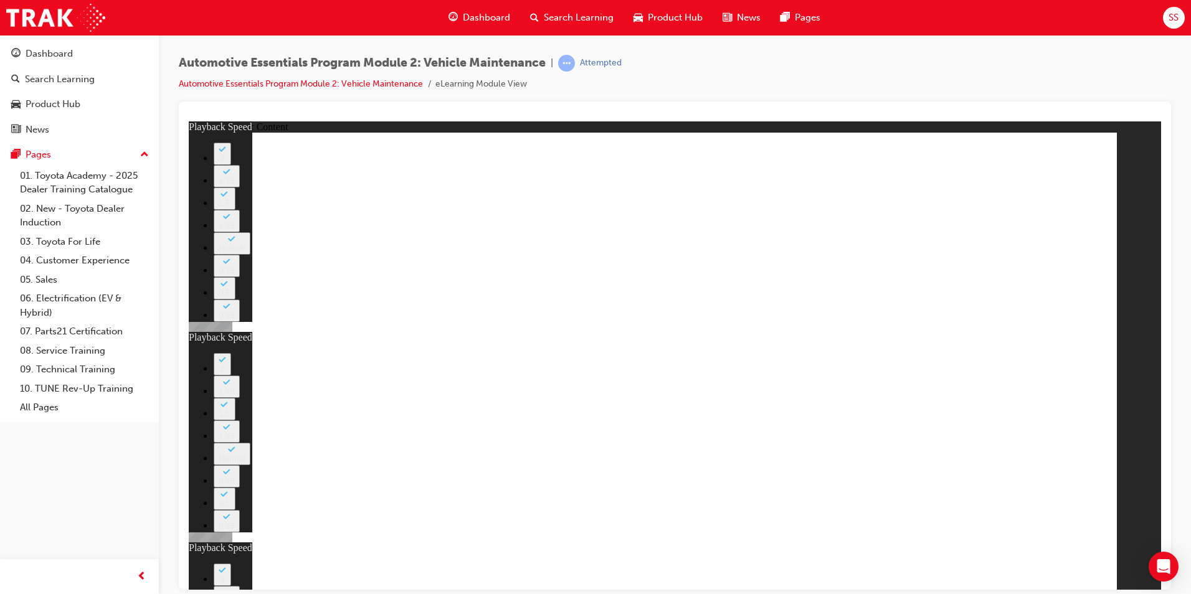
type input "12"
type input "56"
type input "8"
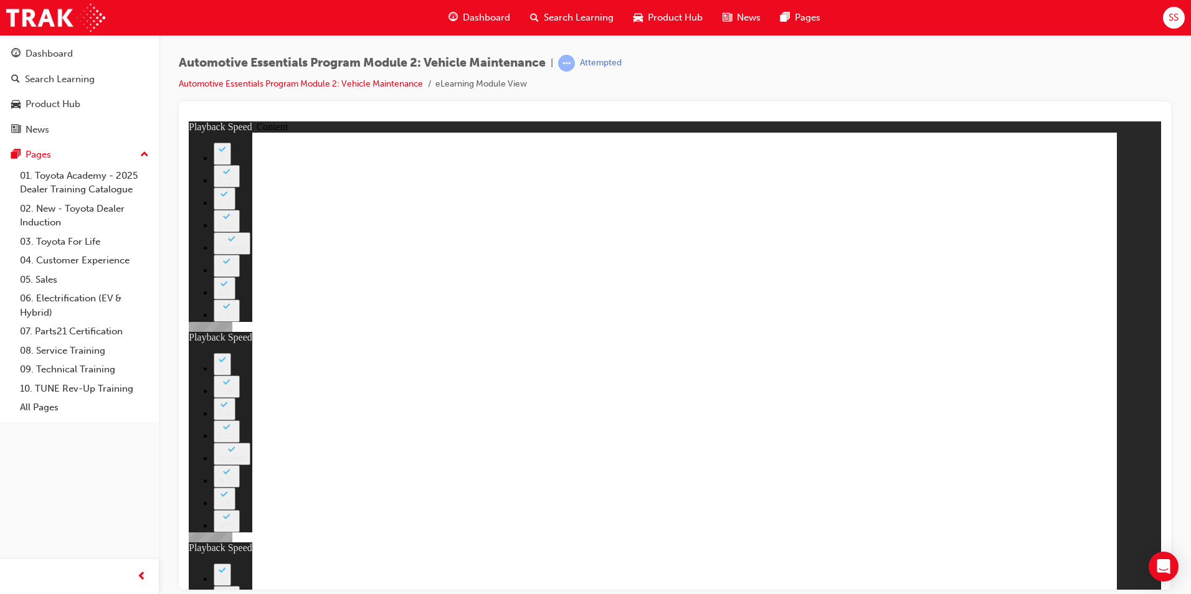
type input "27"
type input "12"
type input "13"
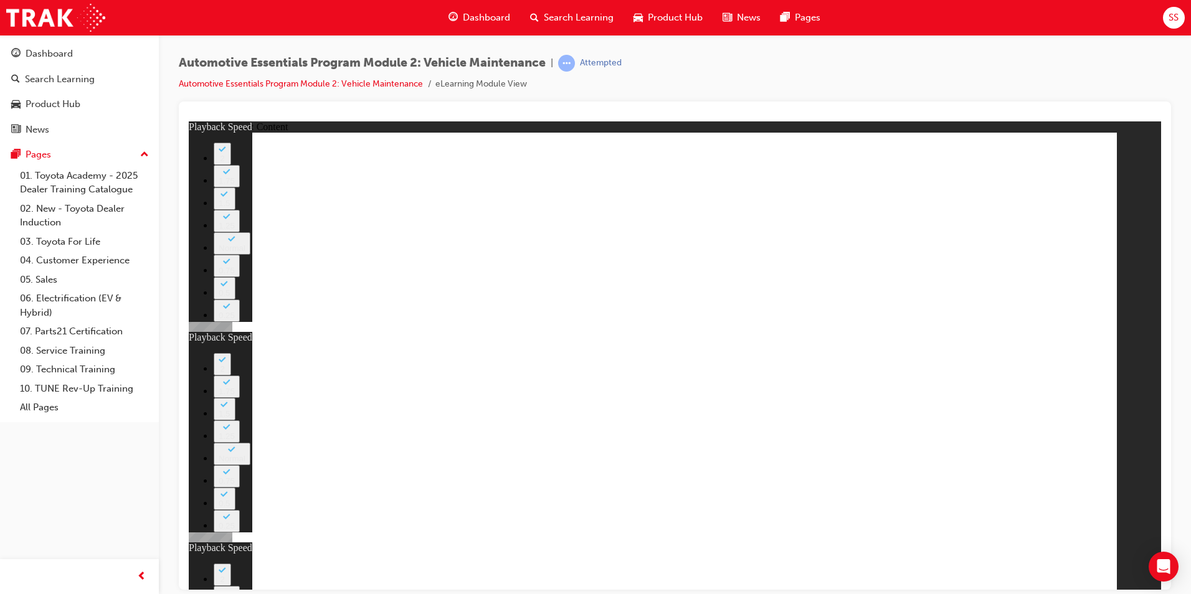
type input "8"
type input "27"
type input "12"
type input "56"
type input "13"
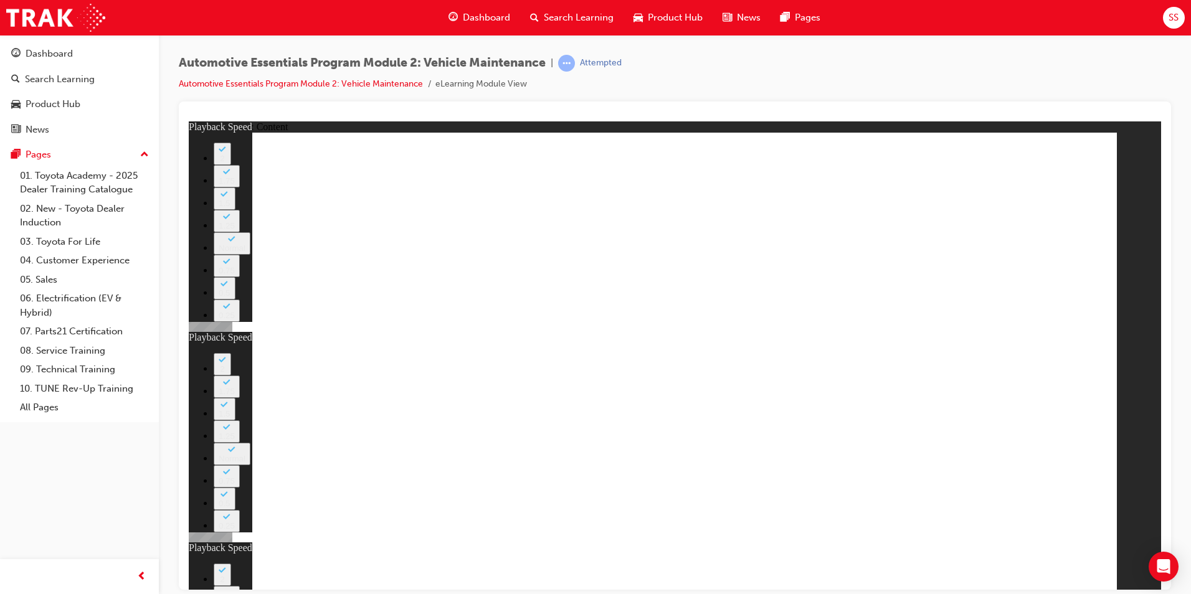
type input "8"
type input "27"
type input "12"
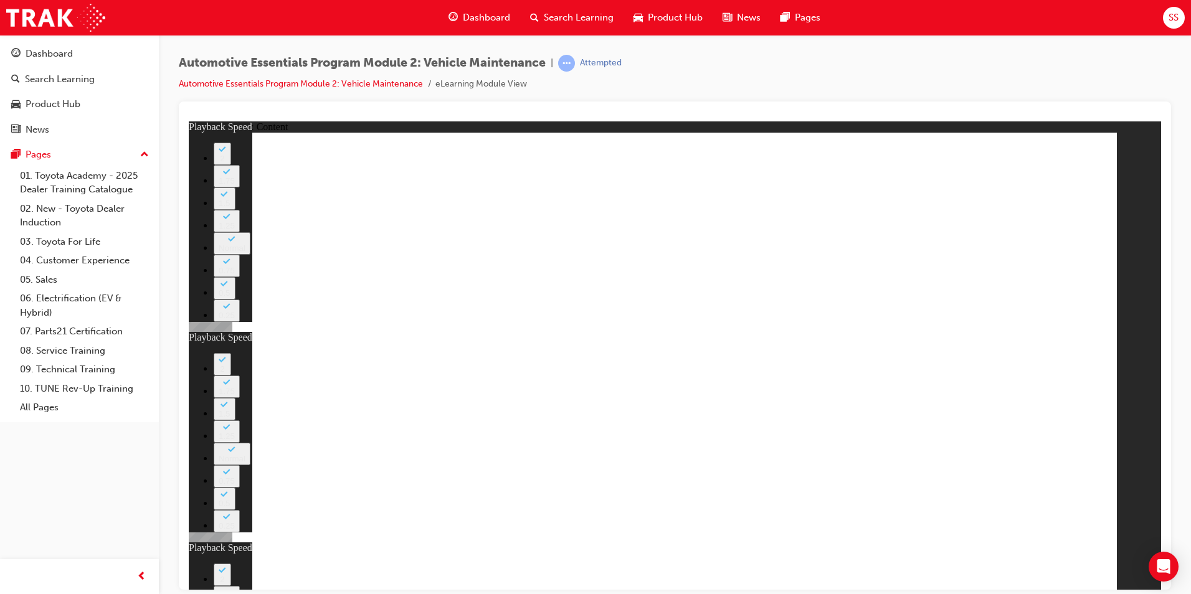
type input "56"
type input "13"
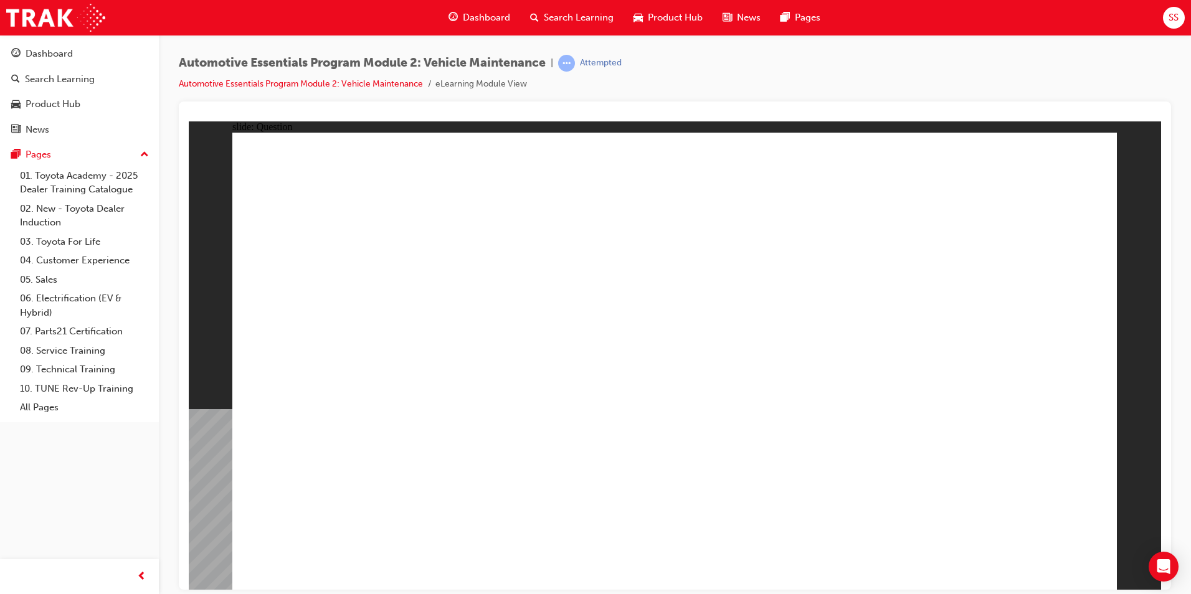
radio input "true"
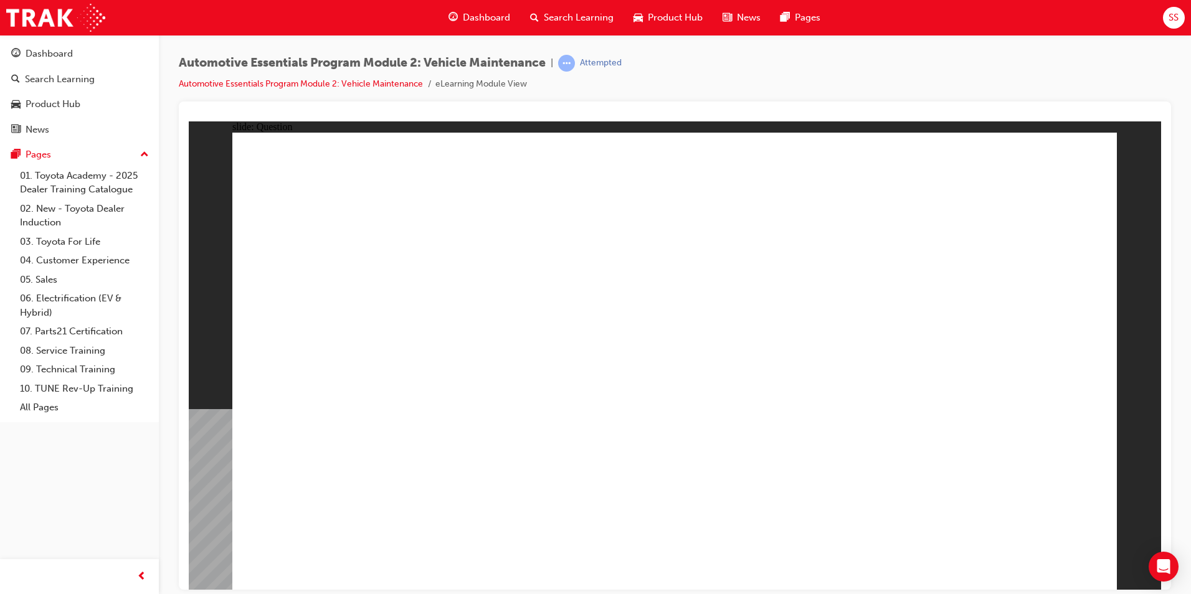
drag, startPoint x: 687, startPoint y: 455, endPoint x: 681, endPoint y: 439, distance: 17.1
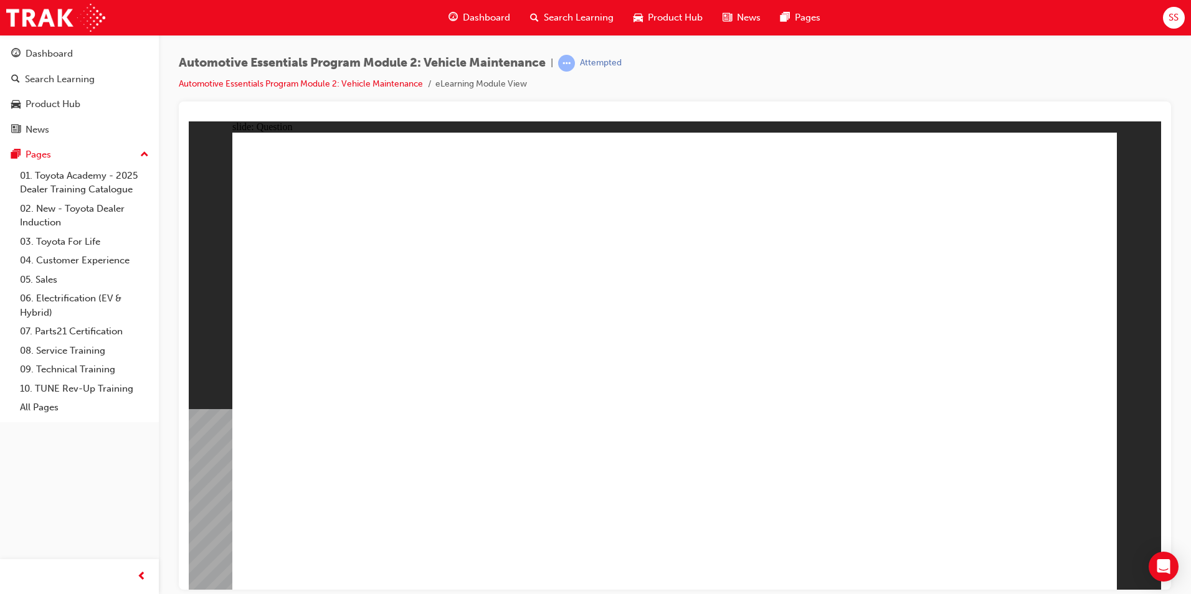
radio input "true"
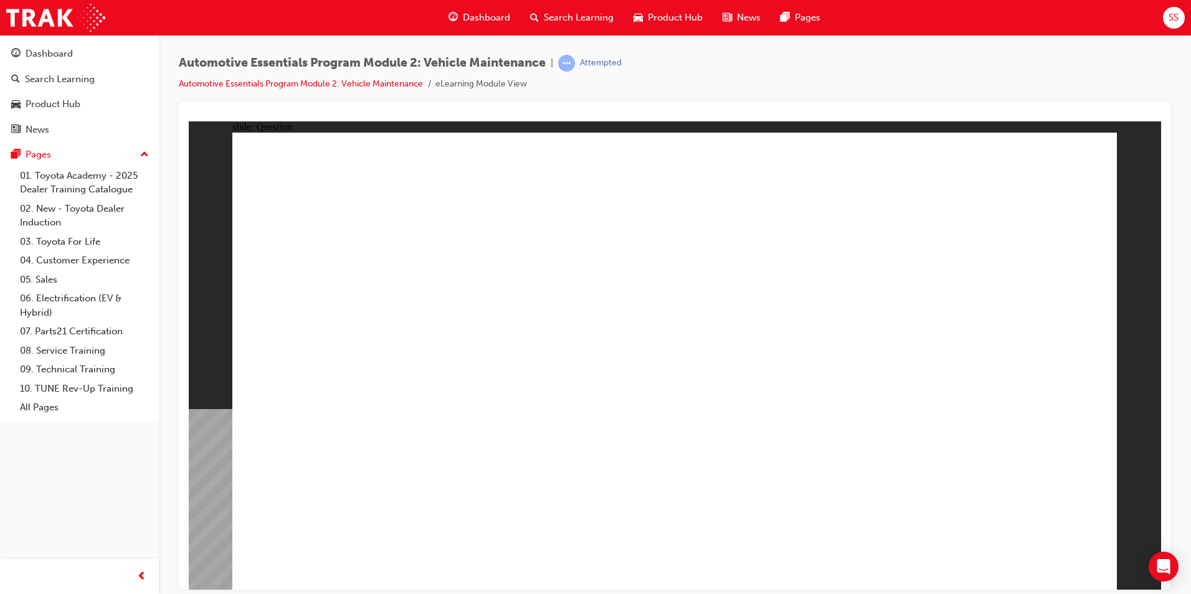
radio input "true"
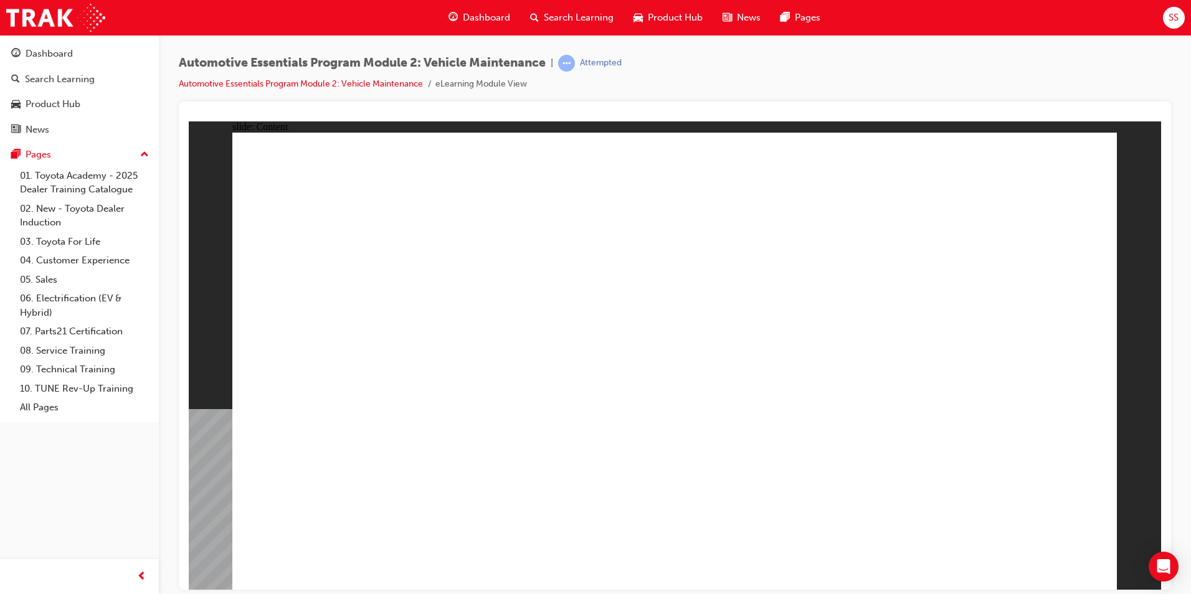
drag, startPoint x: 768, startPoint y: 308, endPoint x: 758, endPoint y: 292, distance: 19.0
